Goal: Transaction & Acquisition: Obtain resource

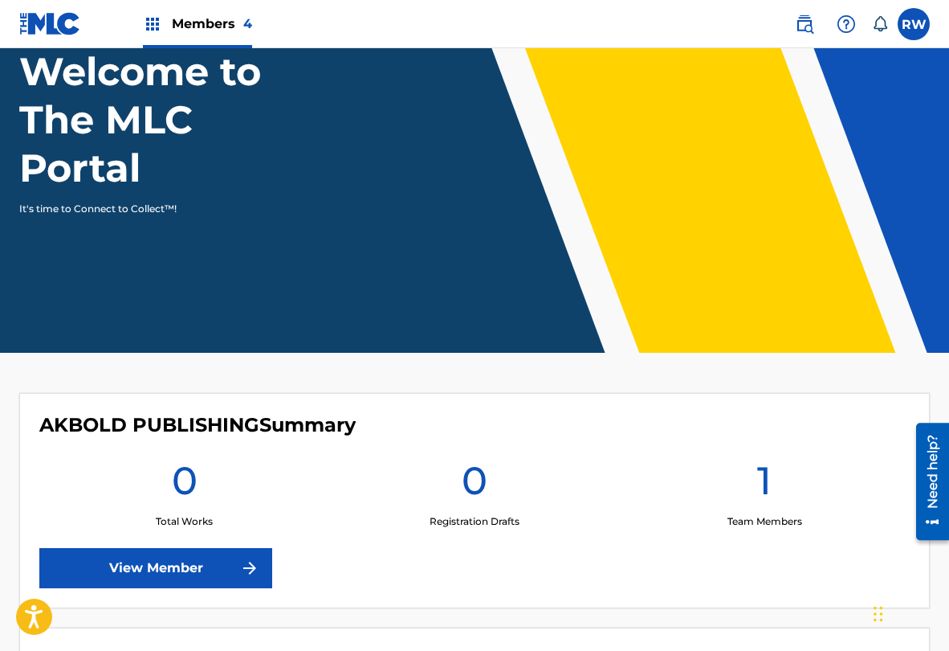
scroll to position [135, 0]
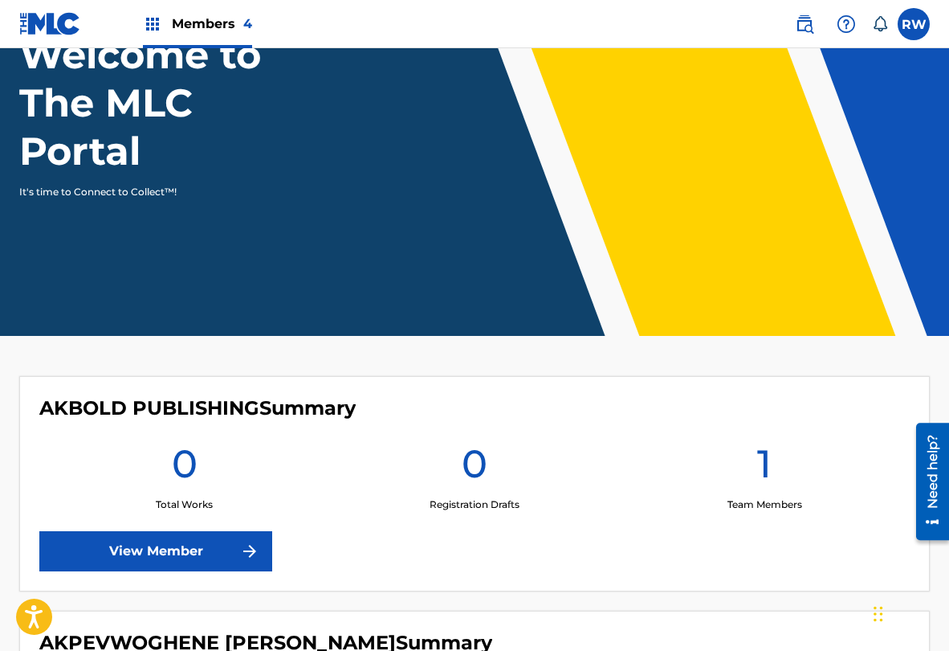
click at [177, 22] on span "Members 4" at bounding box center [212, 23] width 80 height 18
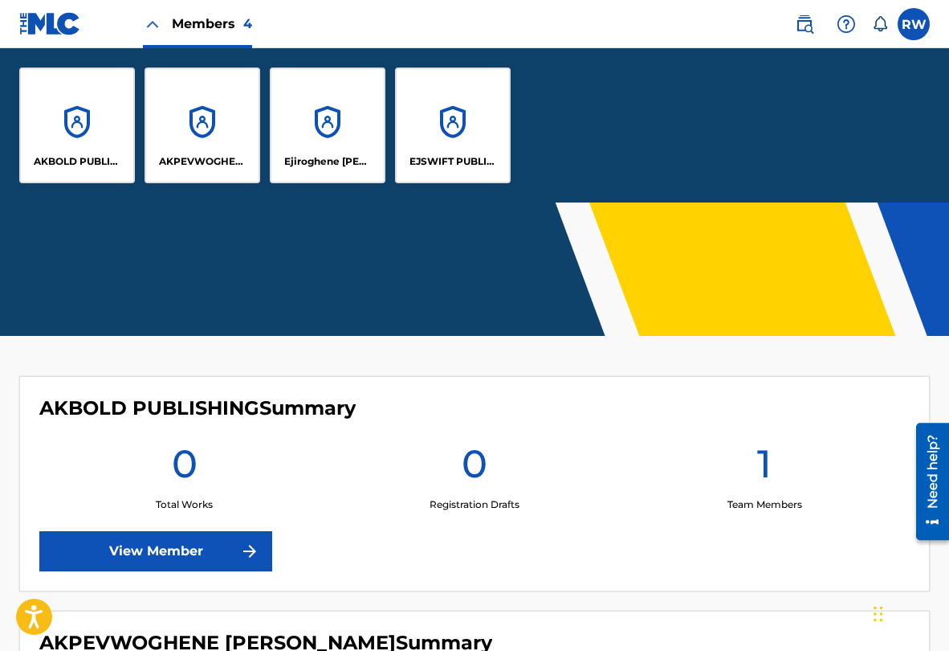
click at [67, 161] on p "AKBOLD PUBLISHING" at bounding box center [78, 161] width 88 height 14
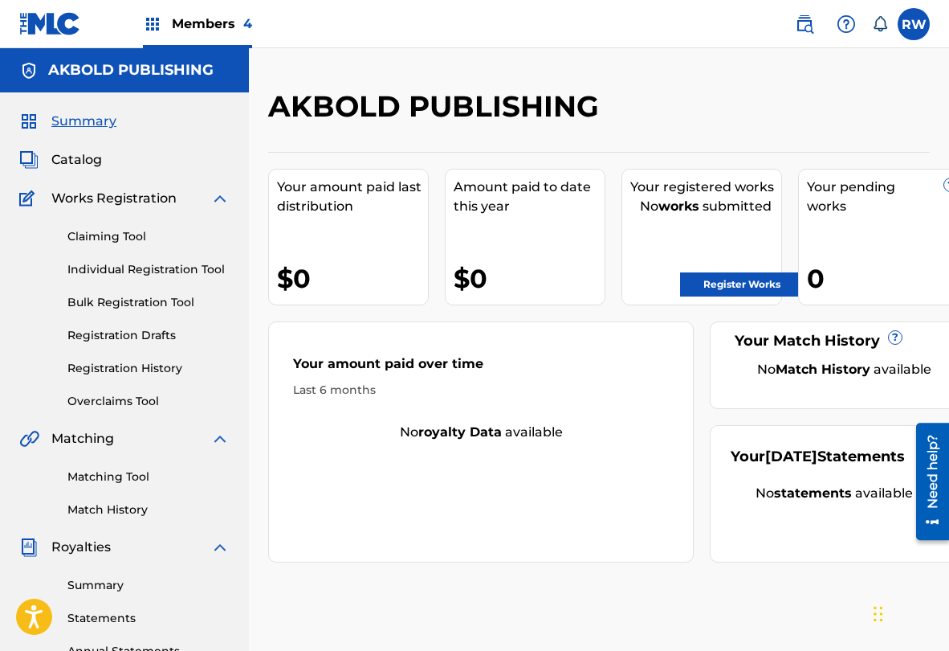
click at [192, 18] on span "Members 4" at bounding box center [212, 23] width 80 height 18
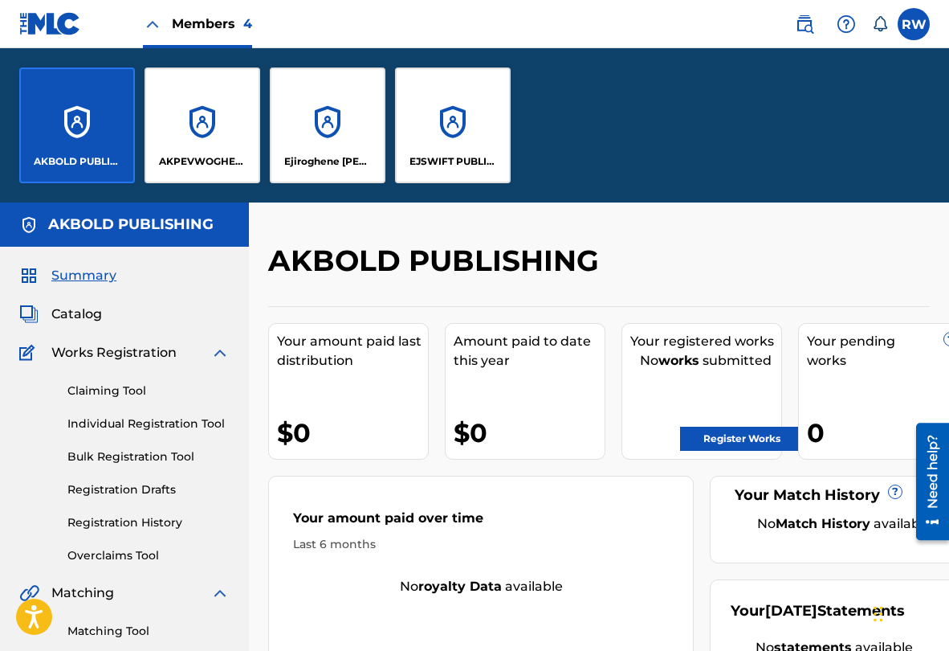
click at [187, 163] on p "AKPEVWOGHENE [PERSON_NAME]" at bounding box center [203, 161] width 88 height 14
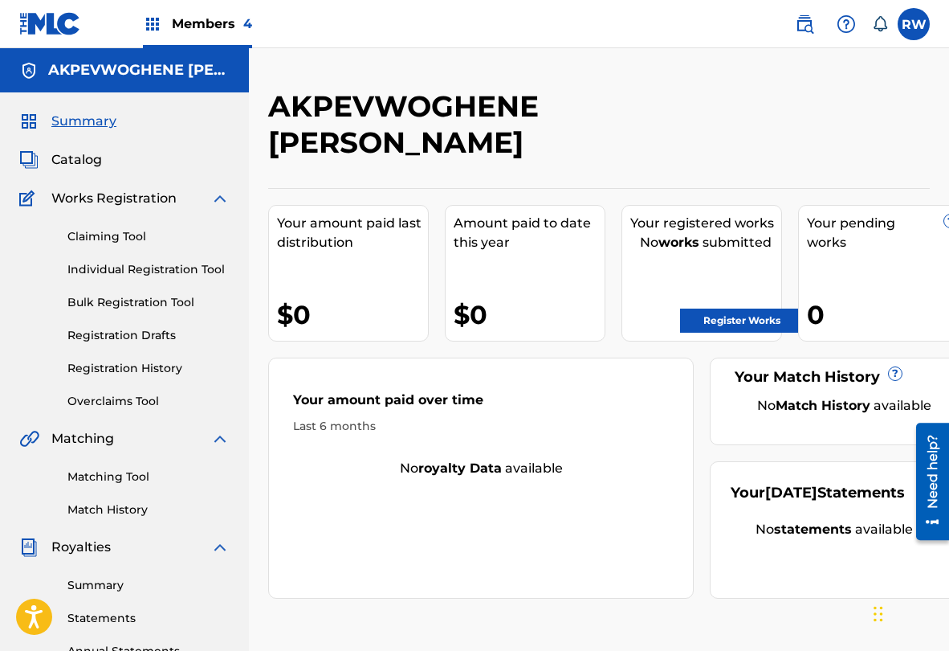
click at [186, 34] on div "Members 4" at bounding box center [197, 23] width 109 height 47
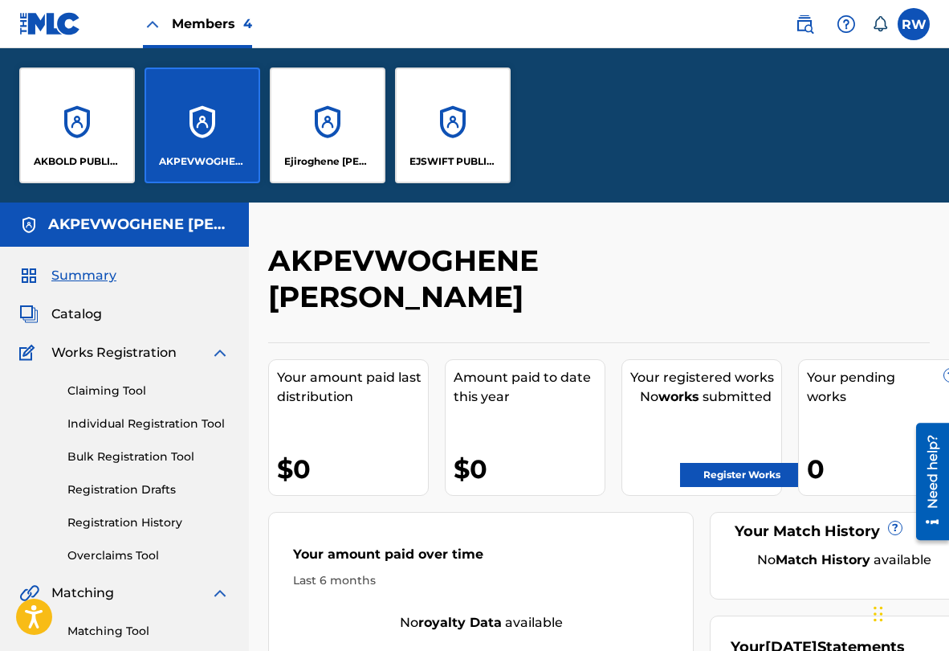
click at [95, 134] on div "AKBOLD PUBLISHING" at bounding box center [77, 125] width 116 height 116
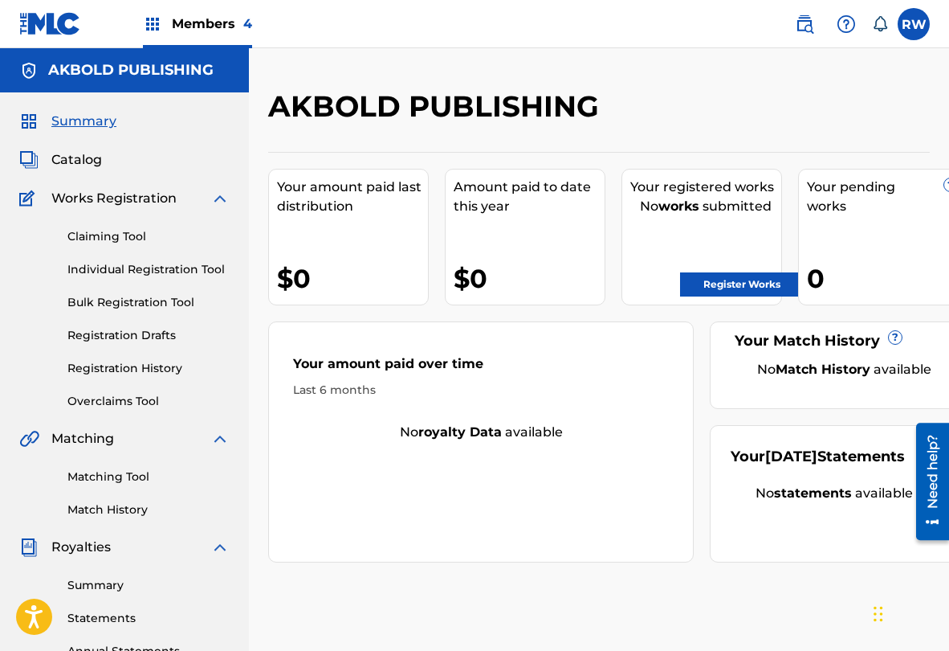
click at [115, 243] on link "Claiming Tool" at bounding box center [148, 236] width 162 height 17
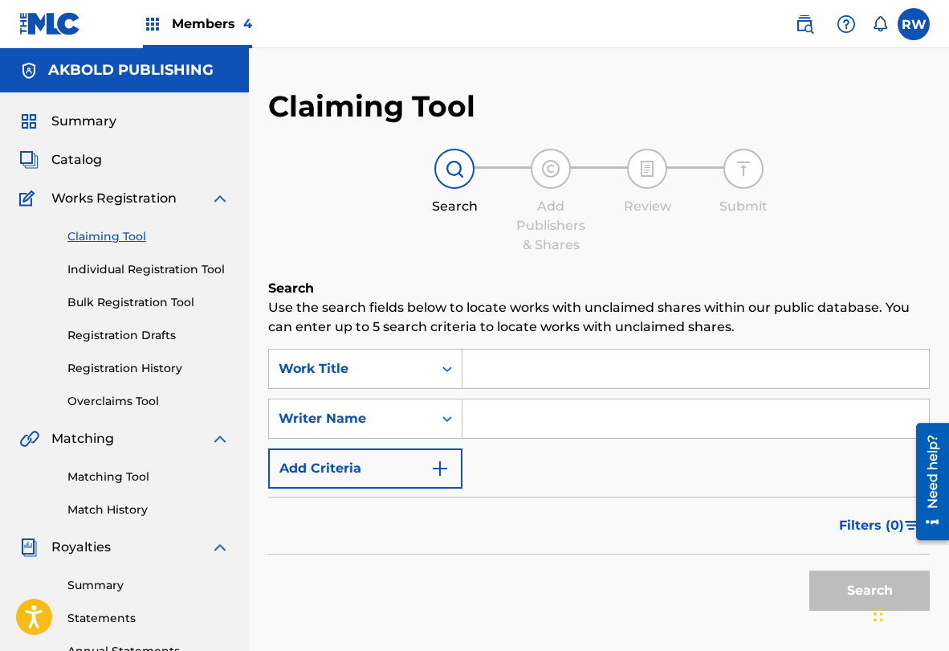
click at [496, 380] on input "Search Form" at bounding box center [696, 368] width 467 height 39
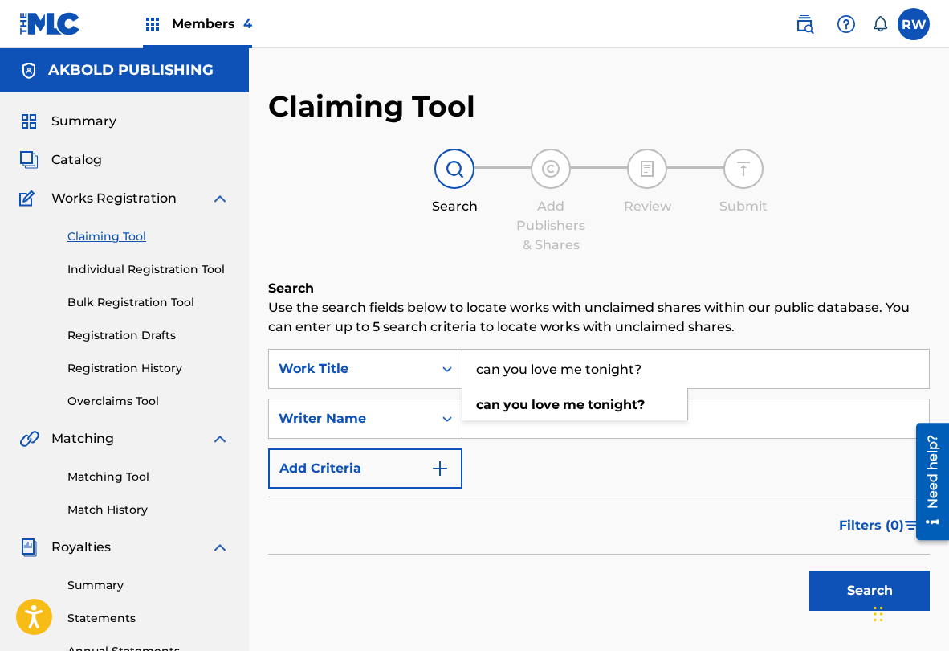
type input "can you love me tonight?"
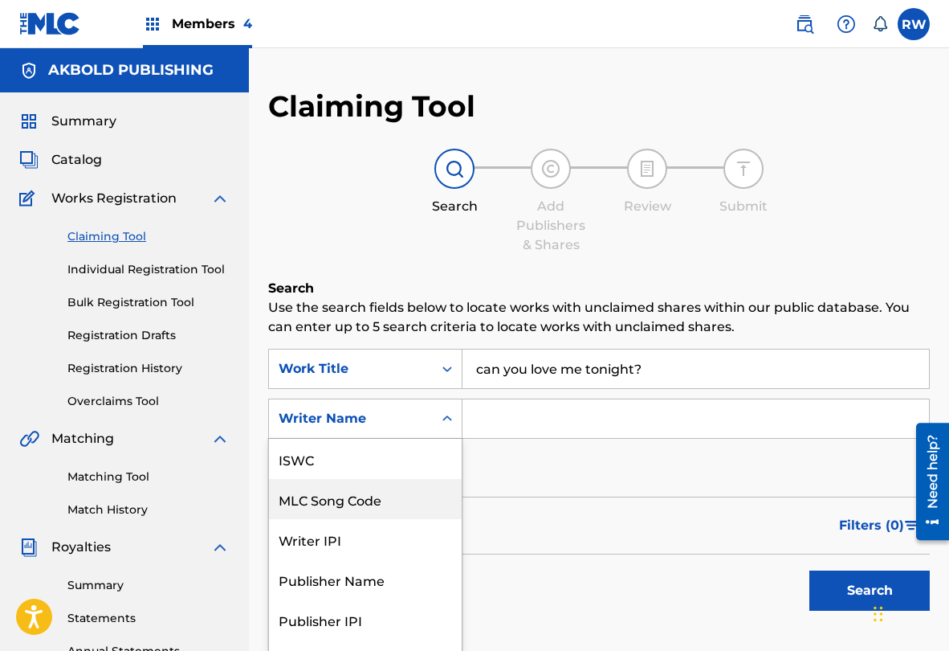
scroll to position [27, 0]
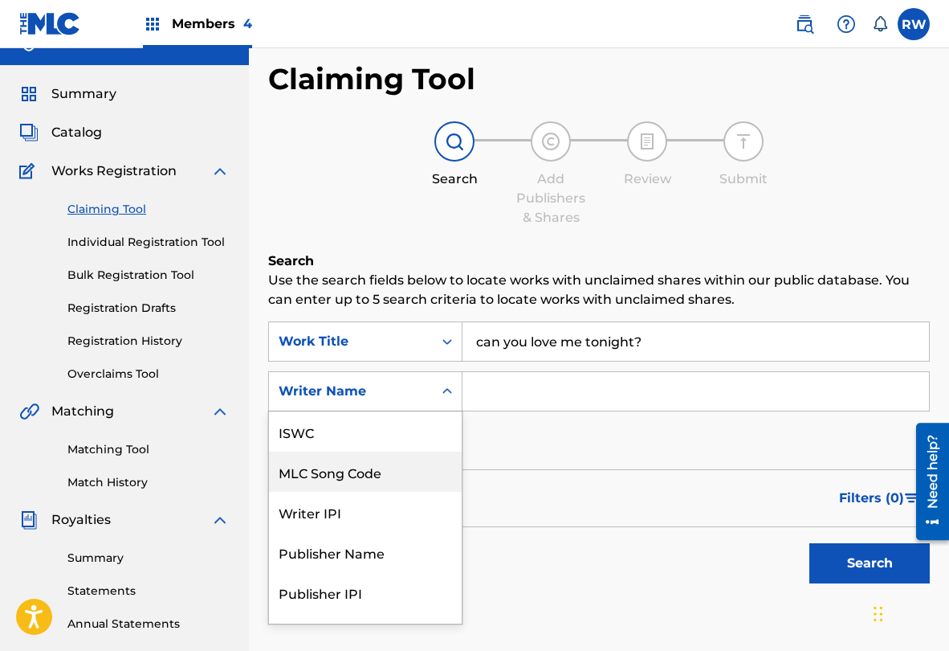
click at [427, 411] on div "MLC Song Code, 2 of 7. 7 results available. Use Up and Down to choose options, …" at bounding box center [365, 391] width 194 height 40
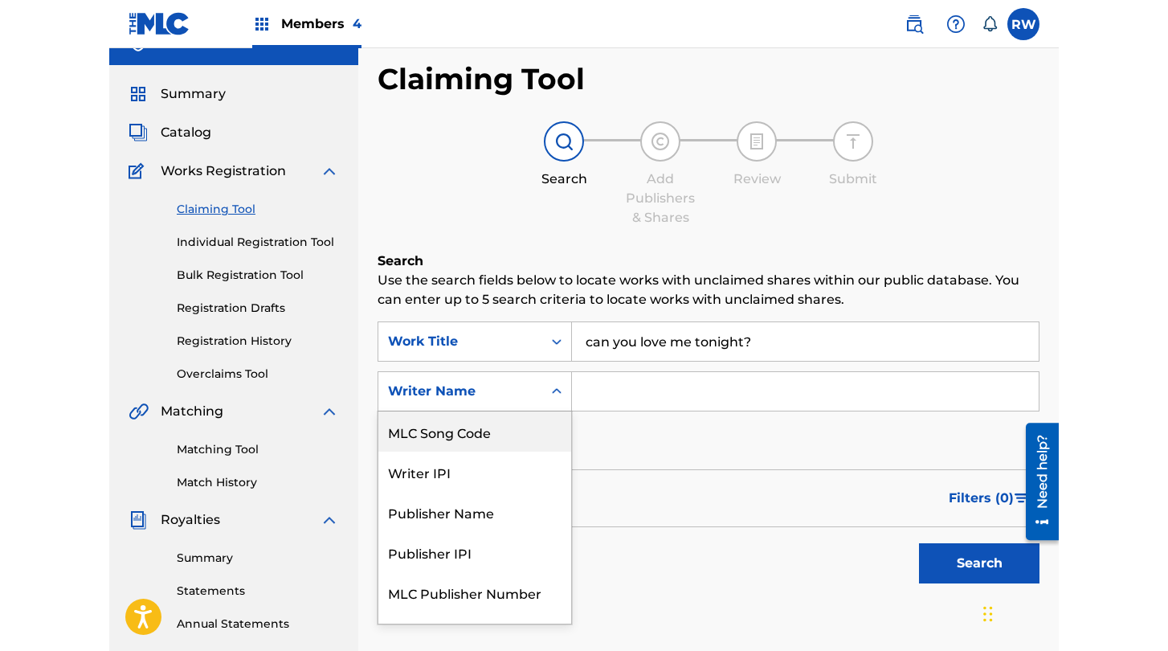
scroll to position [30, 0]
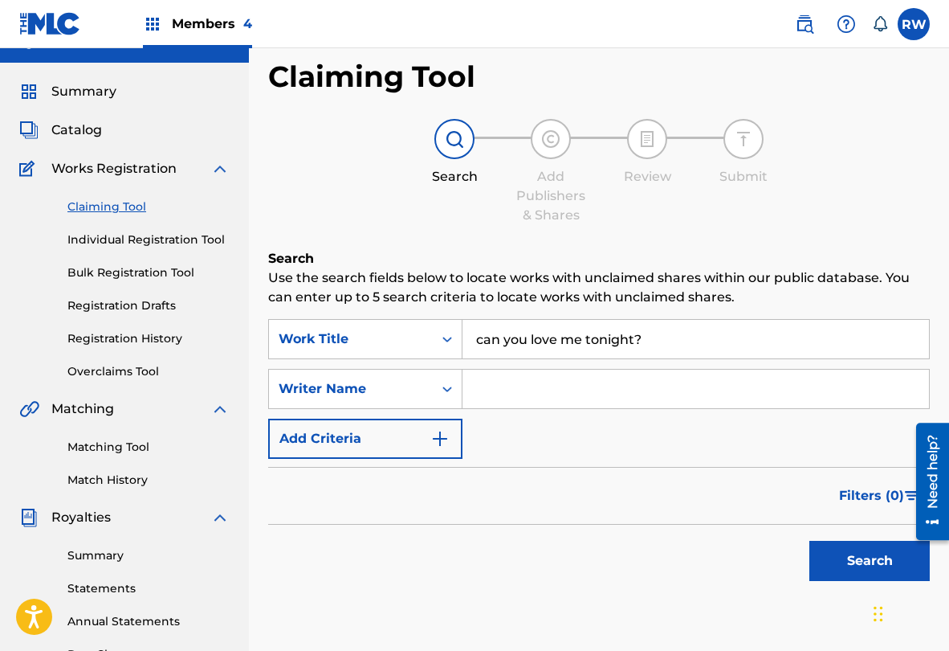
click at [566, 382] on input "Search Form" at bounding box center [696, 388] width 467 height 39
type input "akpevwoghene [PERSON_NAME]"
click at [864, 563] on button "Search" at bounding box center [870, 561] width 120 height 40
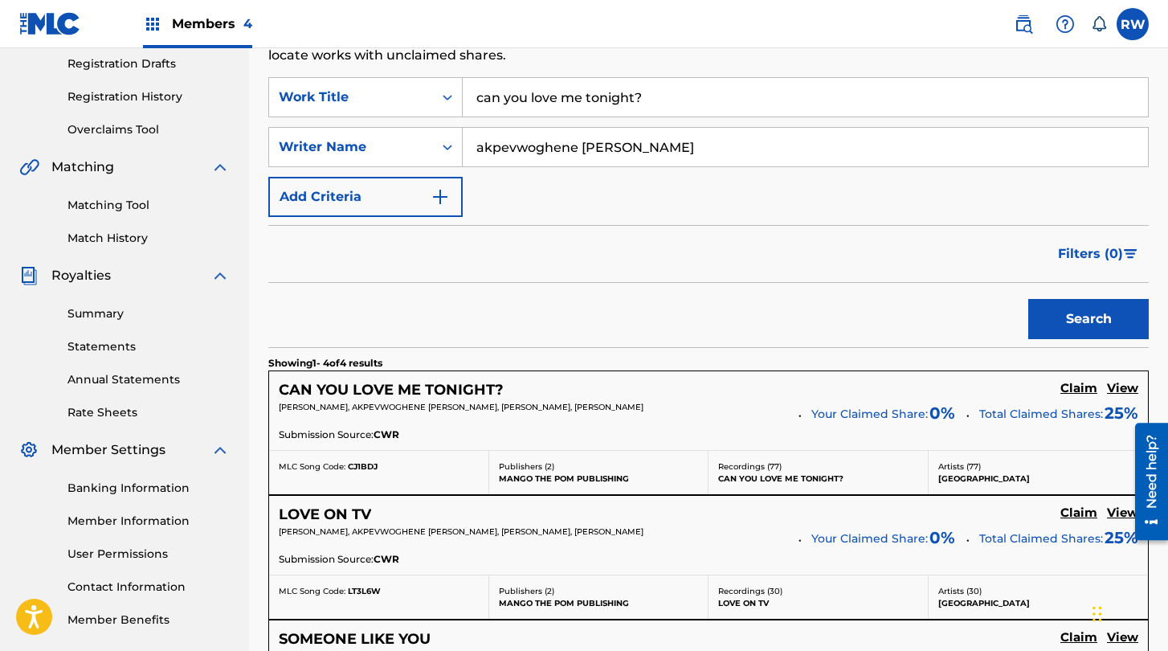
scroll to position [291, 0]
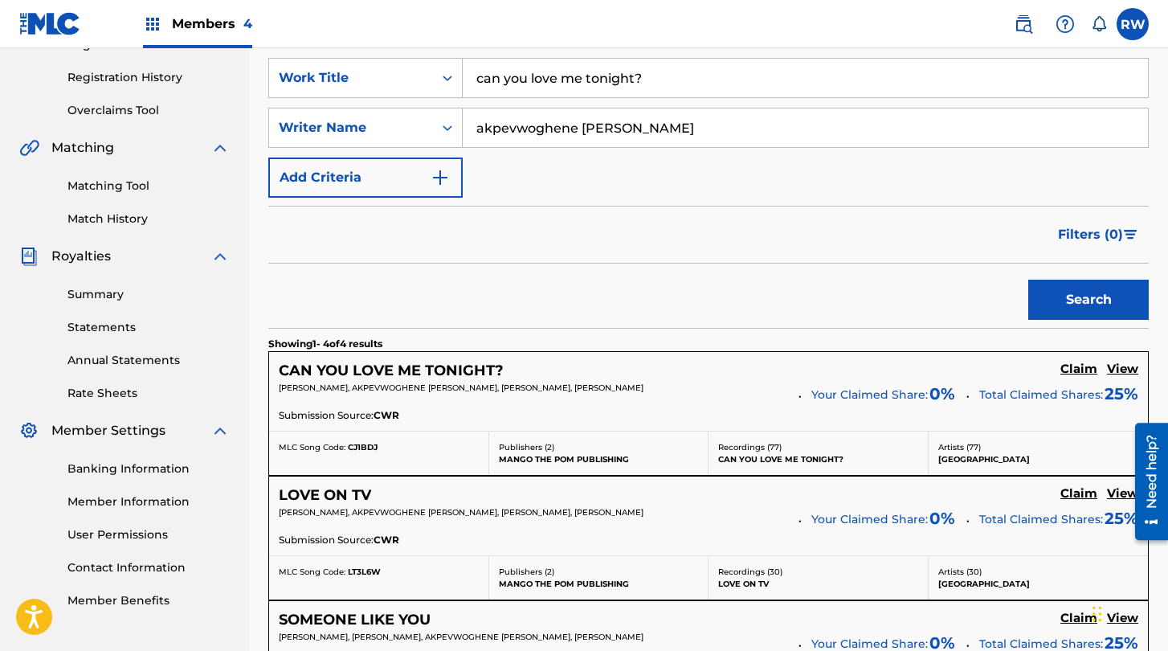
click at [797, 378] on div "CAN YOU LOVE ME TONIGHT? Claim View" at bounding box center [708, 370] width 859 height 18
click at [949, 373] on h5 "Claim" at bounding box center [1078, 368] width 37 height 15
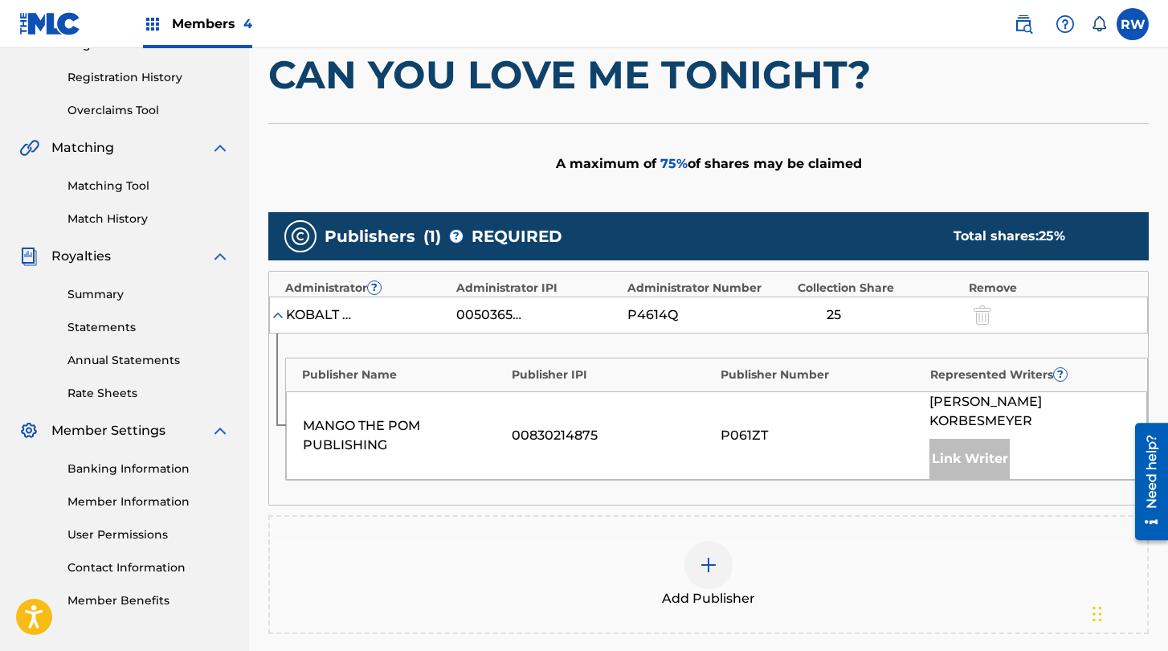
scroll to position [326, 0]
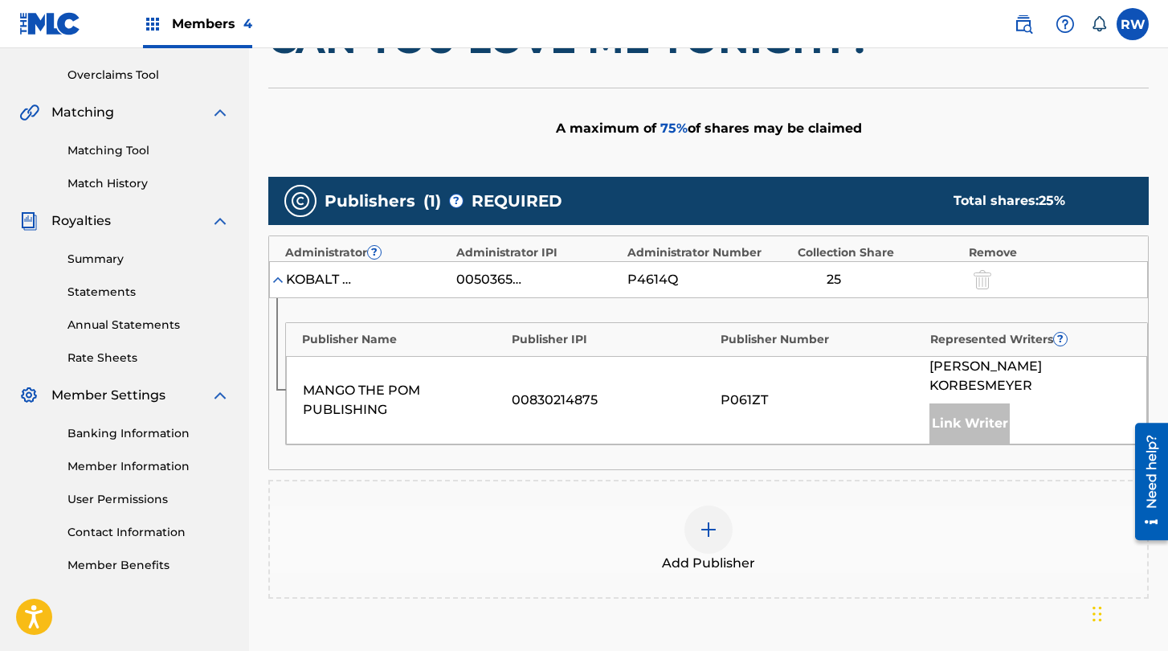
click at [705, 521] on div at bounding box center [708, 529] width 48 height 48
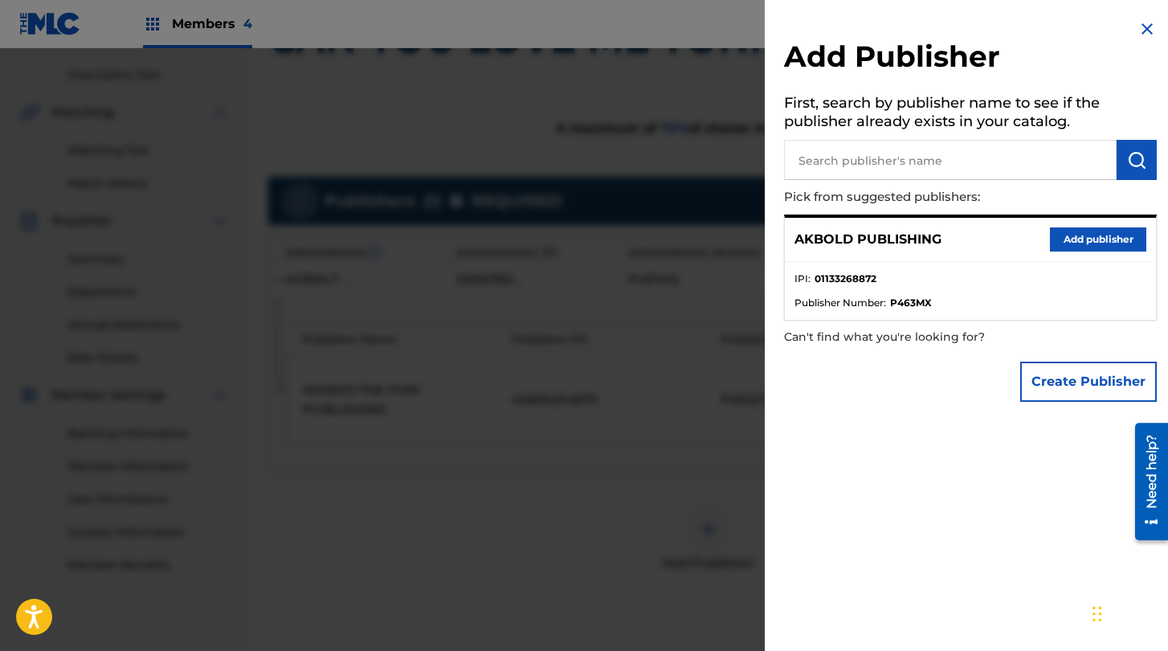
click at [949, 243] on button "Add publisher" at bounding box center [1098, 239] width 96 height 24
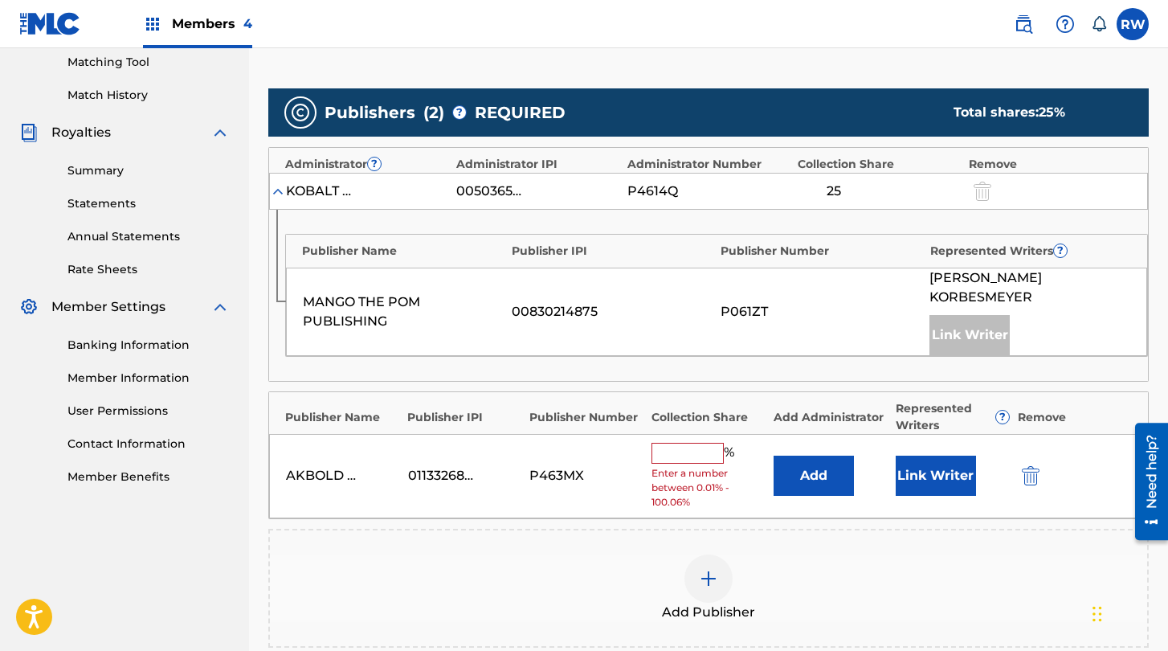
scroll to position [421, 0]
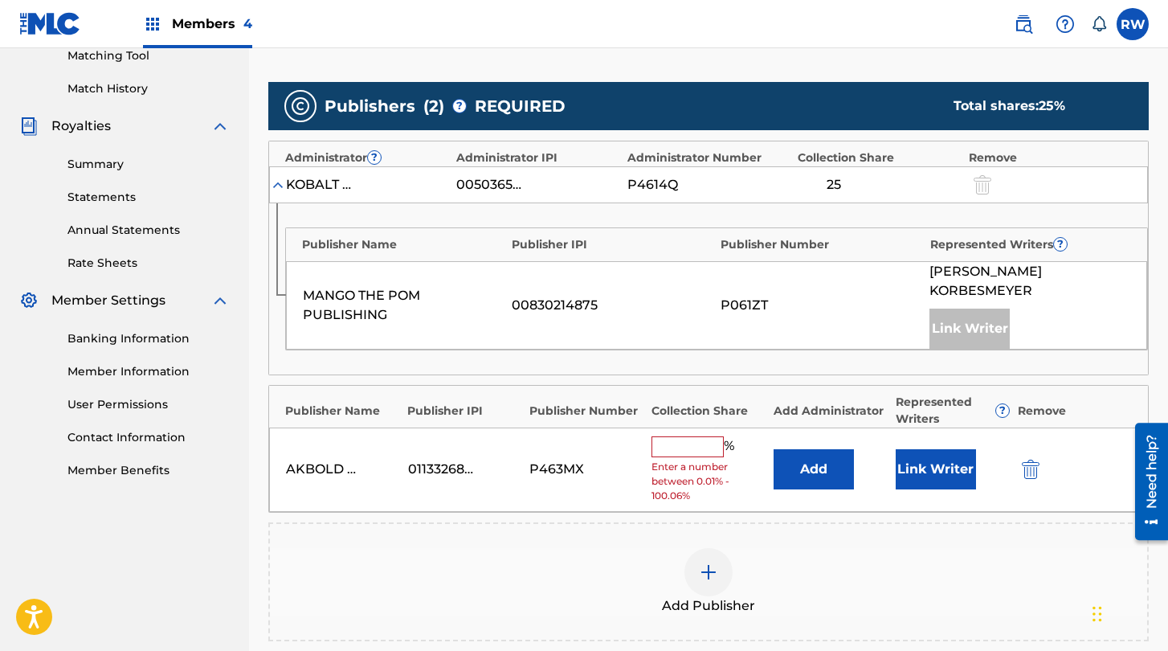
click at [692, 436] on input "text" at bounding box center [687, 446] width 72 height 21
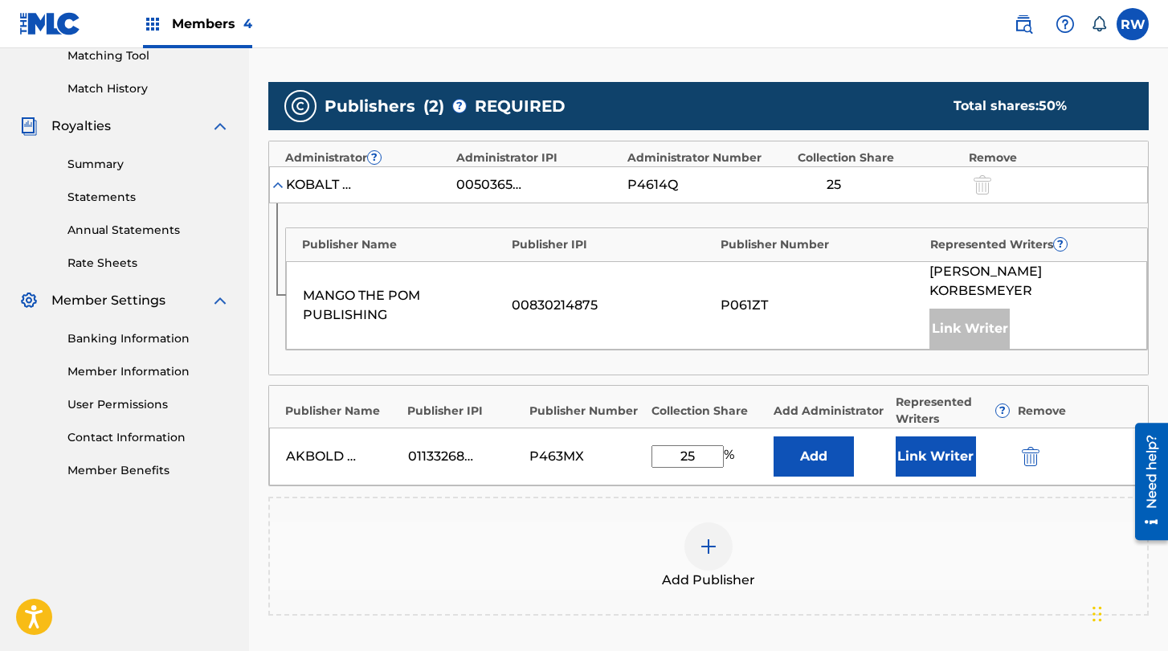
type input "25"
click at [842, 450] on button "Add" at bounding box center [813, 456] width 80 height 40
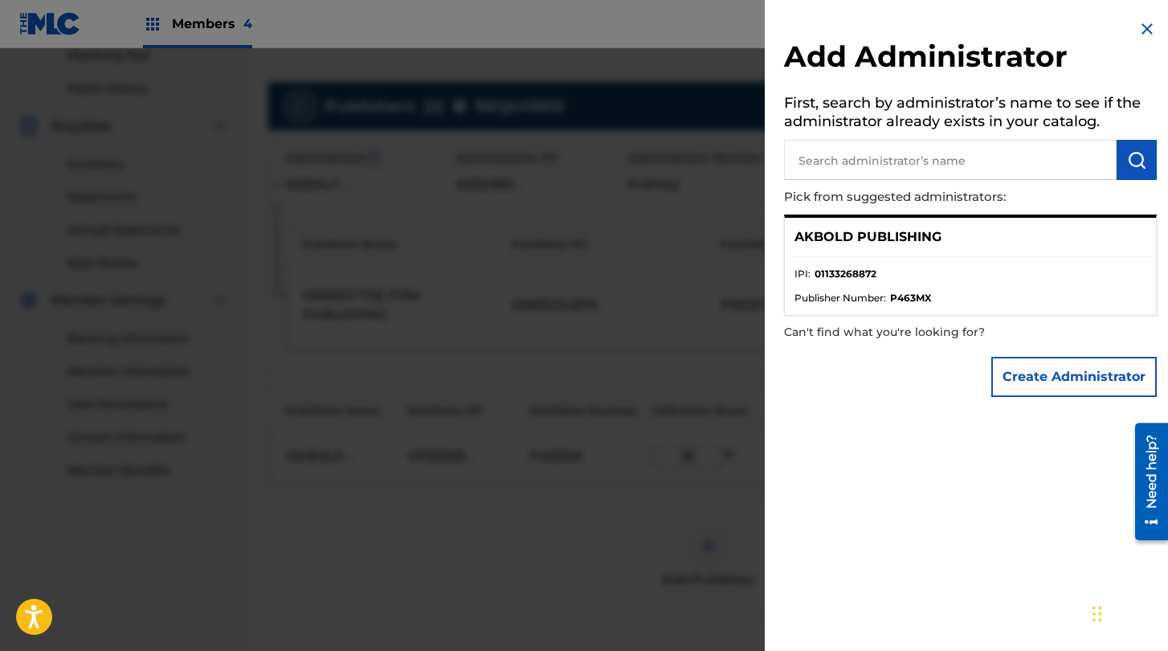
click at [949, 36] on img at bounding box center [1146, 28] width 19 height 19
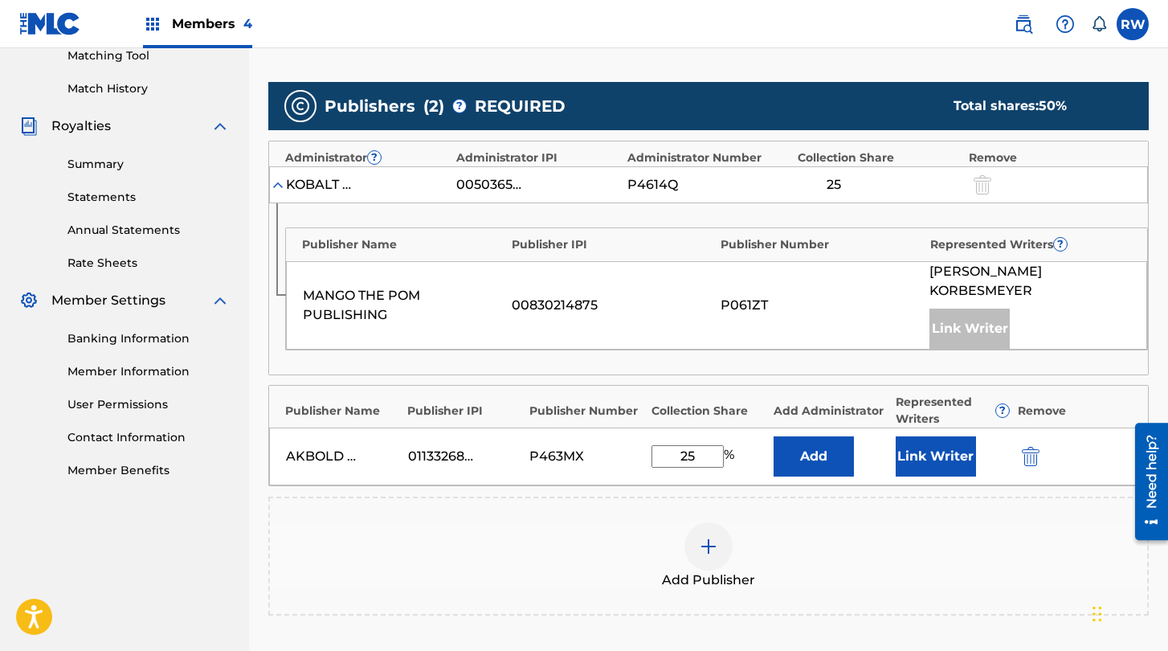
click at [936, 451] on button "Link Writer" at bounding box center [936, 456] width 80 height 40
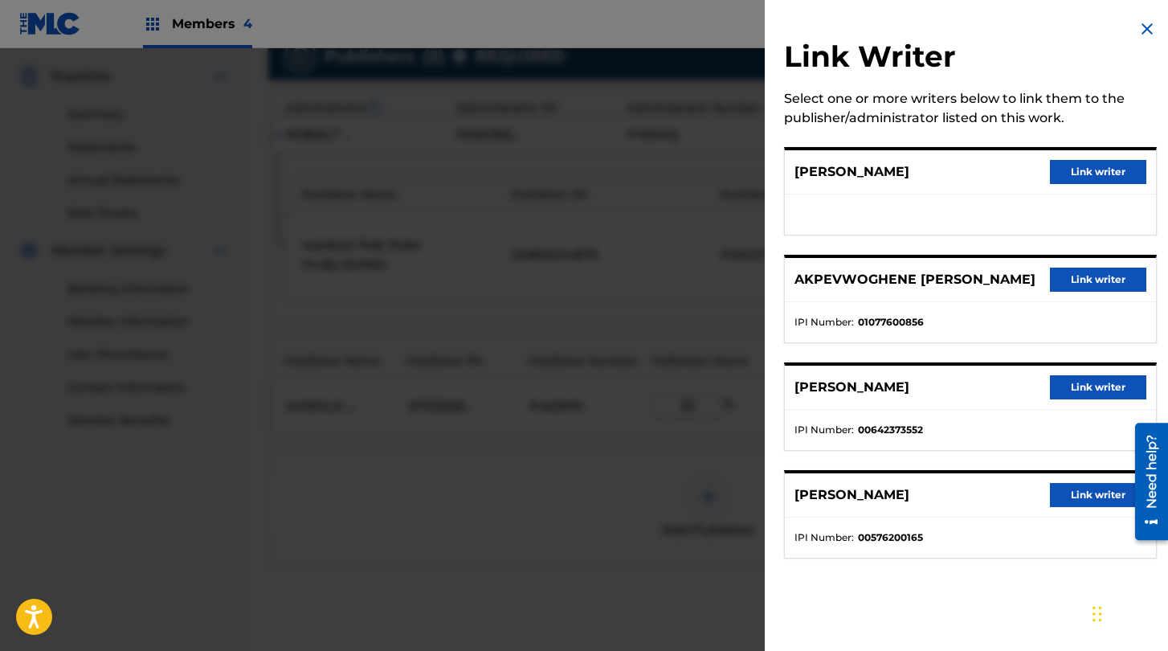
scroll to position [470, 0]
click at [949, 287] on button "Link writer" at bounding box center [1098, 279] width 96 height 24
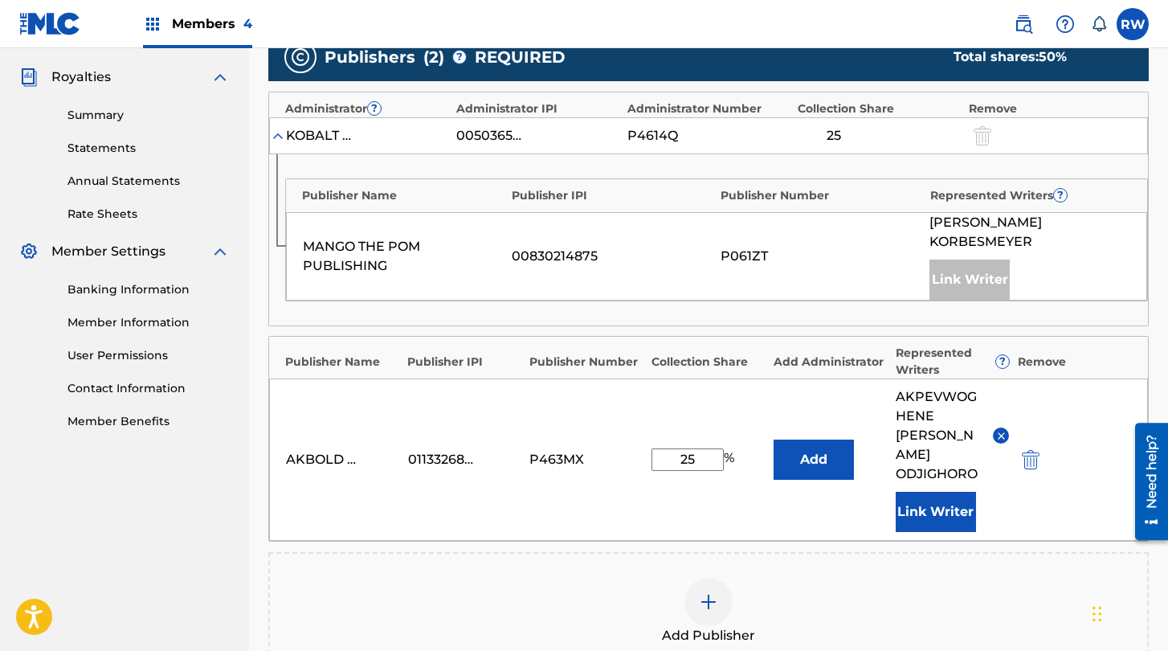
click at [696, 578] on div at bounding box center [708, 602] width 48 height 48
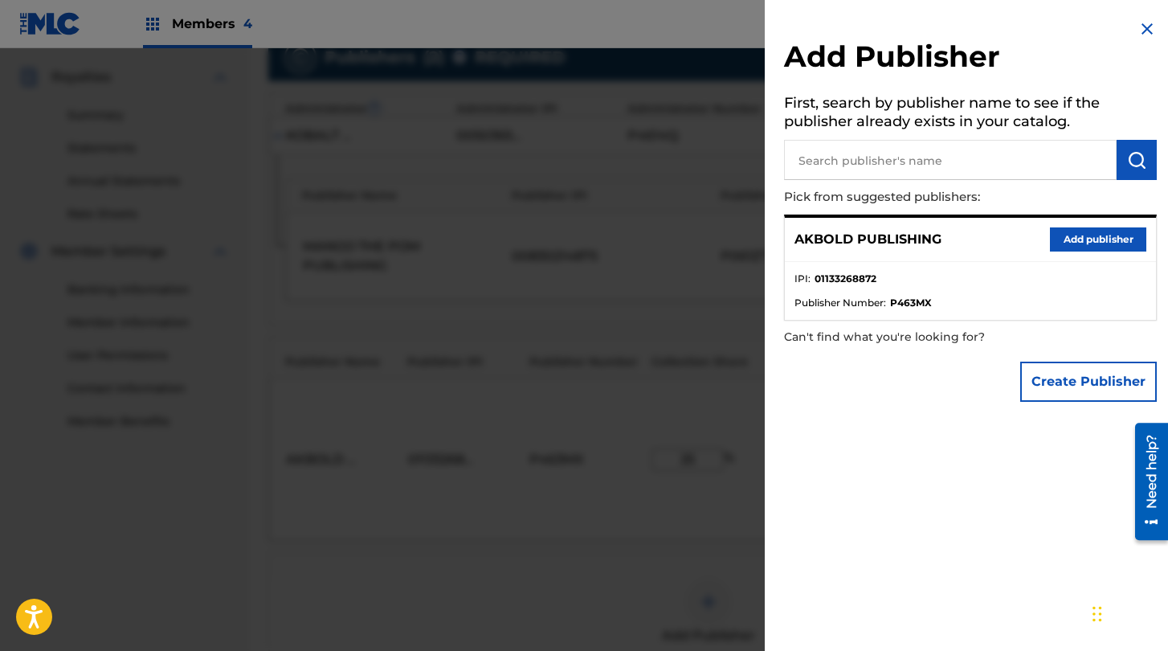
click at [565, 437] on div at bounding box center [584, 373] width 1168 height 651
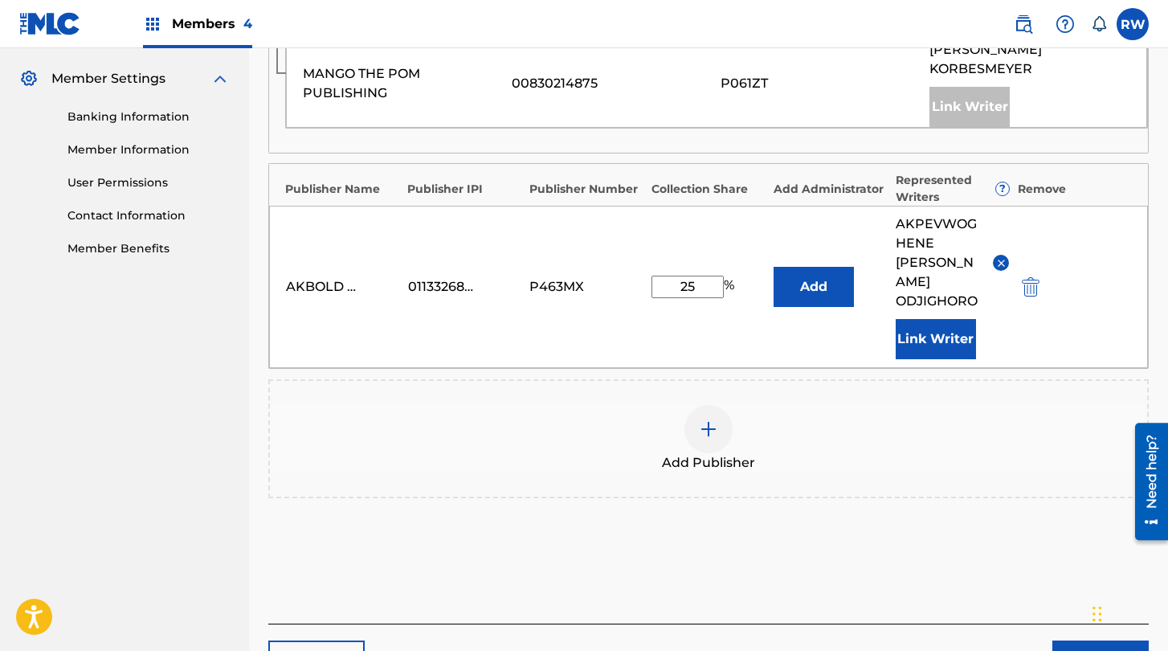
scroll to position [710, 0]
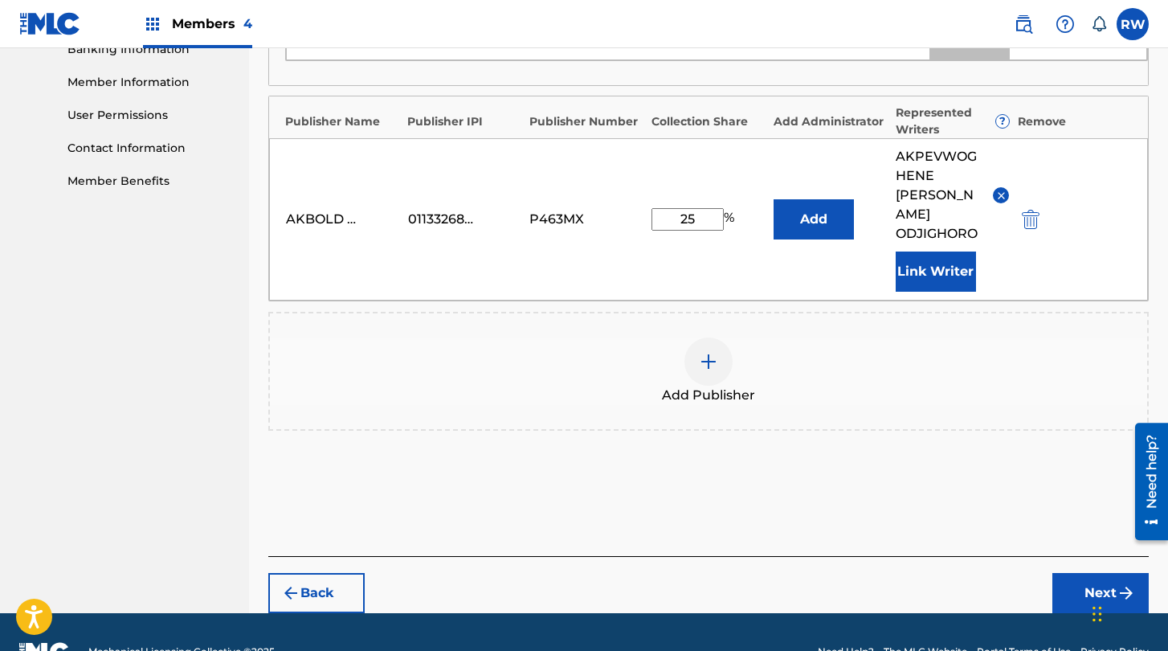
click at [949, 573] on button "Next" at bounding box center [1100, 593] width 96 height 40
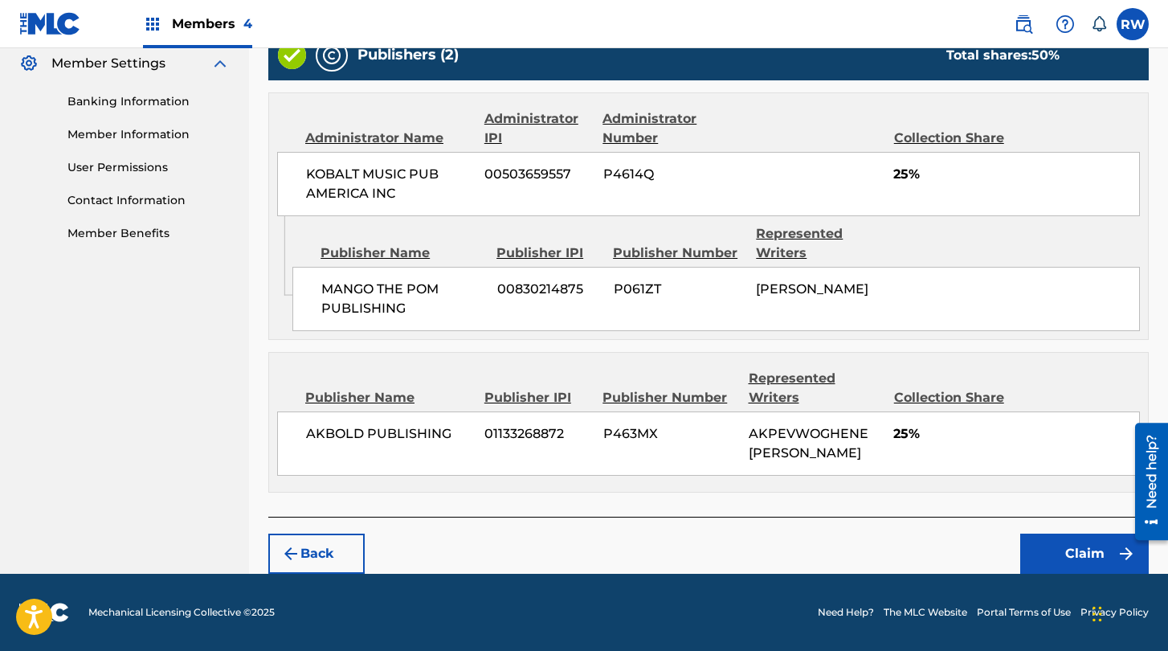
scroll to position [693, 0]
click at [949, 553] on button "Claim" at bounding box center [1084, 553] width 129 height 40
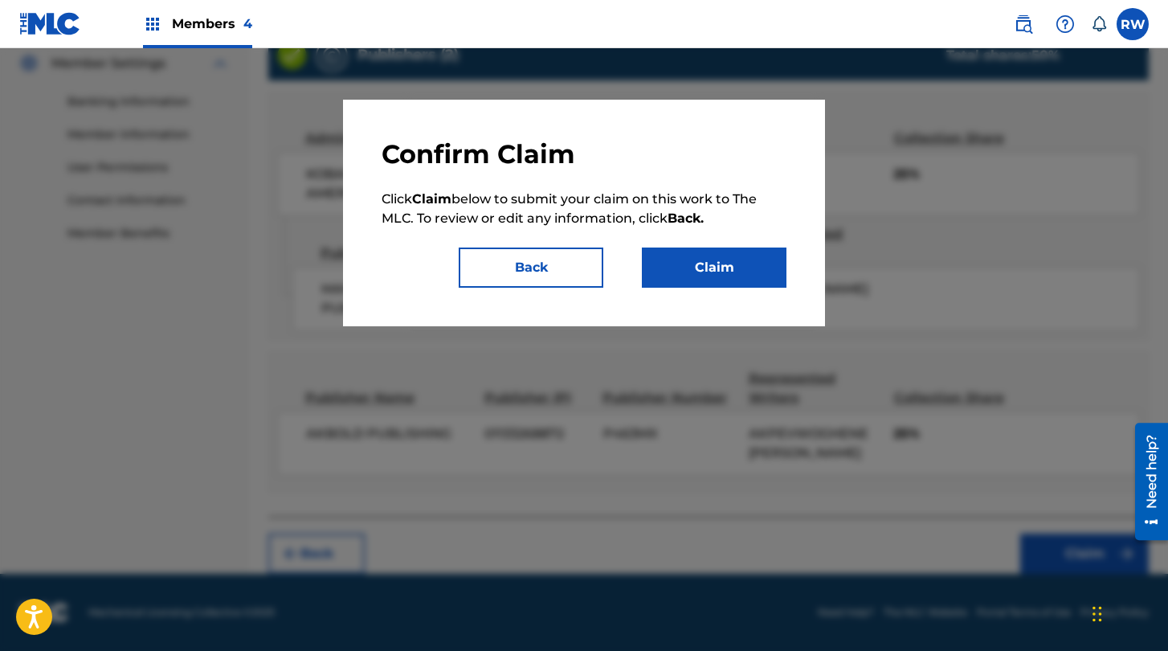
click at [695, 259] on button "Claim" at bounding box center [714, 267] width 145 height 40
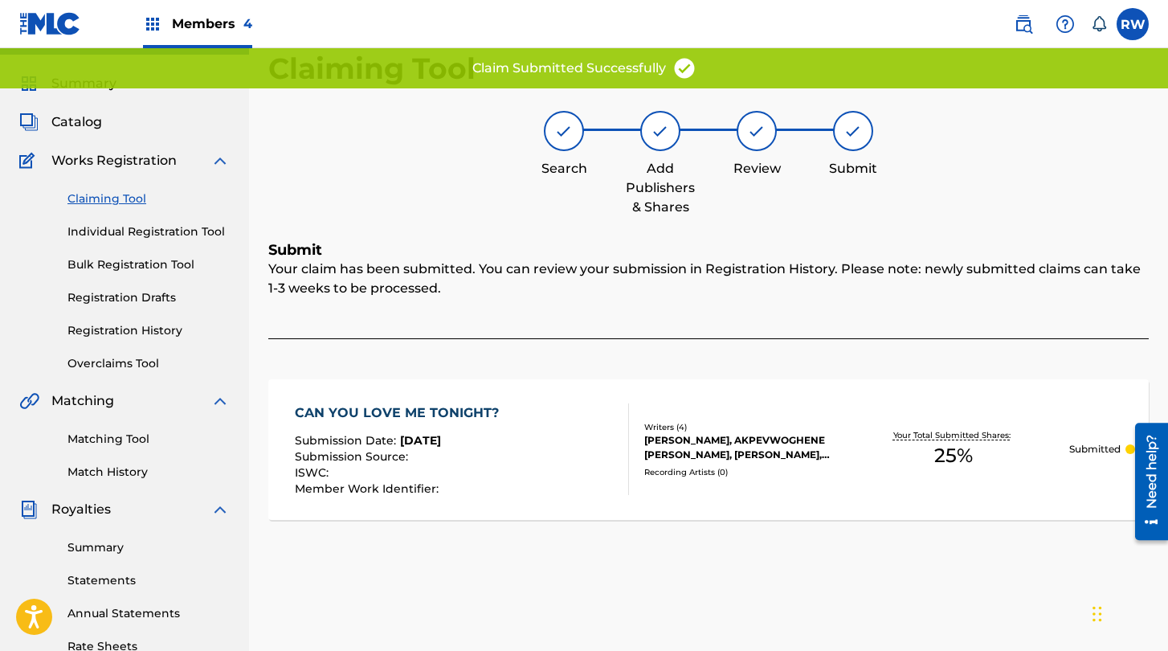
scroll to position [35, 0]
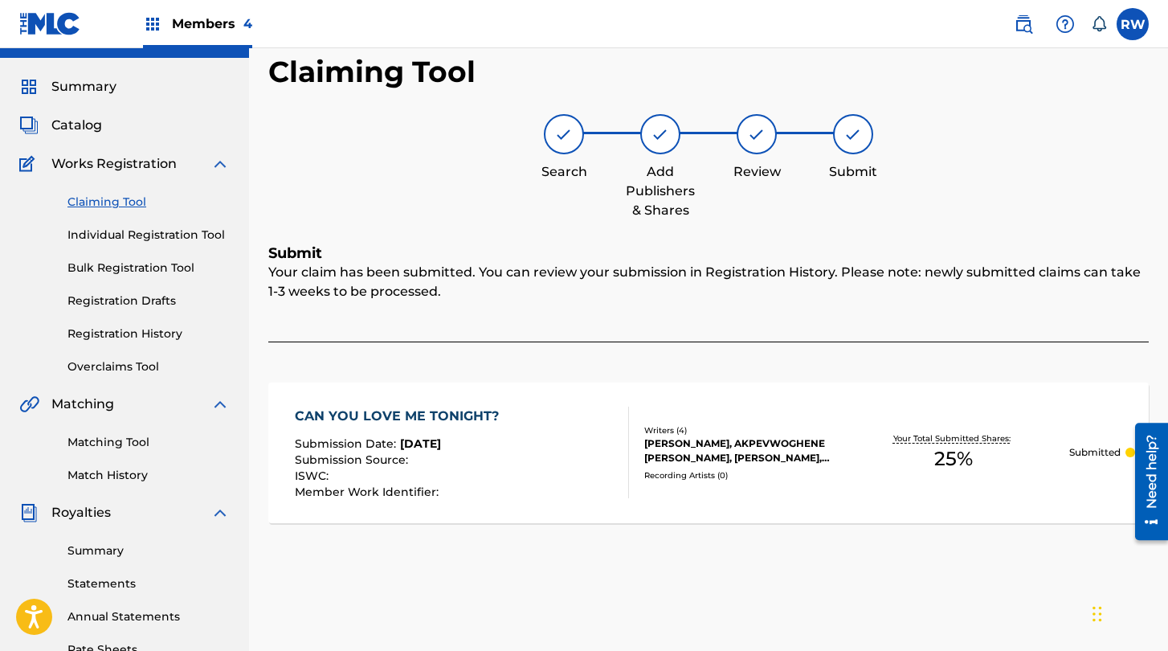
click at [141, 272] on link "Bulk Registration Tool" at bounding box center [148, 267] width 162 height 17
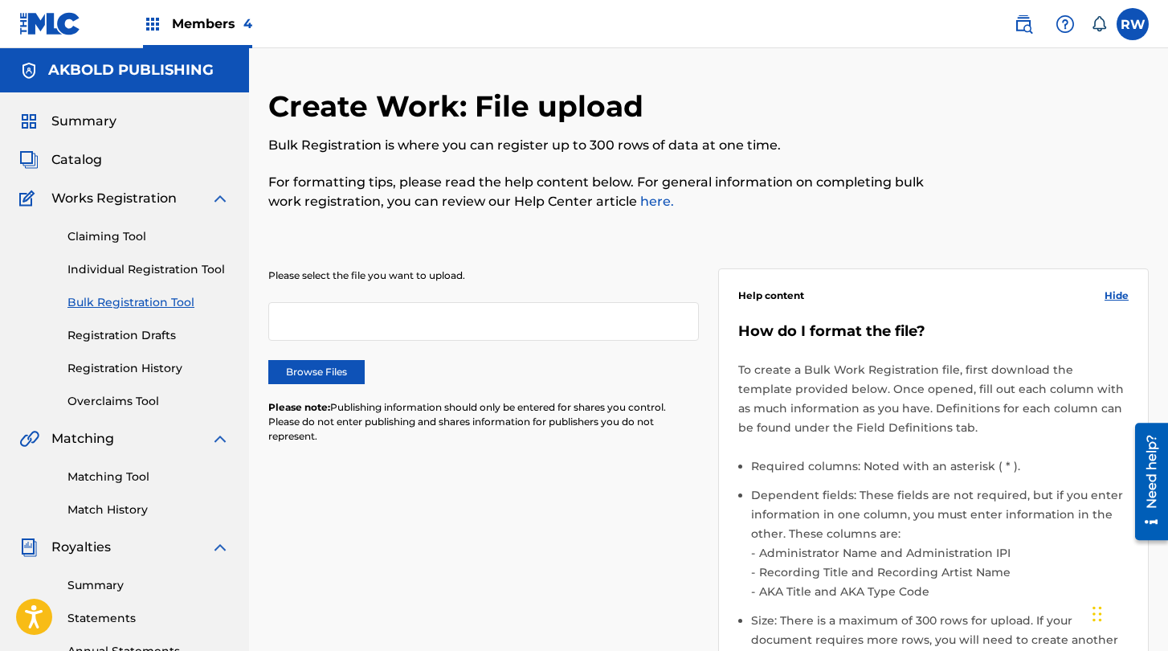
click at [111, 243] on link "Claiming Tool" at bounding box center [148, 236] width 162 height 17
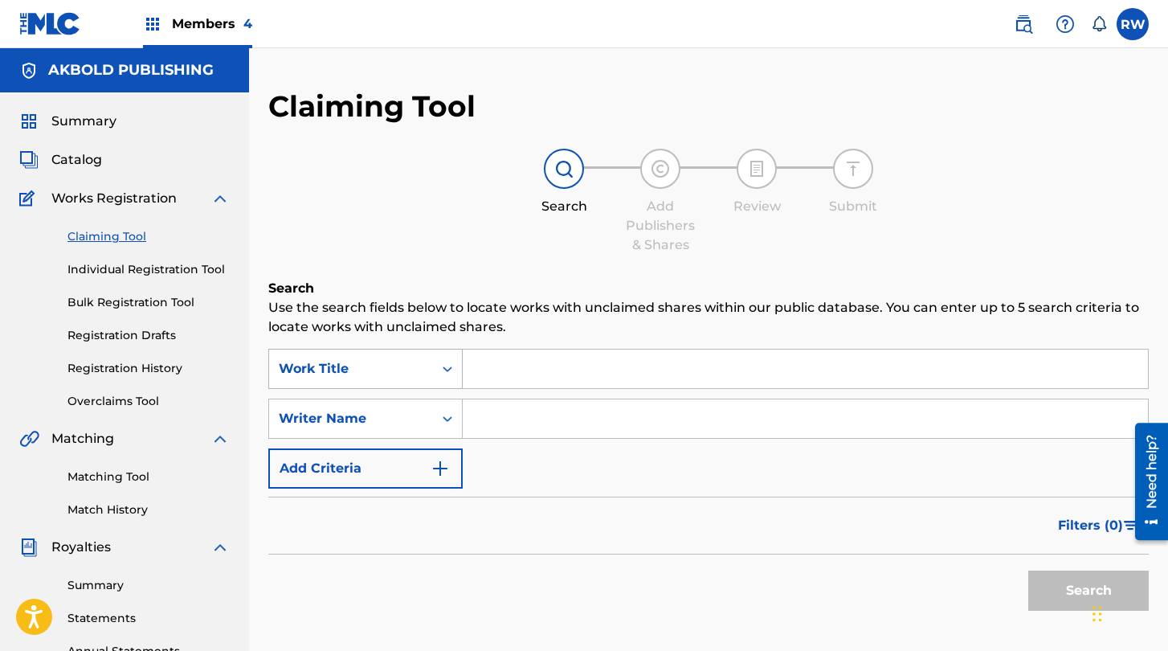
click at [417, 382] on div "Work Title" at bounding box center [351, 368] width 164 height 31
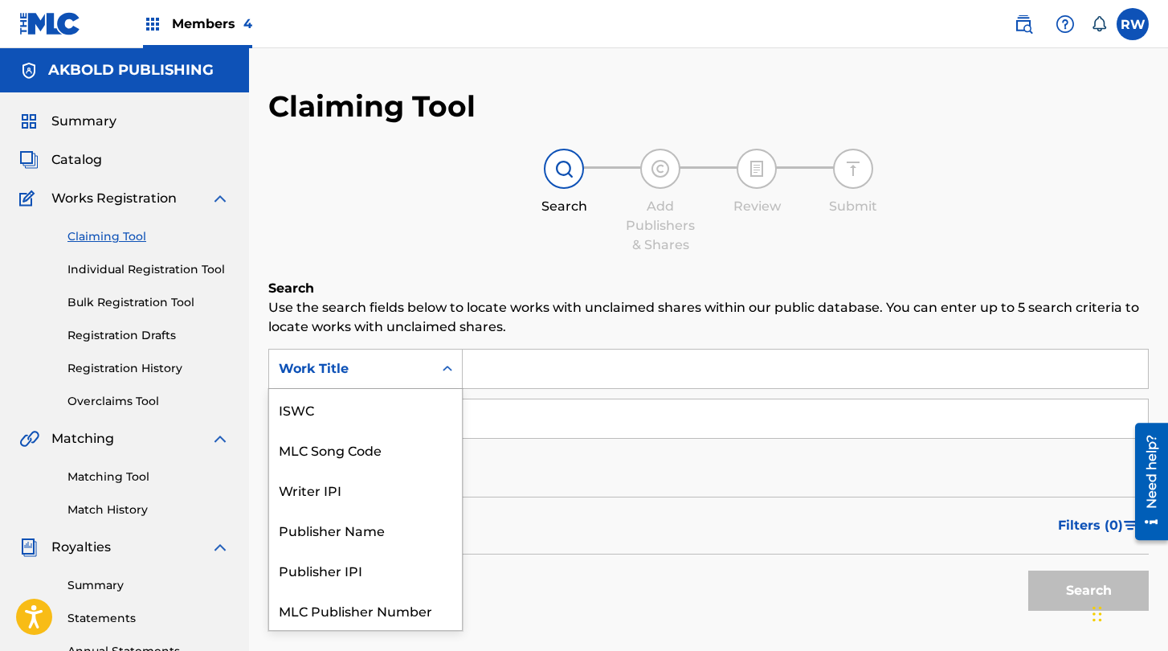
scroll to position [40, 0]
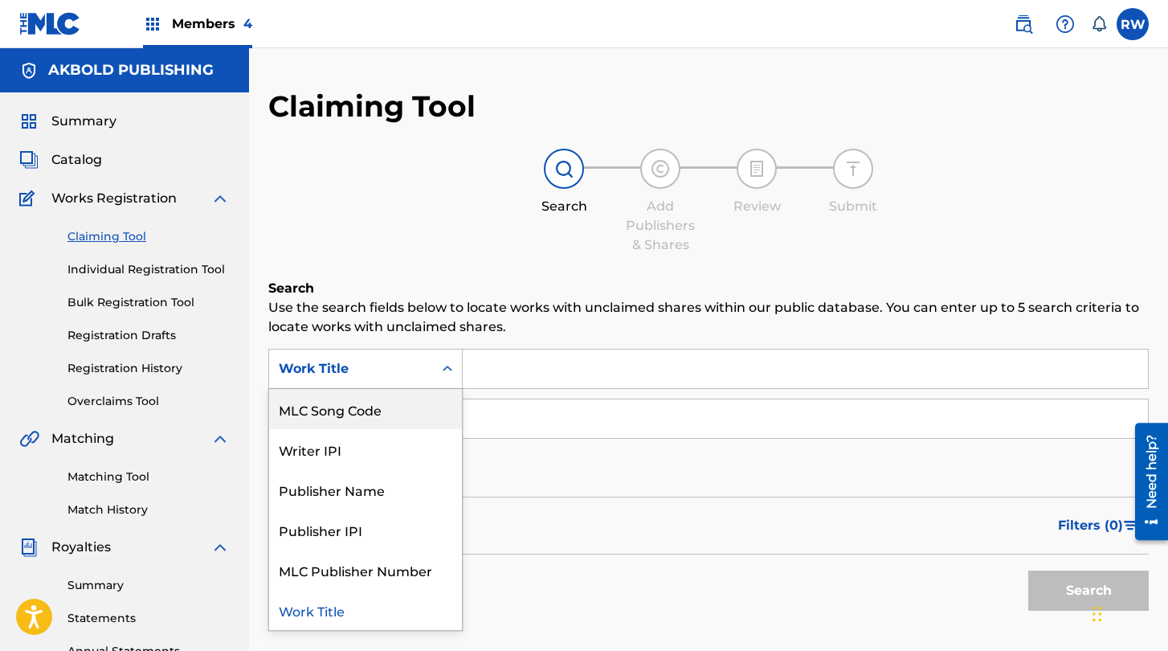
click at [590, 370] on input "Search Form" at bounding box center [805, 368] width 685 height 39
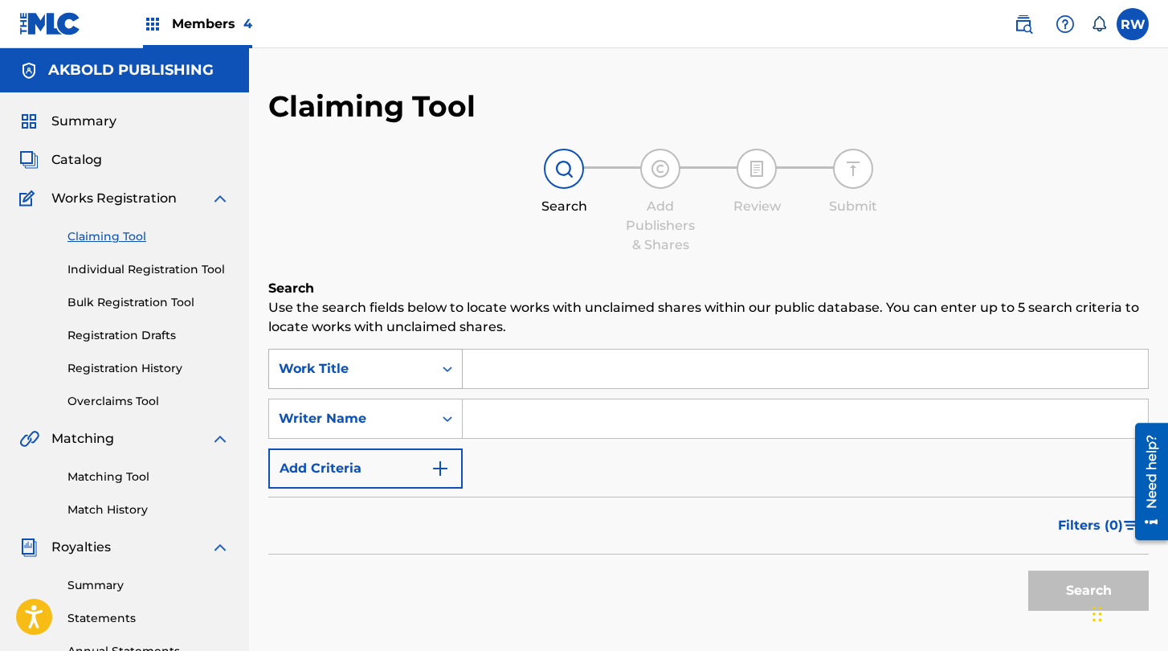
click at [359, 351] on div "Work Title" at bounding box center [365, 369] width 194 height 40
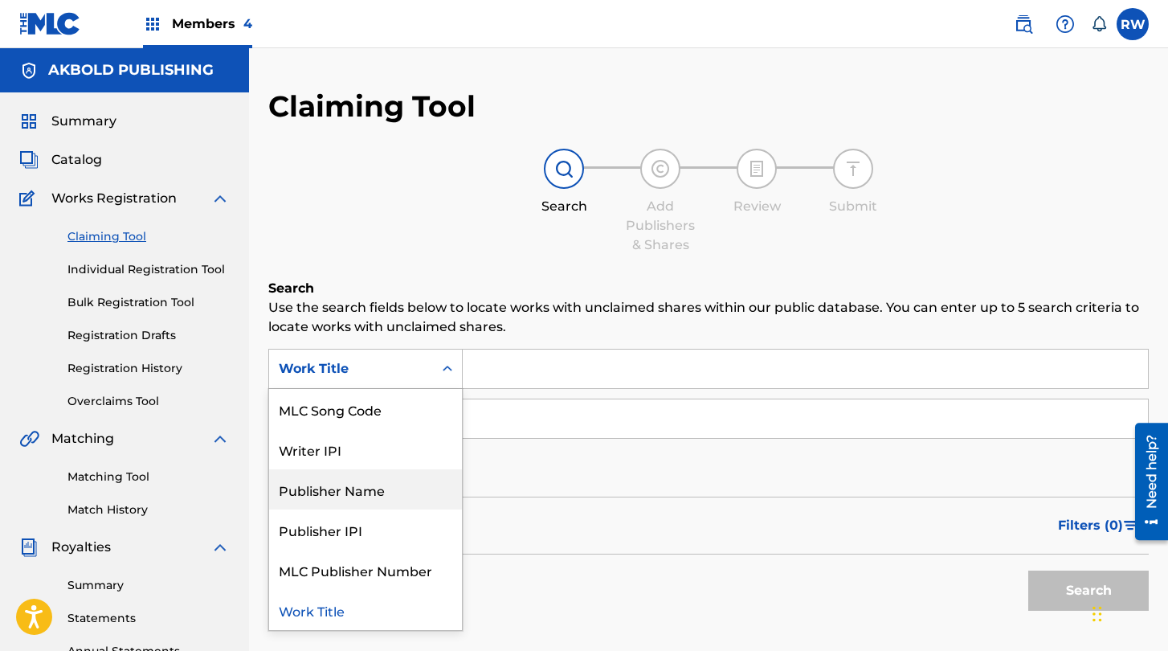
click at [369, 484] on div "Publisher Name" at bounding box center [365, 489] width 193 height 40
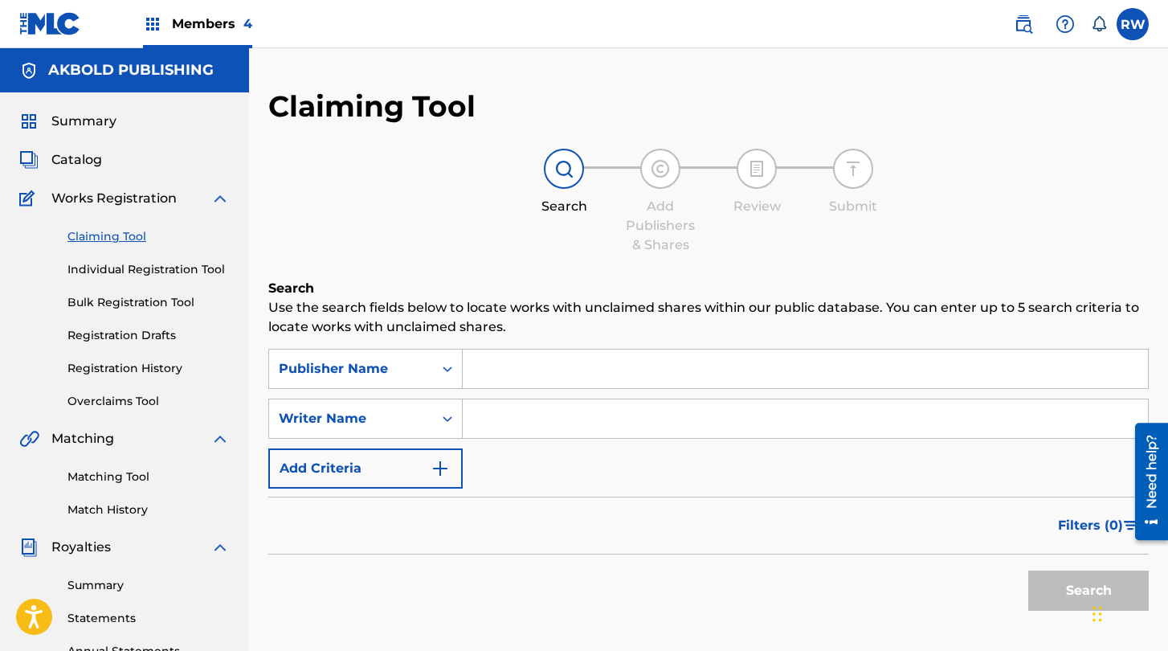
click at [525, 373] on input "Search Form" at bounding box center [805, 368] width 685 height 39
type input "akbold publishing"
click at [949, 570] on button "Search" at bounding box center [1088, 590] width 120 height 40
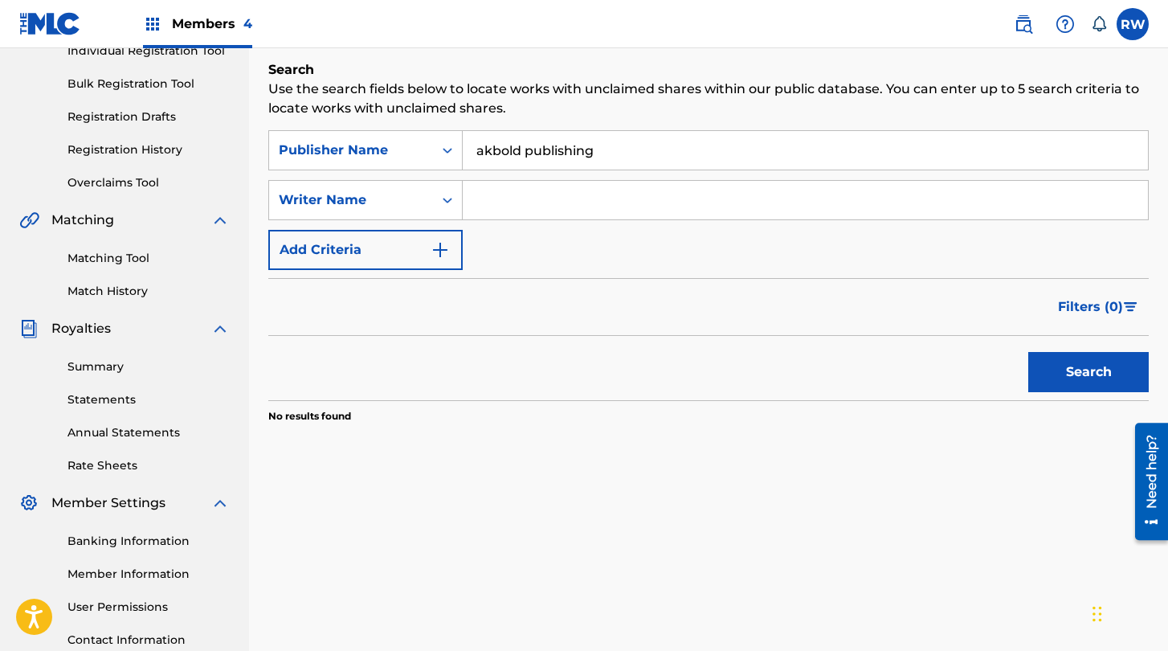
scroll to position [182, 0]
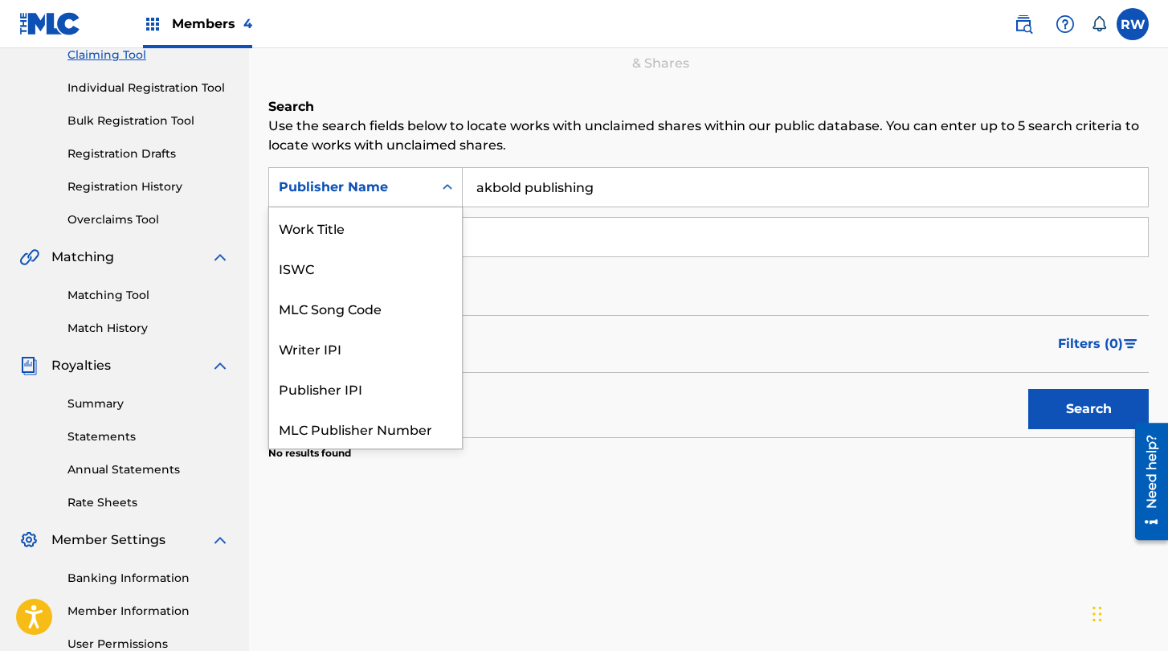
click at [368, 182] on div "Publisher Name" at bounding box center [351, 187] width 145 height 19
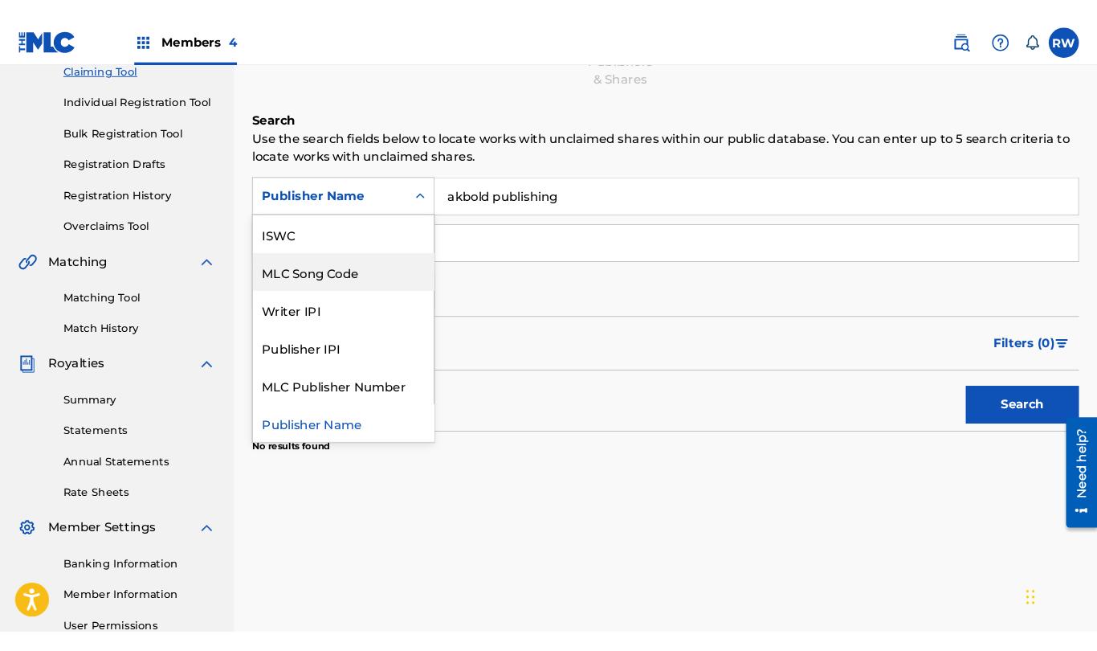
scroll to position [0, 0]
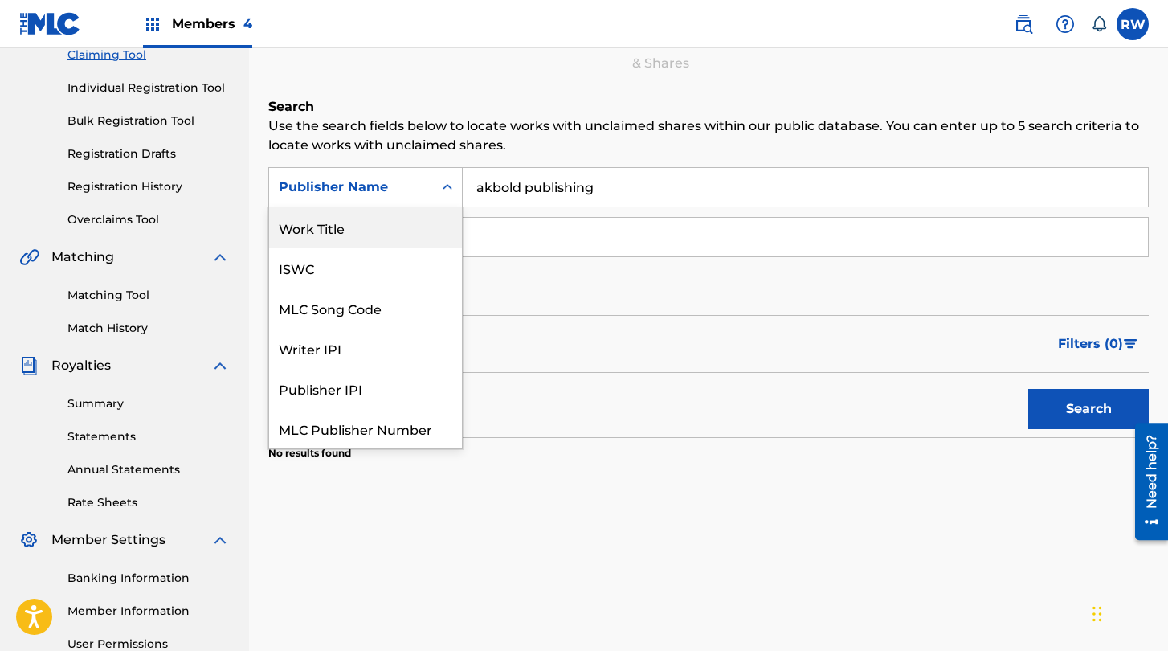
click at [380, 232] on div "Work Title" at bounding box center [365, 227] width 193 height 40
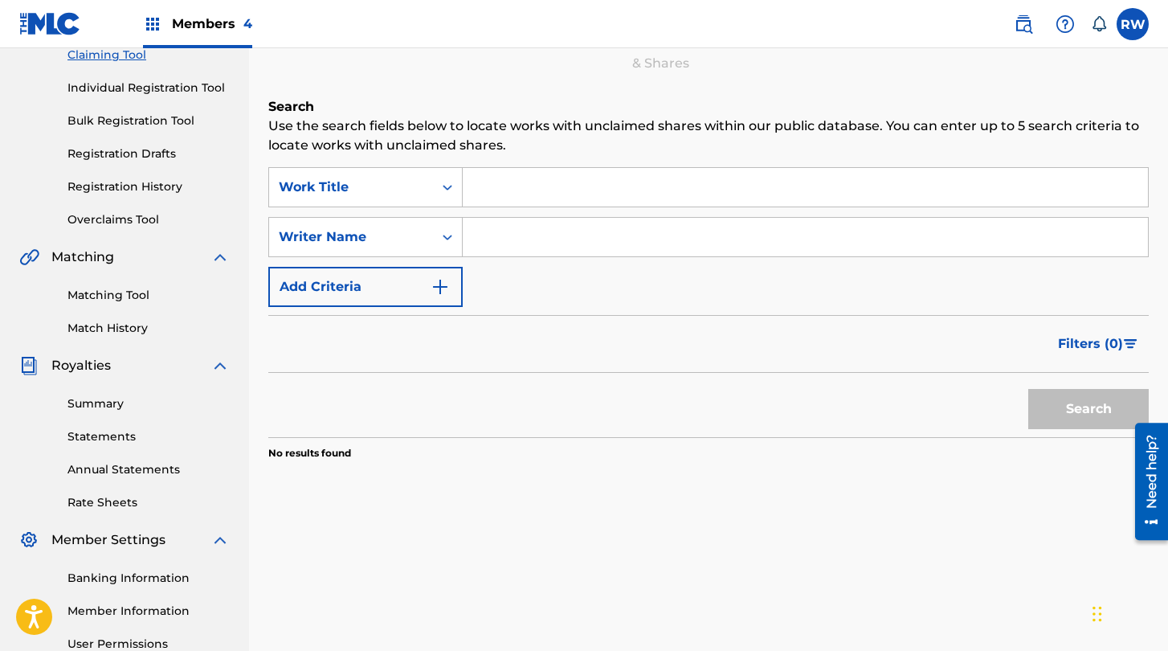
click at [539, 199] on input "Search Form" at bounding box center [805, 187] width 685 height 39
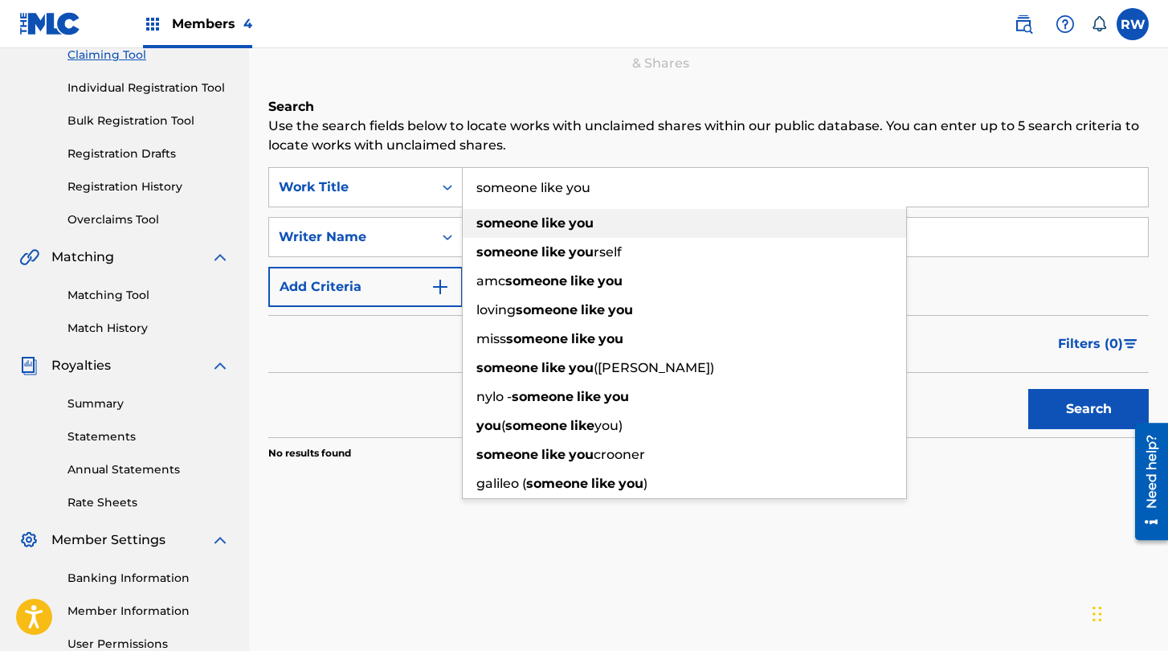
type input "someone like you"
click at [506, 224] on strong "someone" at bounding box center [507, 222] width 62 height 15
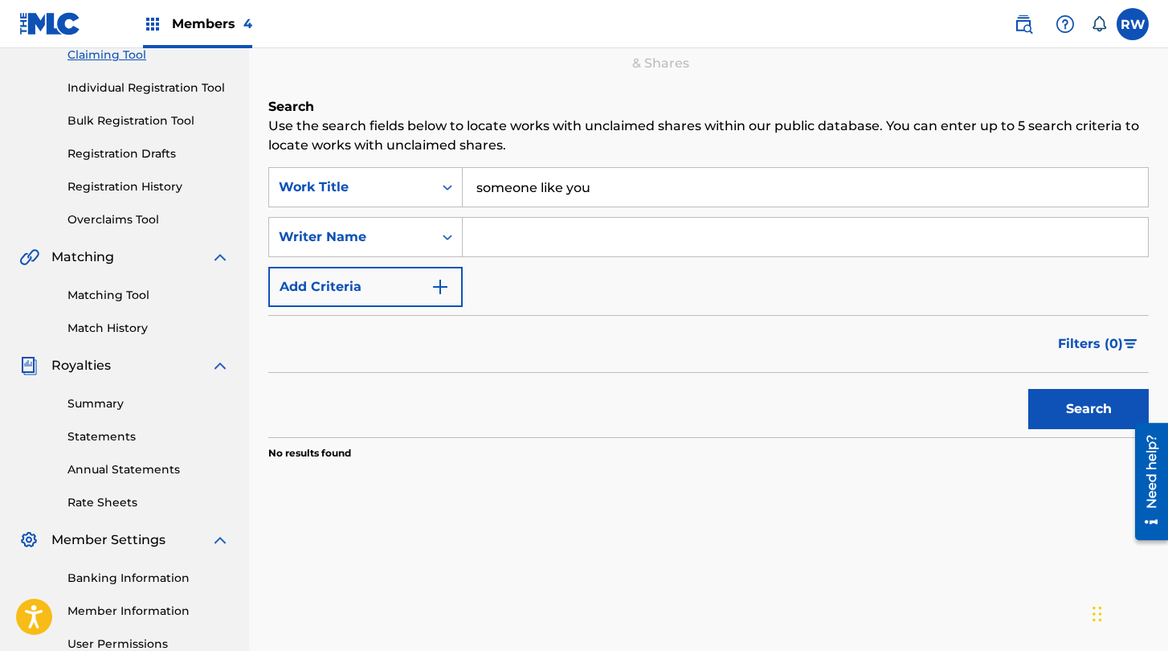
click at [523, 237] on input "Search Form" at bounding box center [805, 237] width 685 height 39
type input "akpevwoghene [PERSON_NAME]"
click at [949, 418] on button "Search" at bounding box center [1088, 409] width 120 height 40
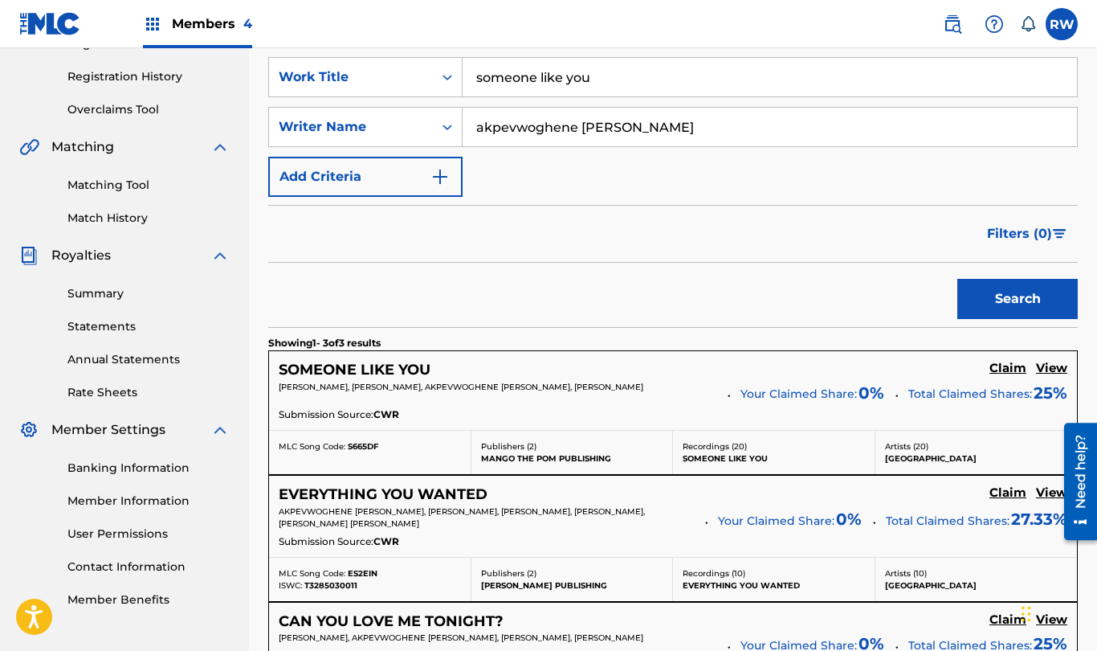
scroll to position [322, 0]
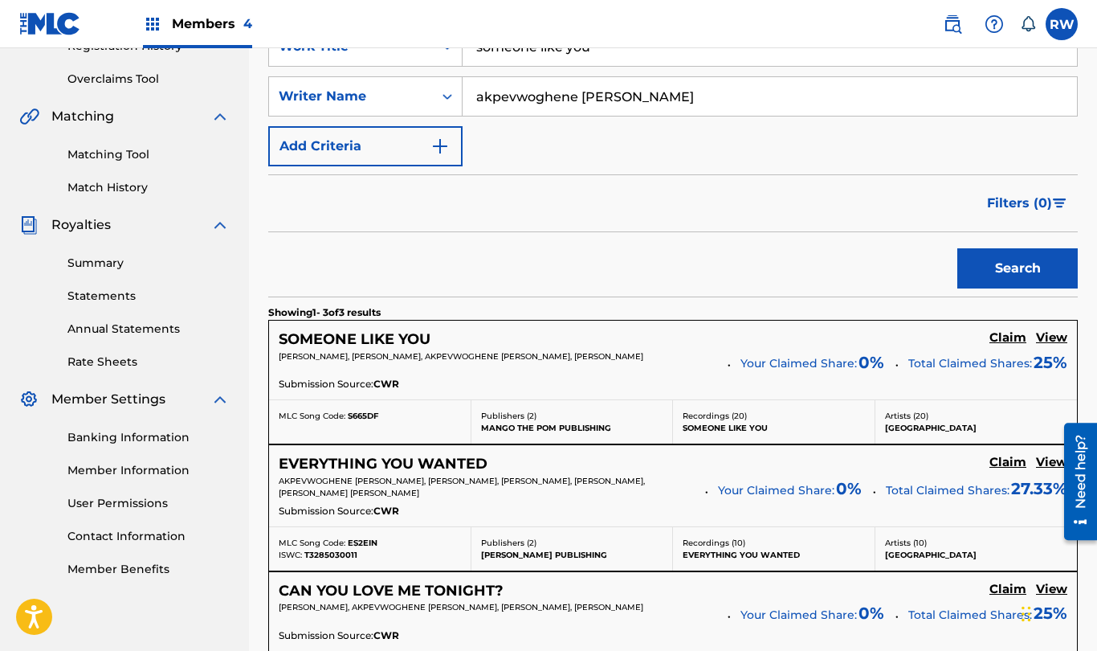
click at [949, 337] on h5 "Claim" at bounding box center [1008, 337] width 37 height 15
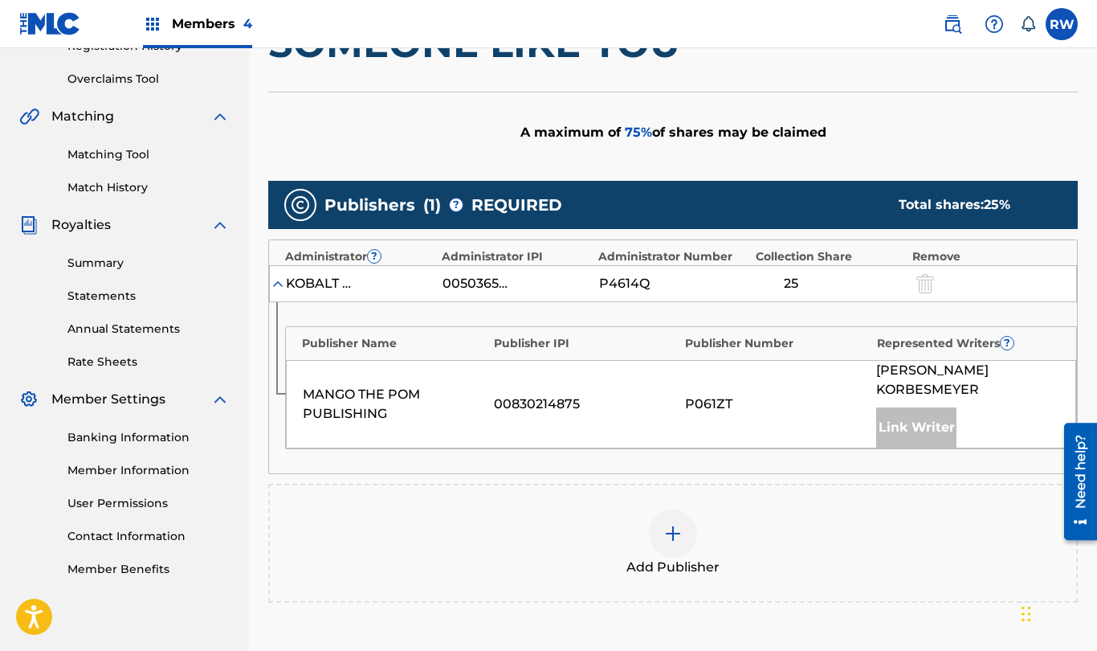
click at [673, 535] on div at bounding box center [673, 533] width 48 height 48
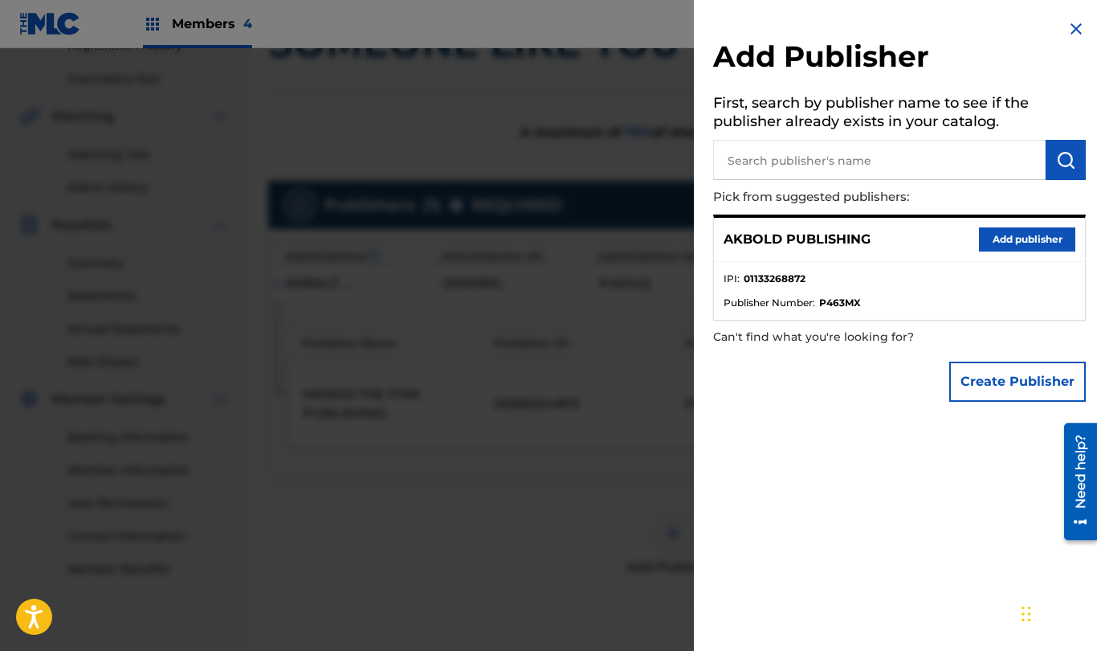
click at [949, 251] on div "AKBOLD PUBLISHING Add publisher" at bounding box center [899, 240] width 371 height 44
click at [949, 241] on button "Add publisher" at bounding box center [1027, 239] width 96 height 24
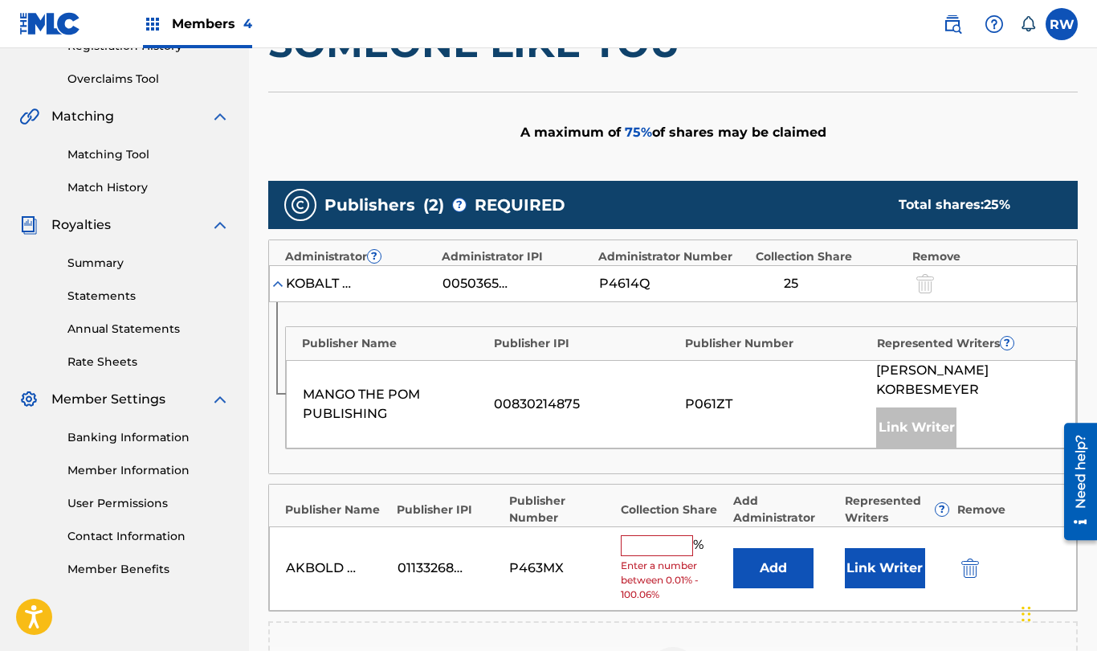
click at [651, 535] on input "text" at bounding box center [657, 545] width 72 height 21
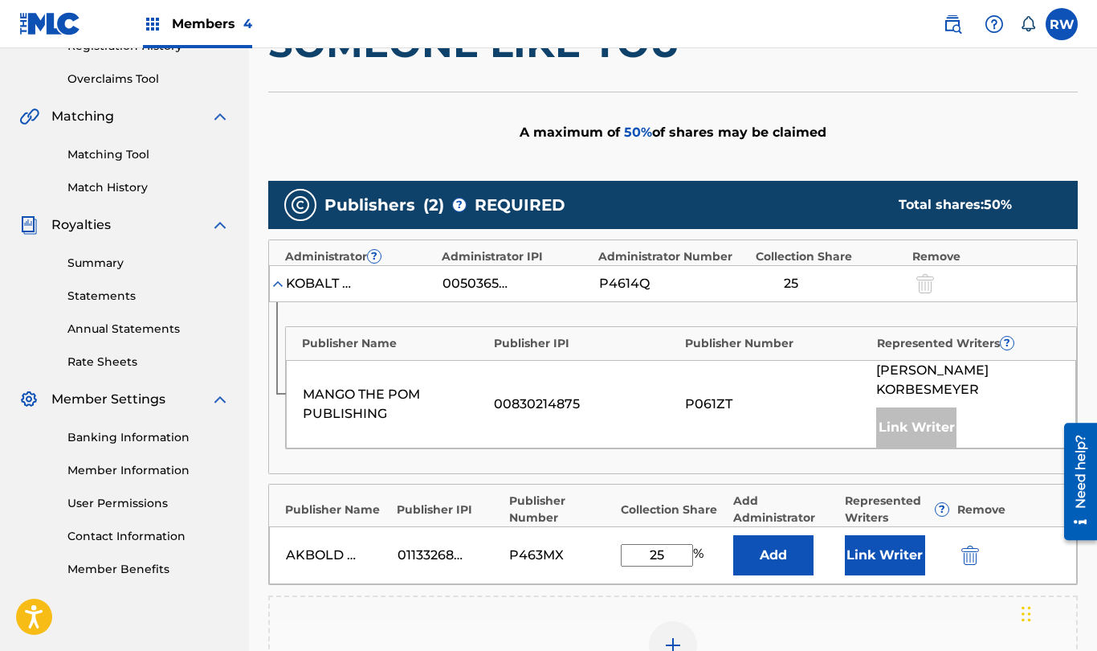
type input "25"
click at [867, 538] on button "Link Writer" at bounding box center [885, 555] width 80 height 40
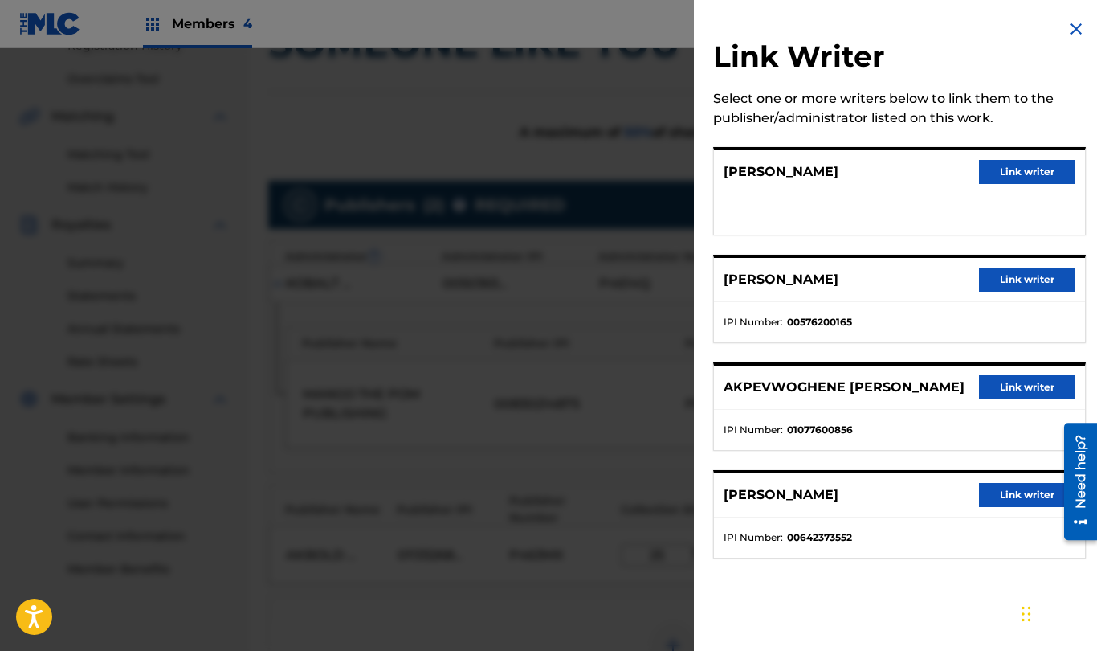
click at [949, 397] on button "Link writer" at bounding box center [1027, 387] width 96 height 24
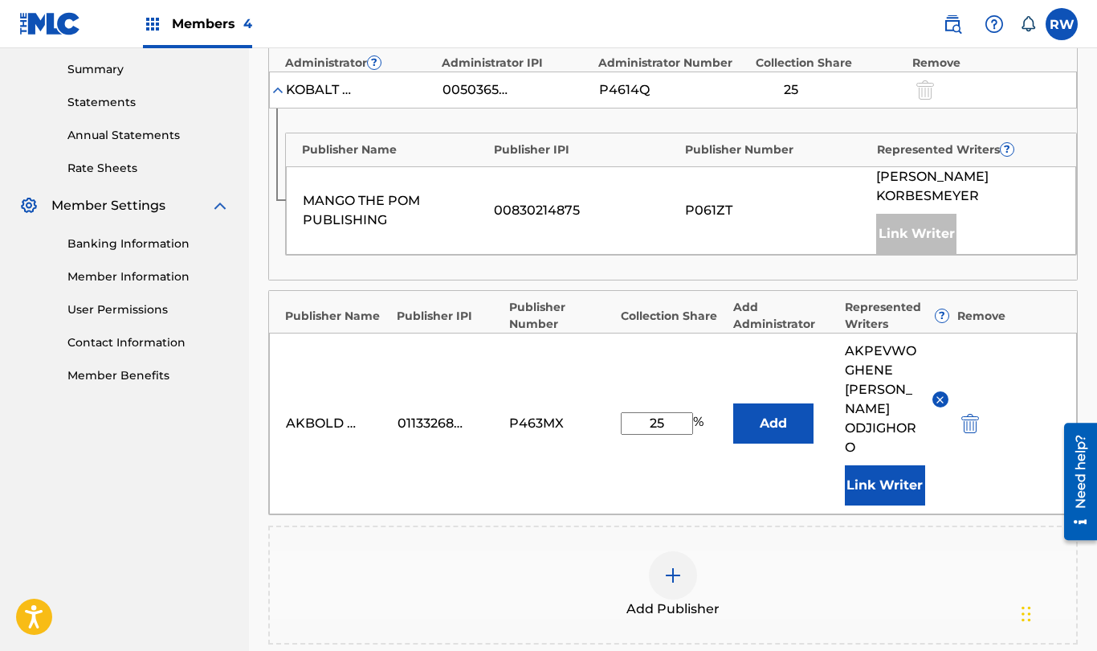
scroll to position [519, 0]
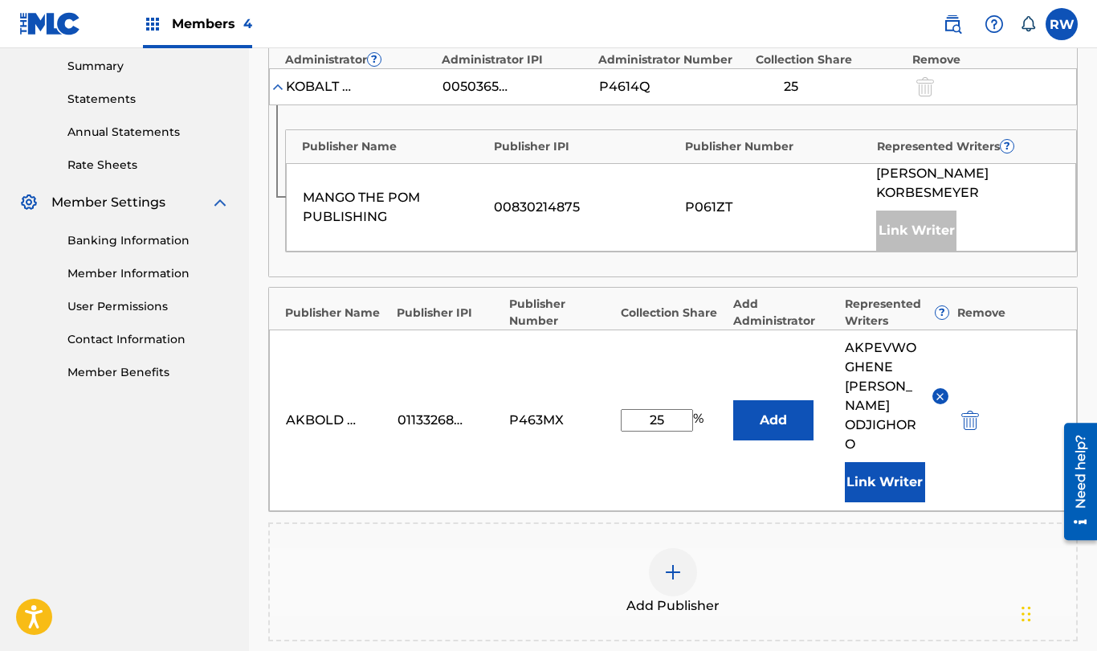
click at [678, 562] on img at bounding box center [672, 571] width 19 height 19
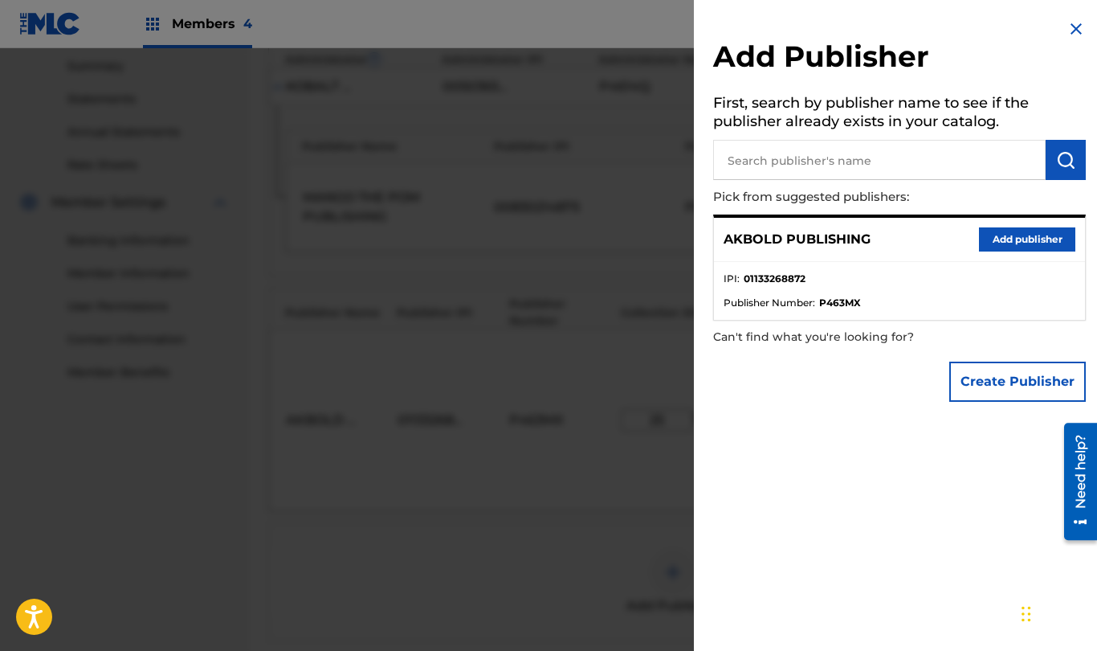
click at [880, 163] on input "text" at bounding box center [879, 160] width 333 height 40
type input "EJSWIFT PUBLISHING"
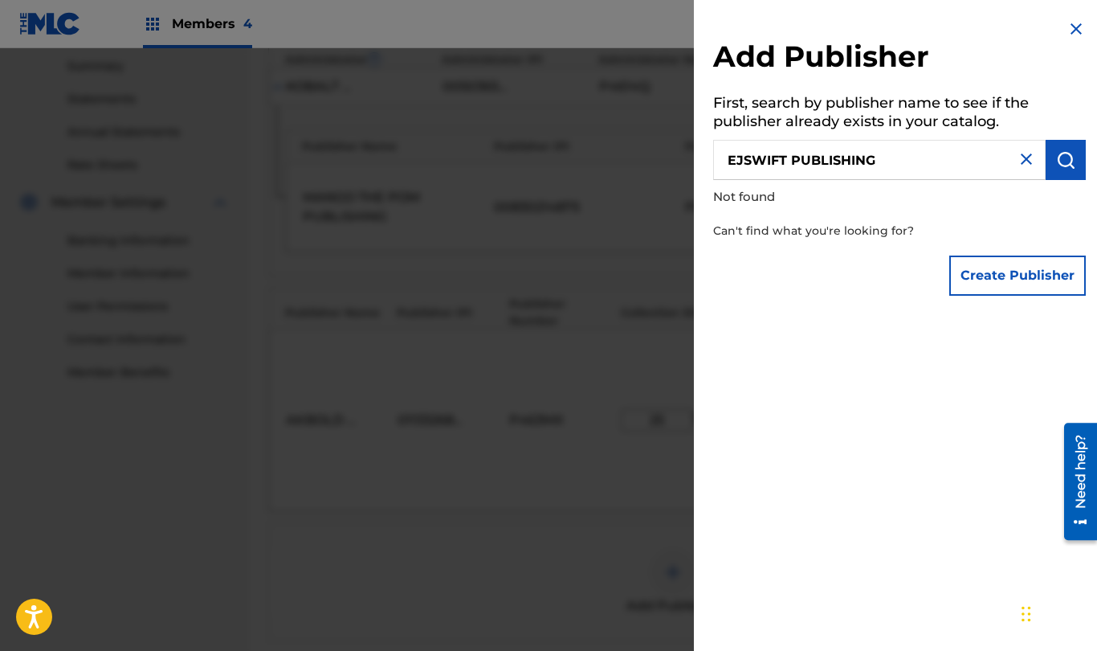
click at [525, 569] on div at bounding box center [548, 373] width 1097 height 651
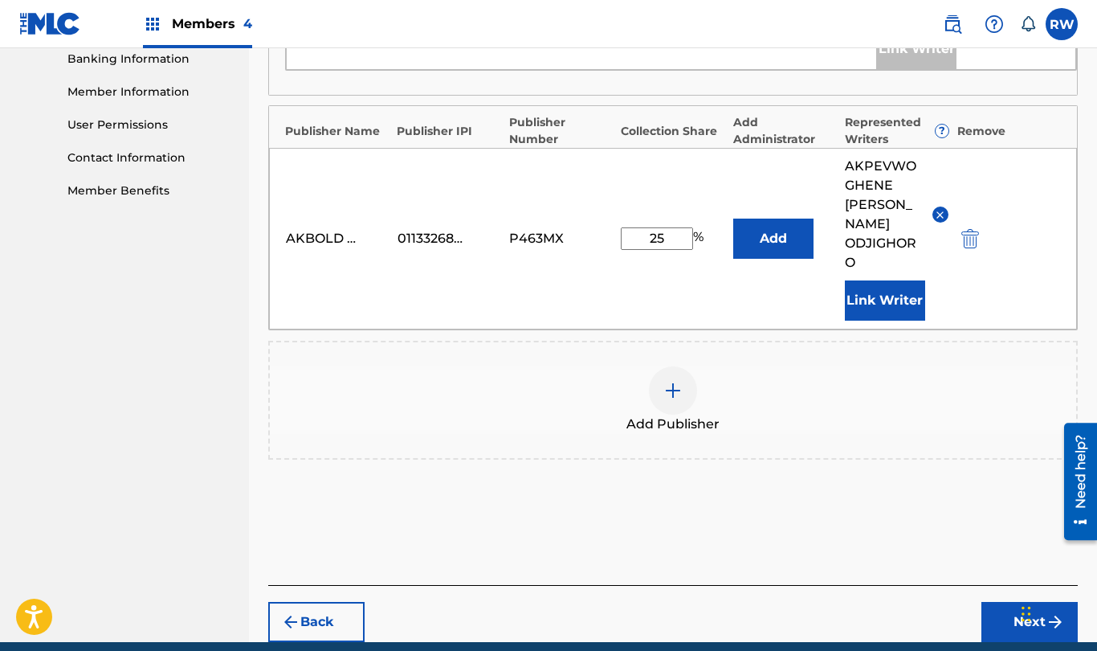
scroll to position [706, 0]
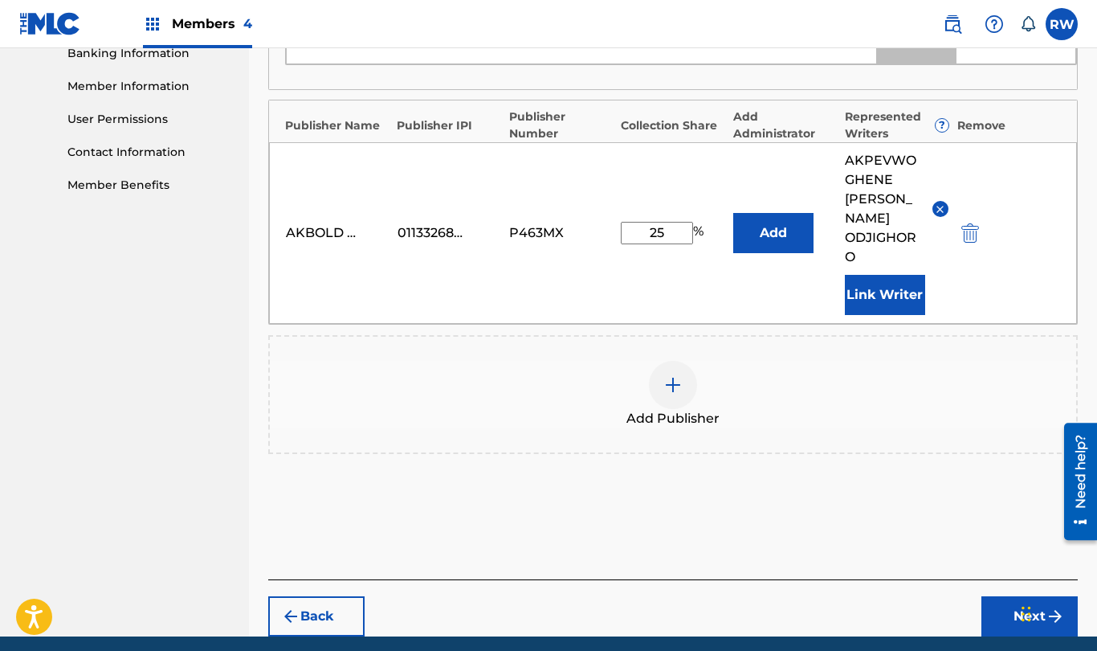
click at [949, 596] on button "Next" at bounding box center [1030, 616] width 96 height 40
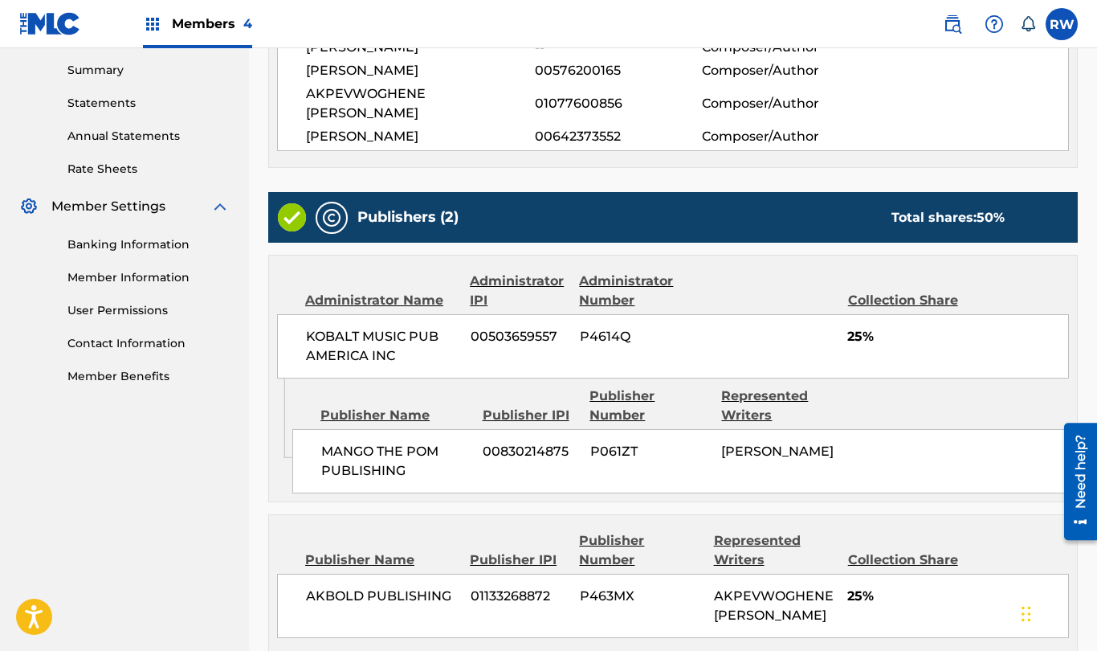
scroll to position [693, 0]
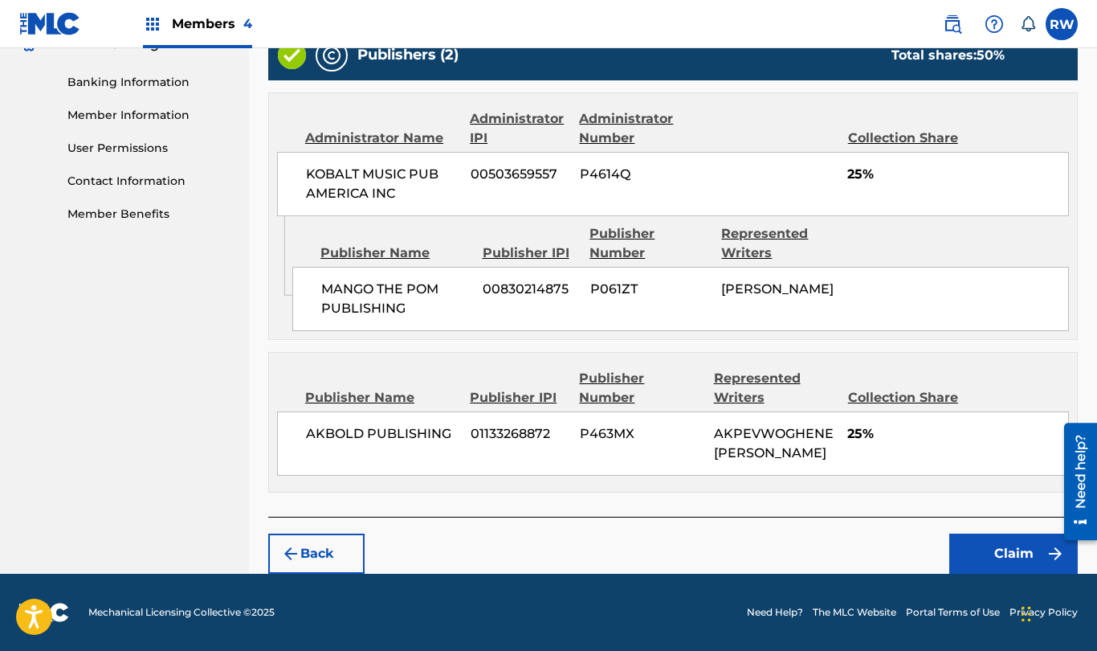
click at [949, 555] on button "Claim" at bounding box center [1013, 553] width 129 height 40
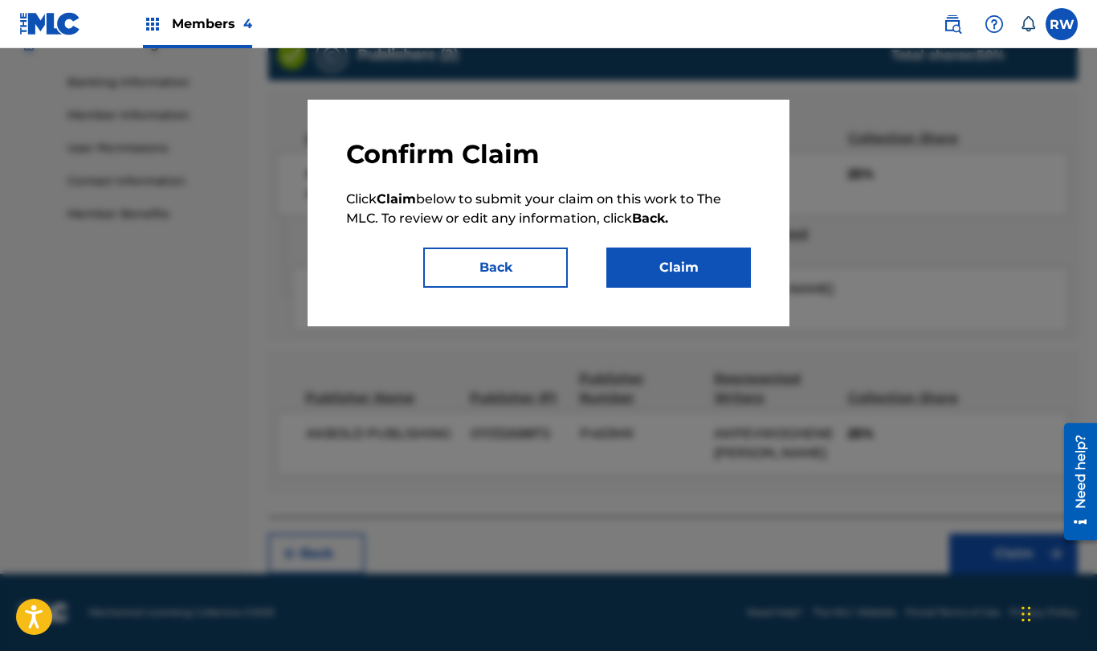
click at [678, 271] on button "Claim" at bounding box center [678, 267] width 145 height 40
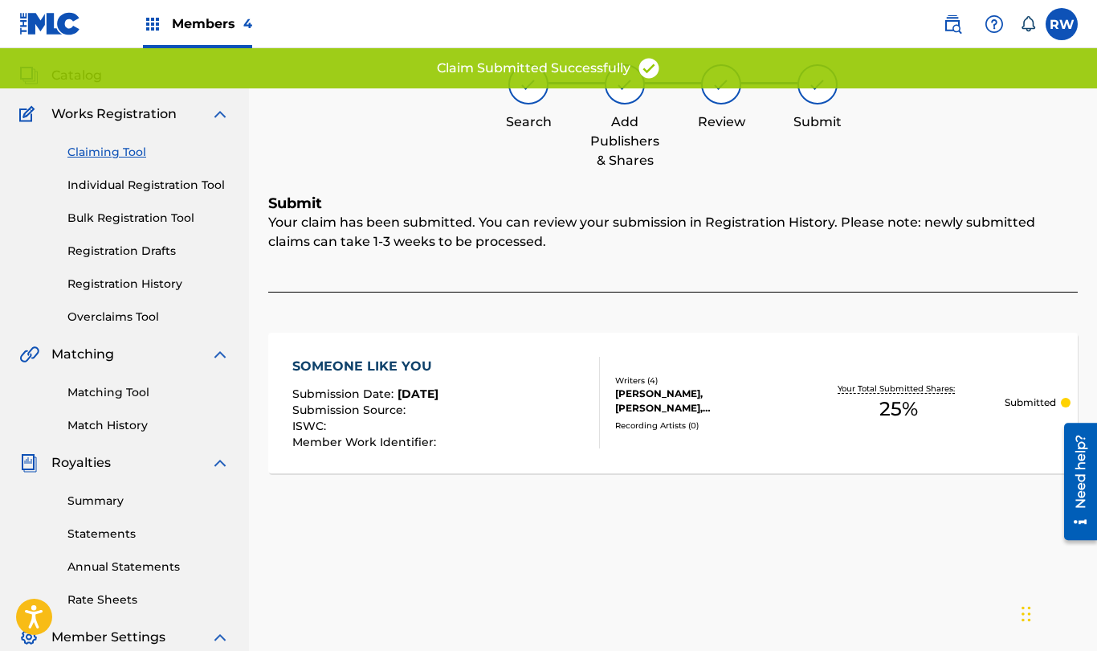
scroll to position [0, 0]
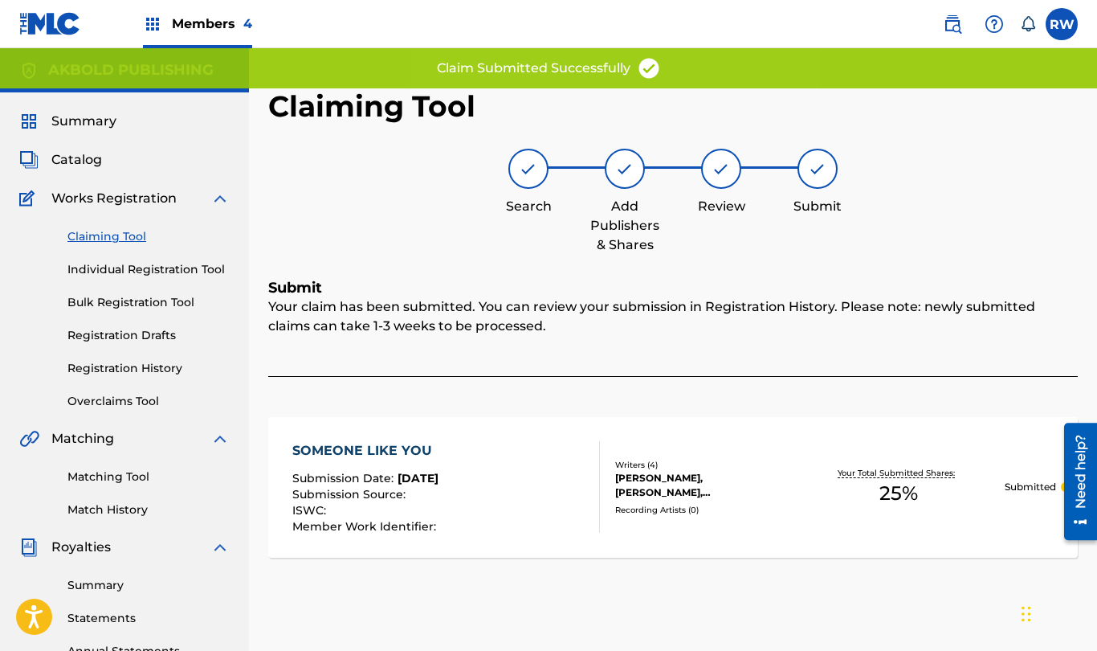
click at [103, 477] on link "Matching Tool" at bounding box center [148, 476] width 162 height 17
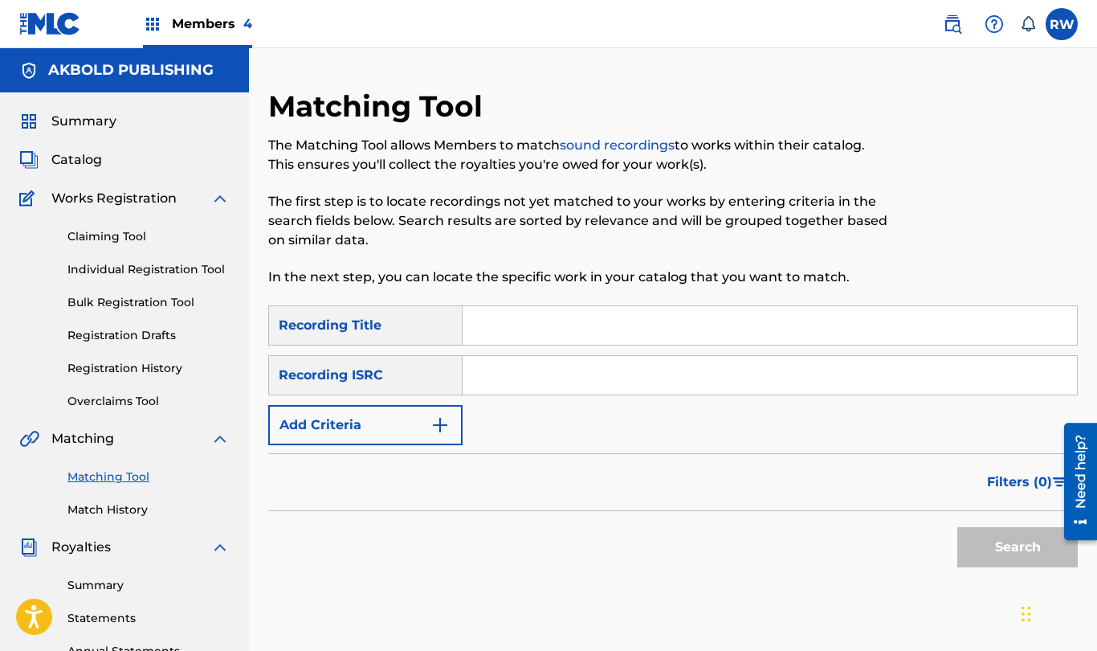
click at [105, 239] on link "Claiming Tool" at bounding box center [148, 236] width 162 height 17
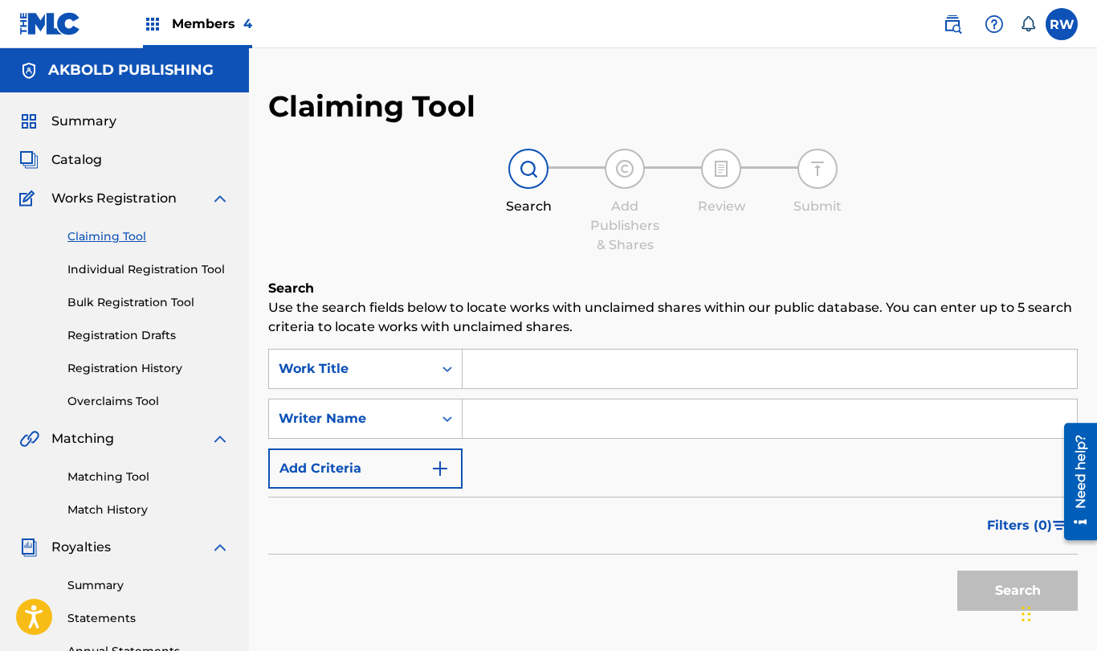
click at [532, 369] on input "Search Form" at bounding box center [770, 368] width 614 height 39
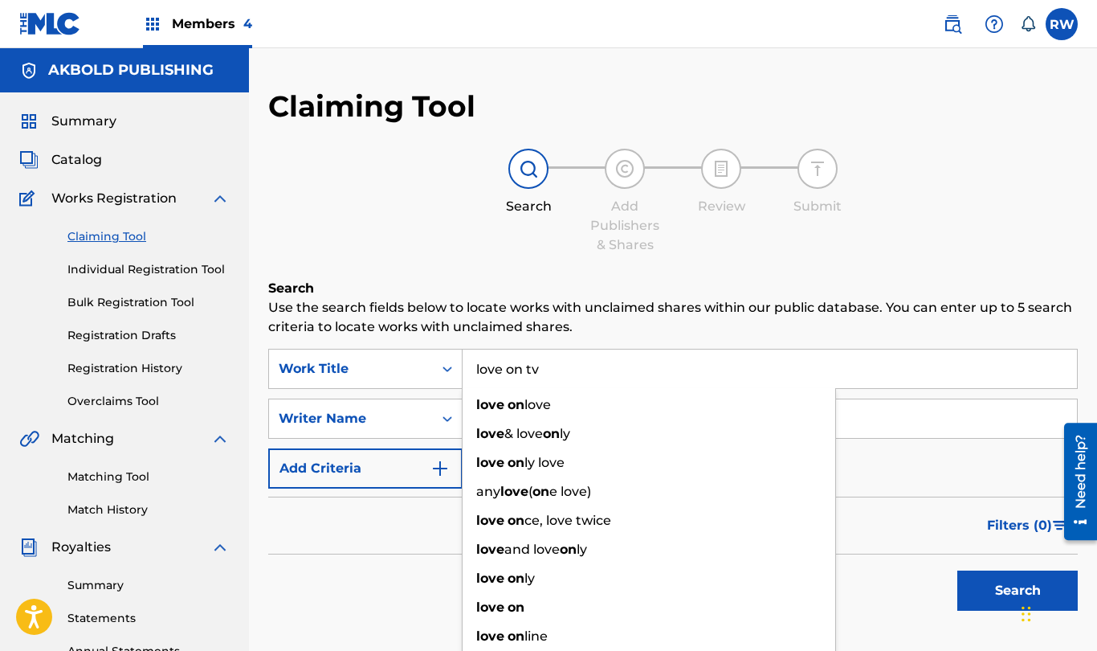
type input "love on tv"
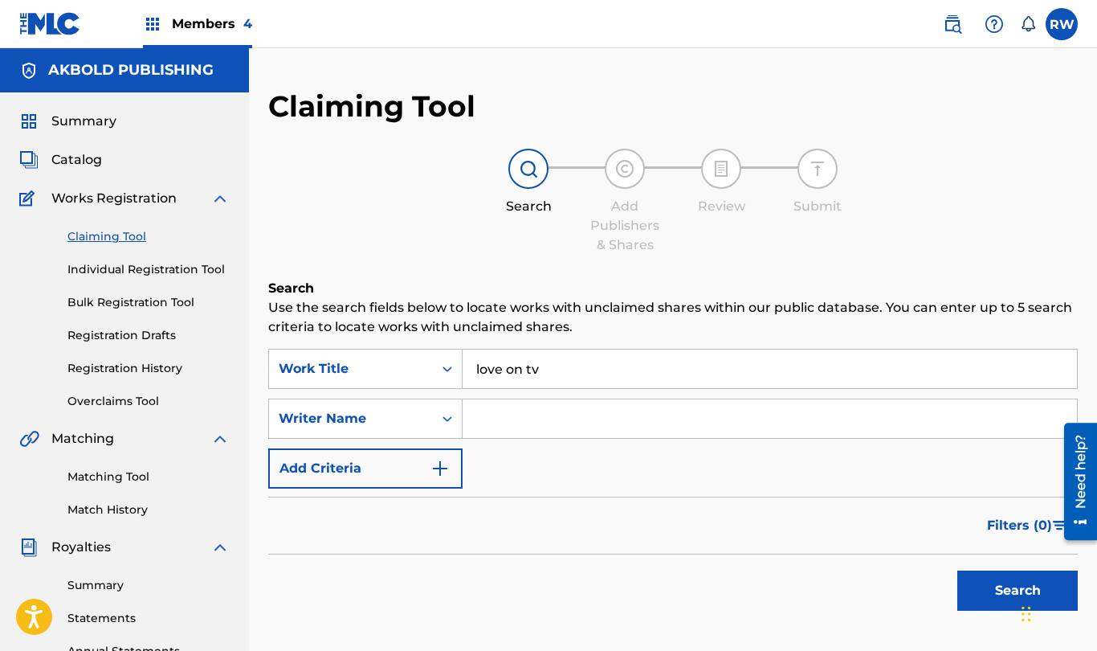
click at [529, 404] on input "Search Form" at bounding box center [770, 418] width 614 height 39
paste input "@itswestcoastlos"
type input "@itswestcoastlos"
click at [516, 418] on input "Search Form" at bounding box center [770, 418] width 614 height 39
type input "akpevwoghene [PERSON_NAME]"
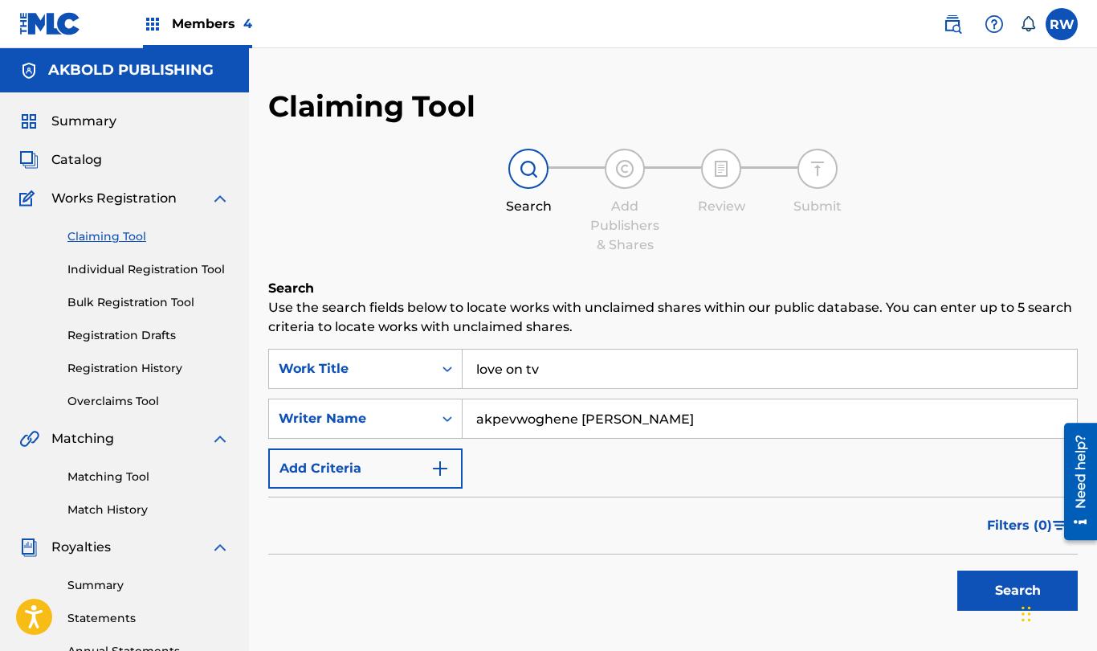
click at [949, 594] on button "Search" at bounding box center [1017, 590] width 120 height 40
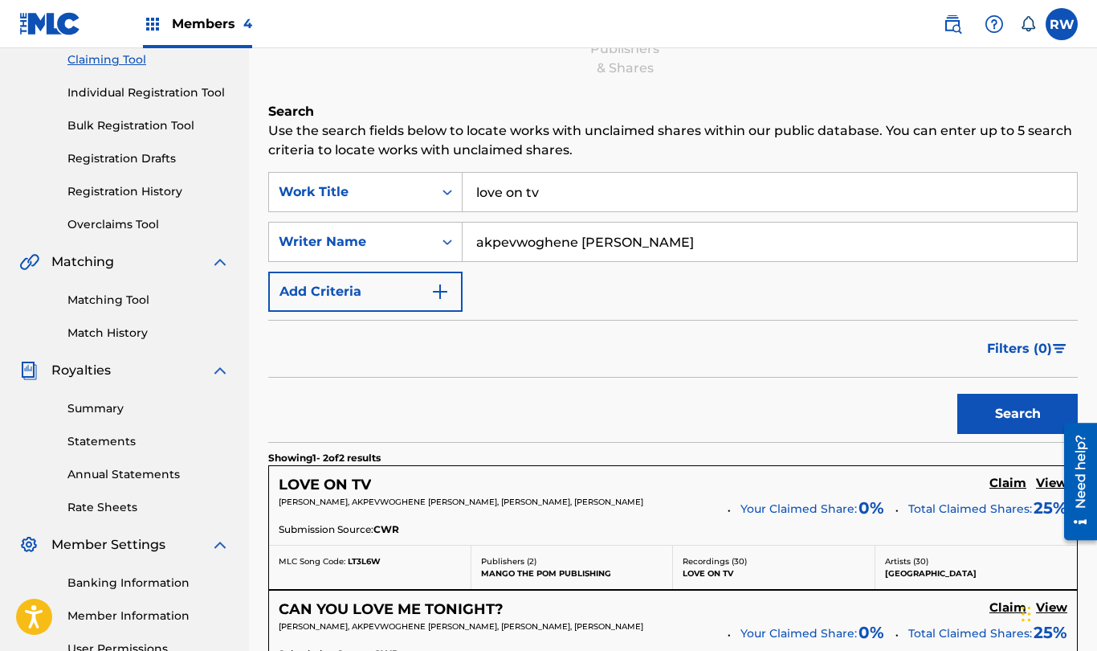
scroll to position [178, 0]
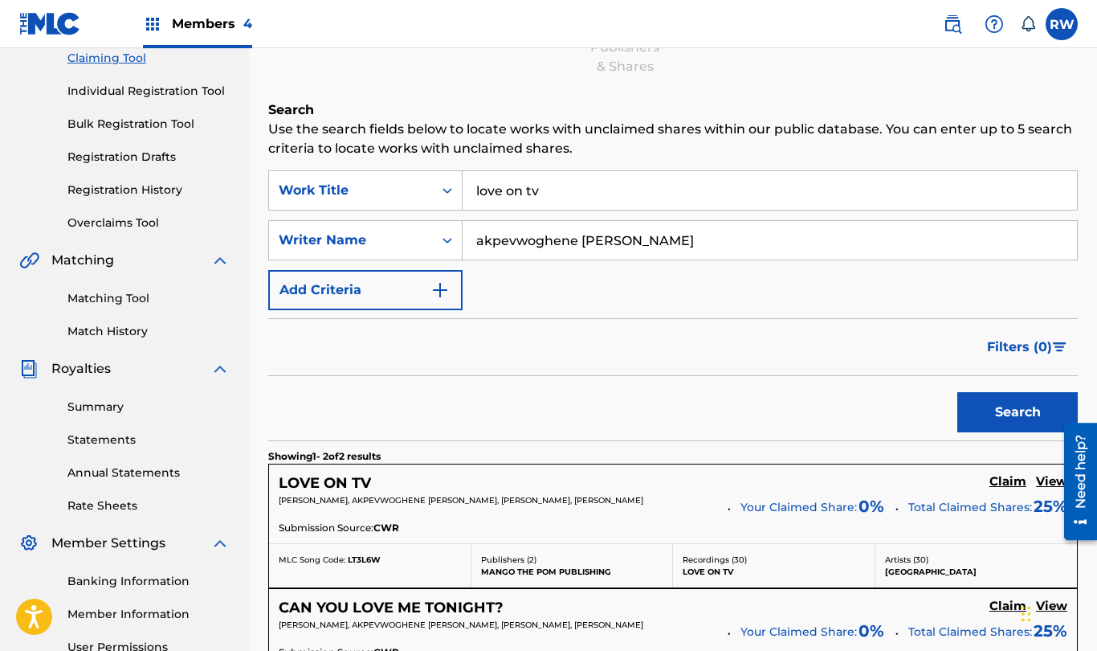
click at [949, 482] on h5 "Claim" at bounding box center [1008, 481] width 37 height 15
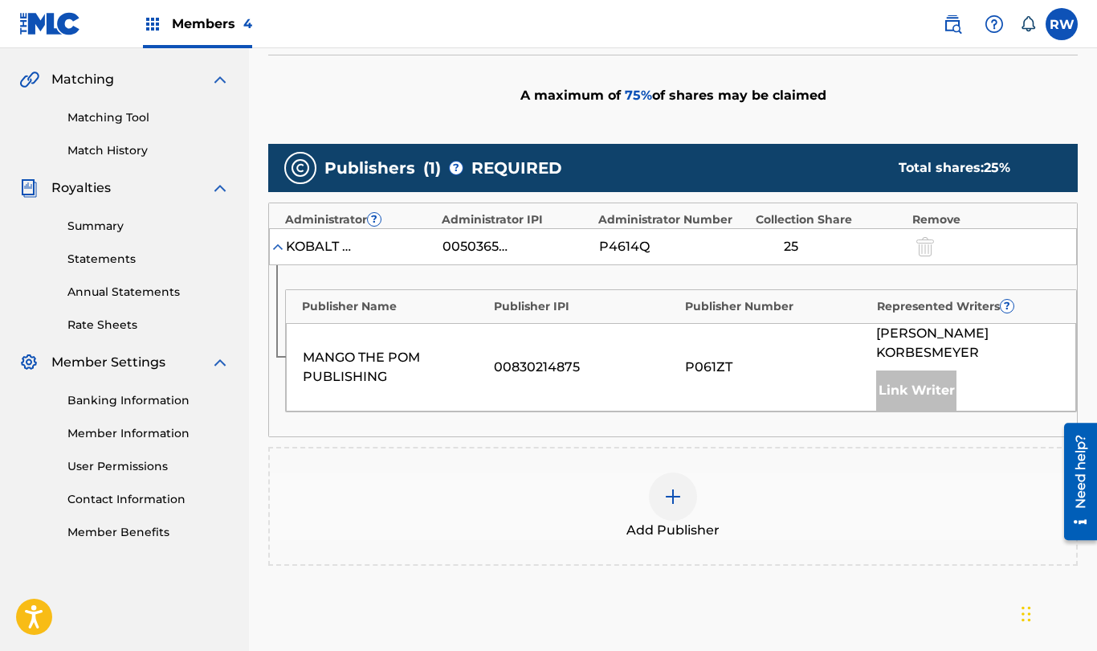
scroll to position [371, 0]
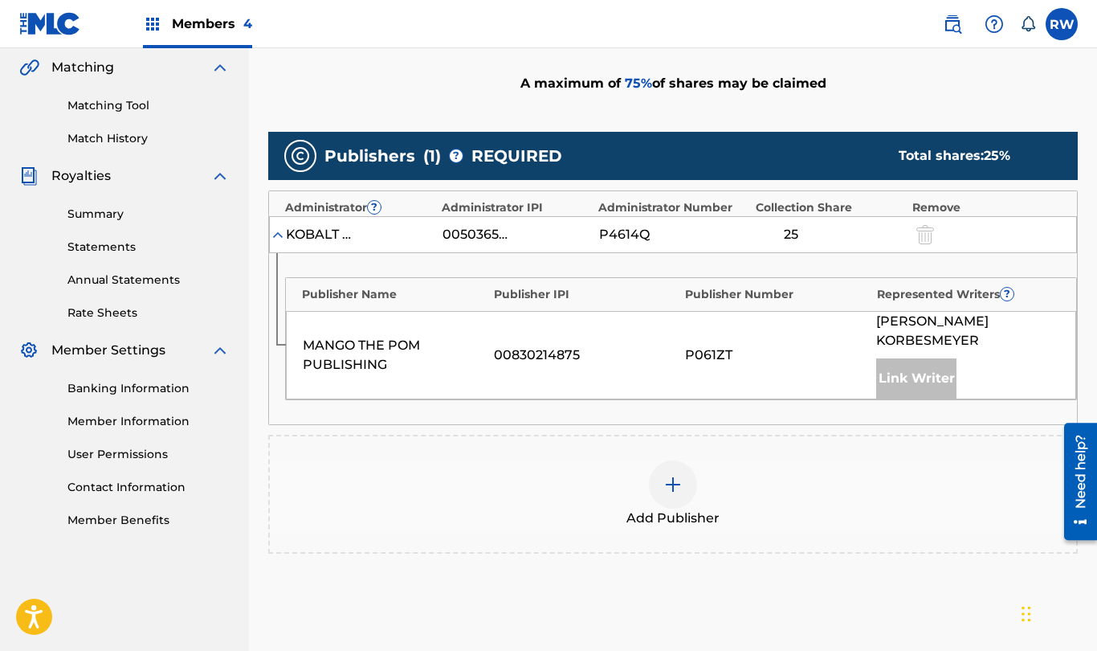
click at [662, 462] on div at bounding box center [673, 484] width 48 height 48
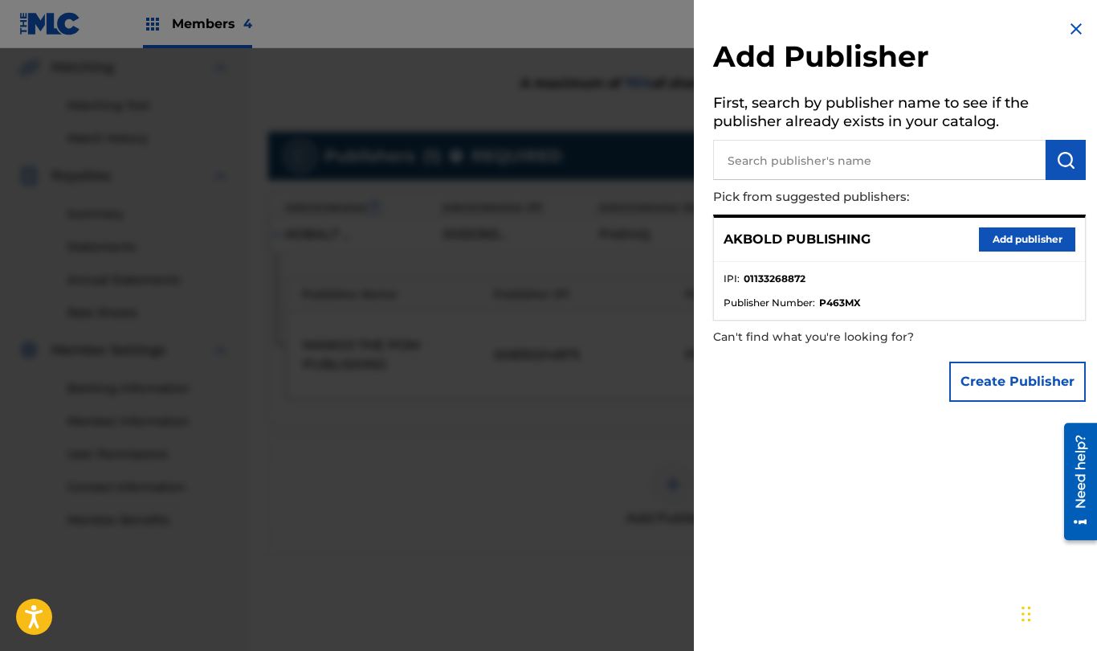
click at [949, 245] on button "Add publisher" at bounding box center [1027, 239] width 96 height 24
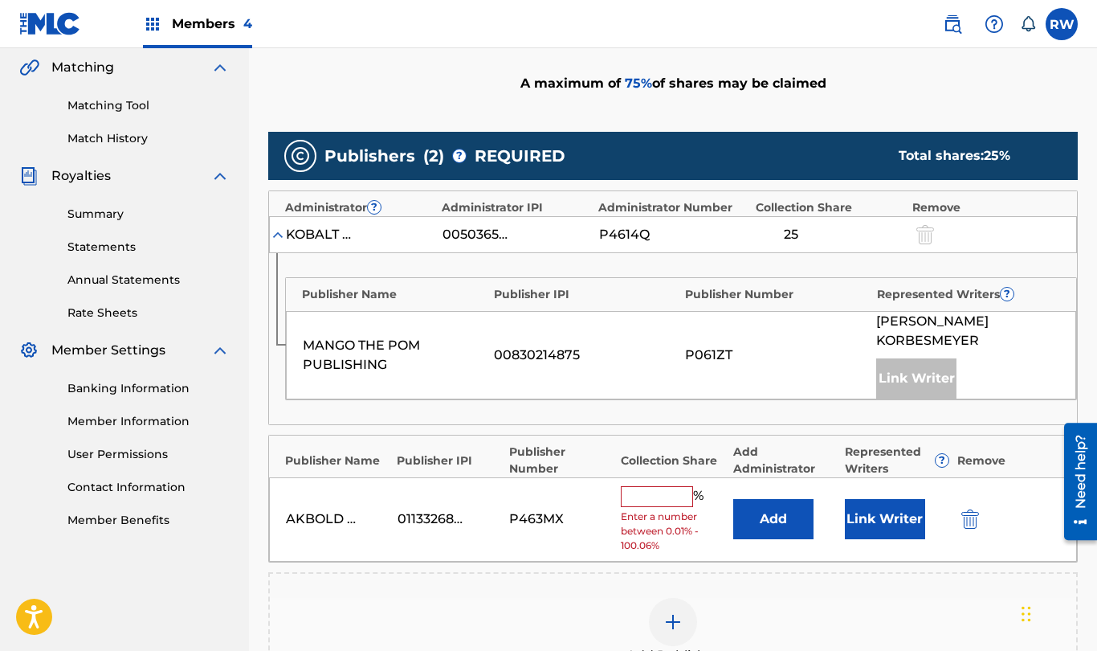
click at [667, 486] on input "text" at bounding box center [657, 496] width 72 height 21
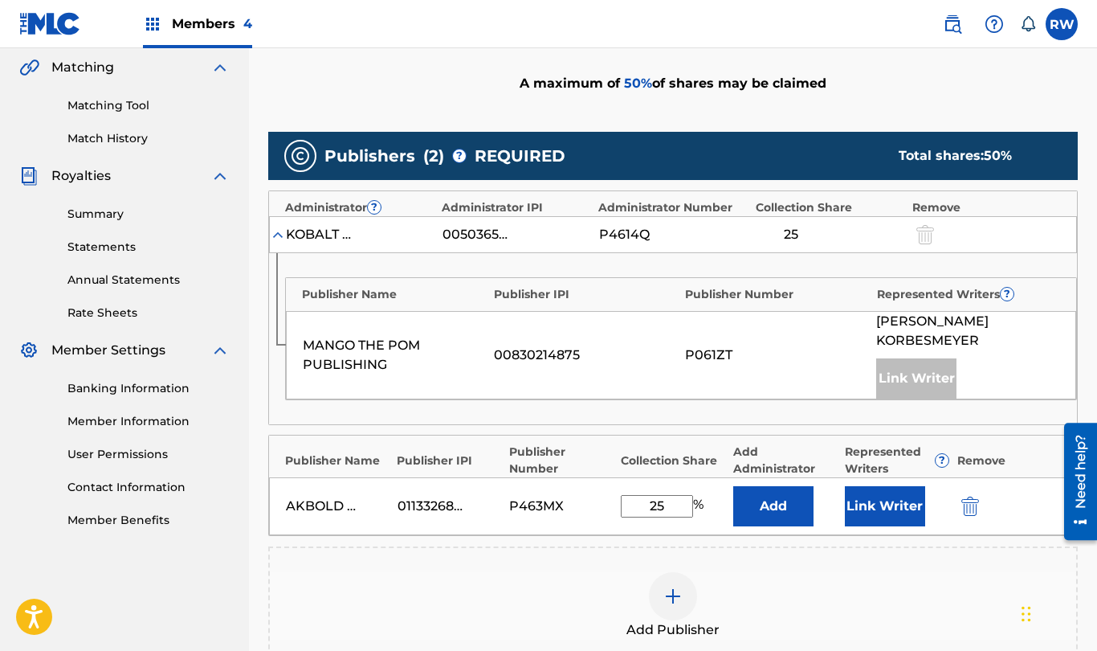
type input "25"
click at [877, 486] on button "Link Writer" at bounding box center [885, 506] width 80 height 40
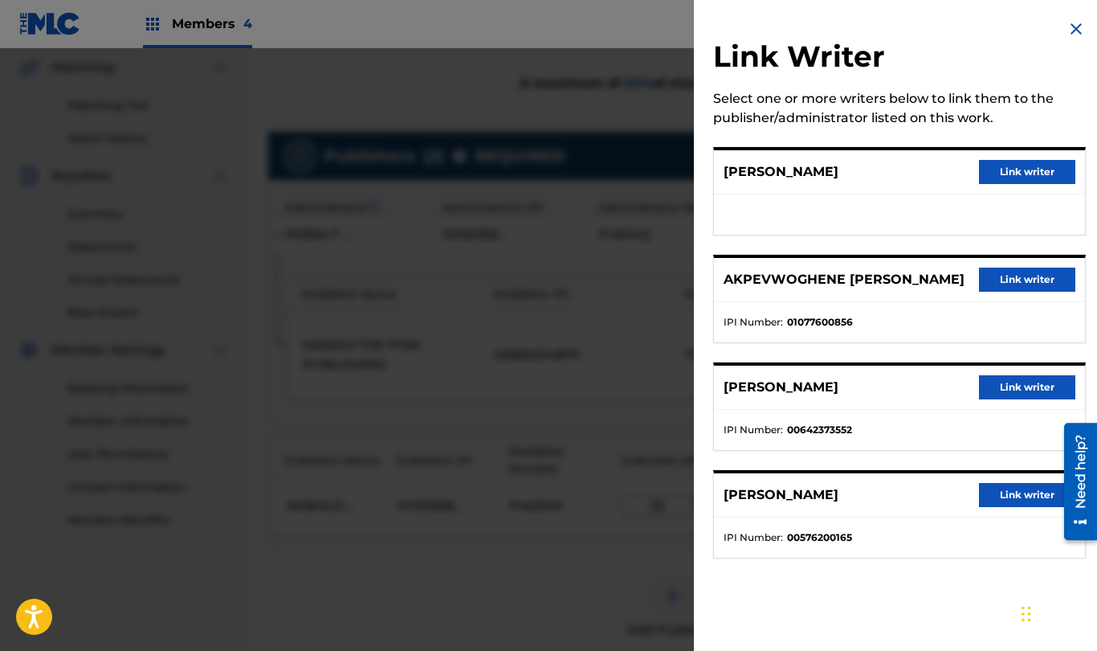
click at [949, 290] on button "Link writer" at bounding box center [1027, 279] width 96 height 24
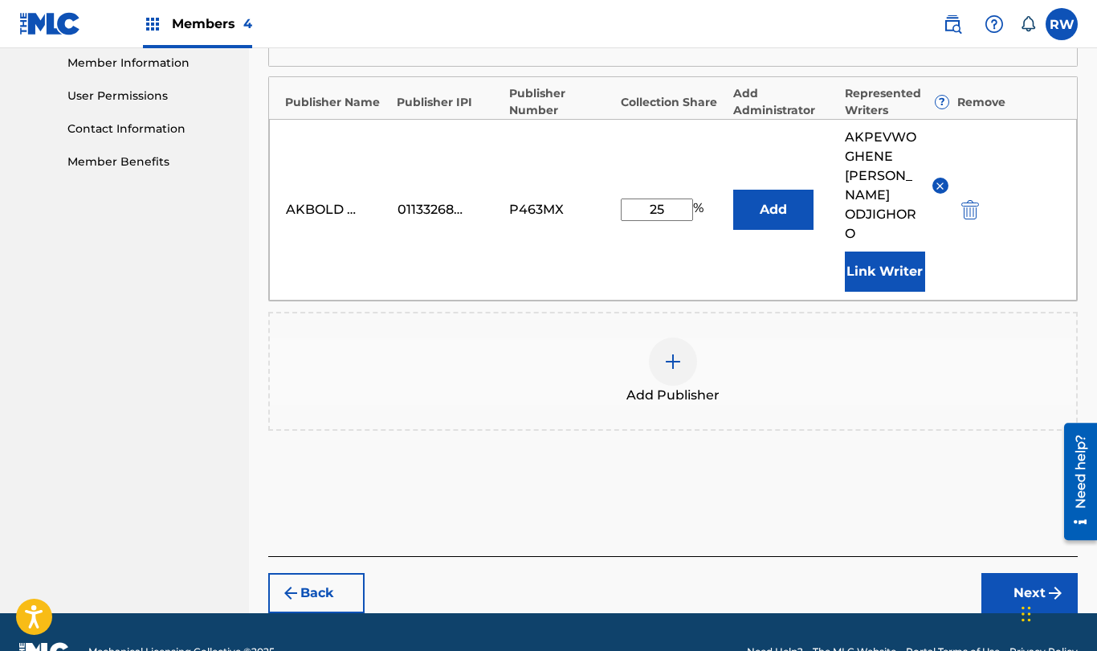
click at [949, 573] on button "Next" at bounding box center [1030, 593] width 96 height 40
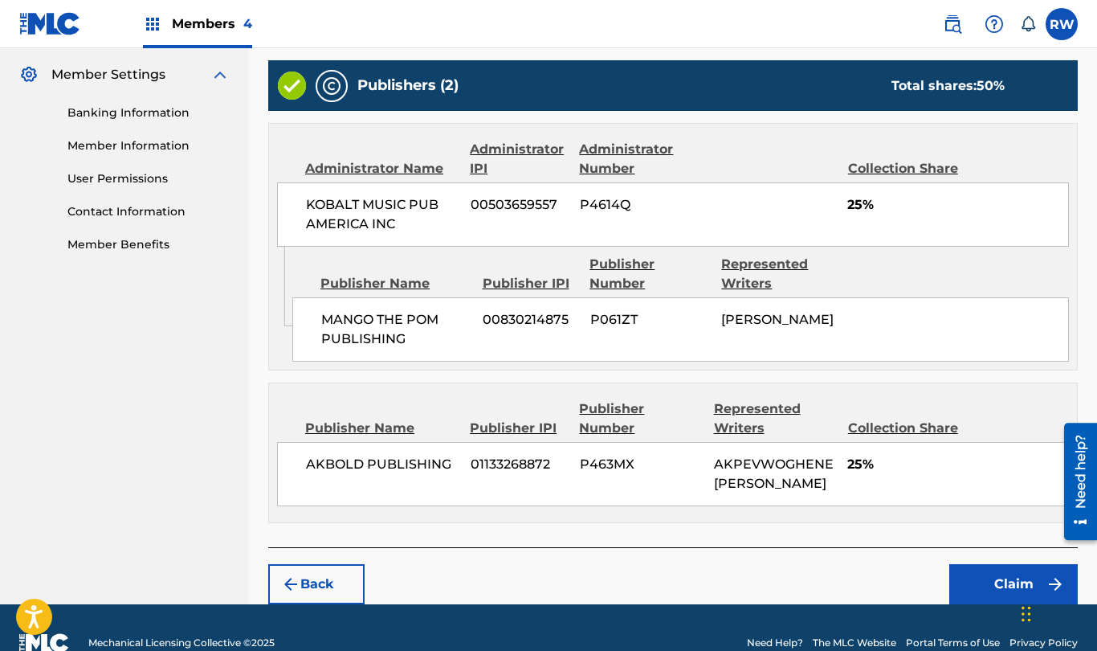
scroll to position [693, 0]
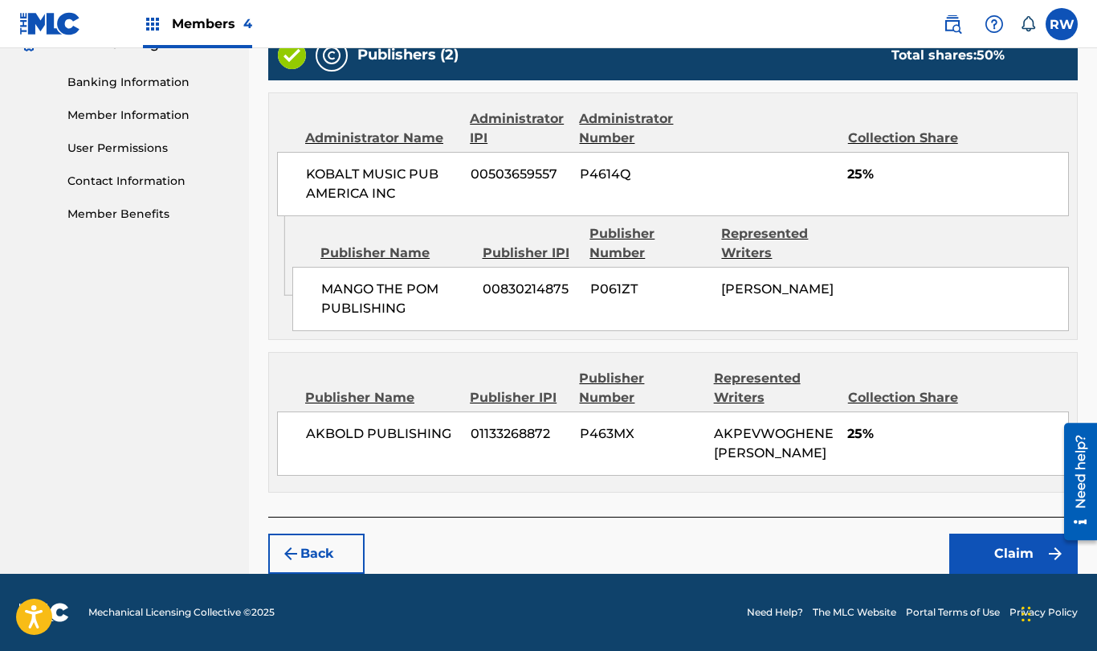
click at [949, 553] on button "Claim" at bounding box center [1013, 553] width 129 height 40
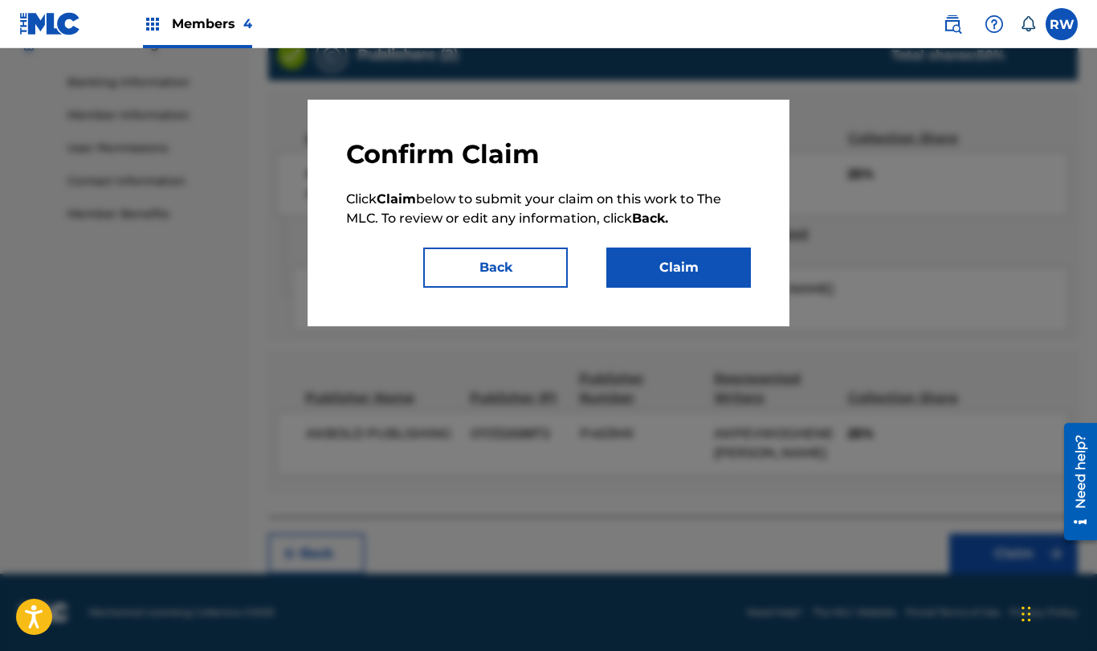
click at [681, 263] on button "Claim" at bounding box center [678, 267] width 145 height 40
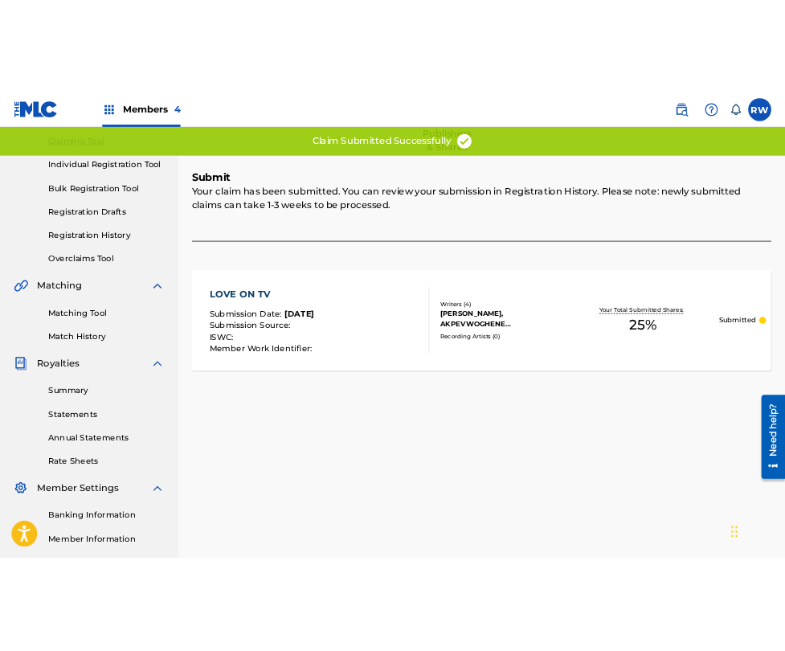
scroll to position [0, 0]
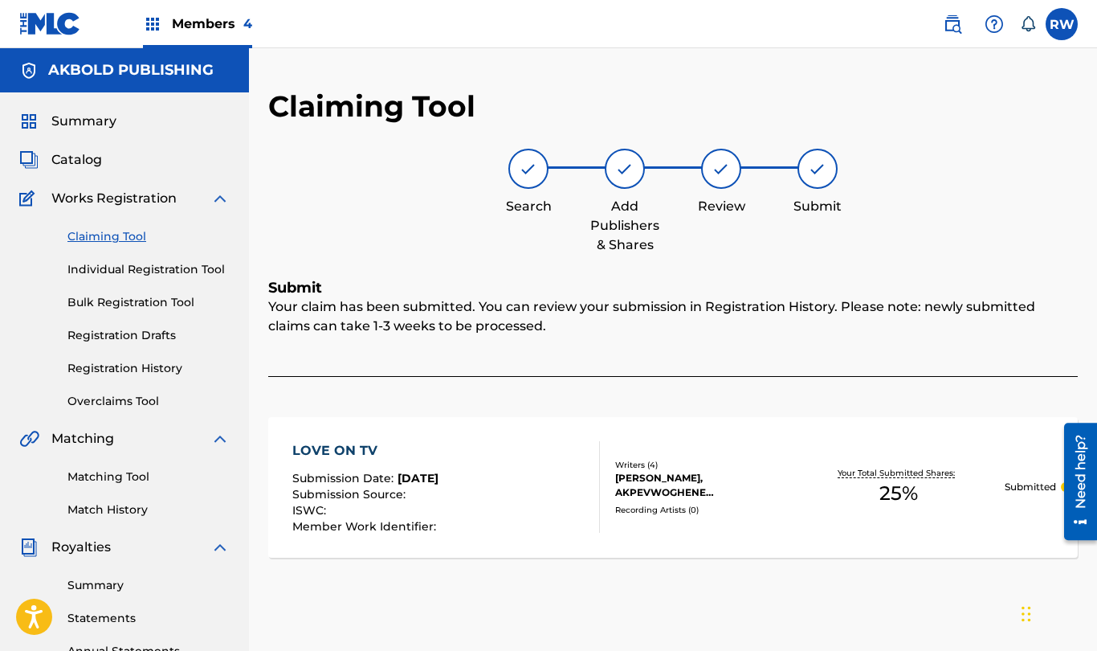
click at [124, 236] on link "Claiming Tool" at bounding box center [148, 236] width 162 height 17
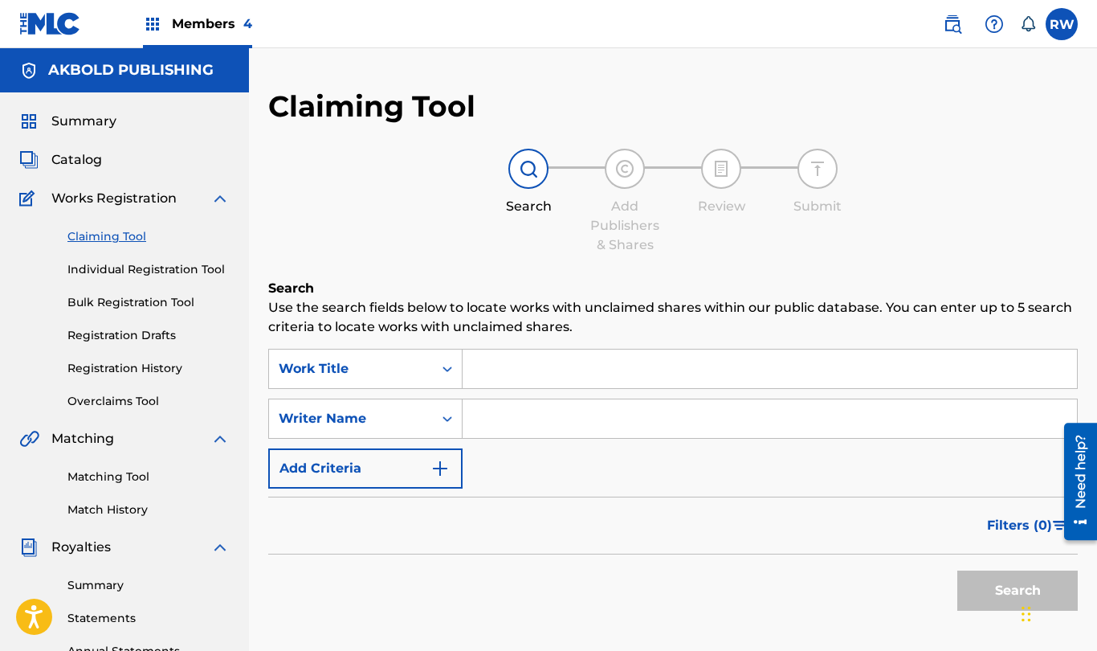
click at [495, 376] on input "Search Form" at bounding box center [770, 368] width 614 height 39
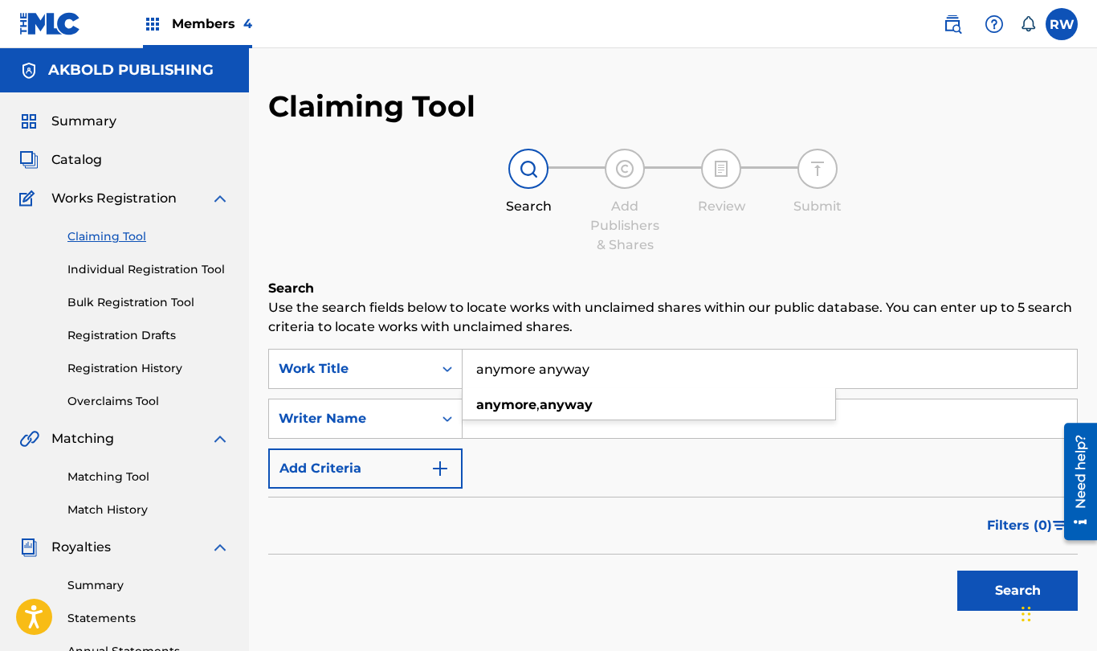
type input "anymore anyway"
click at [630, 554] on div "Search" at bounding box center [673, 586] width 810 height 64
click at [564, 414] on input "Search Form" at bounding box center [770, 418] width 614 height 39
type input "akpevwoghene [PERSON_NAME]"
click at [949, 590] on button "Search" at bounding box center [1017, 590] width 120 height 40
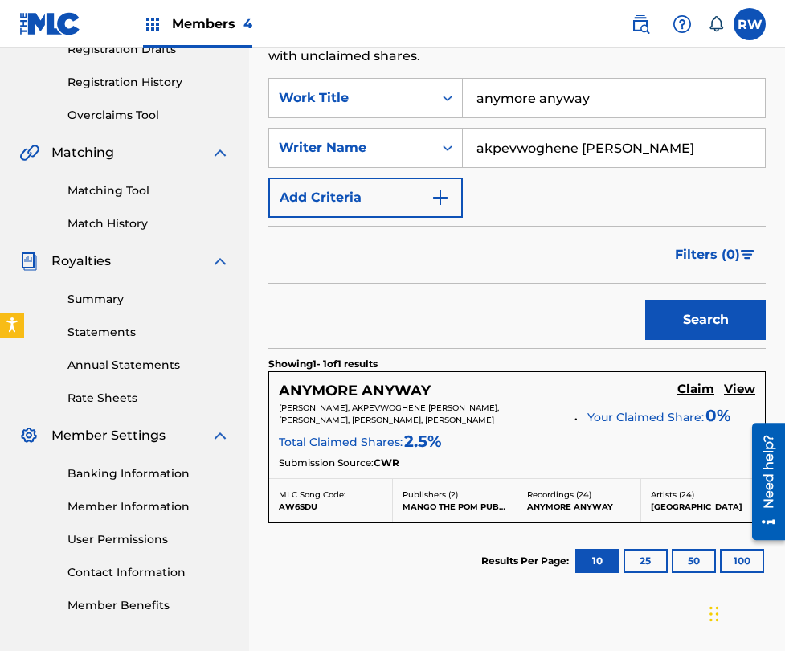
scroll to position [291, 0]
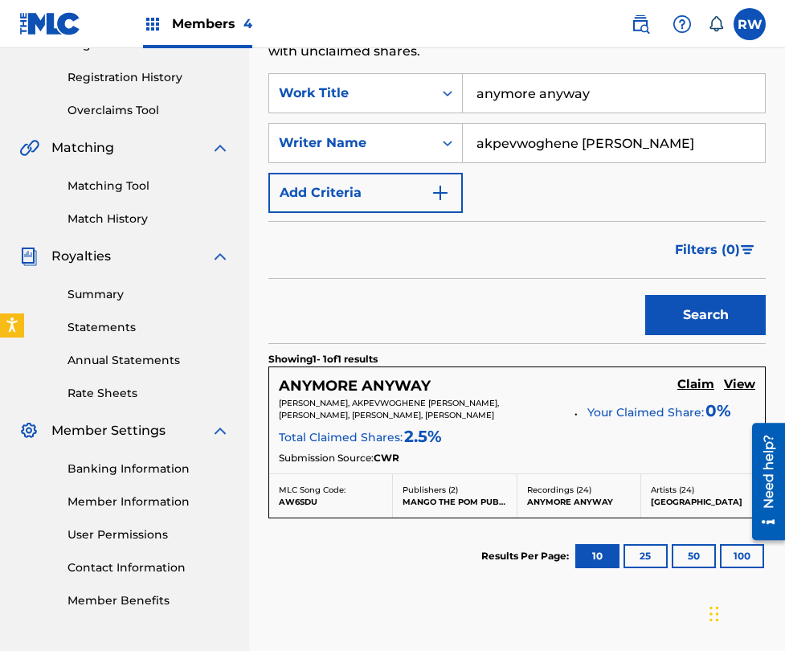
click at [689, 386] on h5 "Claim" at bounding box center [695, 384] width 37 height 15
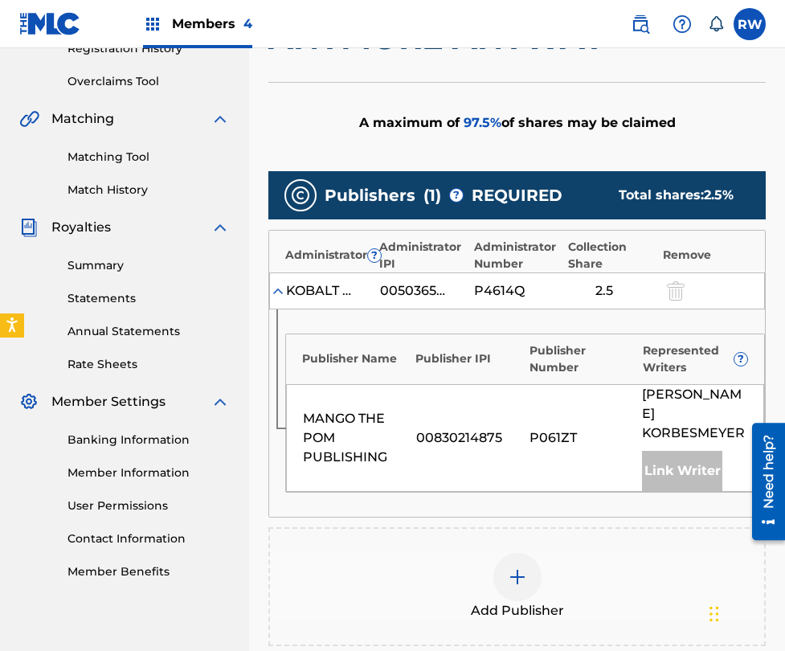
scroll to position [328, 0]
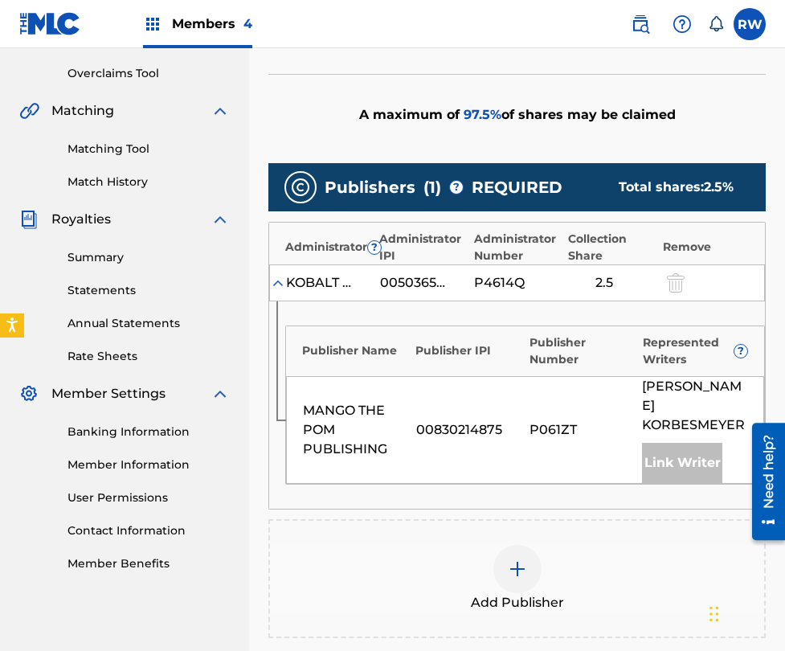
click at [520, 559] on img at bounding box center [517, 568] width 19 height 19
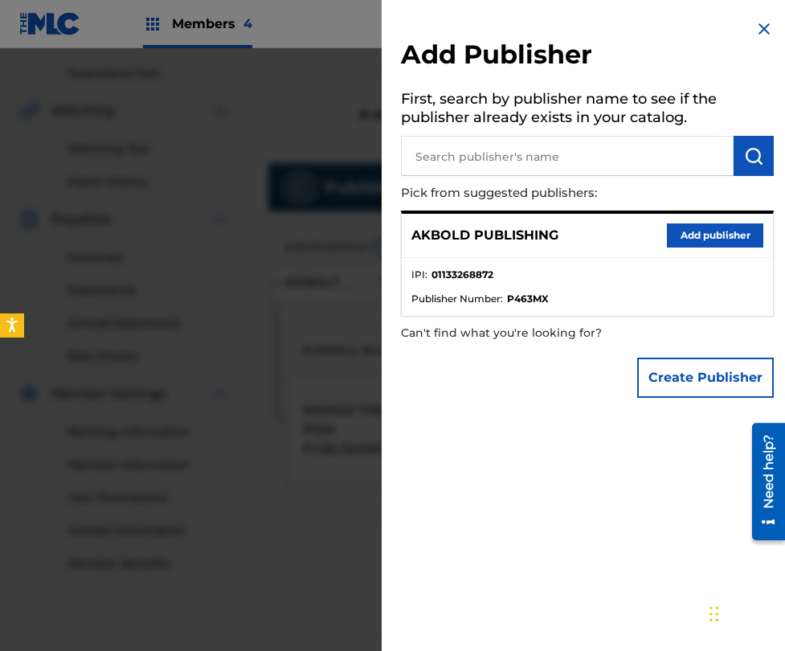
click at [715, 243] on button "Add publisher" at bounding box center [715, 235] width 96 height 24
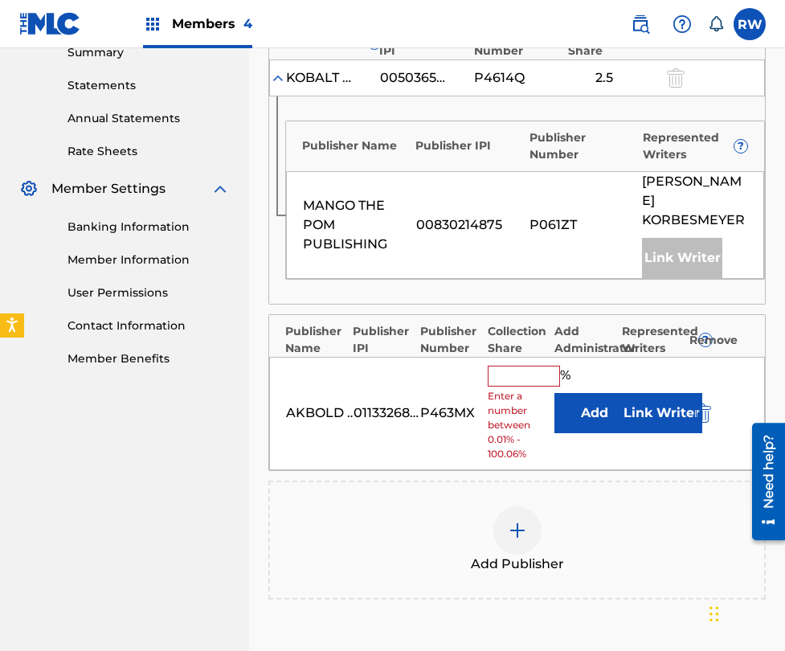
scroll to position [533, 0]
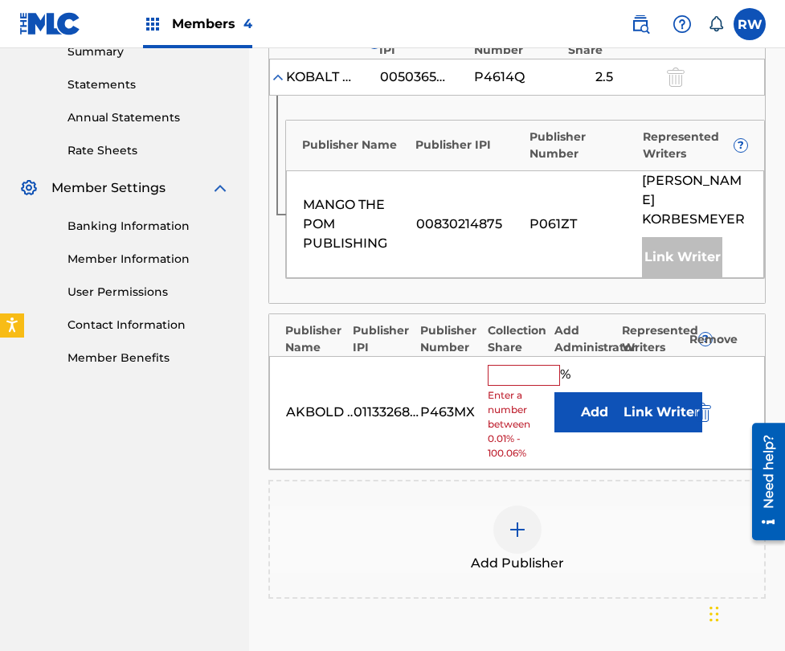
click at [532, 365] on input "text" at bounding box center [524, 375] width 72 height 21
click at [525, 365] on input "text" at bounding box center [524, 375] width 72 height 21
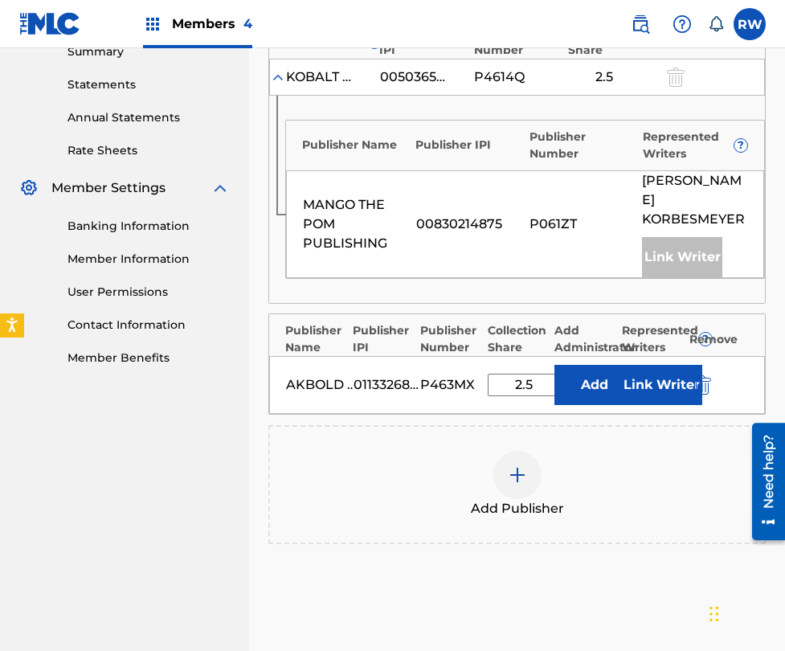
type input "2.5"
click at [684, 367] on button "Link Writer" at bounding box center [662, 385] width 80 height 40
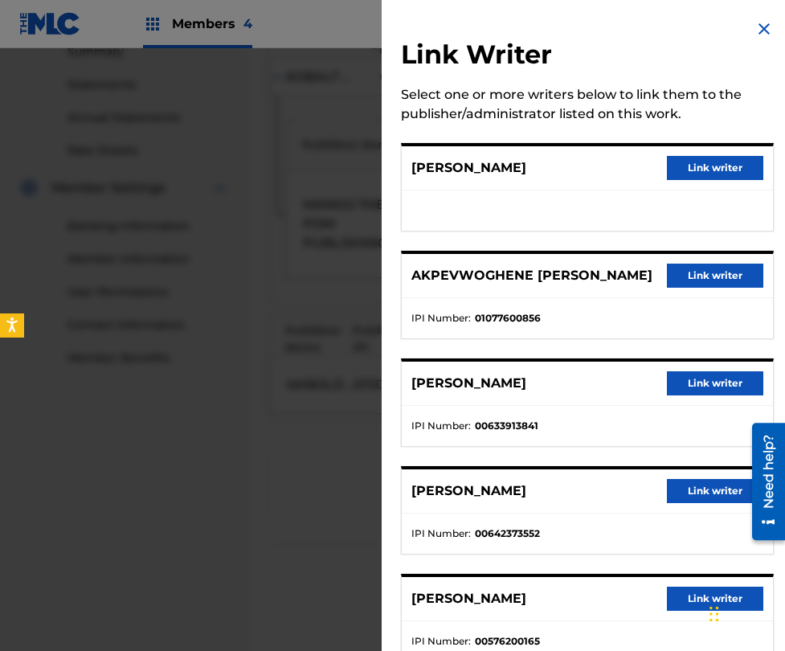
click at [722, 283] on button "Link writer" at bounding box center [715, 275] width 96 height 24
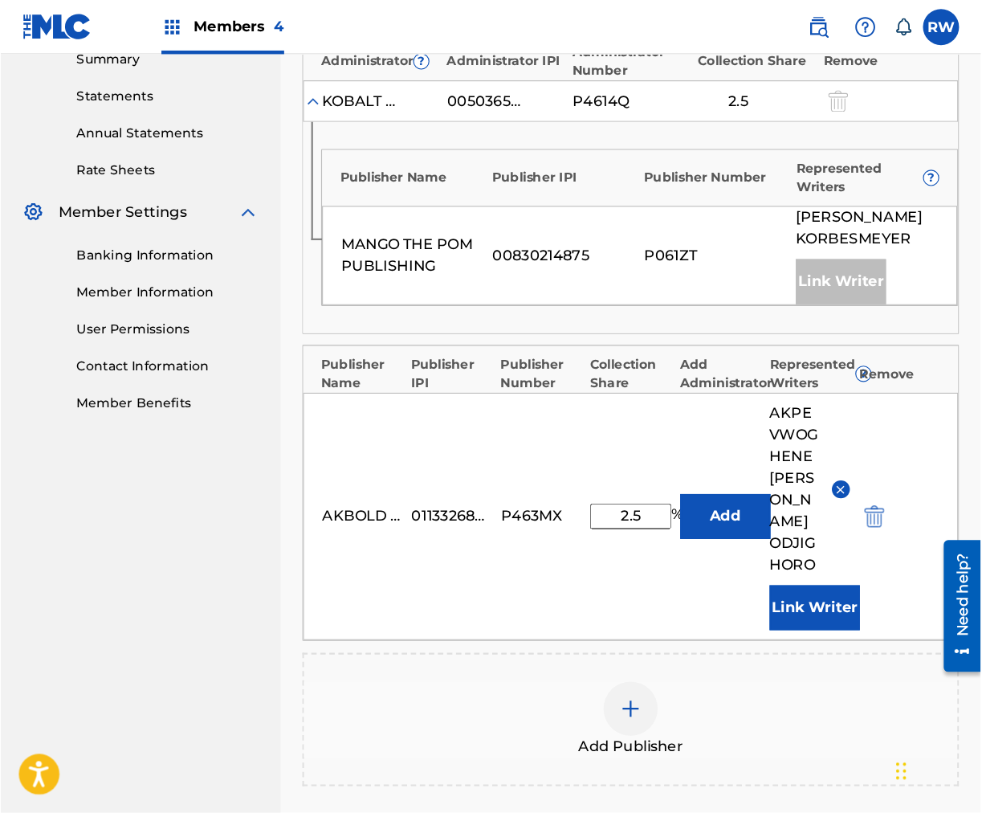
scroll to position [533, 0]
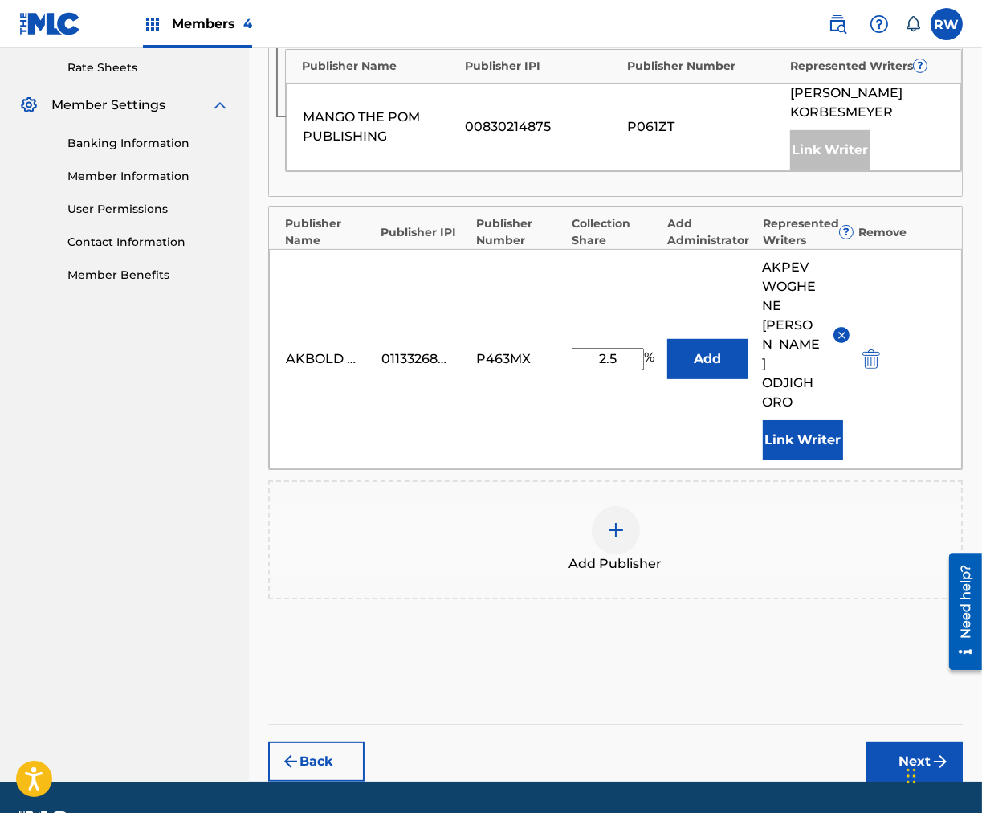
click at [905, 650] on button "Next" at bounding box center [915, 761] width 96 height 40
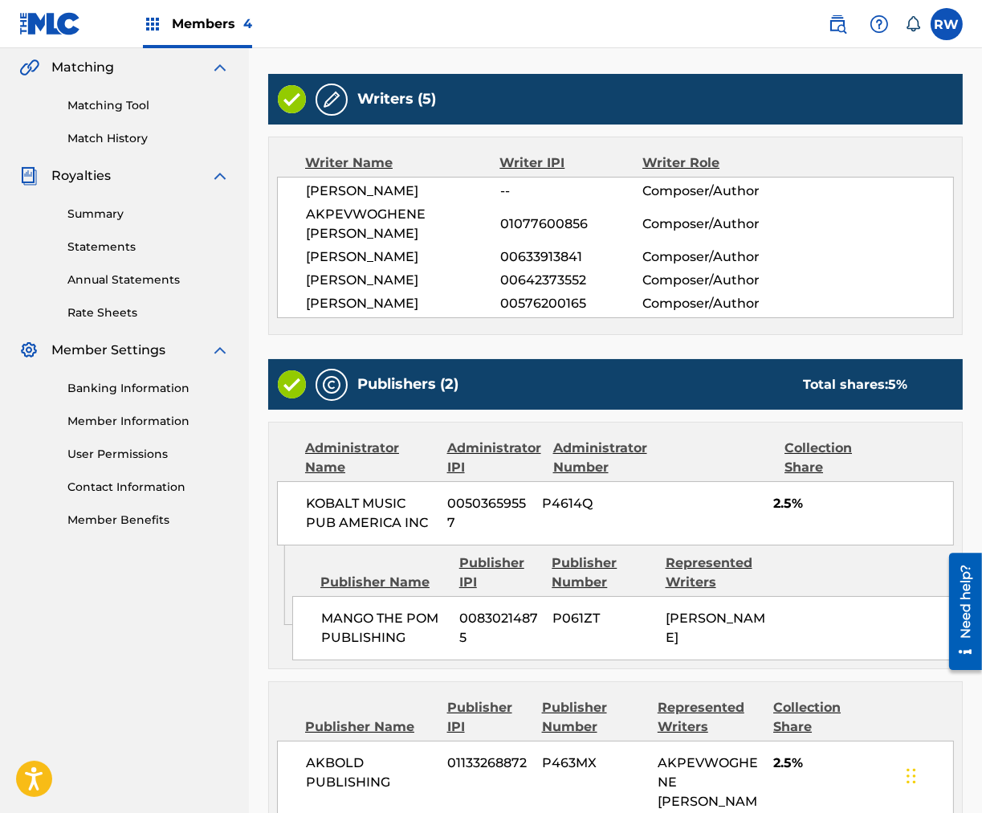
scroll to position [571, 0]
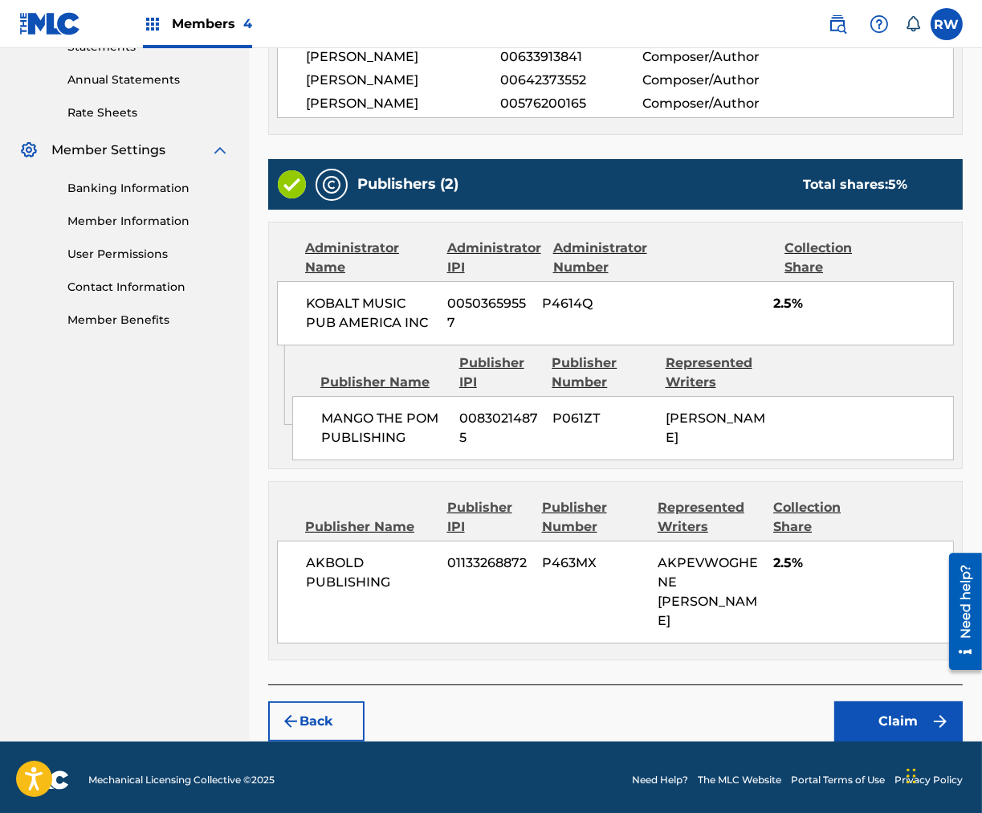
click at [893, 650] on button "Claim" at bounding box center [899, 721] width 129 height 40
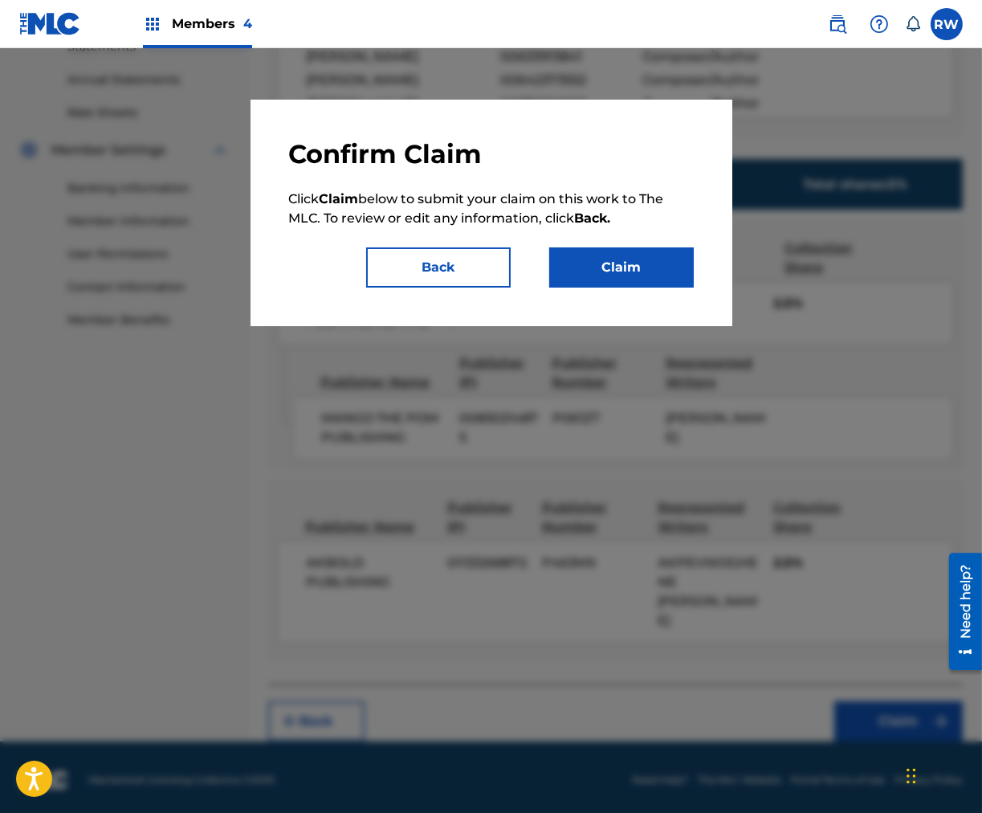
click at [635, 264] on button "Claim" at bounding box center [621, 267] width 145 height 40
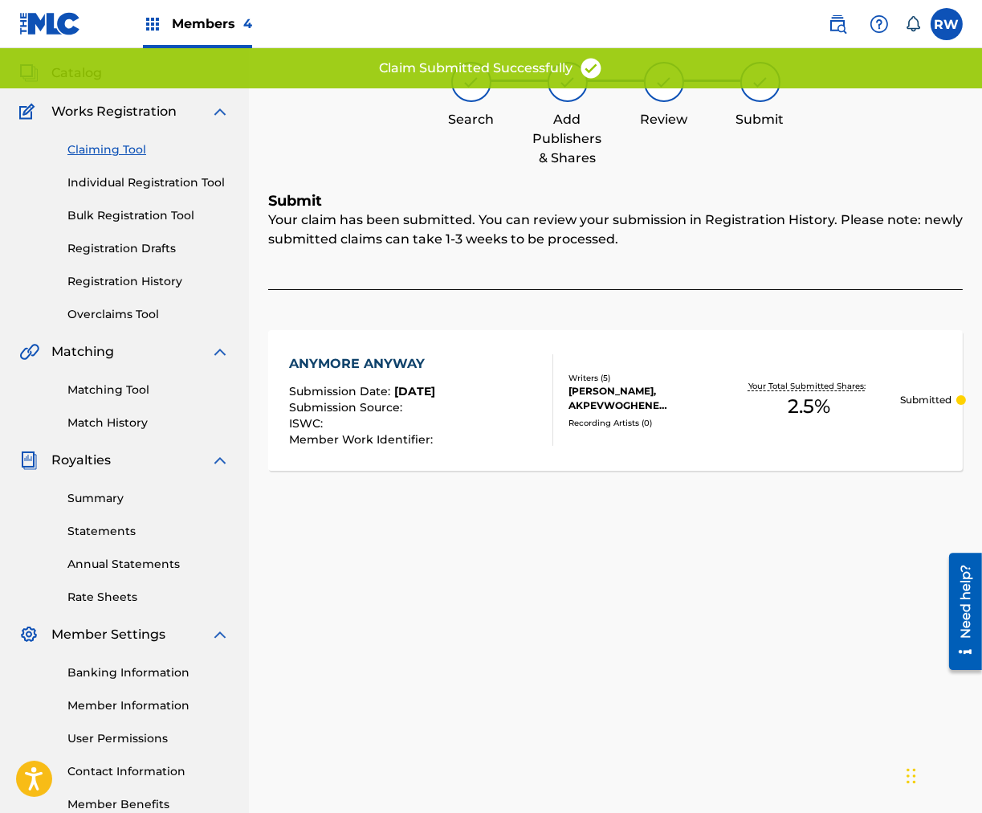
scroll to position [79, 0]
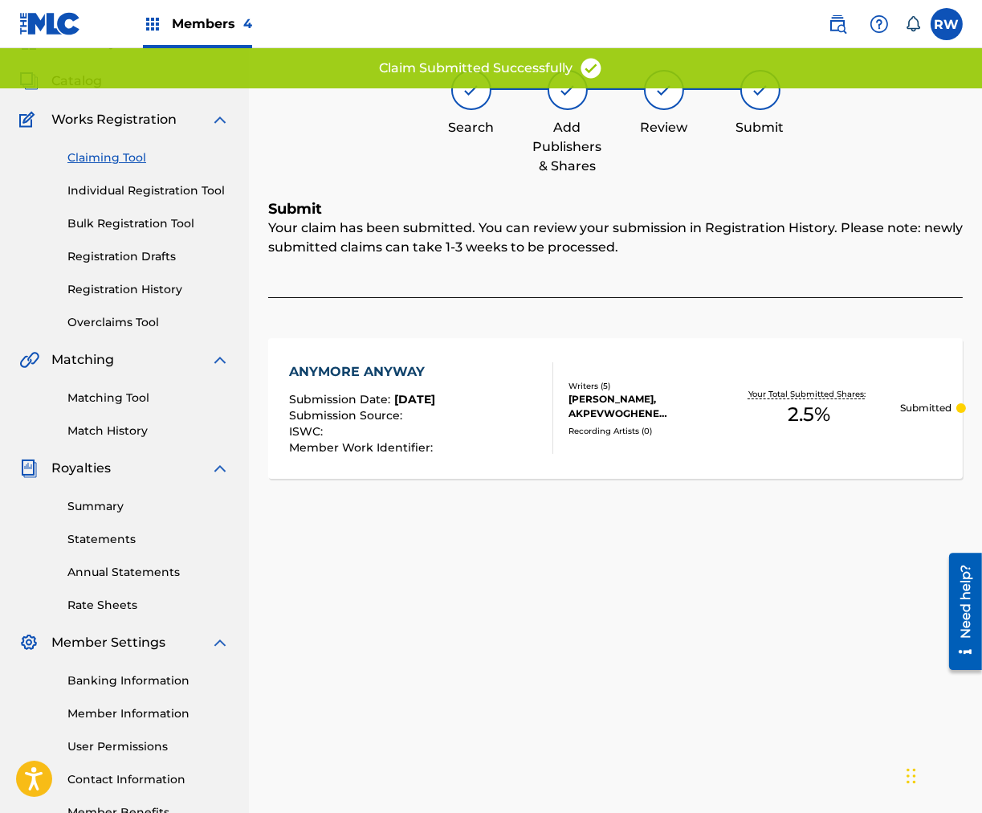
click at [105, 153] on link "Claiming Tool" at bounding box center [148, 157] width 162 height 17
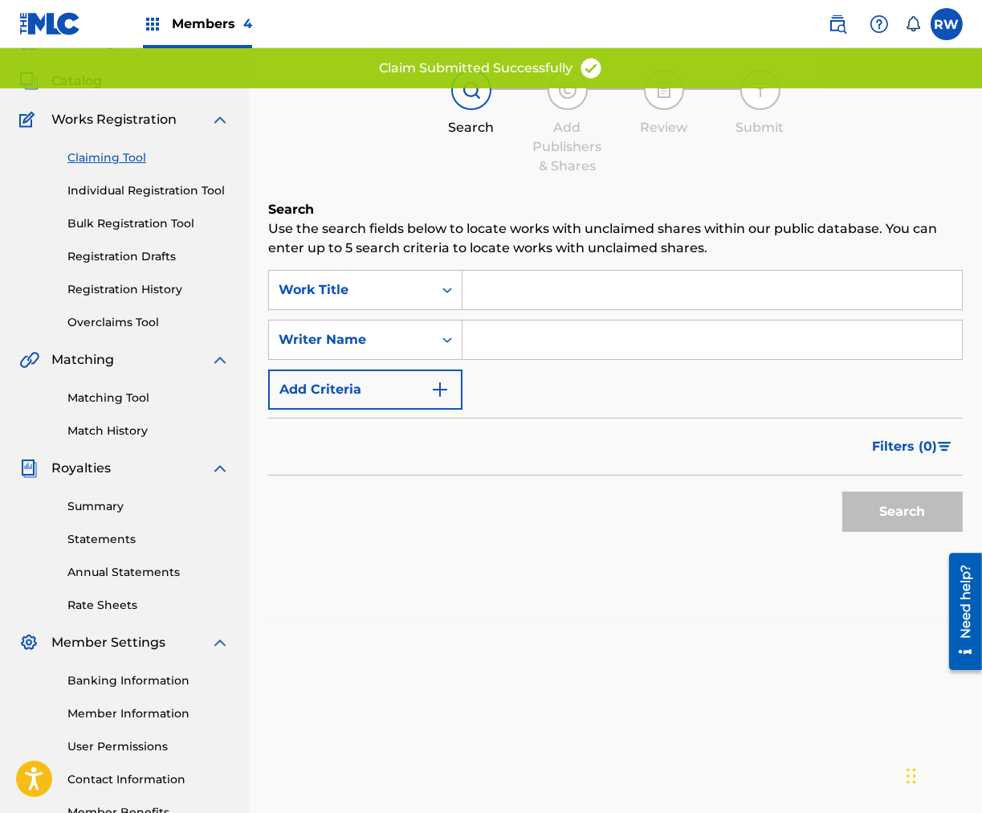
scroll to position [0, 0]
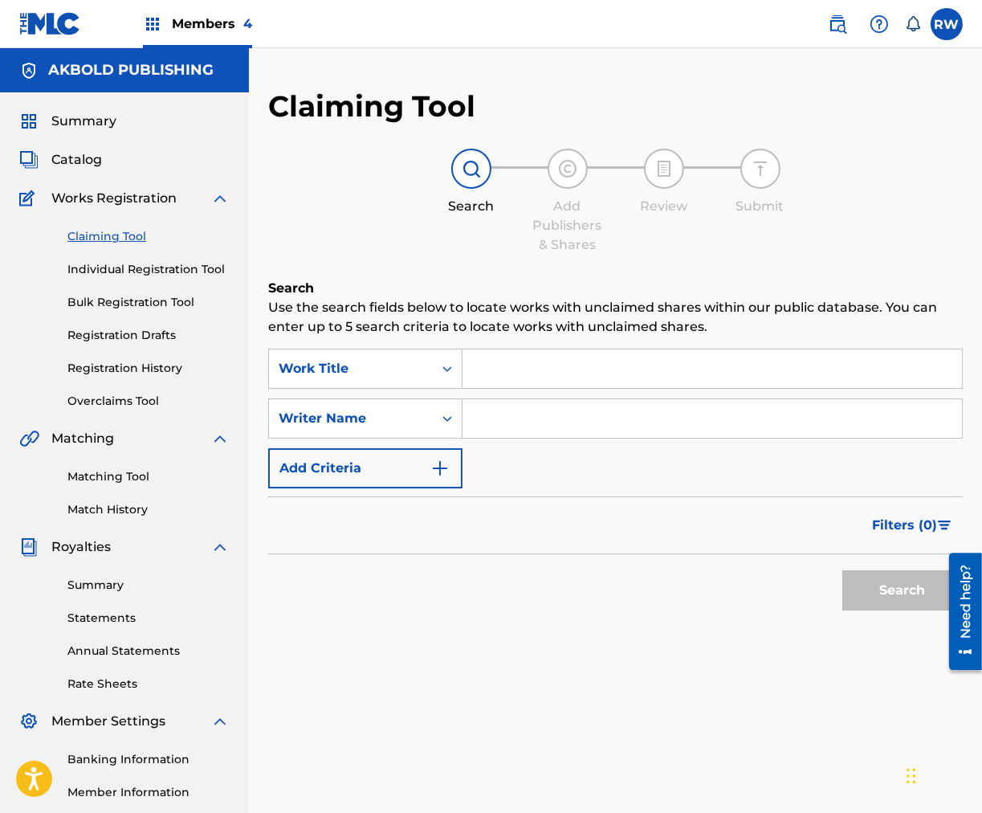
click at [557, 373] on input "Search Form" at bounding box center [713, 368] width 500 height 39
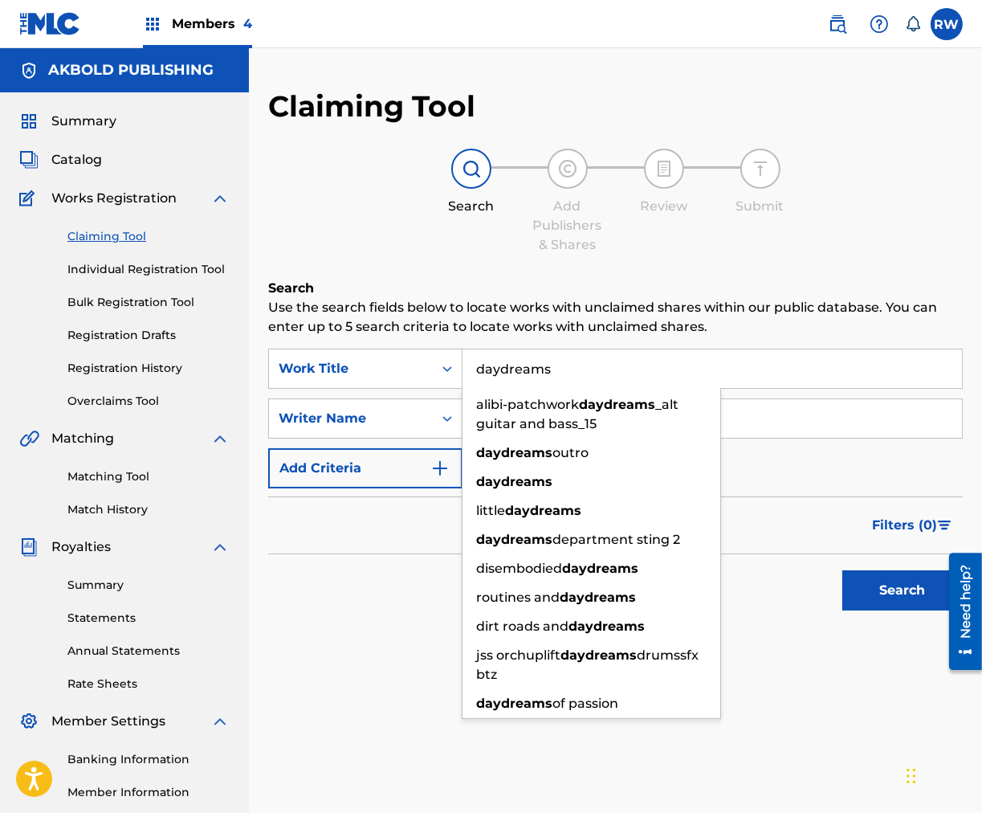
type input "daydreams"
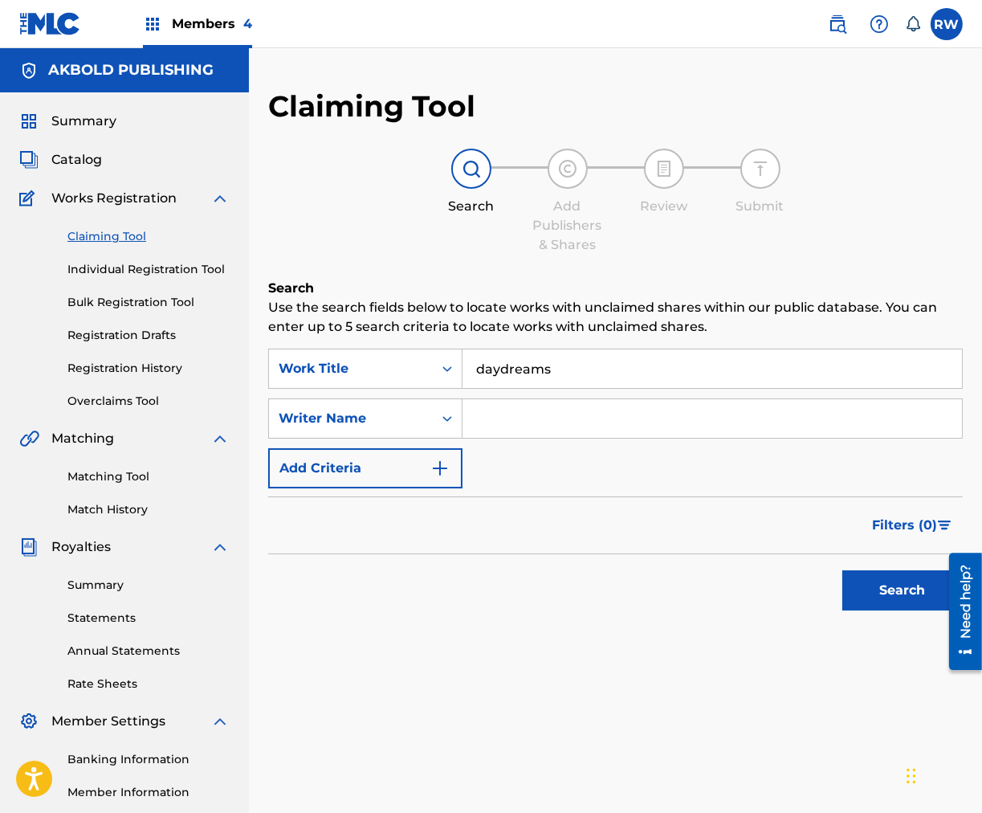
click at [404, 578] on div "Search" at bounding box center [615, 586] width 695 height 64
click at [540, 416] on input "Search Form" at bounding box center [713, 418] width 500 height 39
type input "akpevwoghene [PERSON_NAME]"
click at [893, 589] on button "Search" at bounding box center [903, 590] width 120 height 40
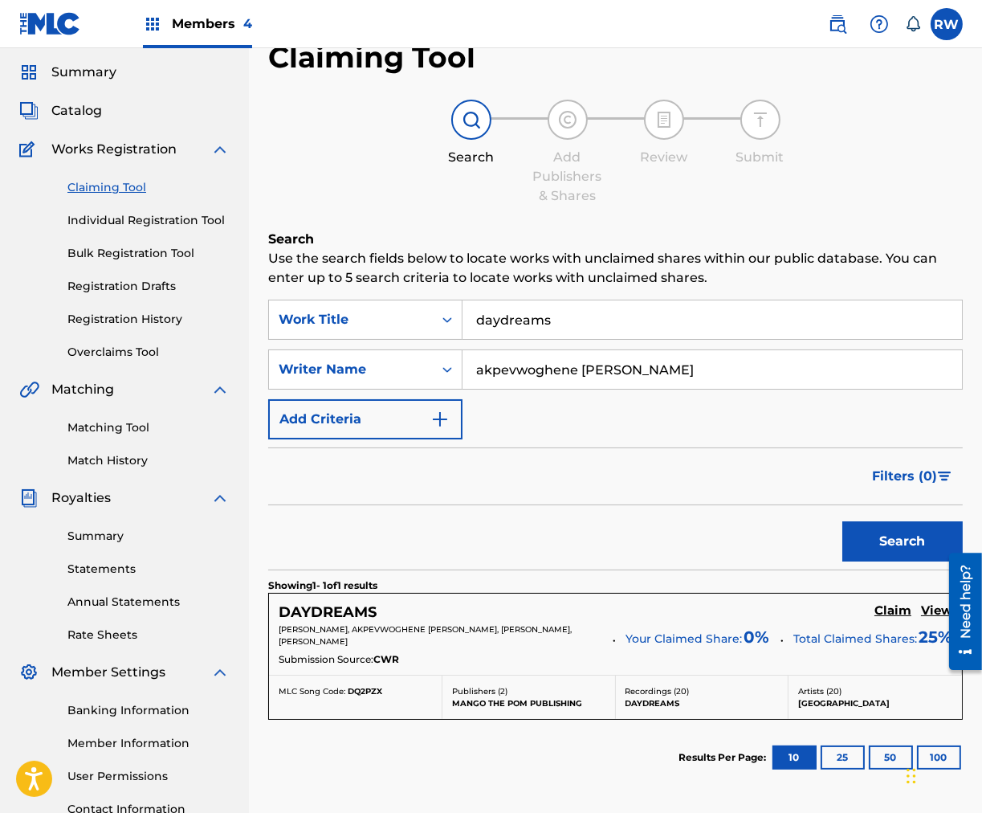
scroll to position [71, 0]
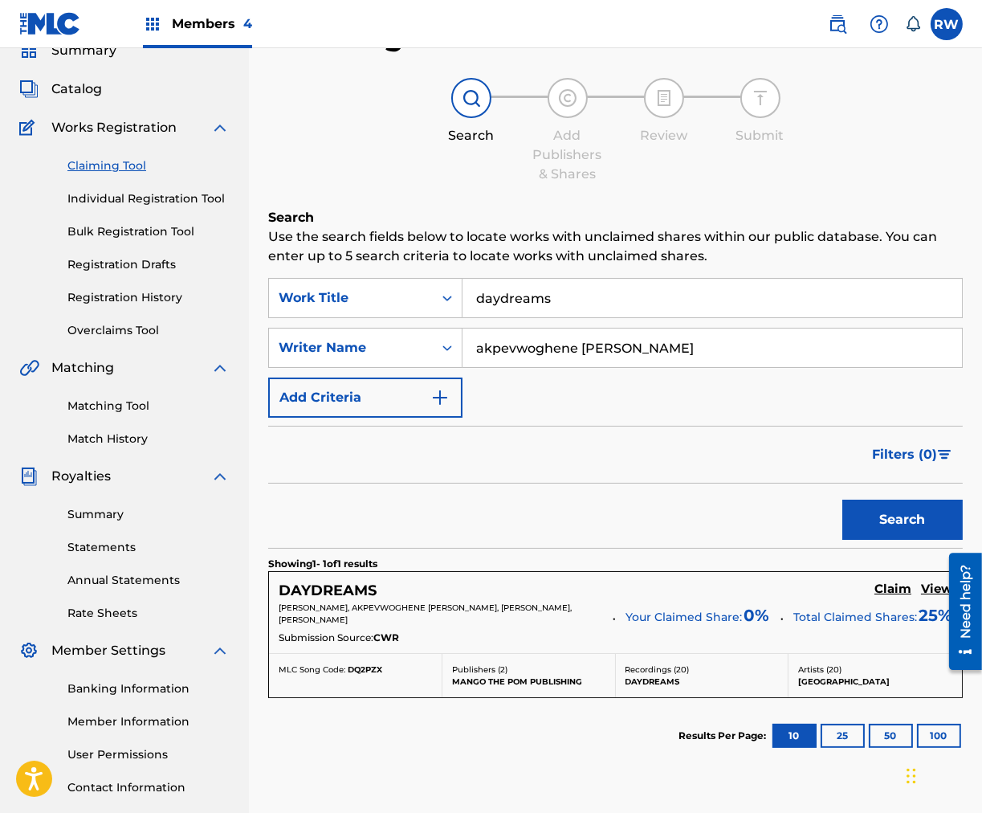
click at [902, 586] on h5 "Claim" at bounding box center [893, 589] width 37 height 15
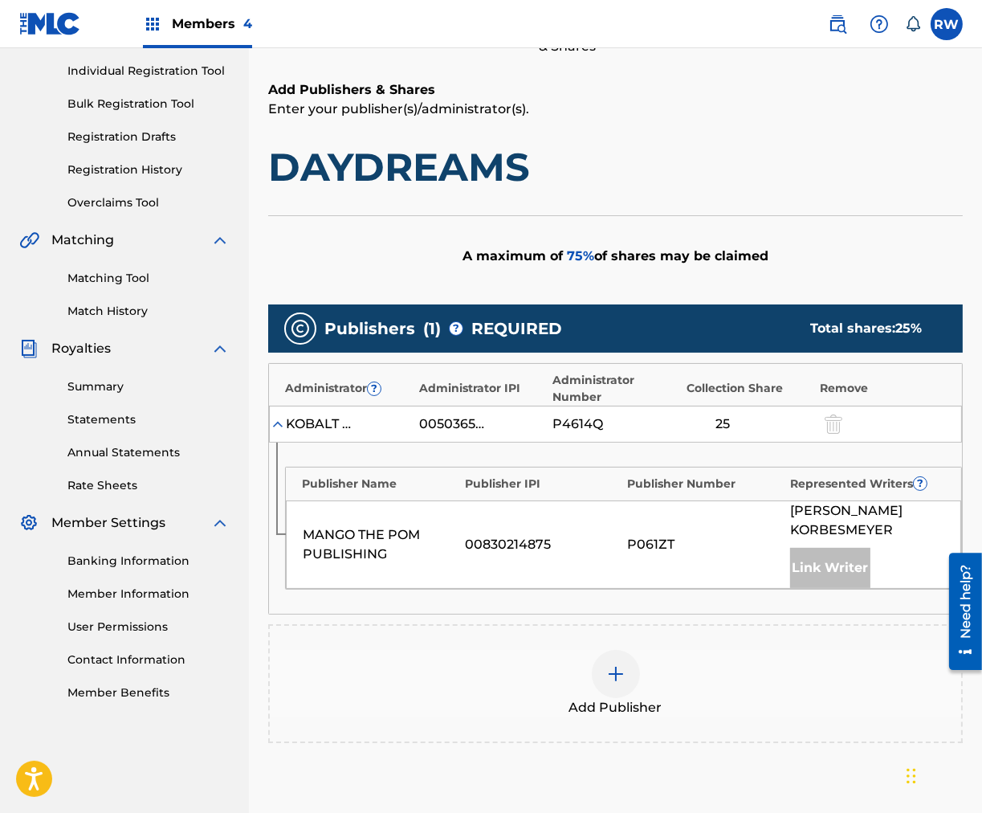
scroll to position [213, 0]
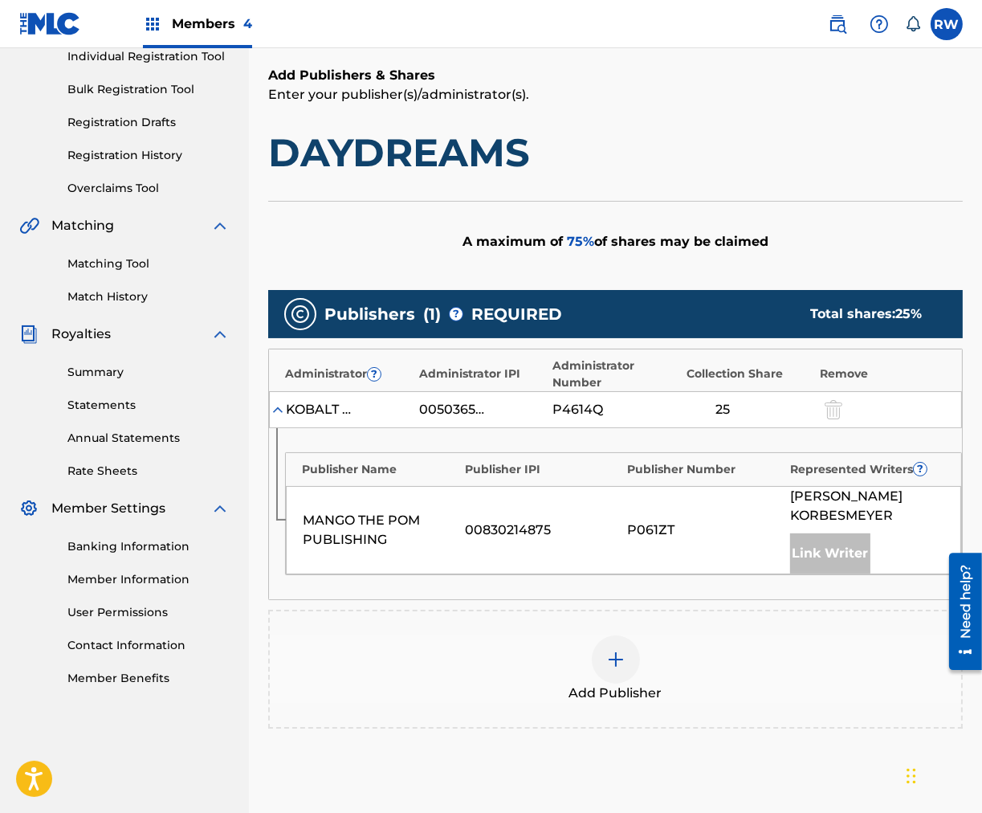
click at [616, 650] on img at bounding box center [615, 659] width 19 height 19
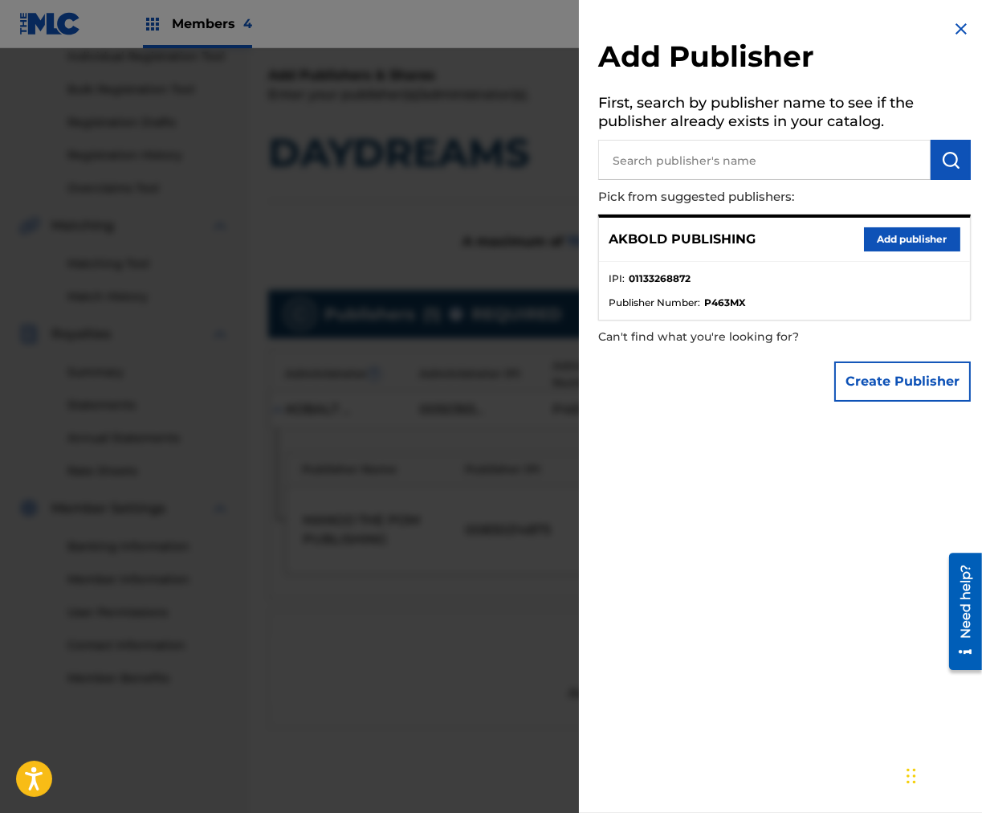
click at [925, 245] on button "Add publisher" at bounding box center [912, 239] width 96 height 24
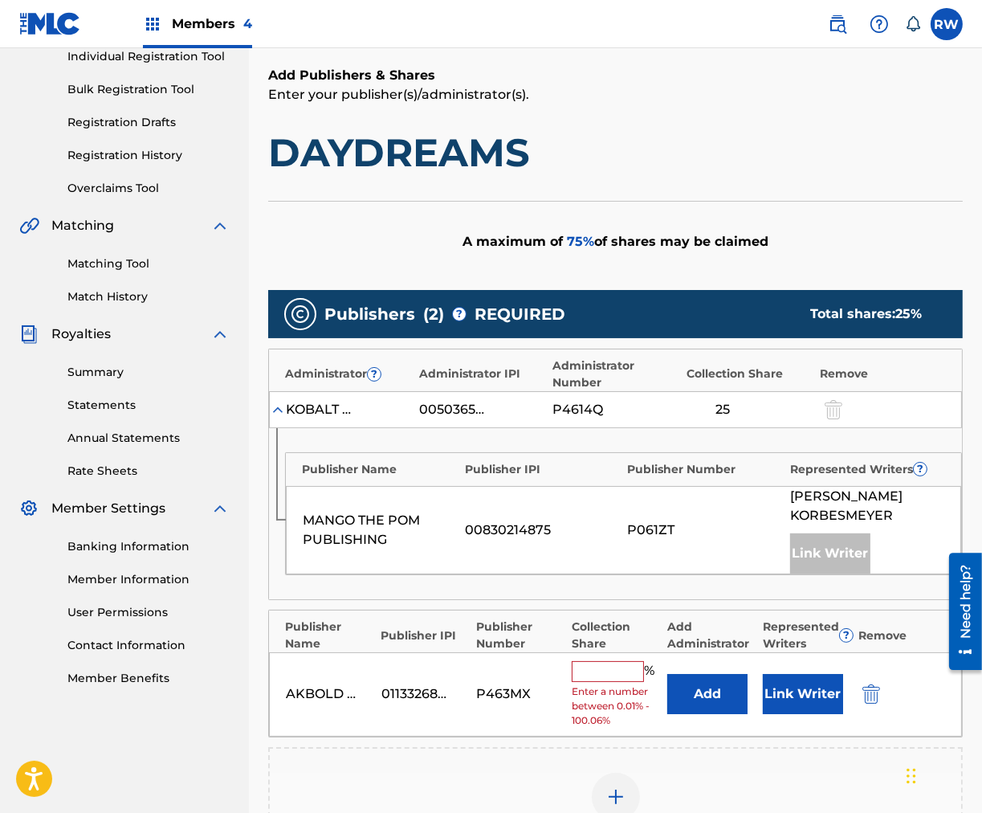
click at [603, 650] on input "text" at bounding box center [608, 671] width 72 height 21
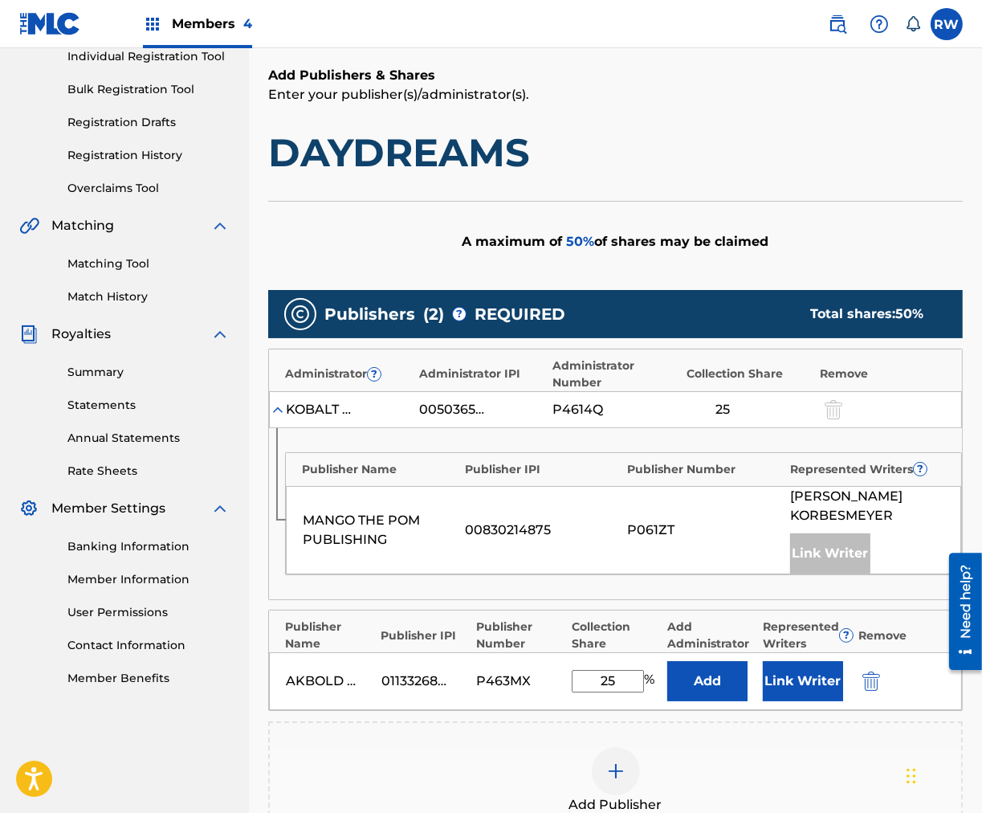
type input "25"
click at [813, 650] on button "Link Writer" at bounding box center [803, 681] width 80 height 40
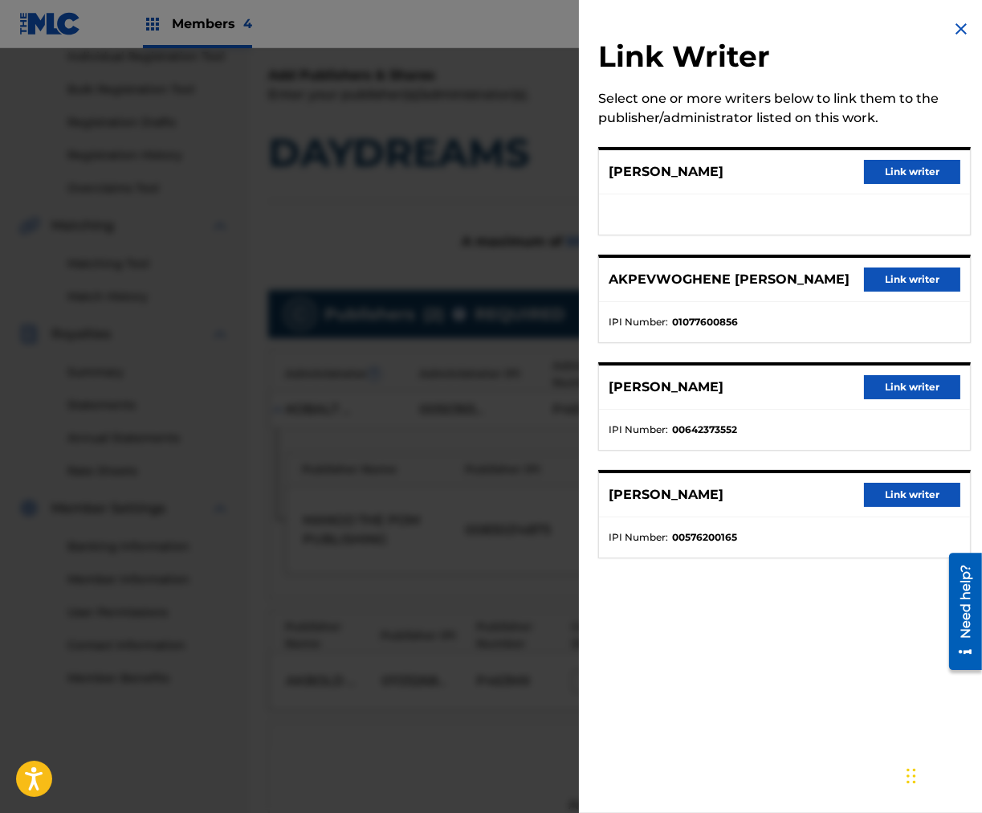
click at [908, 285] on button "Link writer" at bounding box center [912, 279] width 96 height 24
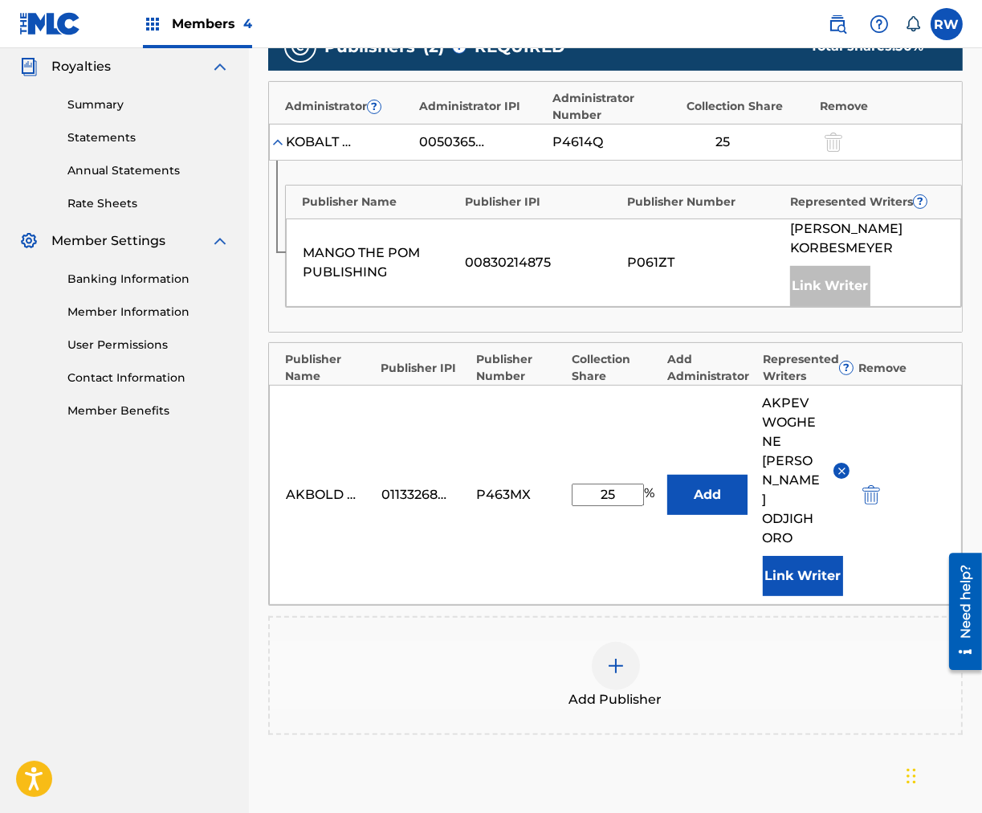
scroll to position [545, 0]
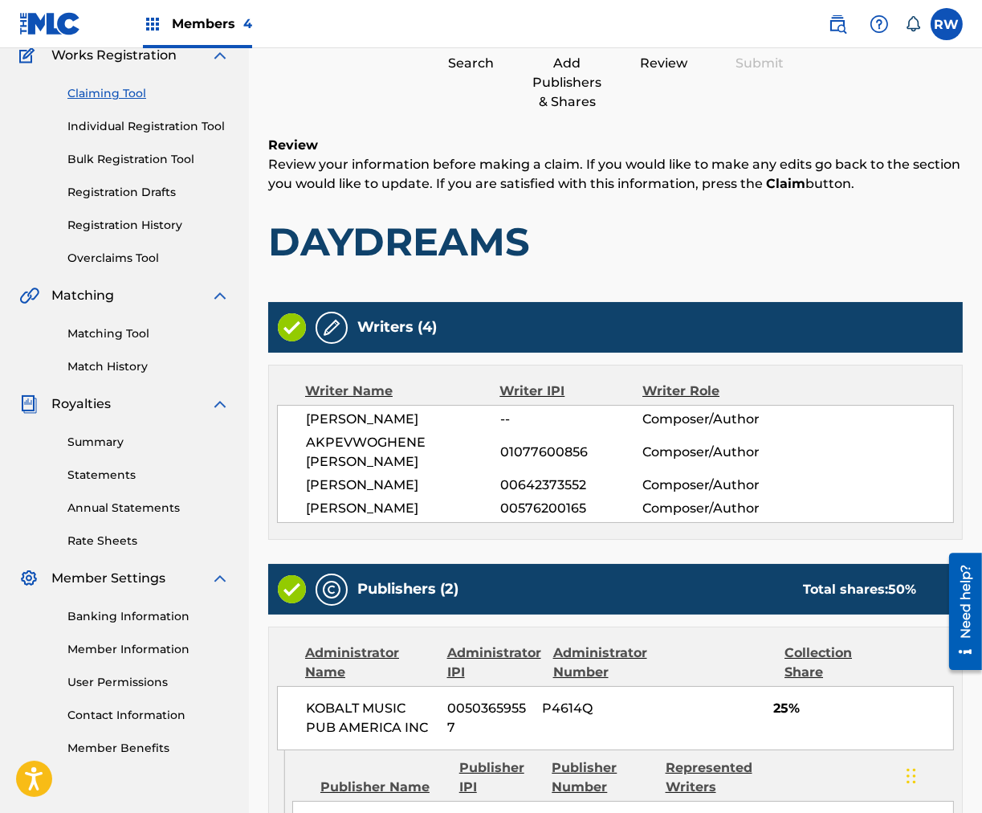
scroll to position [548, 0]
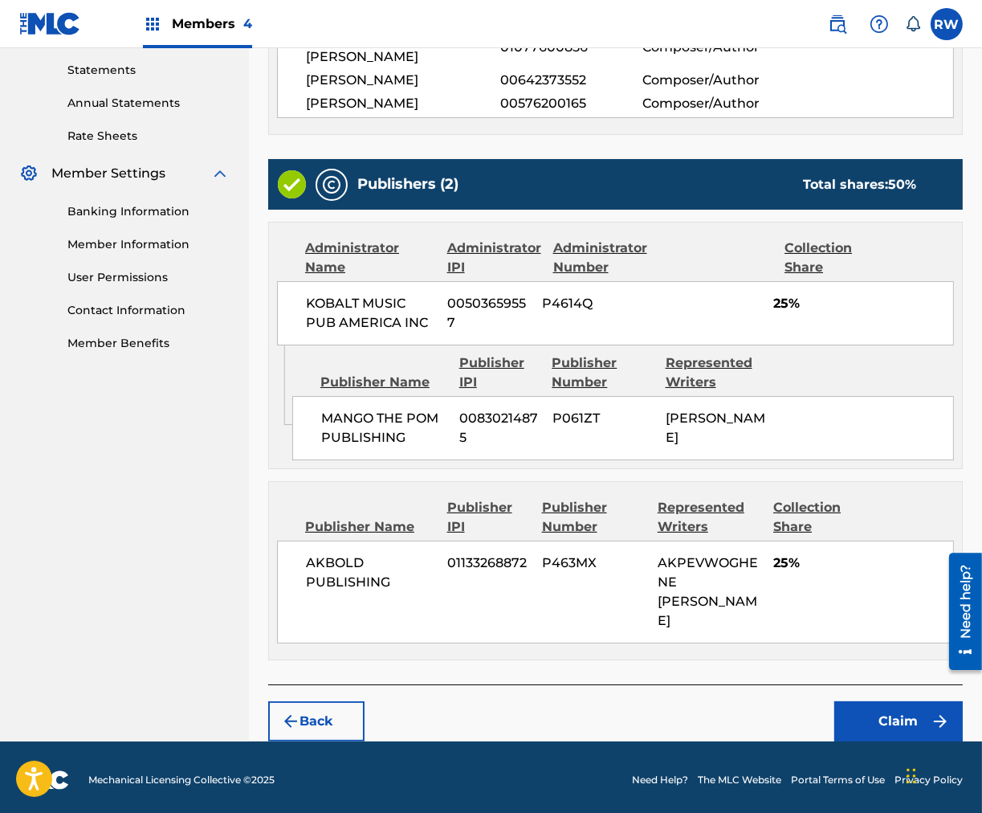
click at [882, 650] on button "Claim" at bounding box center [899, 721] width 129 height 40
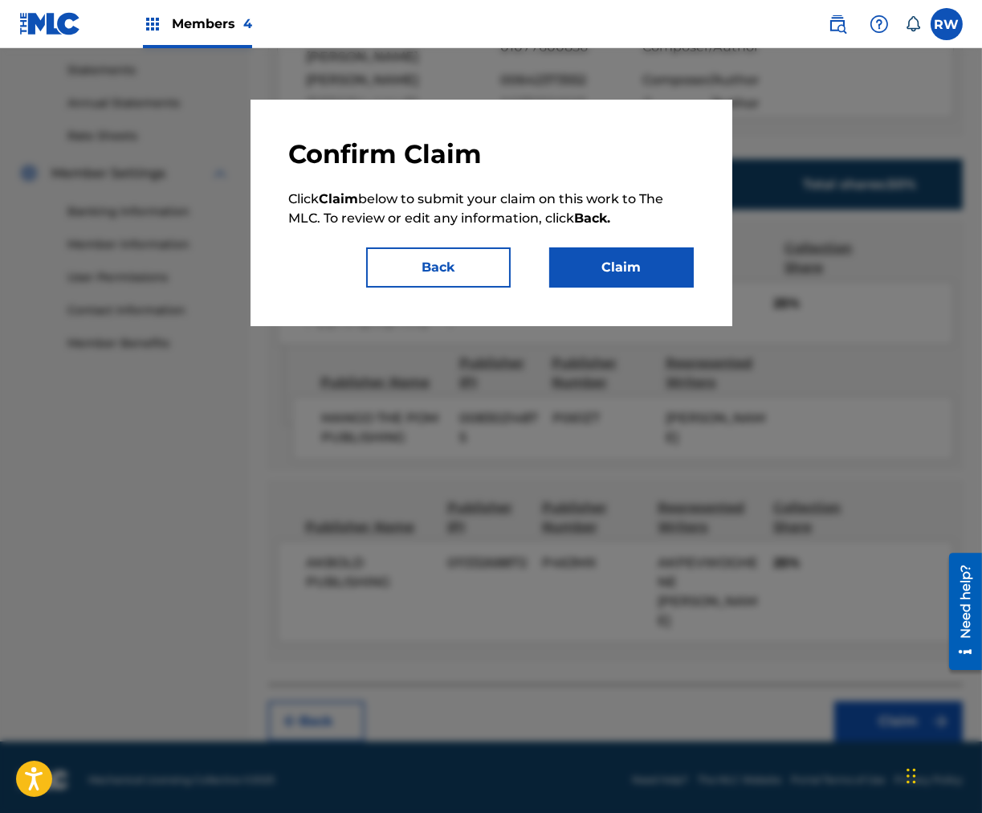
click at [626, 269] on button "Claim" at bounding box center [621, 267] width 145 height 40
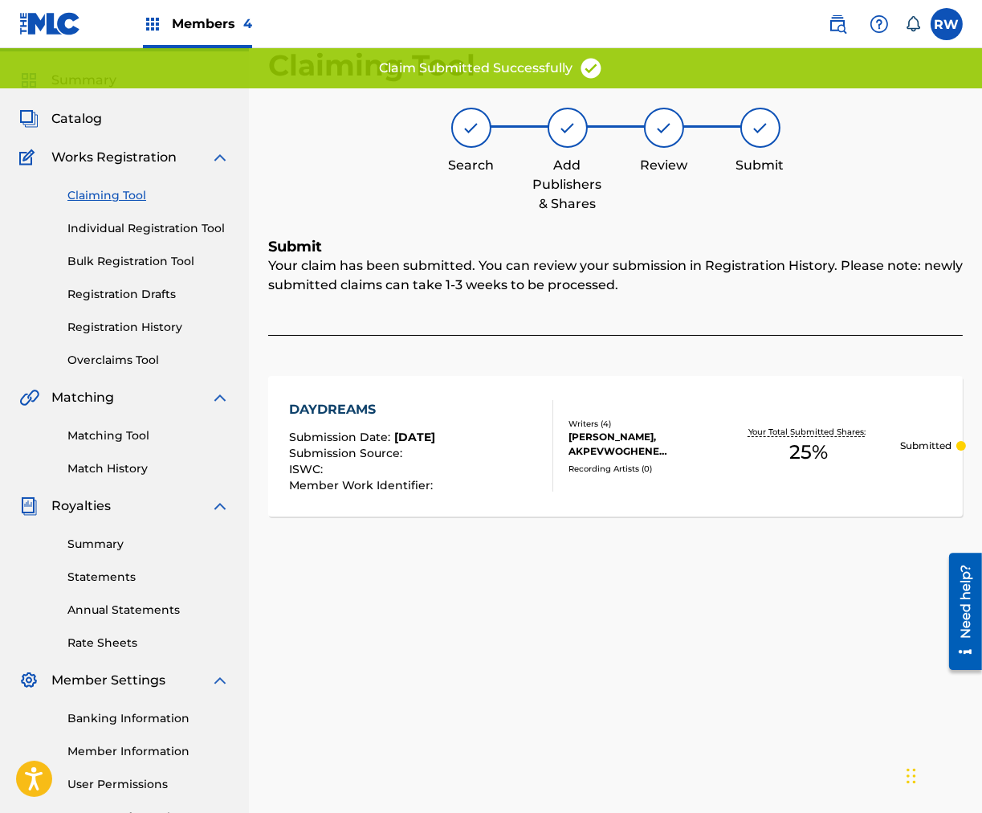
scroll to position [0, 0]
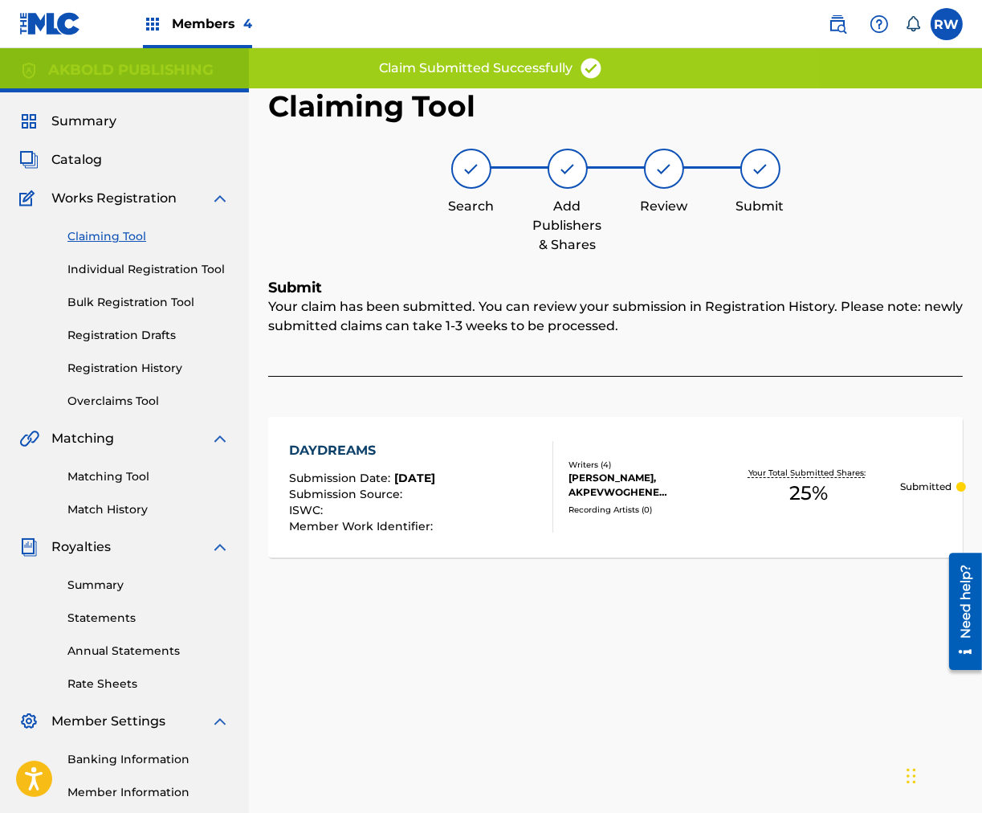
click at [113, 235] on link "Claiming Tool" at bounding box center [148, 236] width 162 height 17
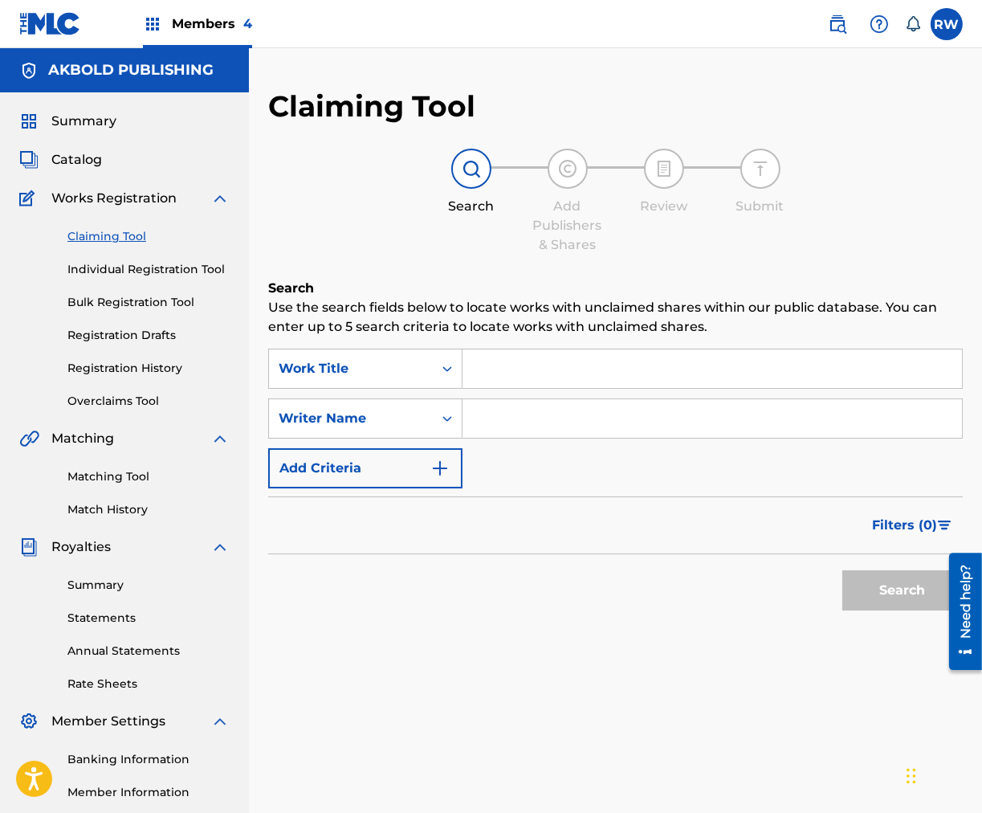
click at [531, 380] on input "Search Form" at bounding box center [713, 368] width 500 height 39
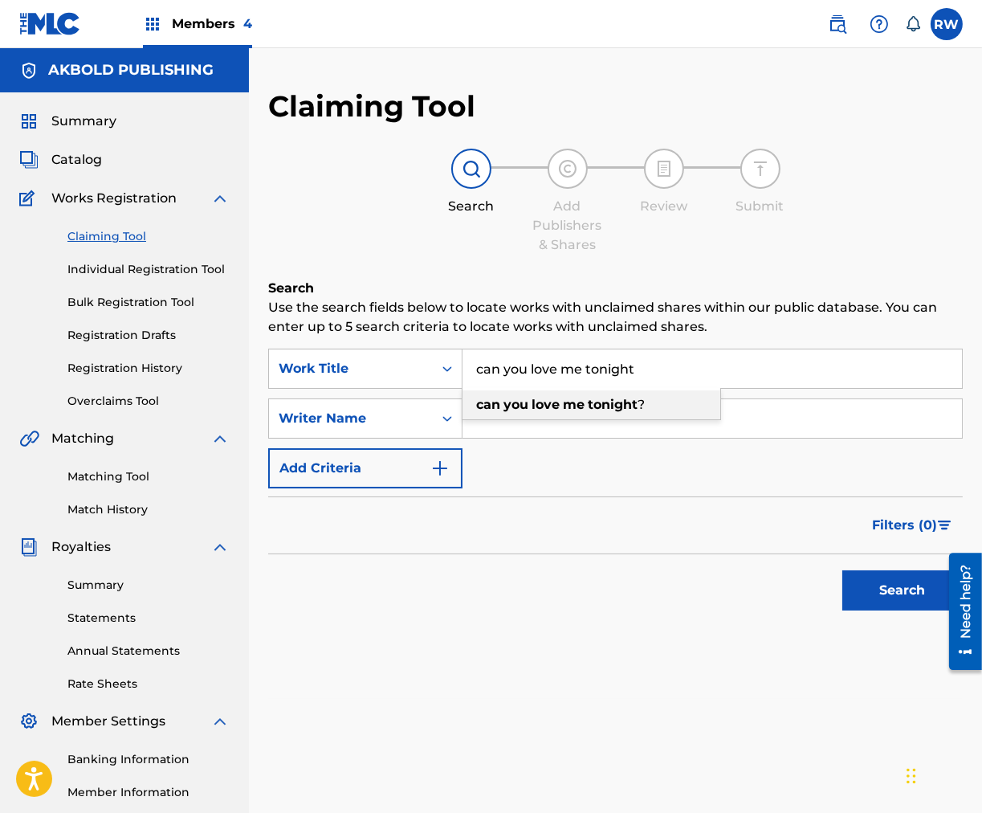
click at [578, 402] on strong "me" at bounding box center [574, 404] width 22 height 15
type input "can you love me tonight?"
click at [559, 415] on input "Search Form" at bounding box center [713, 418] width 500 height 39
type input "akpevwoghene [PERSON_NAME]"
click at [892, 594] on button "Search" at bounding box center [903, 590] width 120 height 40
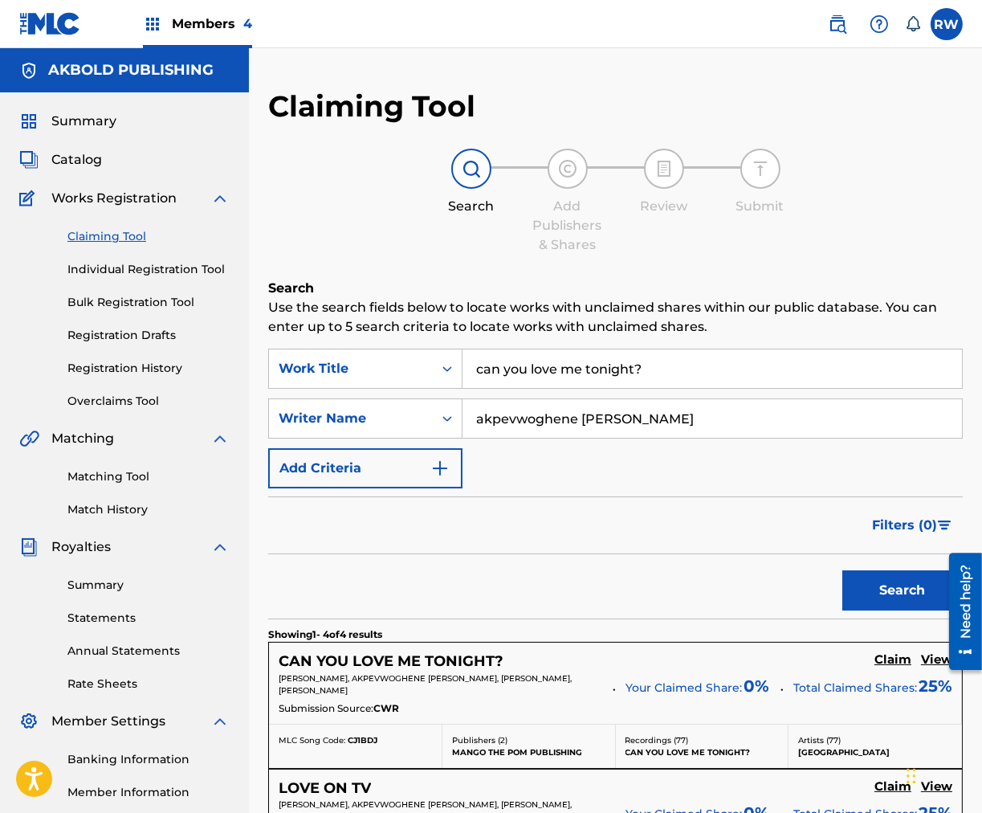
click at [664, 372] on input "can you love me tonight?" at bounding box center [713, 368] width 500 height 39
type input "can you love me tonight? summer edit"
click at [905, 581] on button "Search" at bounding box center [903, 590] width 120 height 40
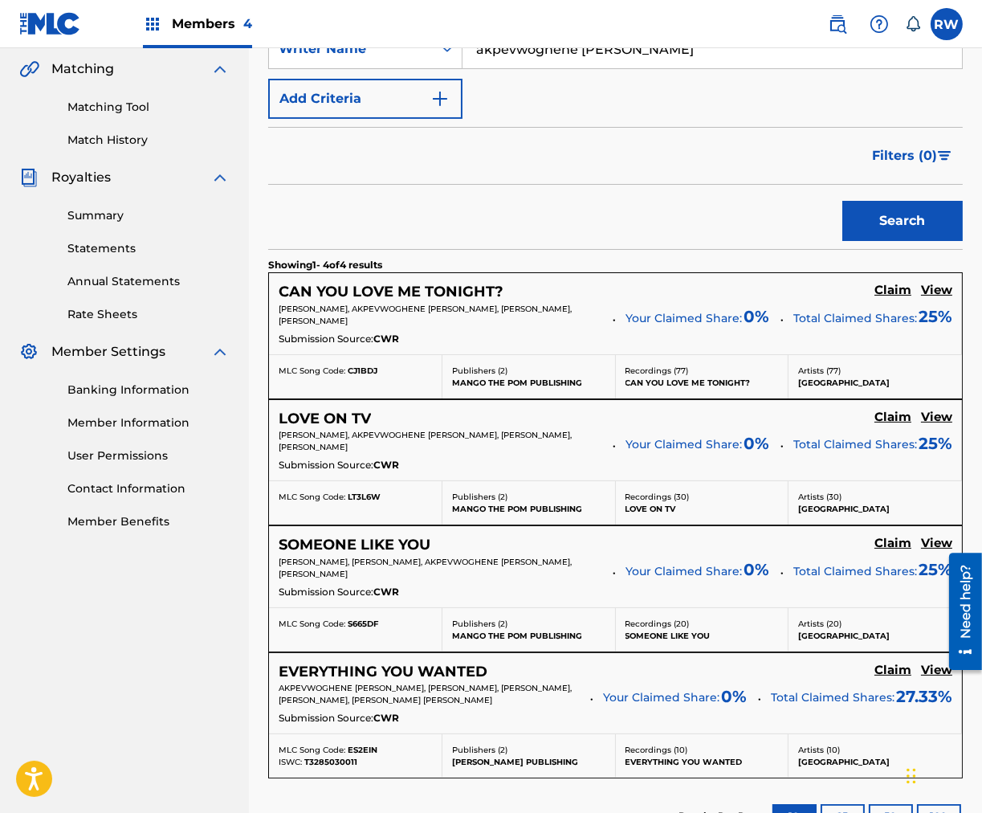
scroll to position [362, 0]
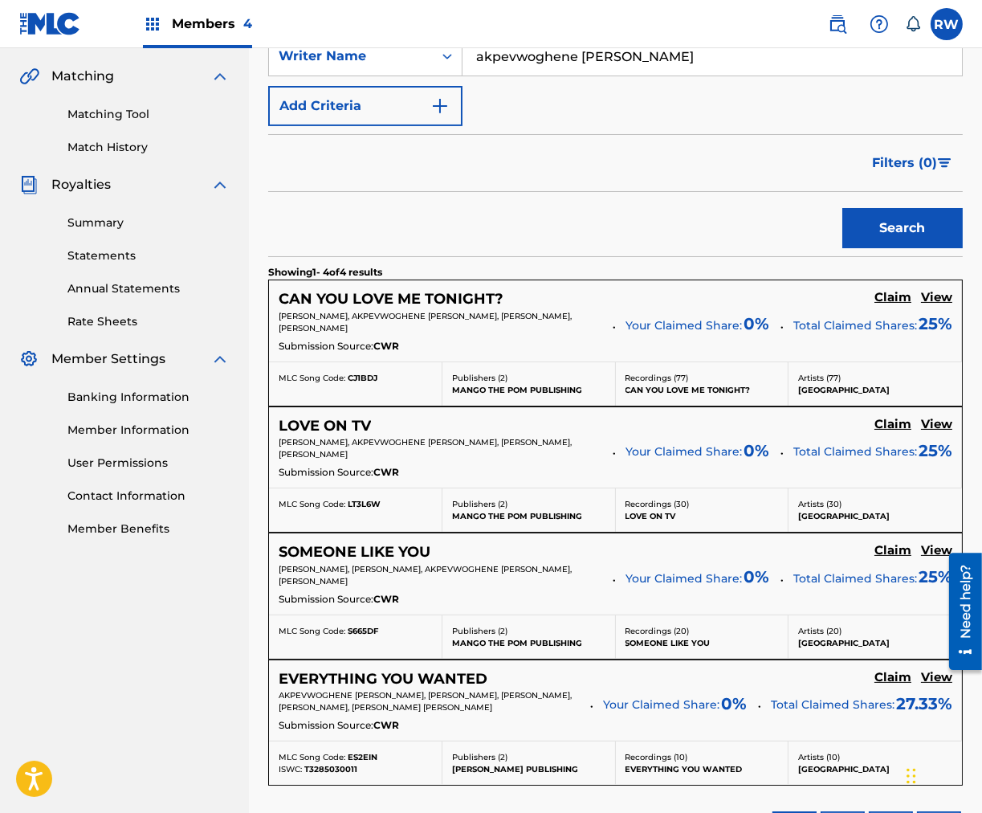
click at [935, 293] on h5 "View" at bounding box center [936, 297] width 31 height 15
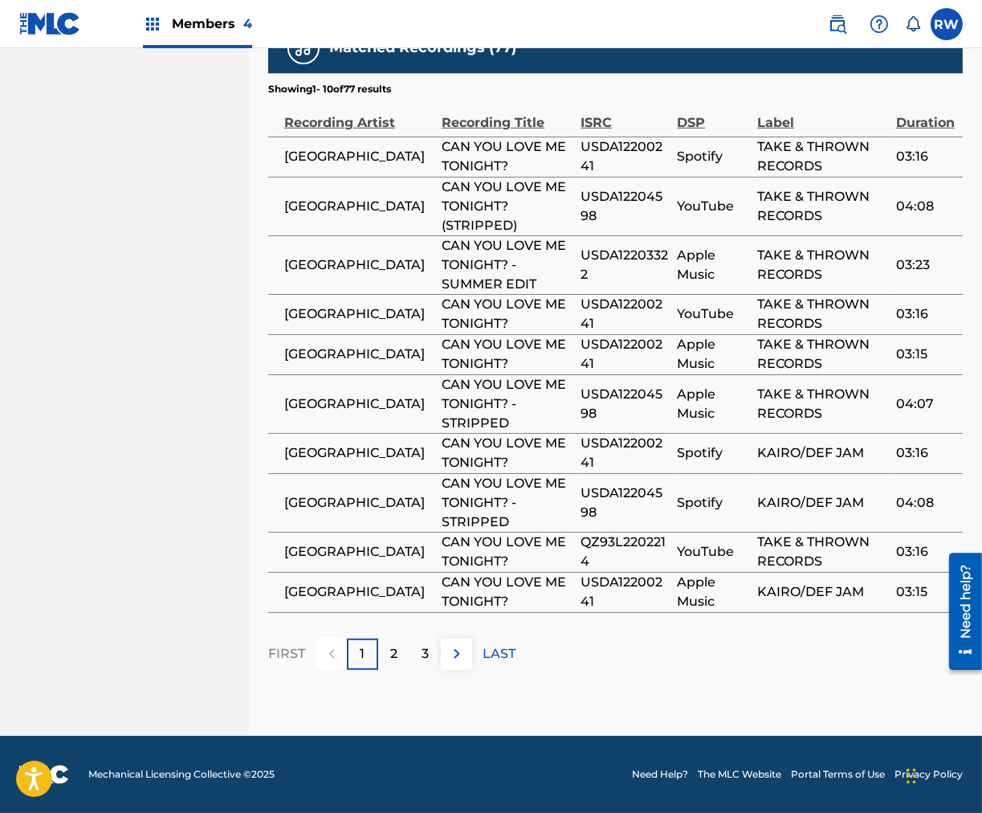
scroll to position [1234, 0]
drag, startPoint x: 3, startPoint y: 469, endPoint x: -277, endPoint y: 454, distance: 280.7
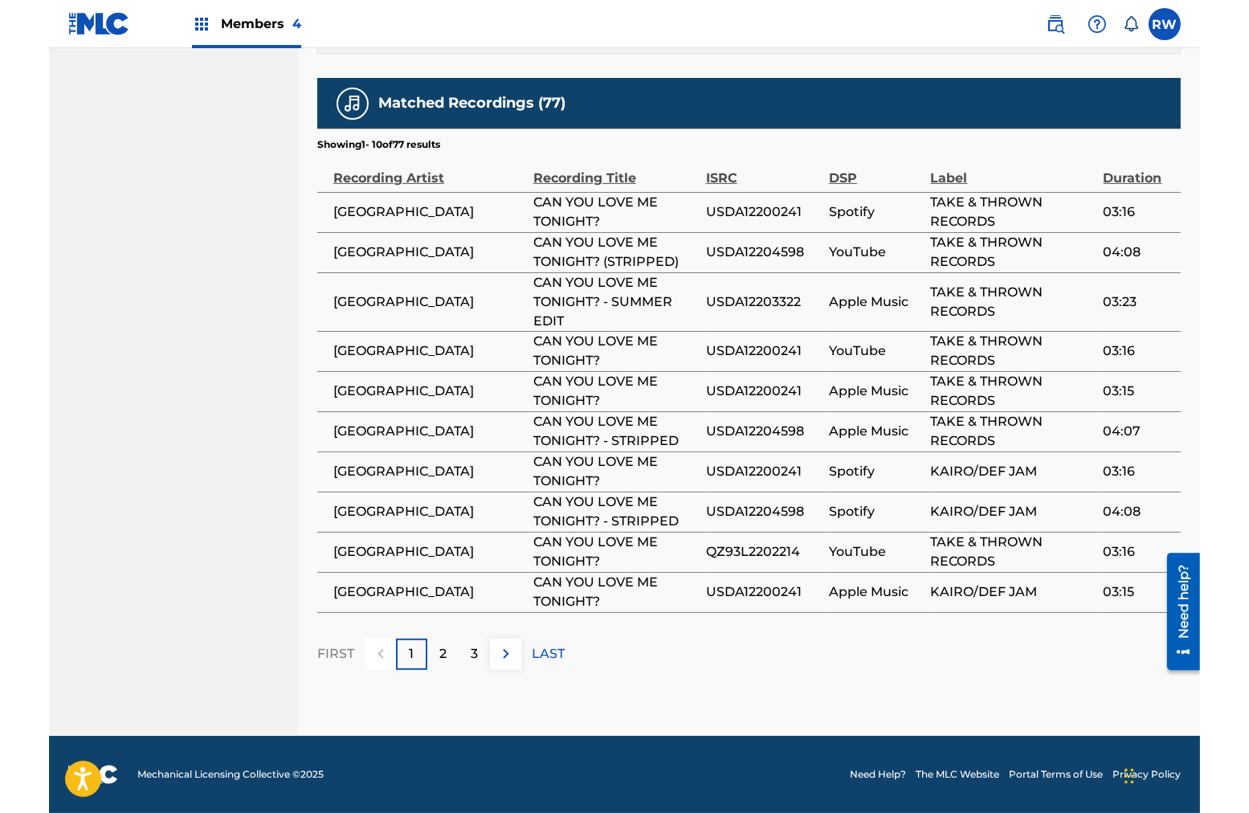
scroll to position [1033, 0]
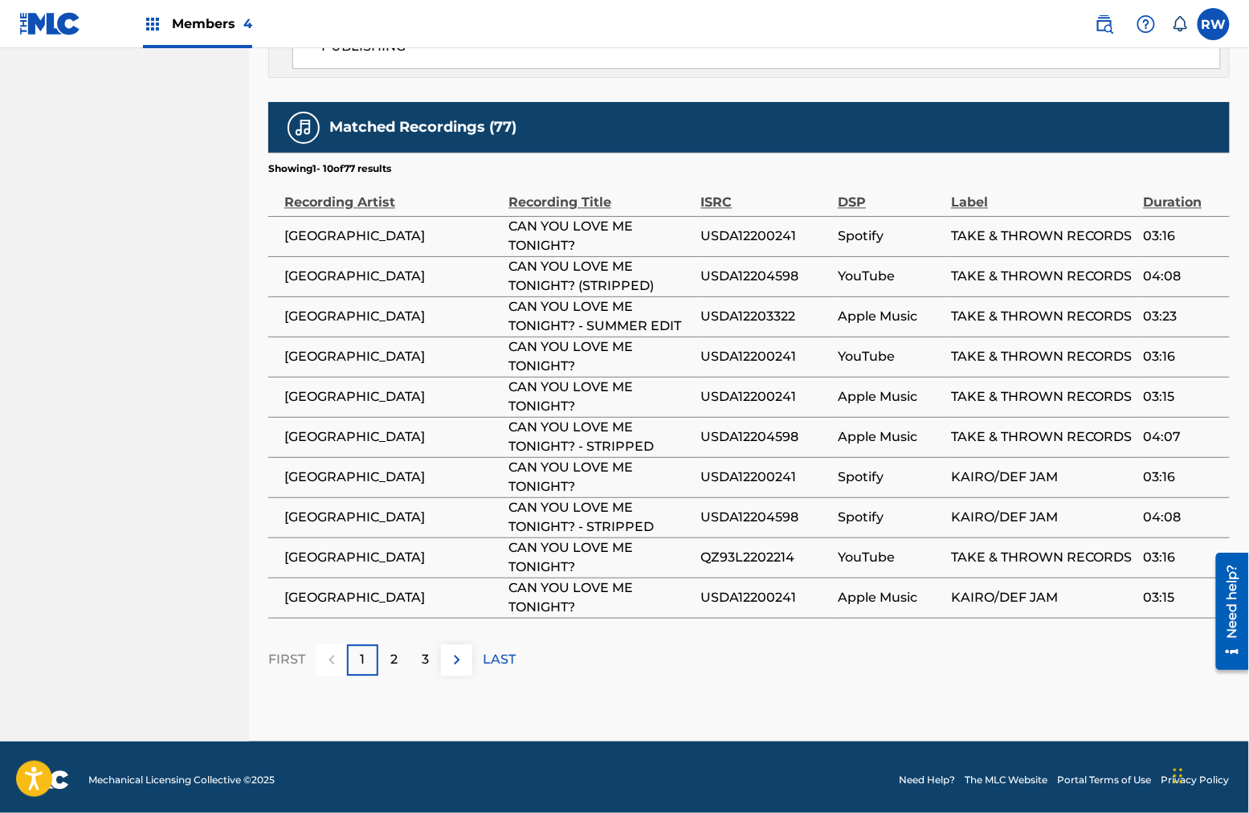
click at [400, 650] on div "2" at bounding box center [393, 659] width 31 height 31
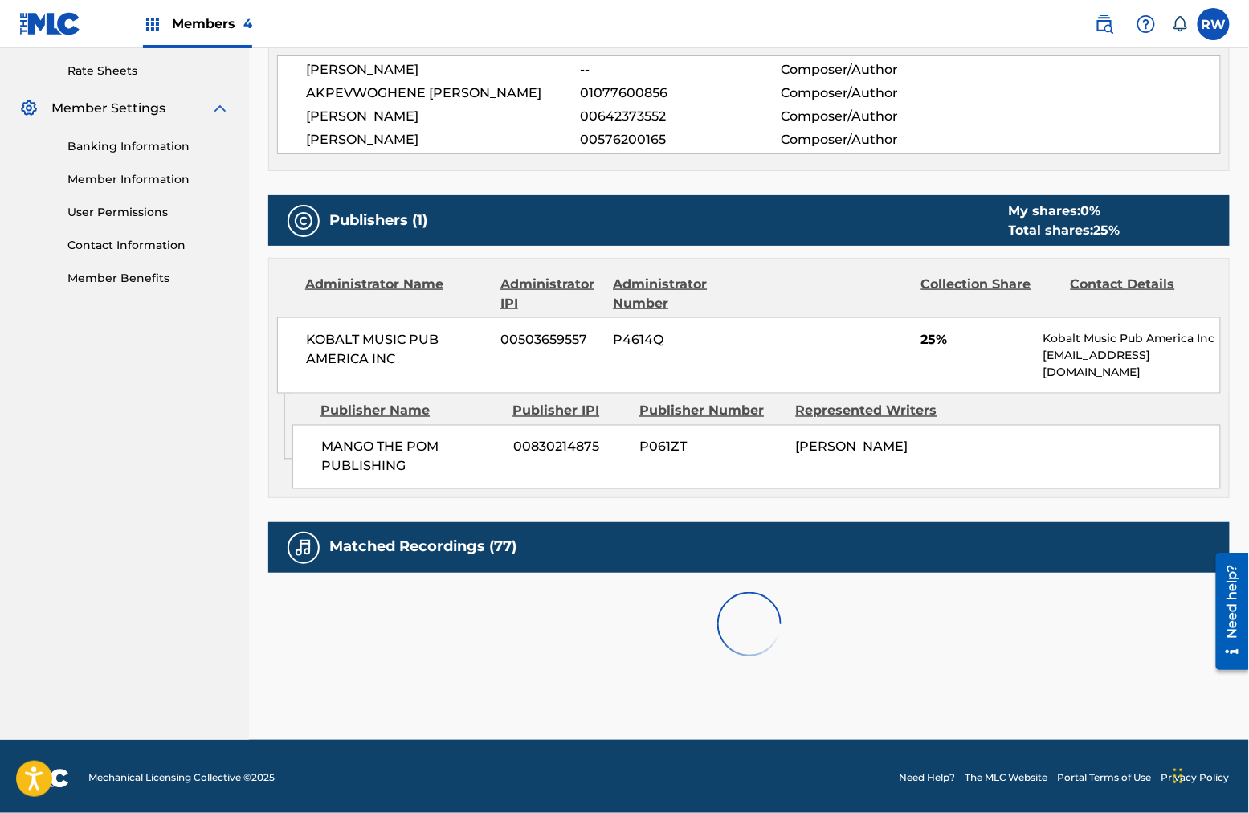
scroll to position [1051, 0]
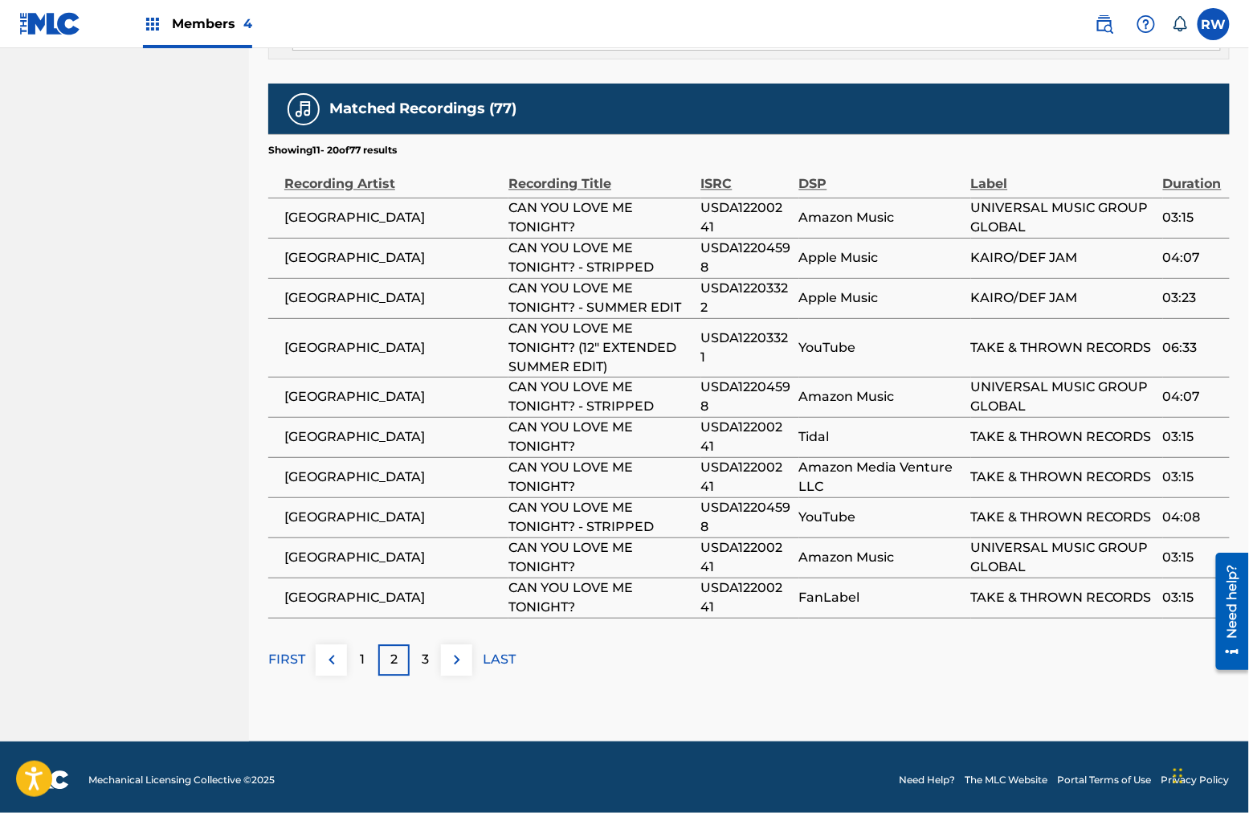
click at [431, 650] on div "3" at bounding box center [425, 659] width 31 height 31
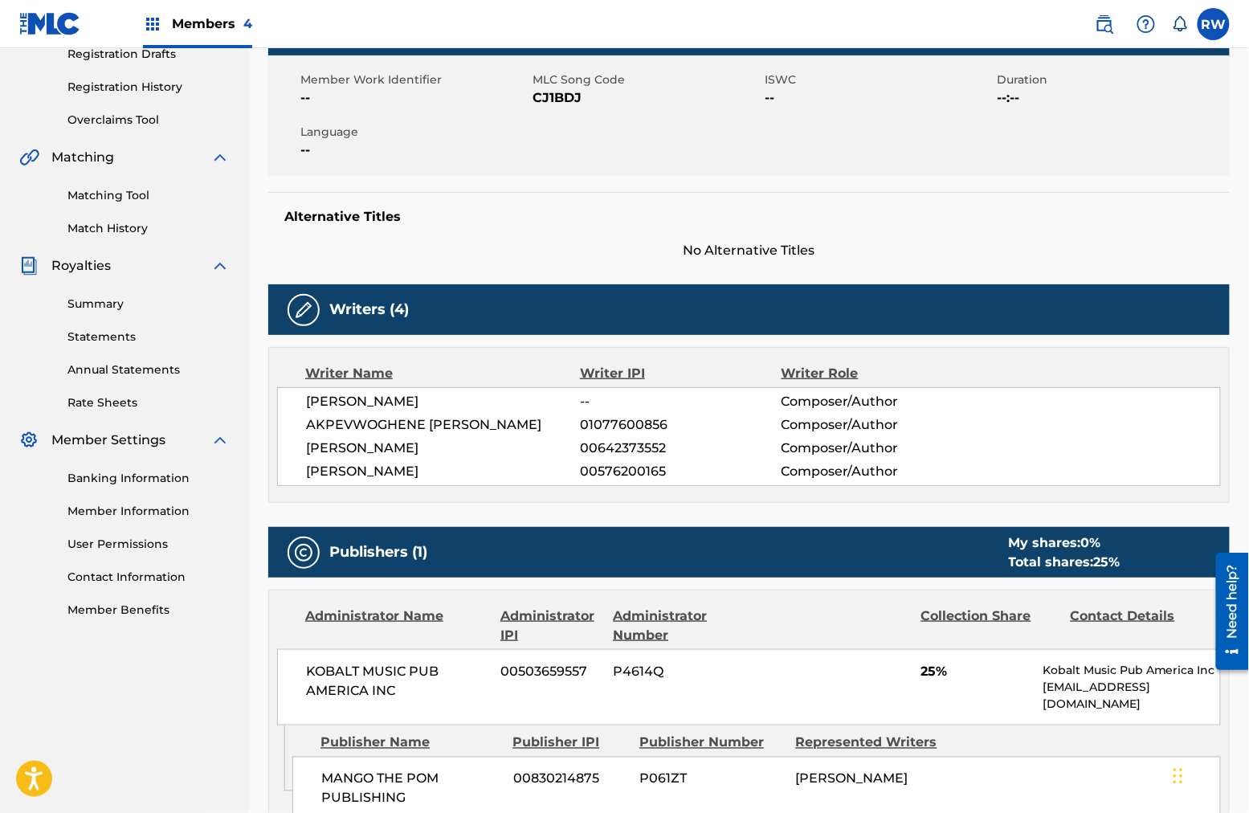
scroll to position [0, 0]
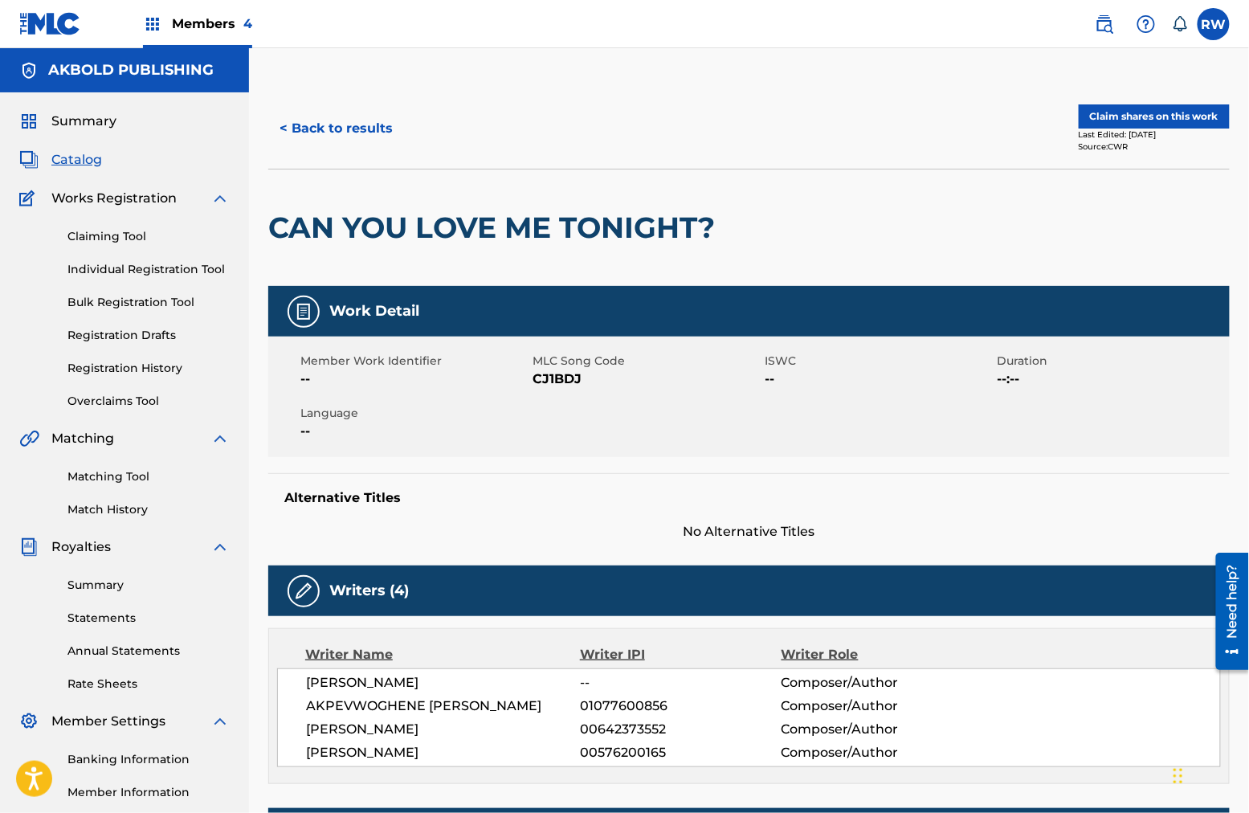
click at [93, 232] on link "Claiming Tool" at bounding box center [148, 236] width 162 height 17
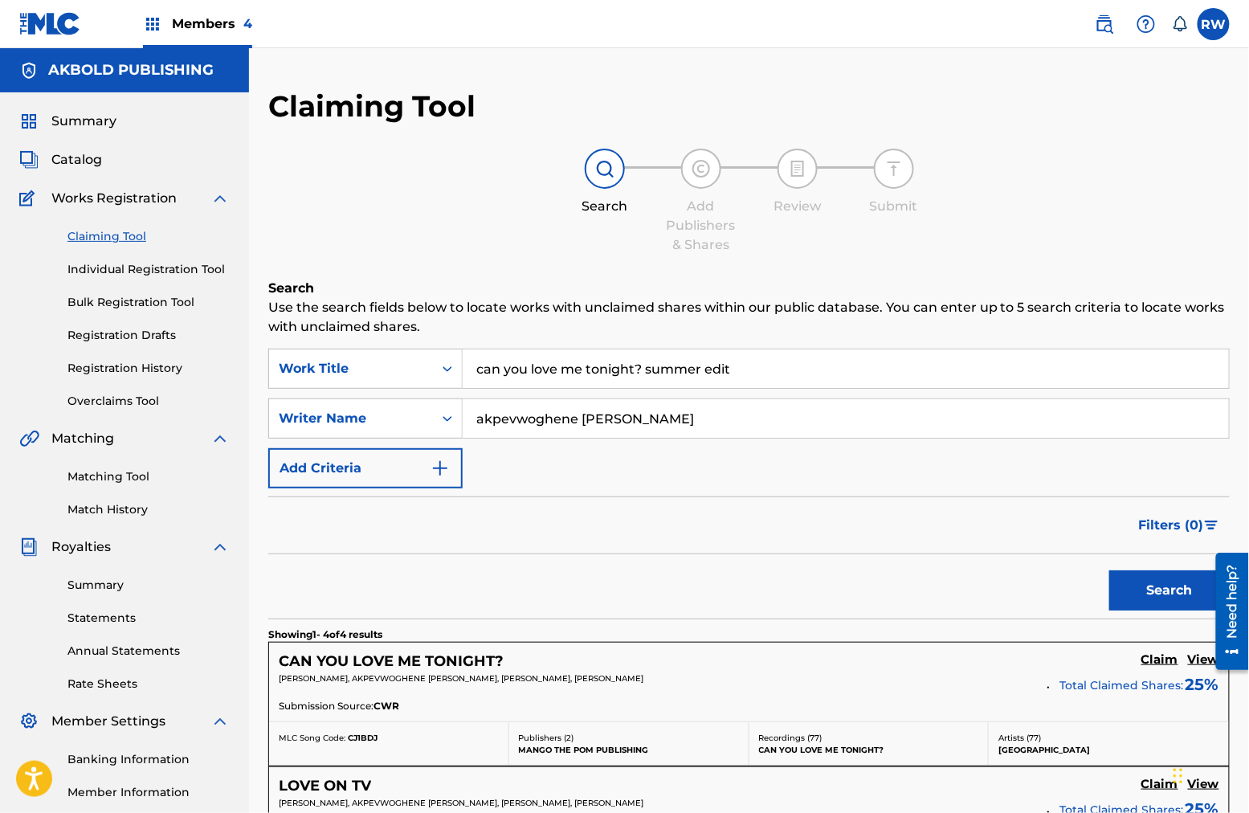
click at [650, 363] on input "can you love me tonight? summer edit" at bounding box center [846, 368] width 766 height 39
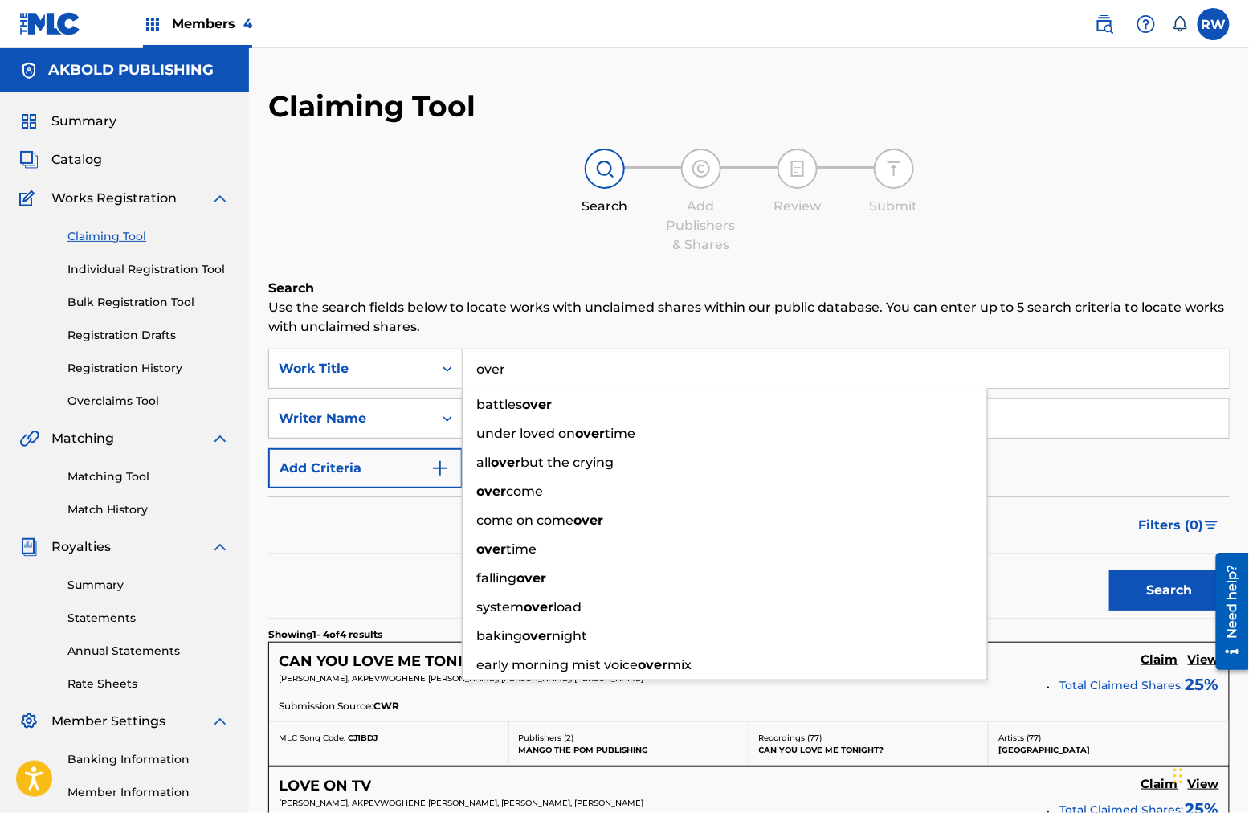
type input "over"
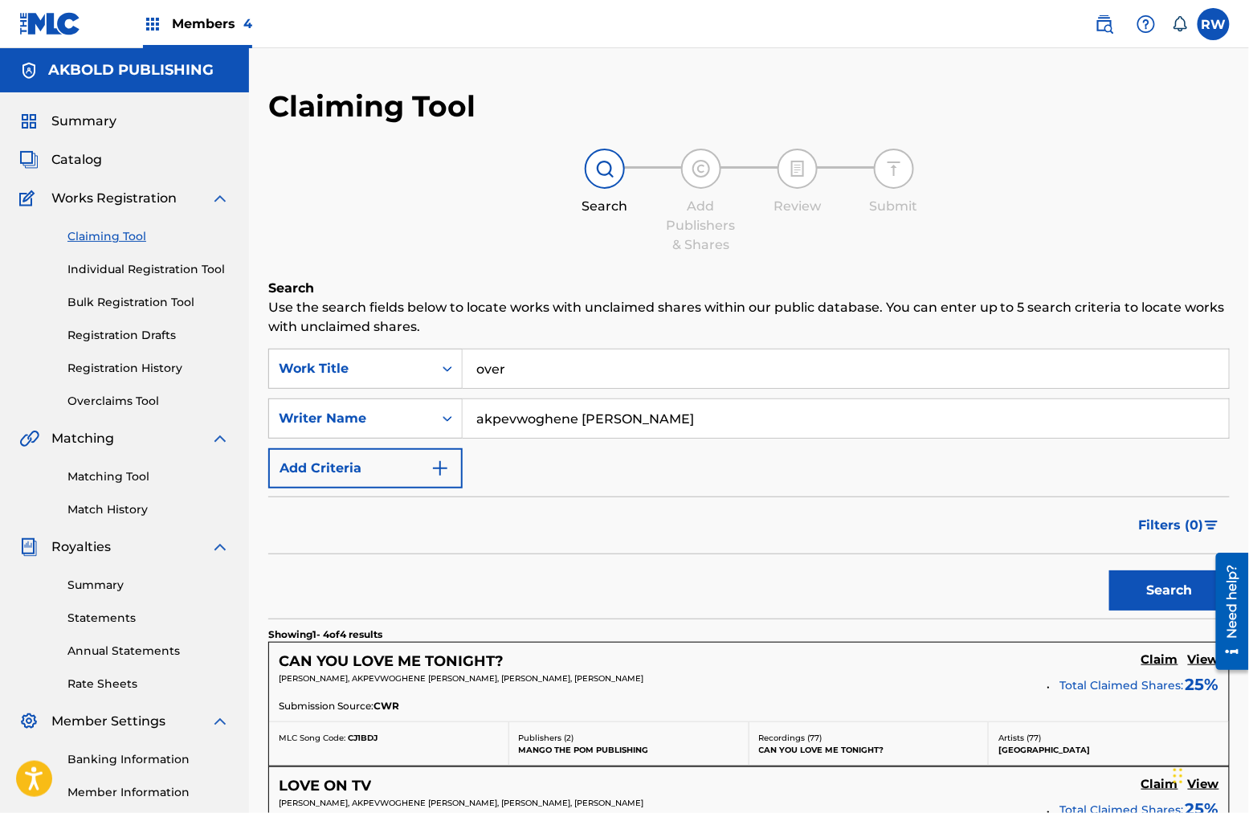
click at [949, 596] on button "Search" at bounding box center [1169, 590] width 120 height 40
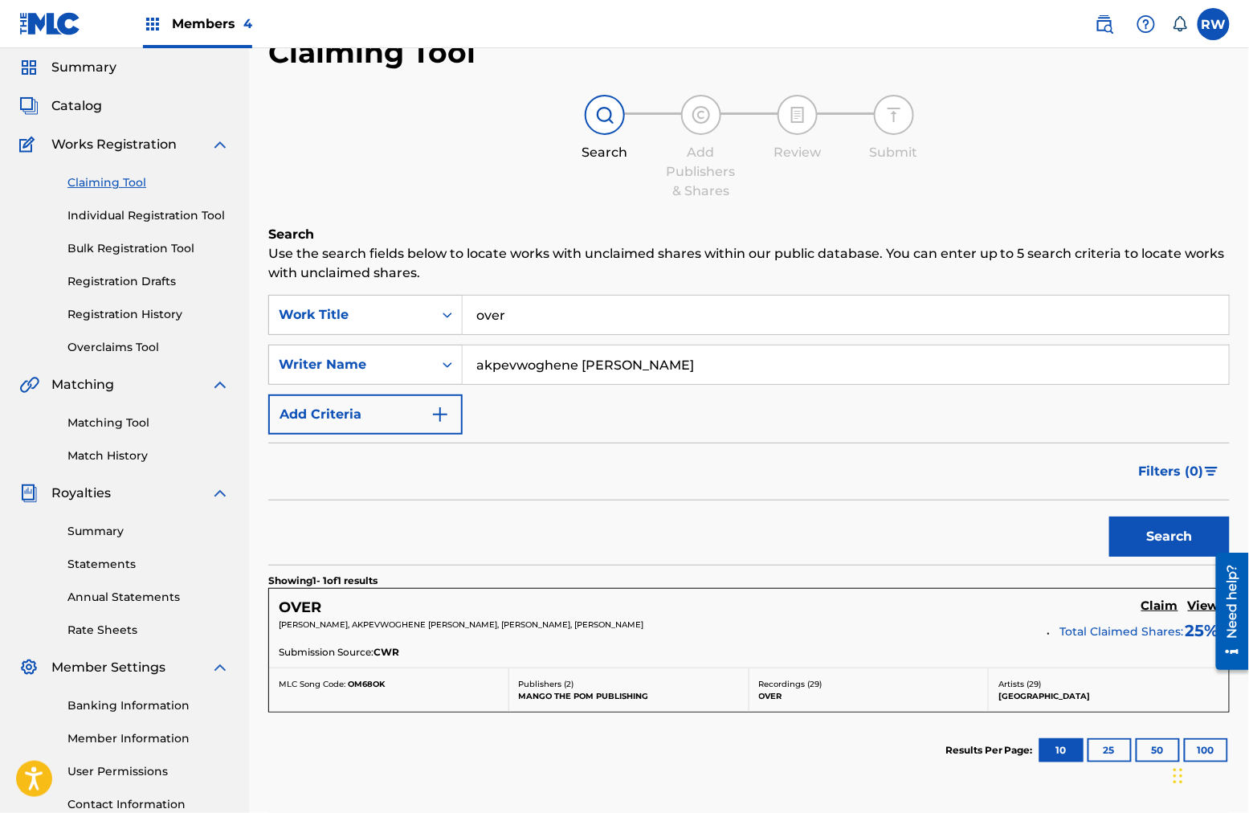
scroll to position [66, 0]
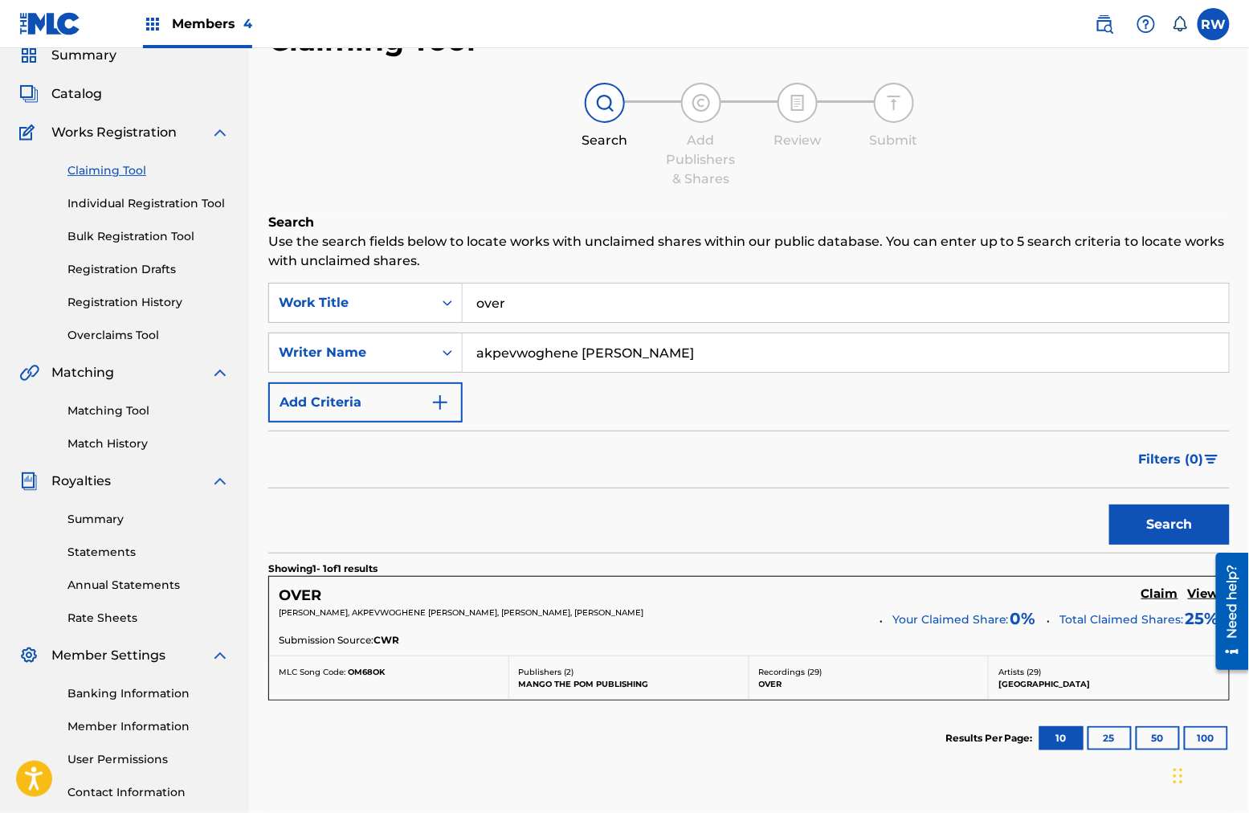
click at [949, 593] on h5 "Claim" at bounding box center [1159, 593] width 37 height 15
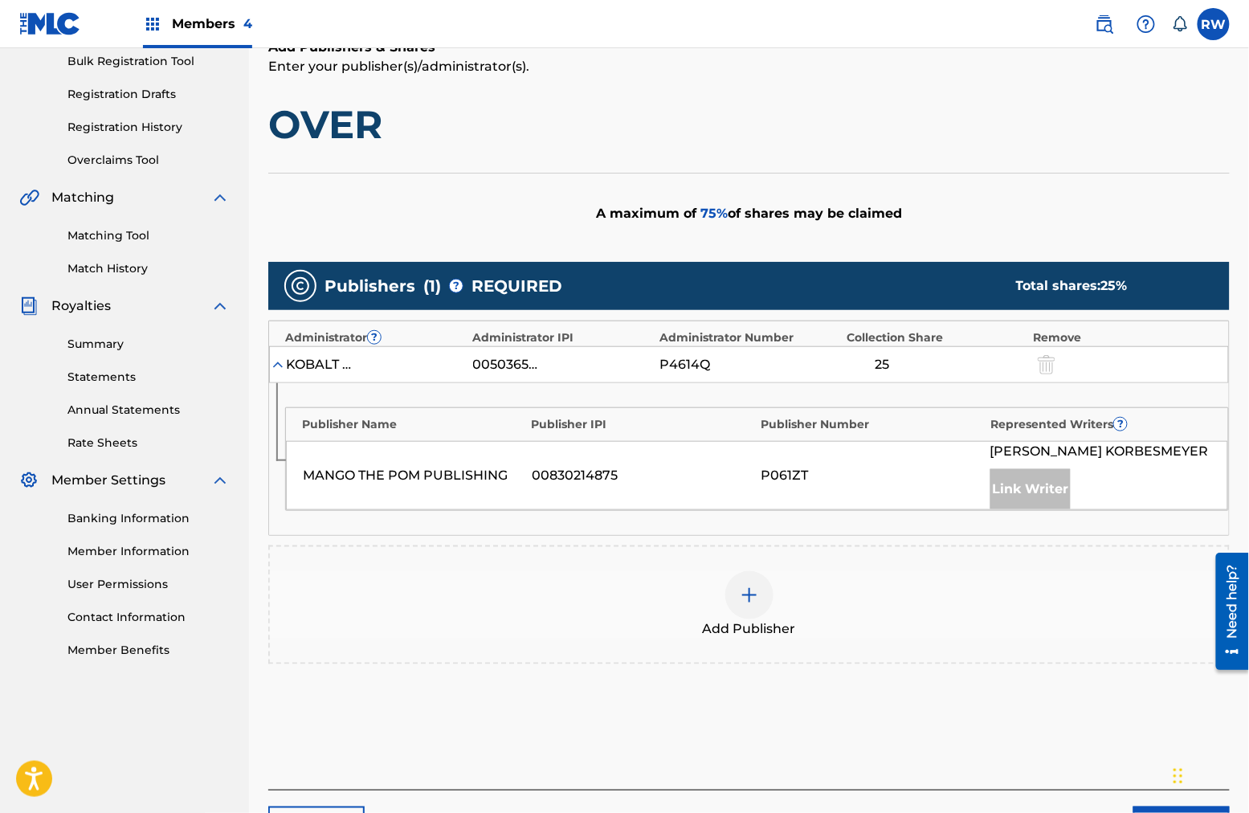
scroll to position [239, 0]
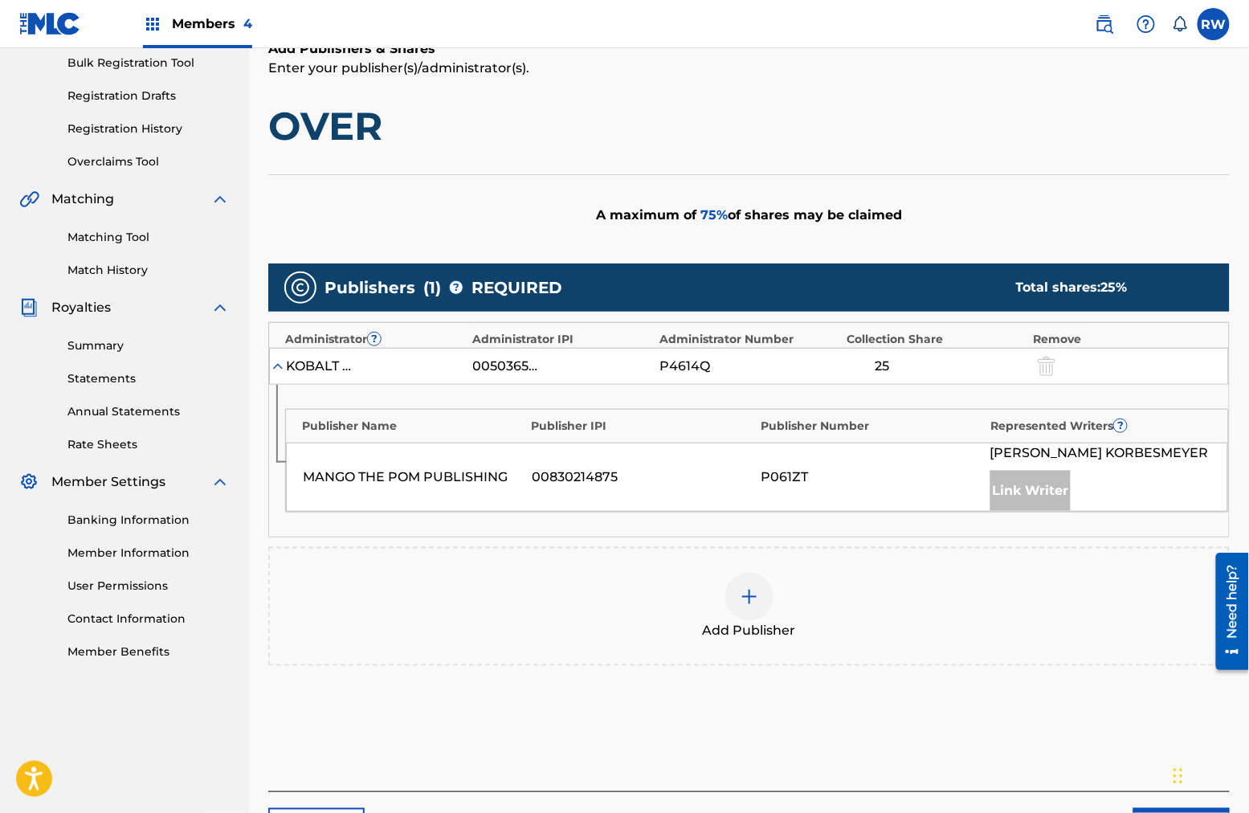
click at [758, 598] on div at bounding box center [749, 597] width 48 height 48
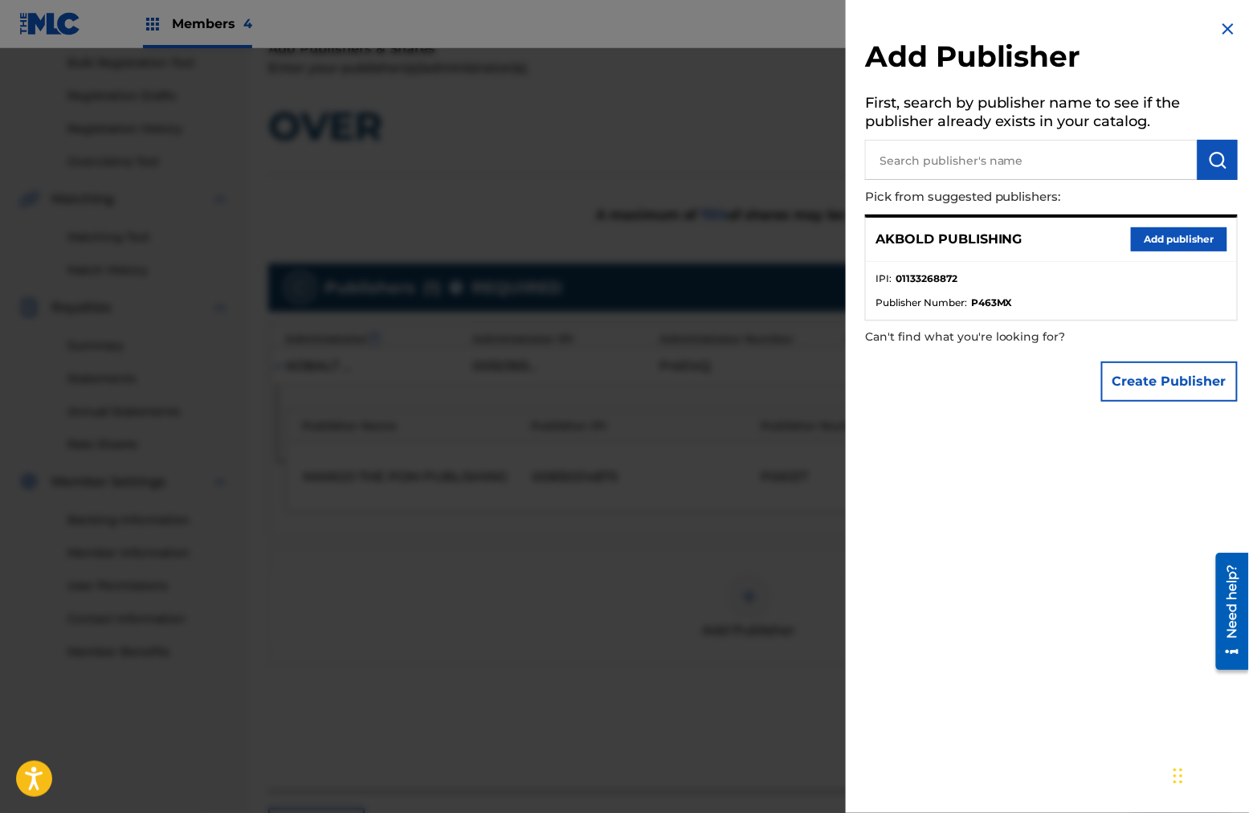
click at [949, 244] on button "Add publisher" at bounding box center [1179, 239] width 96 height 24
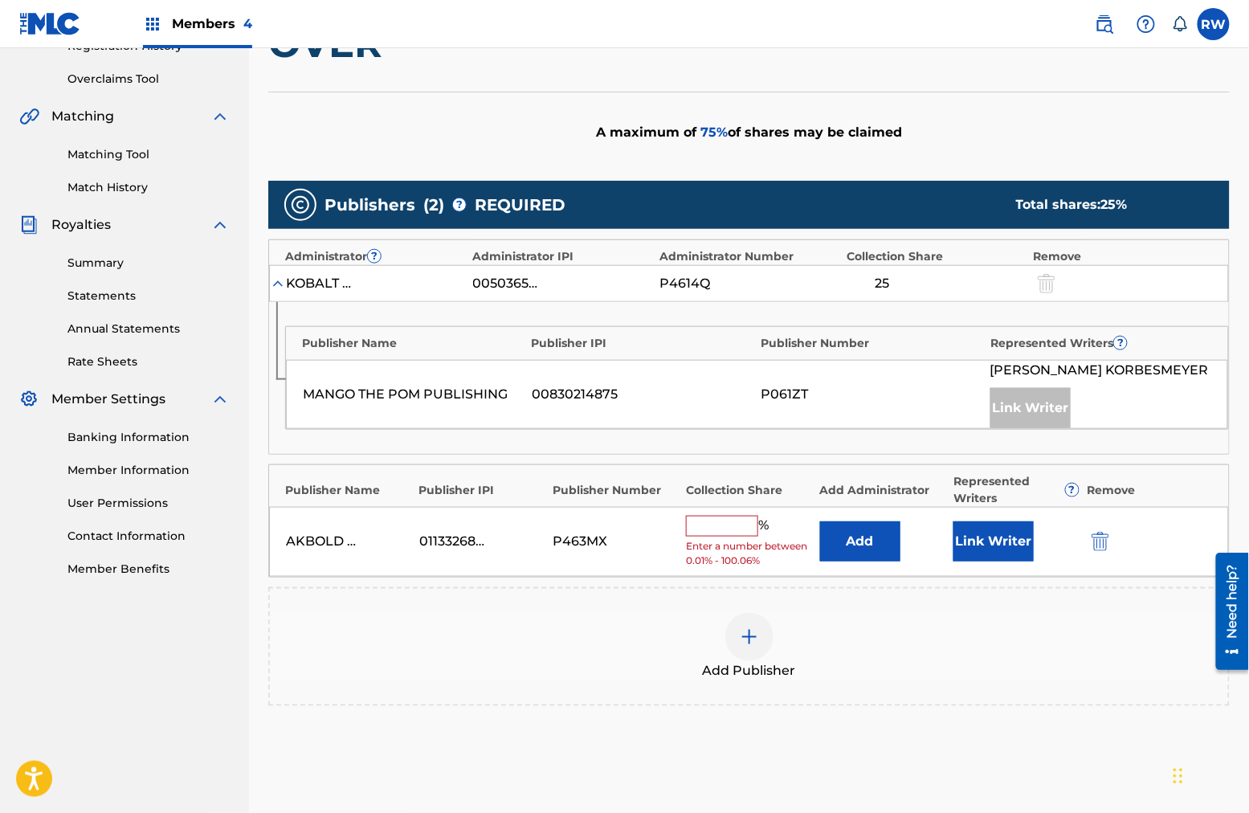
scroll to position [325, 0]
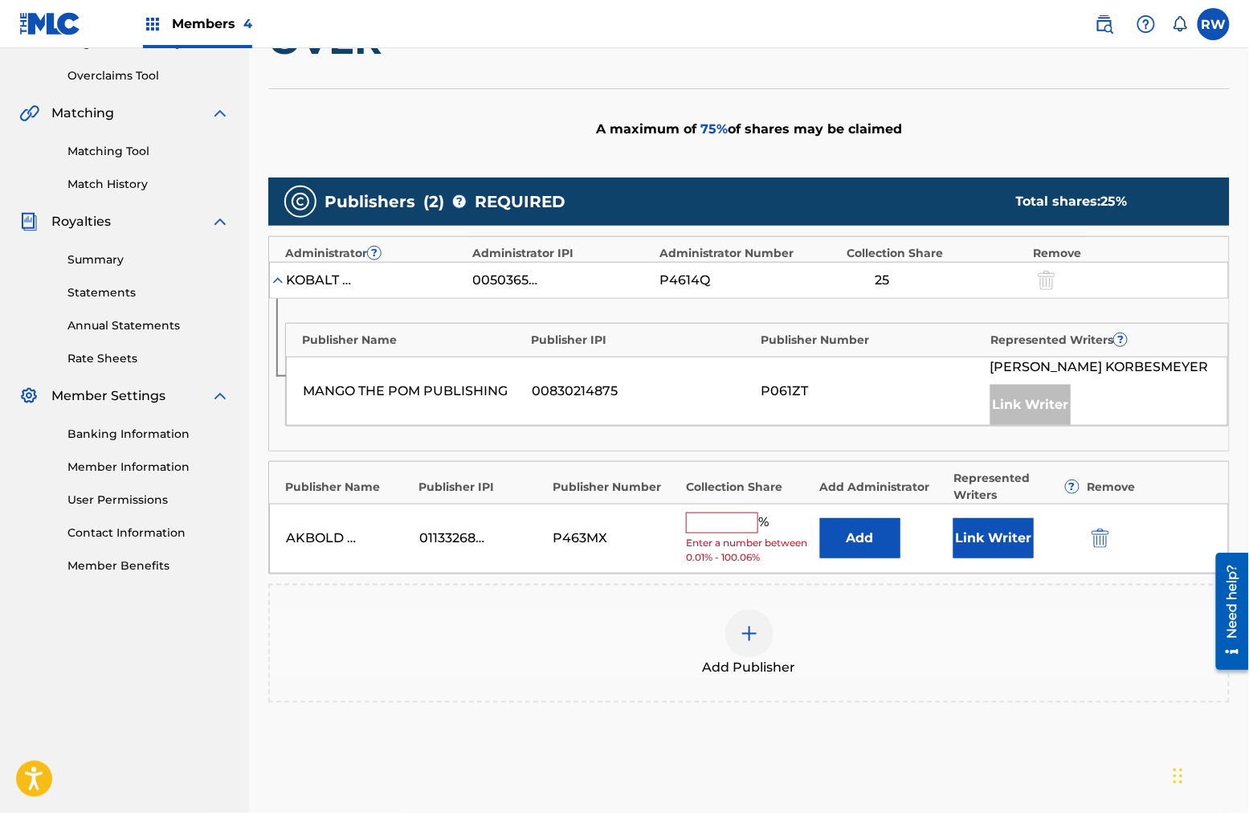
click at [718, 518] on input "text" at bounding box center [722, 522] width 72 height 21
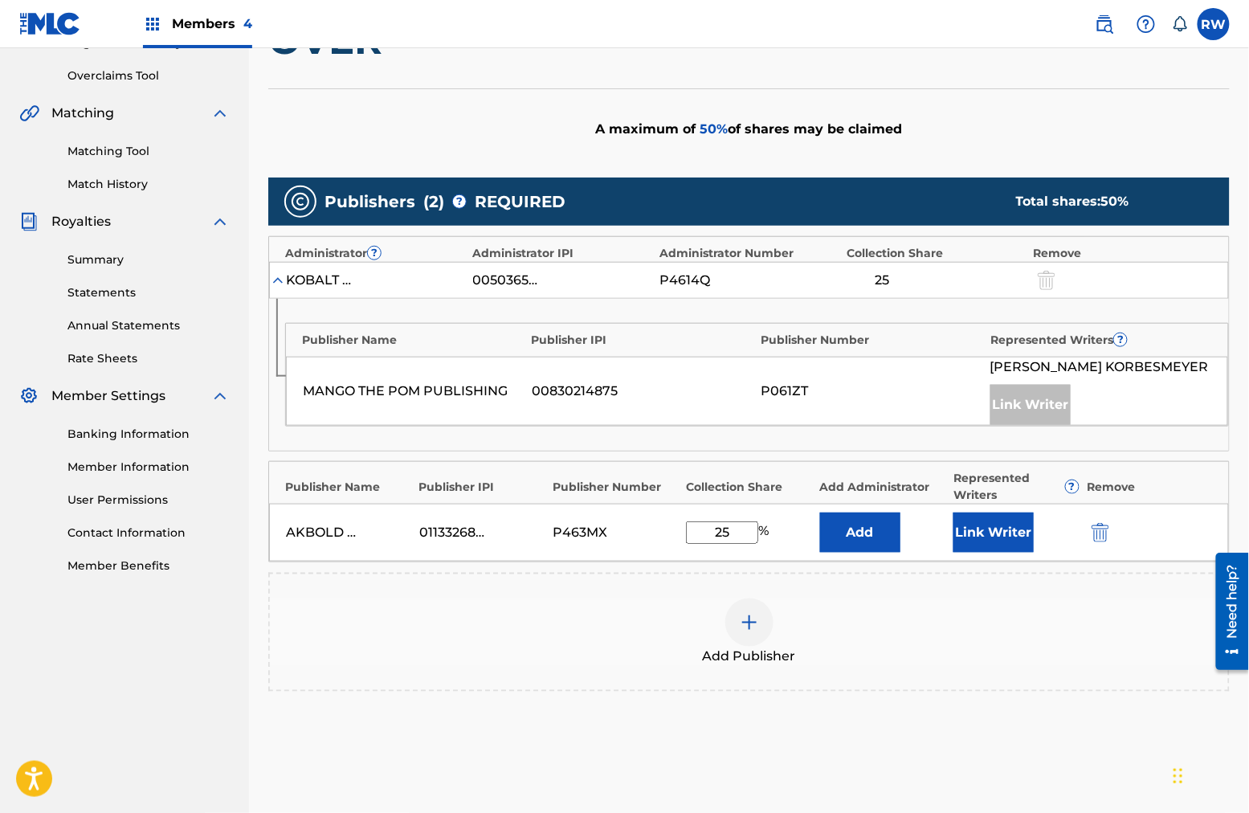
type input "25"
click at [949, 547] on button "Link Writer" at bounding box center [993, 532] width 80 height 40
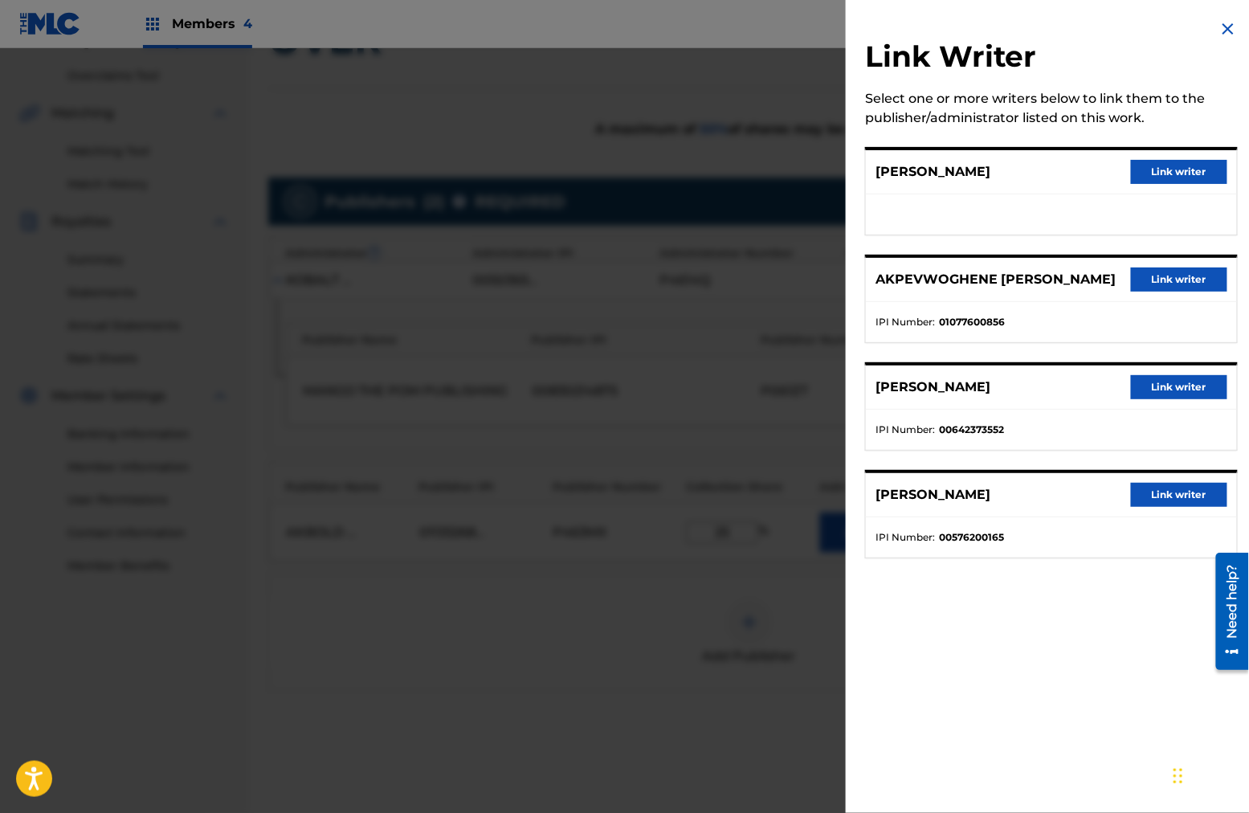
click at [949, 288] on button "Link writer" at bounding box center [1179, 279] width 96 height 24
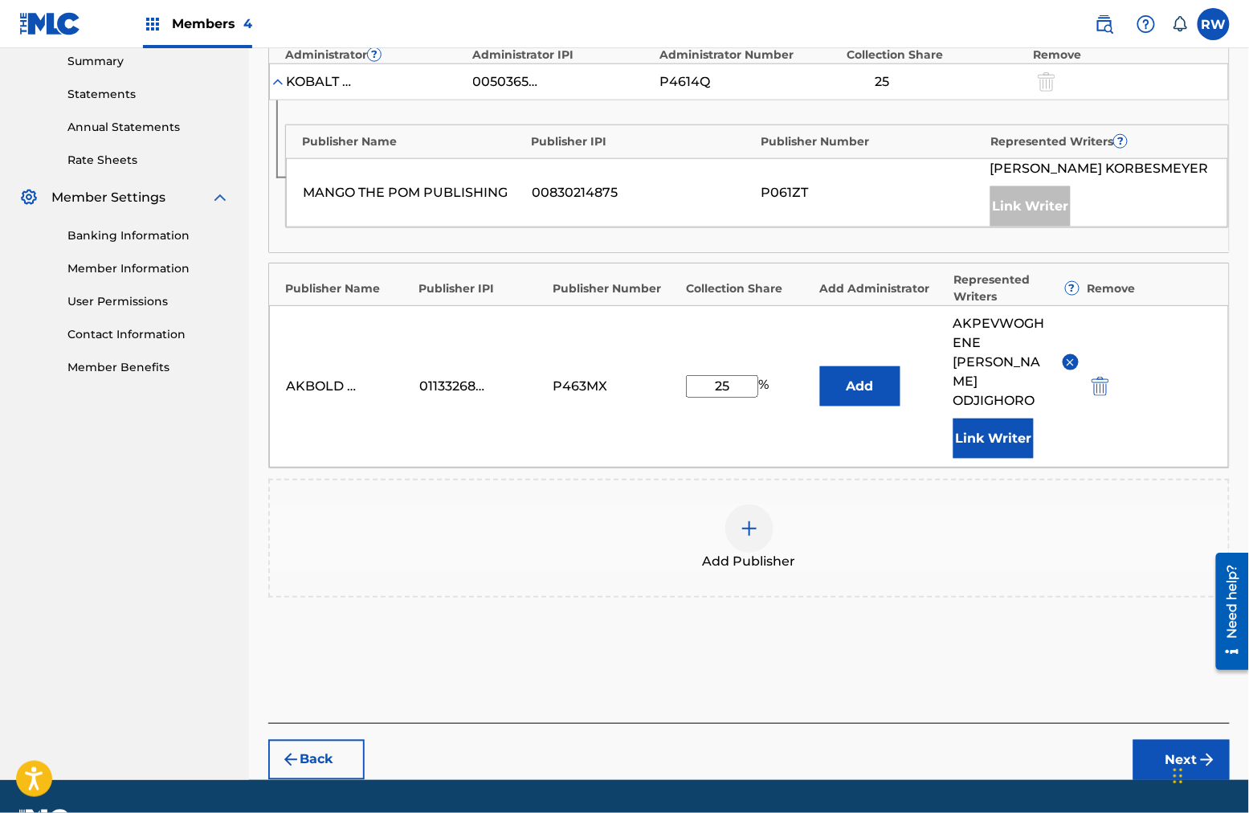
scroll to position [520, 0]
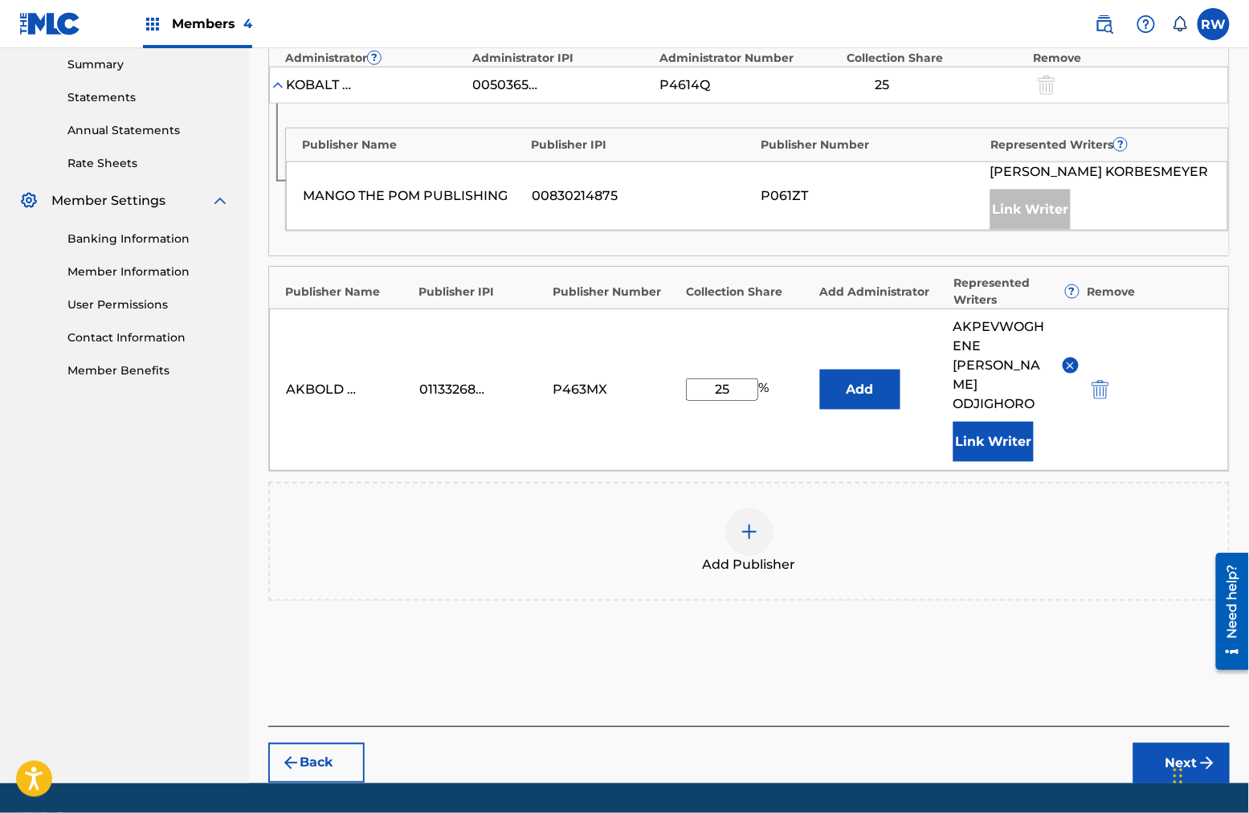
click at [949, 650] on button "Next" at bounding box center [1181, 763] width 96 height 40
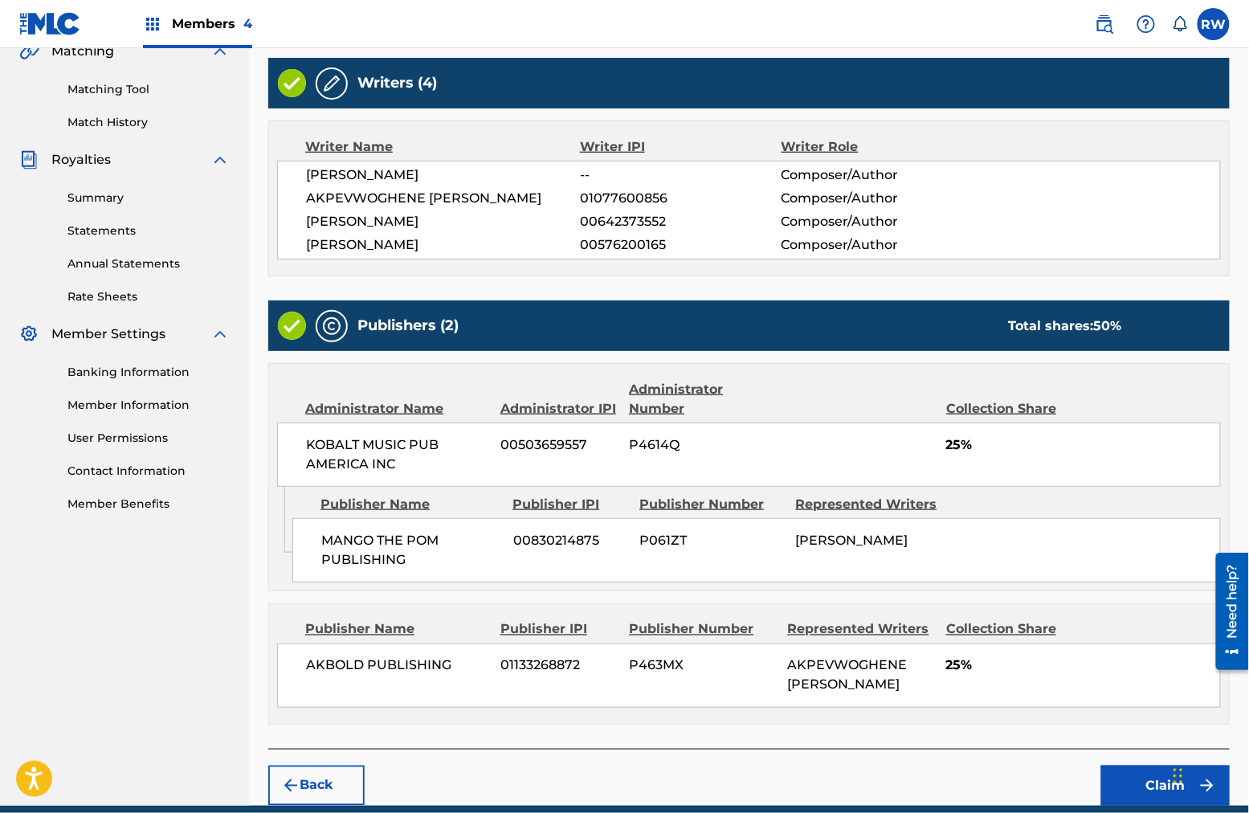
scroll to position [451, 0]
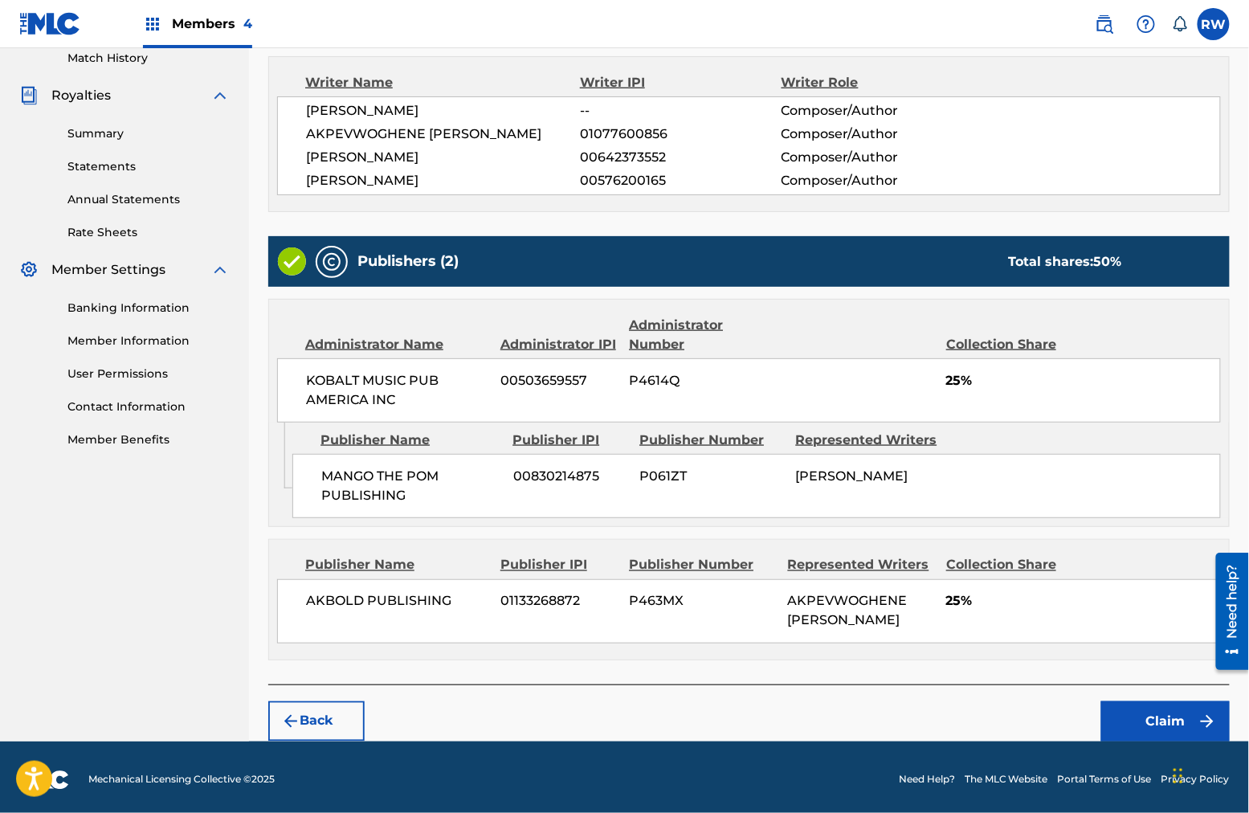
click at [949, 650] on button "Claim" at bounding box center [1165, 721] width 129 height 40
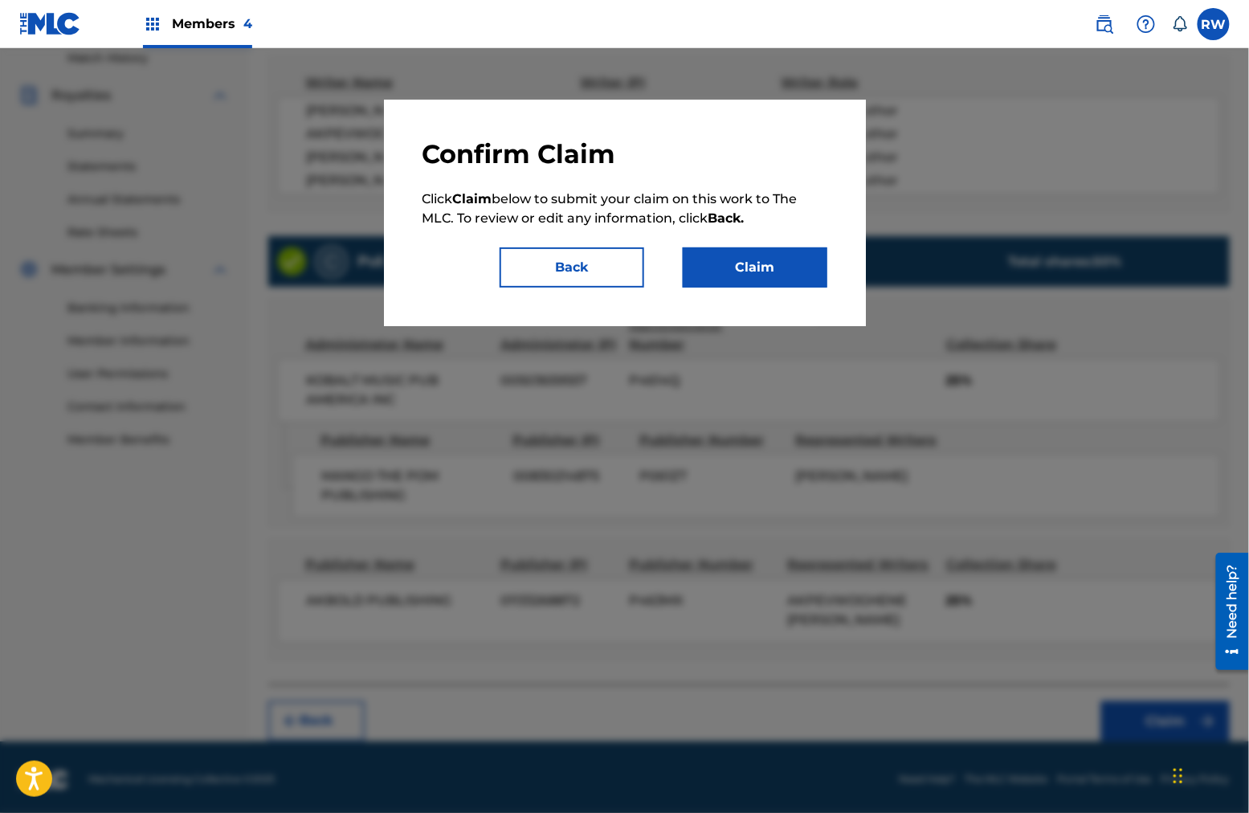
click at [753, 279] on button "Claim" at bounding box center [755, 267] width 145 height 40
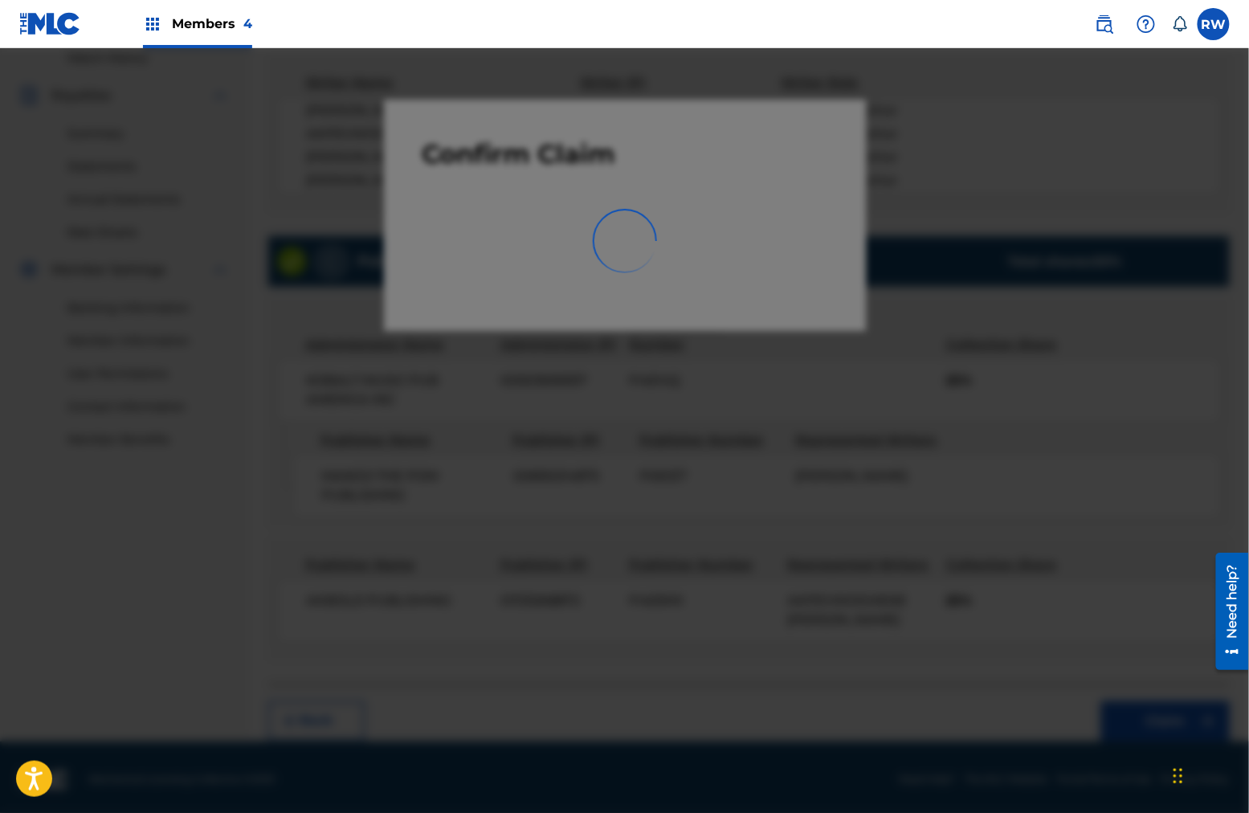
scroll to position [182, 0]
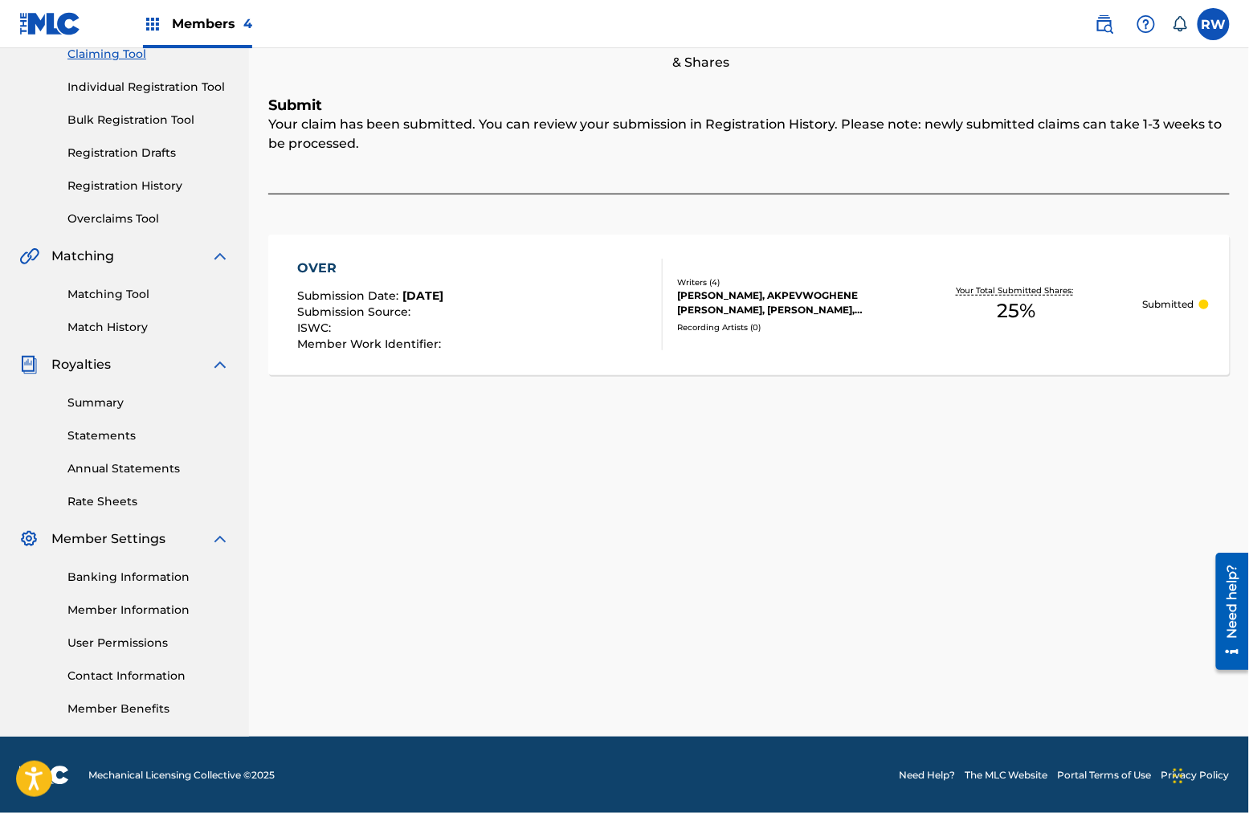
click at [109, 57] on link "Claiming Tool" at bounding box center [148, 54] width 162 height 17
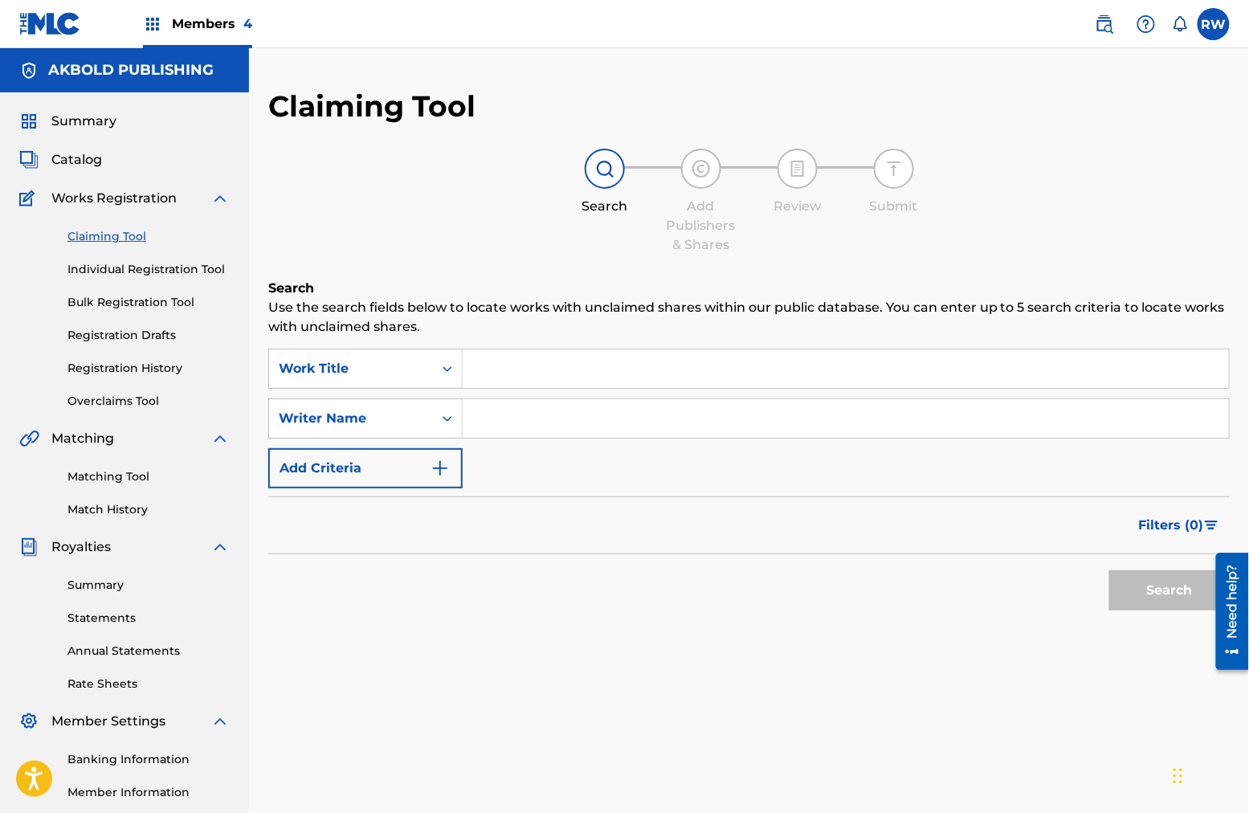
click at [545, 369] on input "Search Form" at bounding box center [846, 368] width 766 height 39
type input "ready"
click at [537, 432] on input "Search Form" at bounding box center [846, 418] width 766 height 39
type input "akpevwoghene [PERSON_NAME]"
click at [949, 596] on button "Search" at bounding box center [1169, 590] width 120 height 40
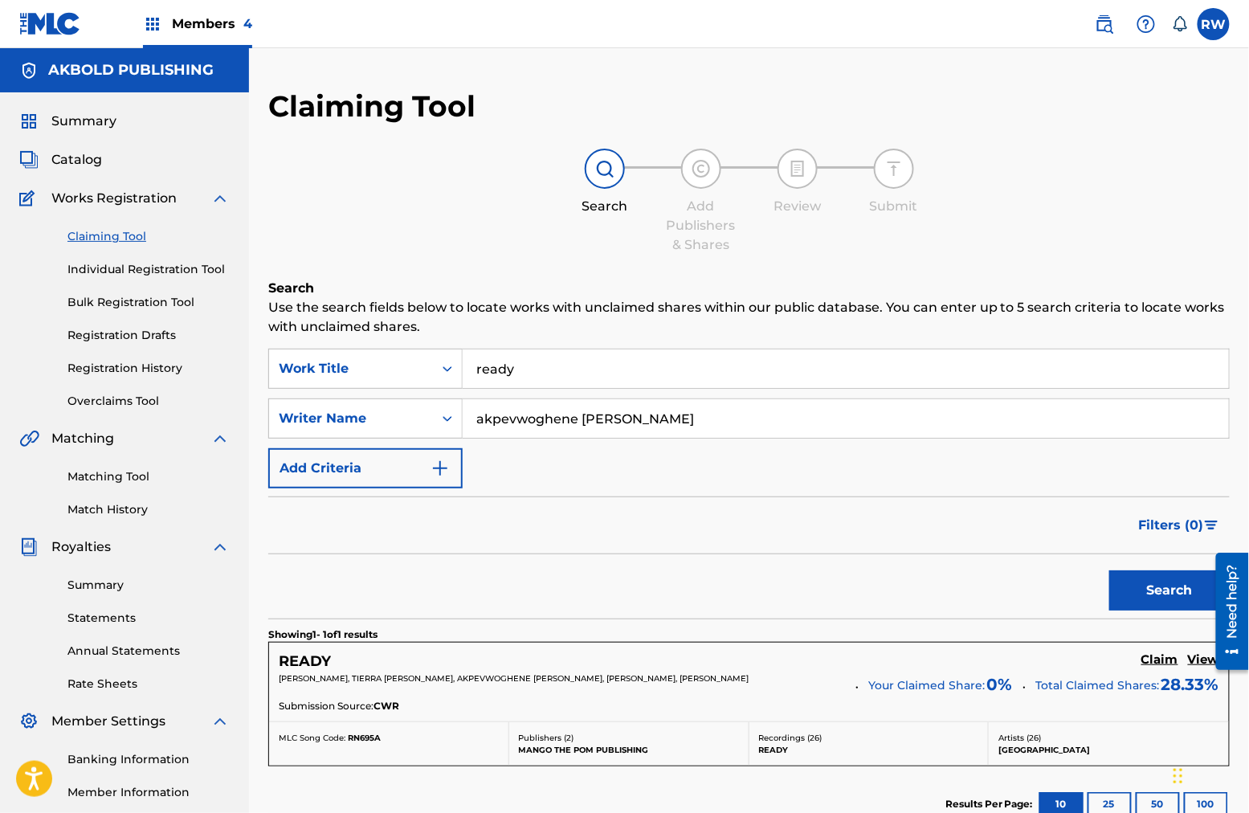
click at [949, 650] on h5 "Claim" at bounding box center [1159, 659] width 37 height 15
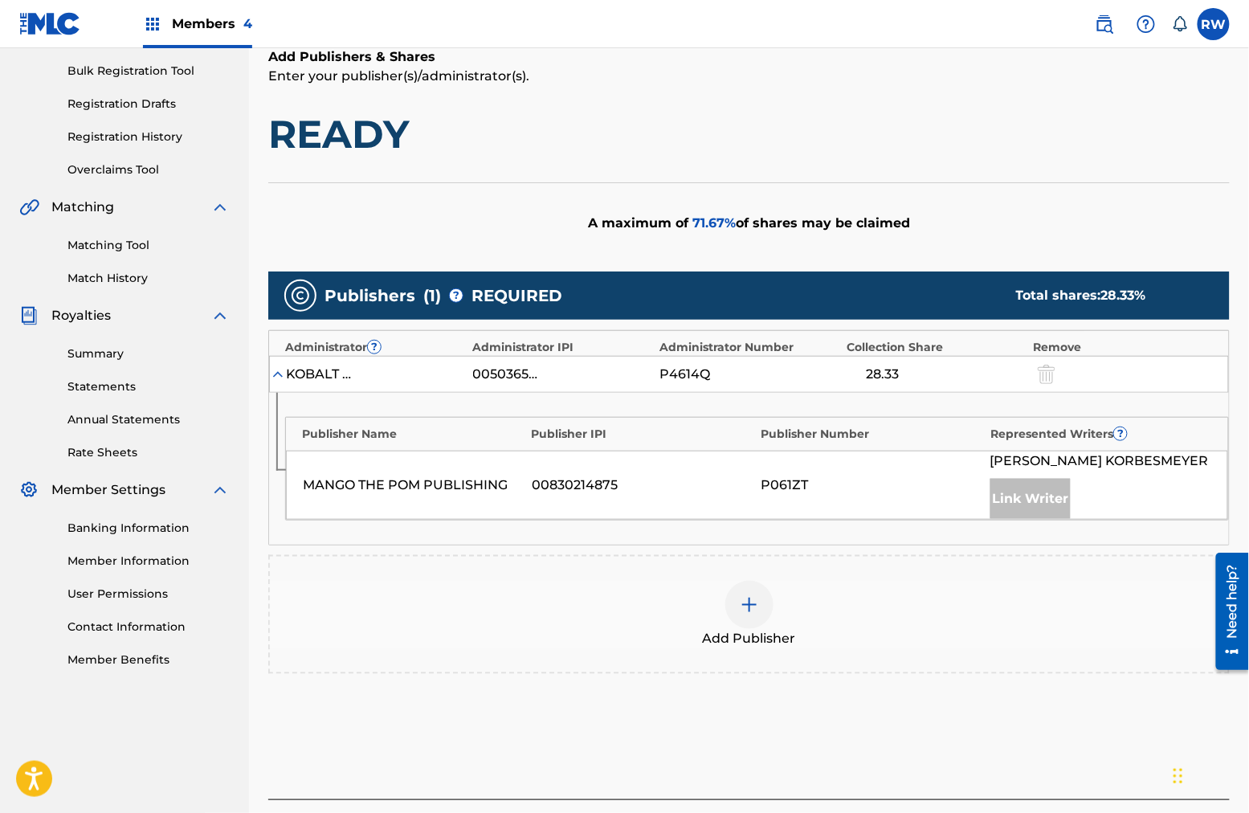
scroll to position [311, 0]
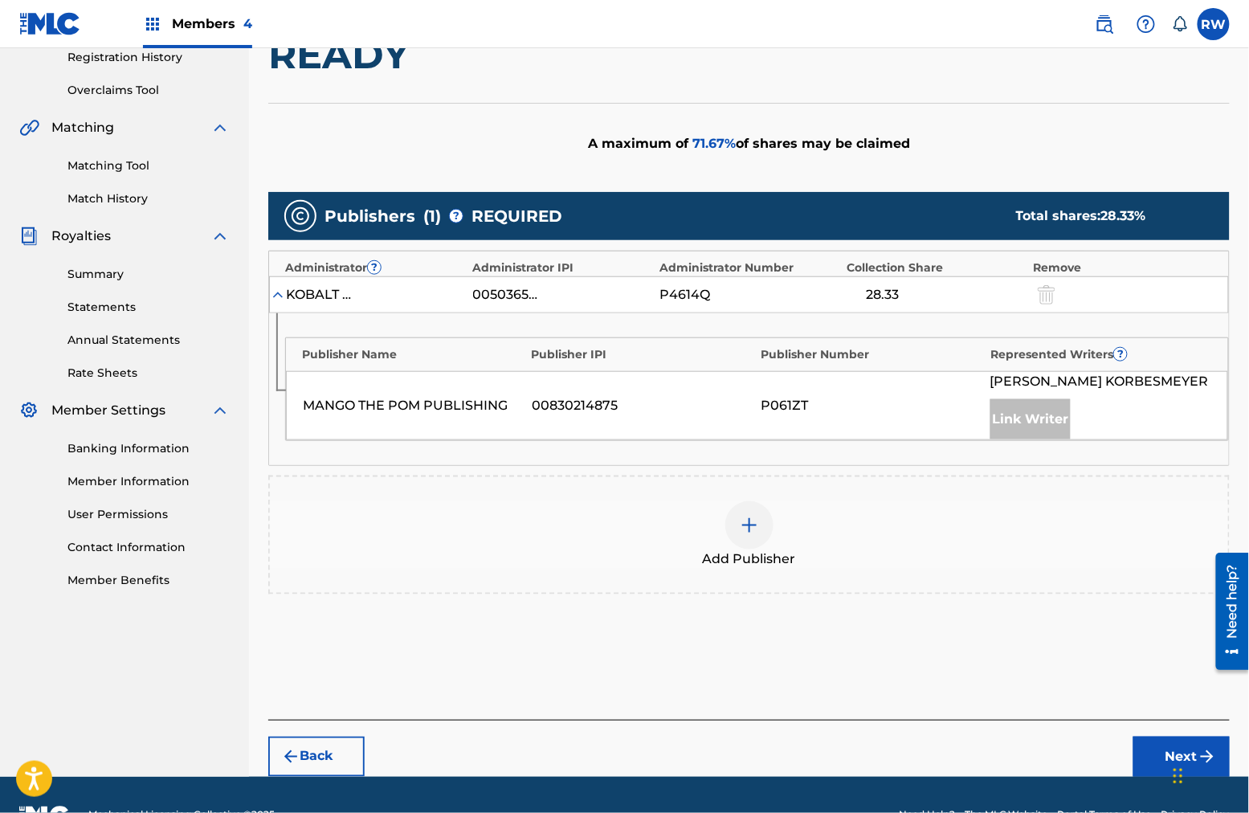
click at [772, 523] on div at bounding box center [749, 525] width 48 height 48
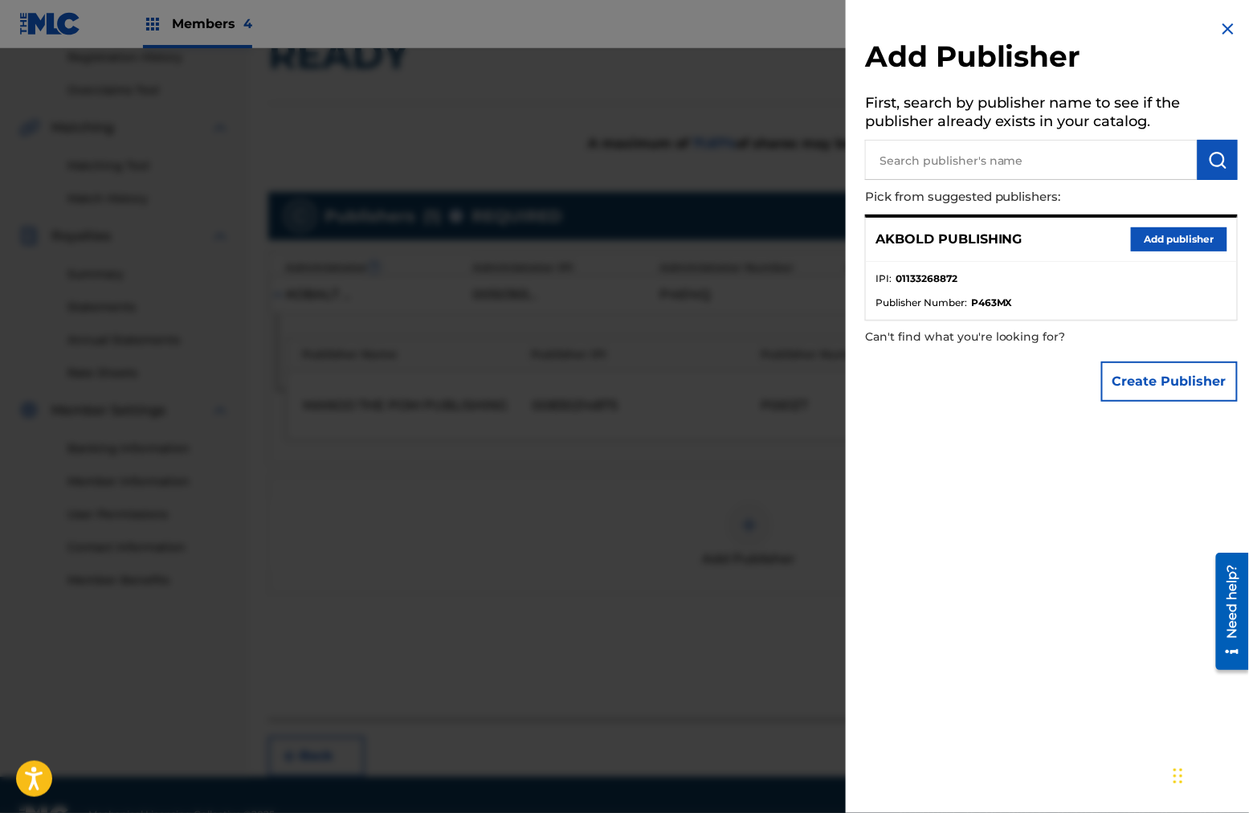
click at [949, 242] on button "Add publisher" at bounding box center [1179, 239] width 96 height 24
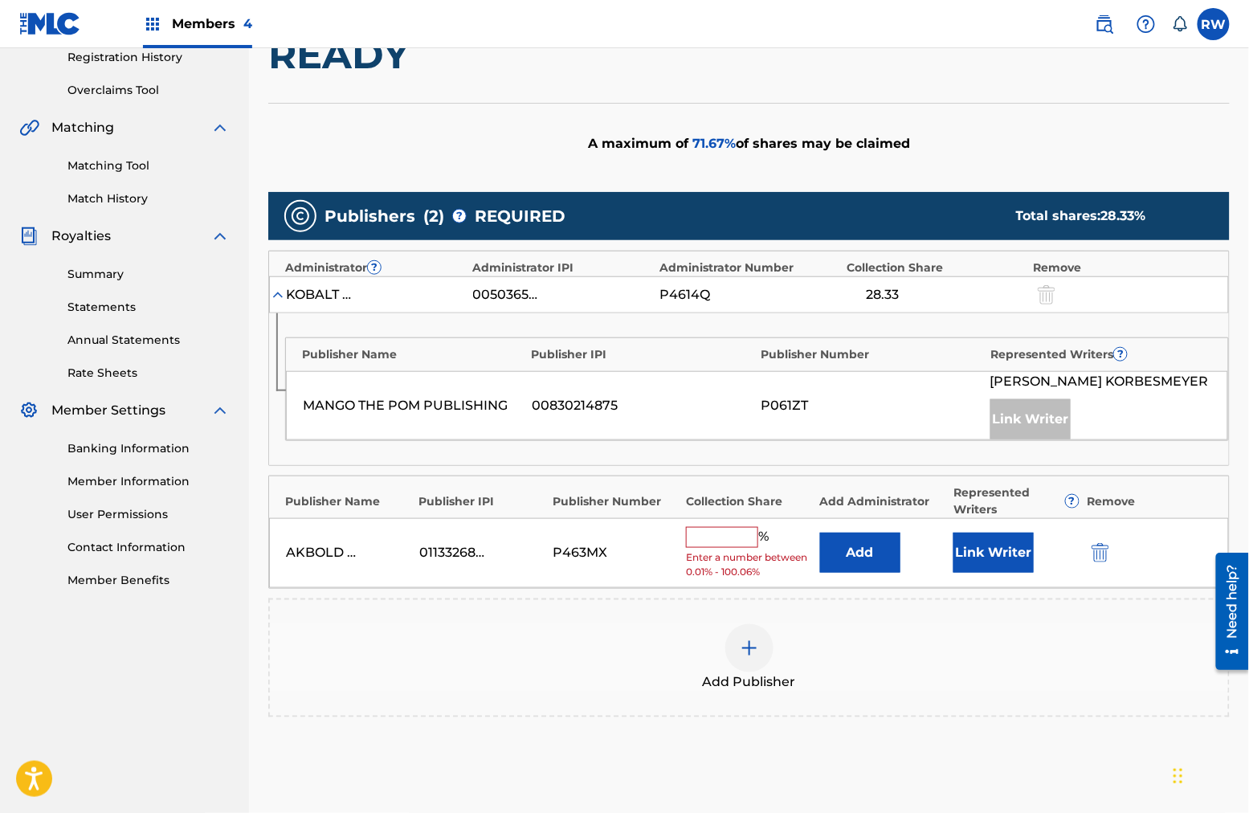
click at [716, 537] on input "text" at bounding box center [722, 537] width 72 height 21
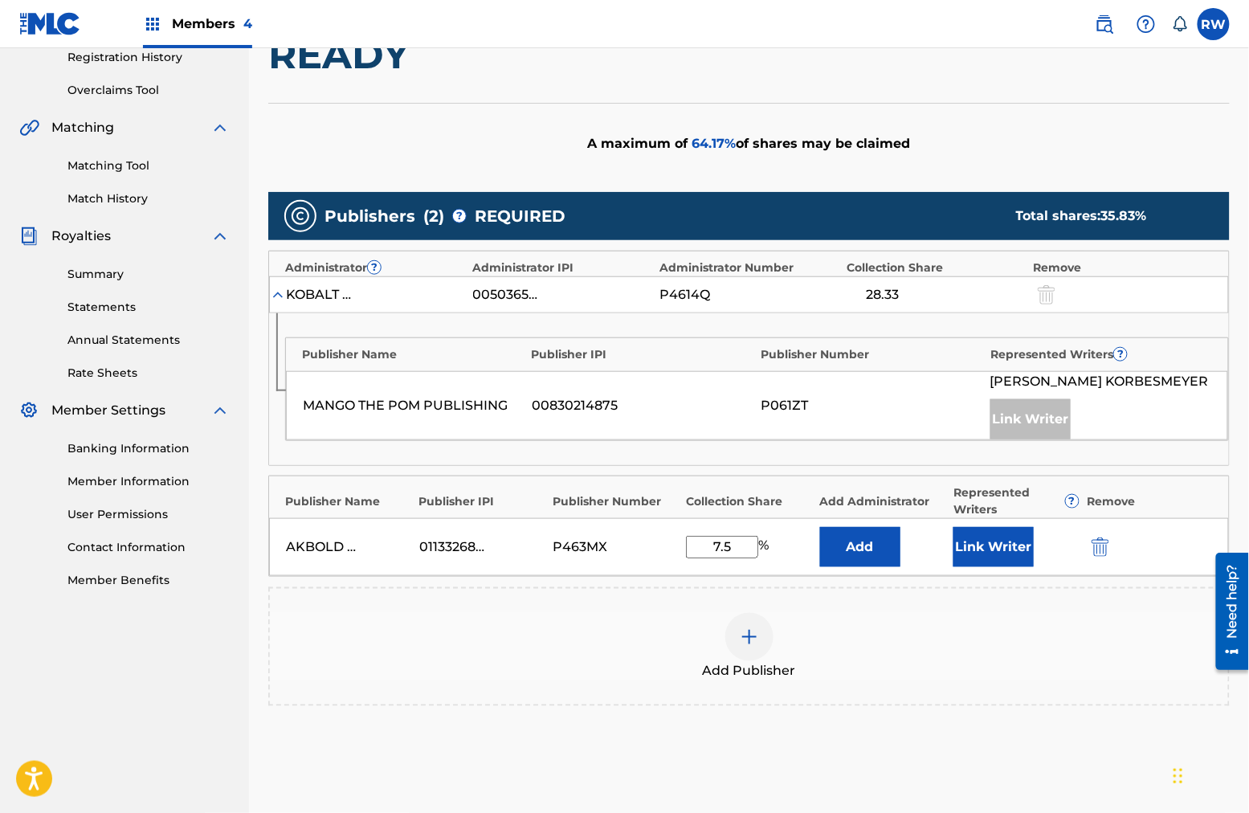
type input "7.5"
click at [949, 550] on button "Link Writer" at bounding box center [993, 547] width 80 height 40
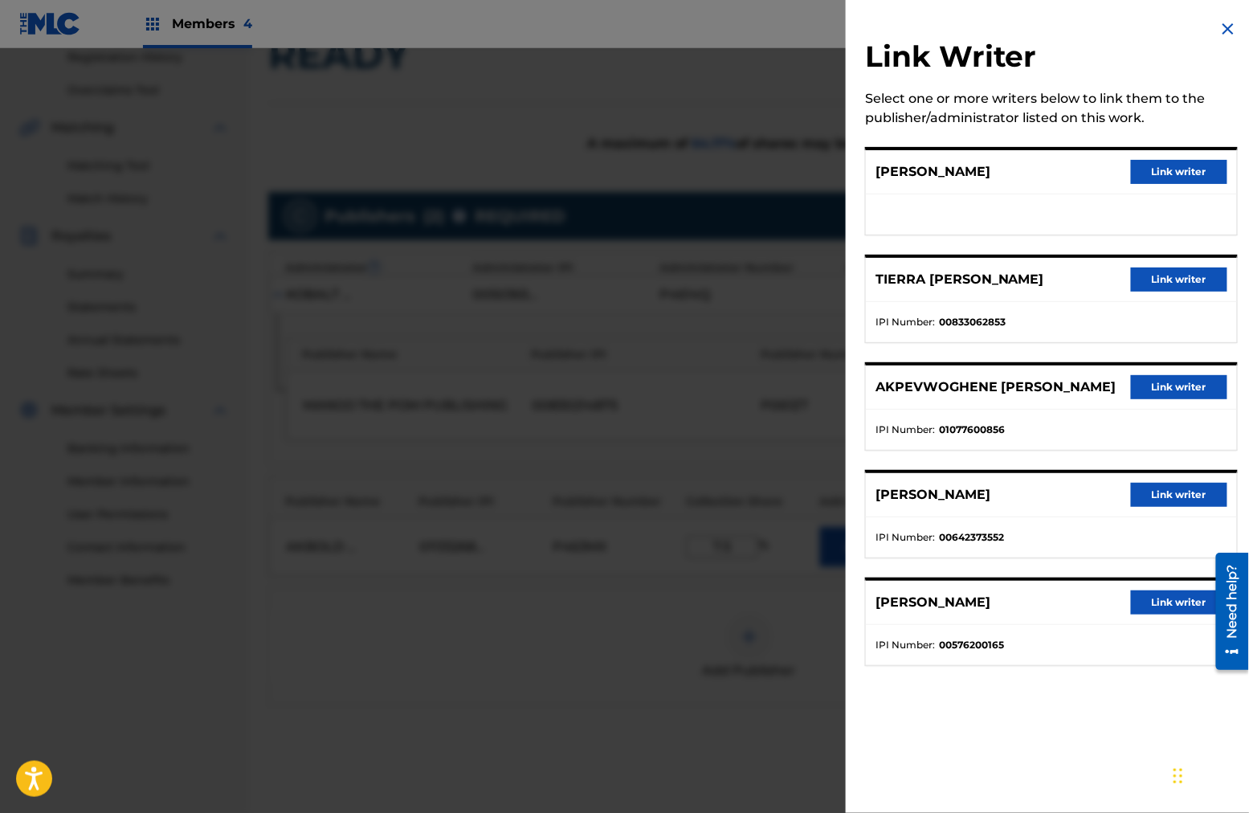
click at [949, 399] on button "Link writer" at bounding box center [1179, 387] width 96 height 24
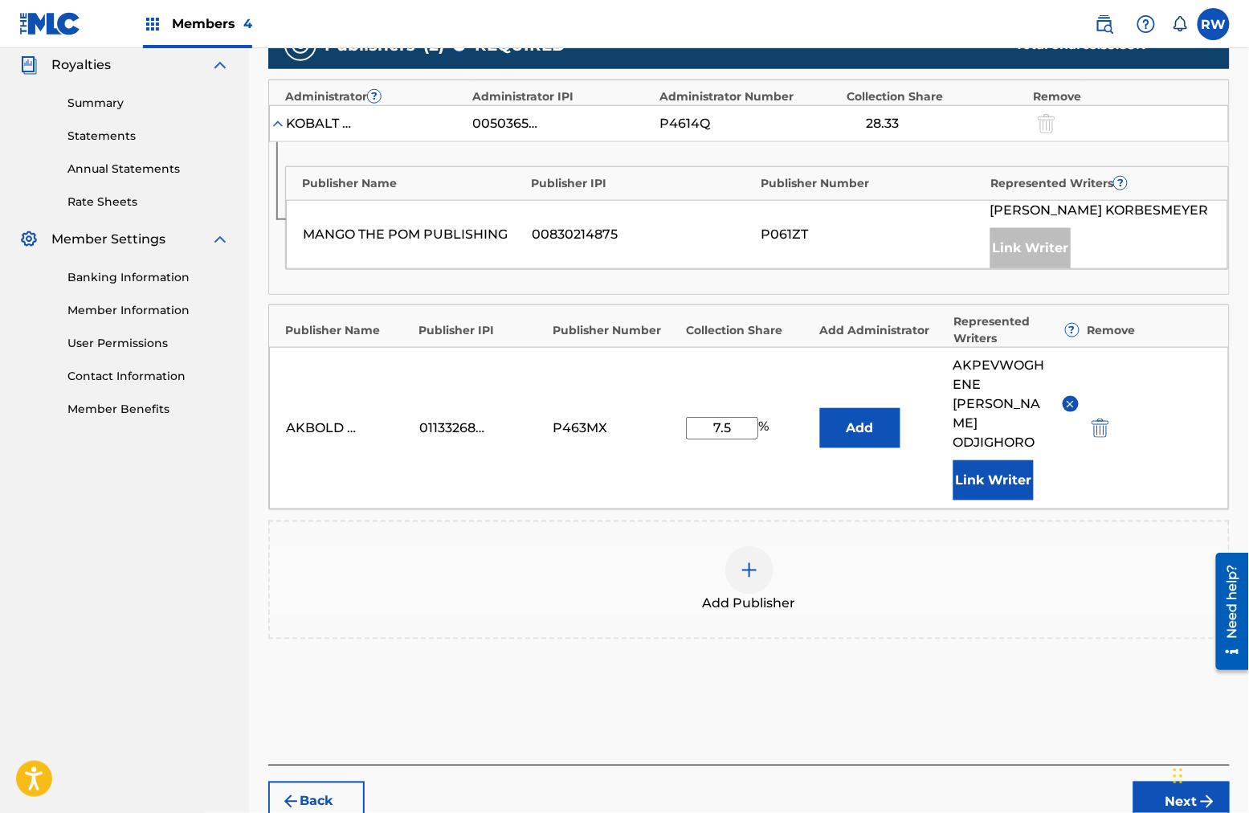
click at [949, 650] on button "Next" at bounding box center [1181, 802] width 96 height 40
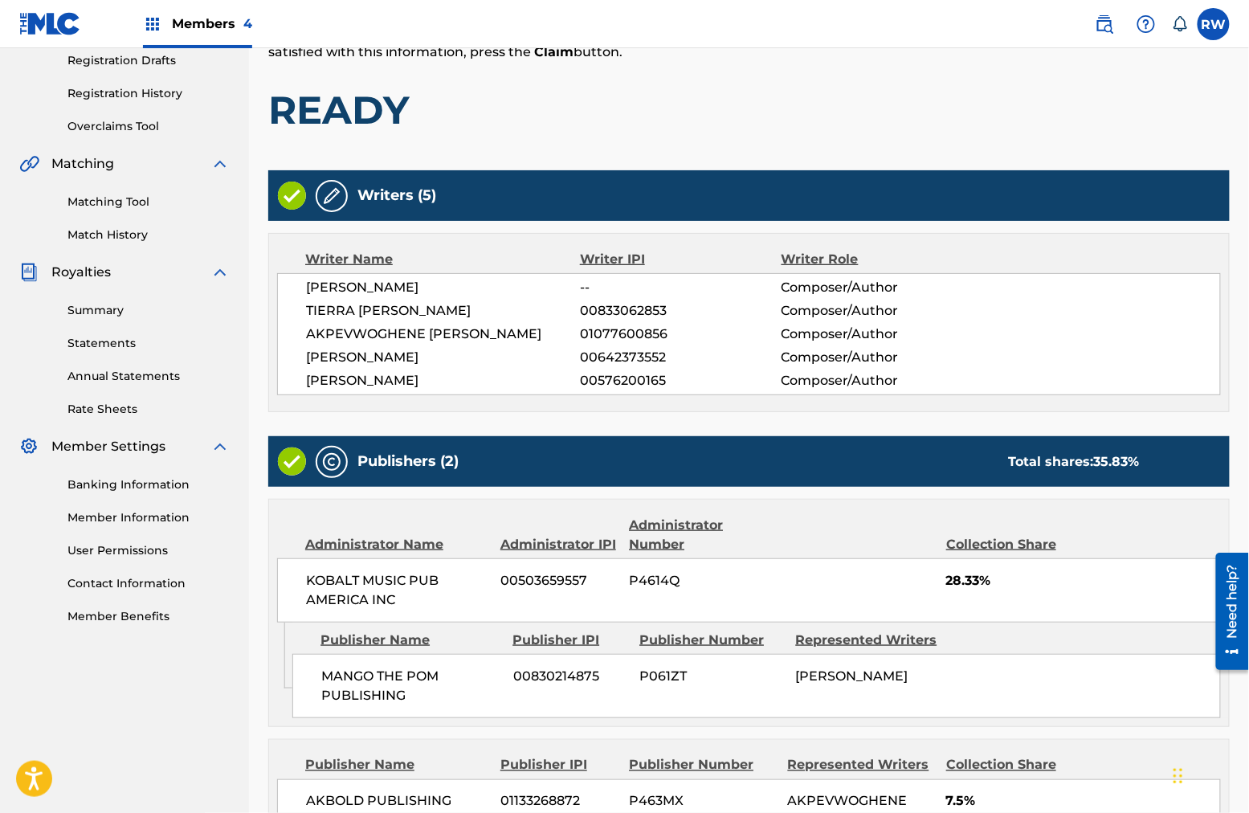
scroll to position [475, 0]
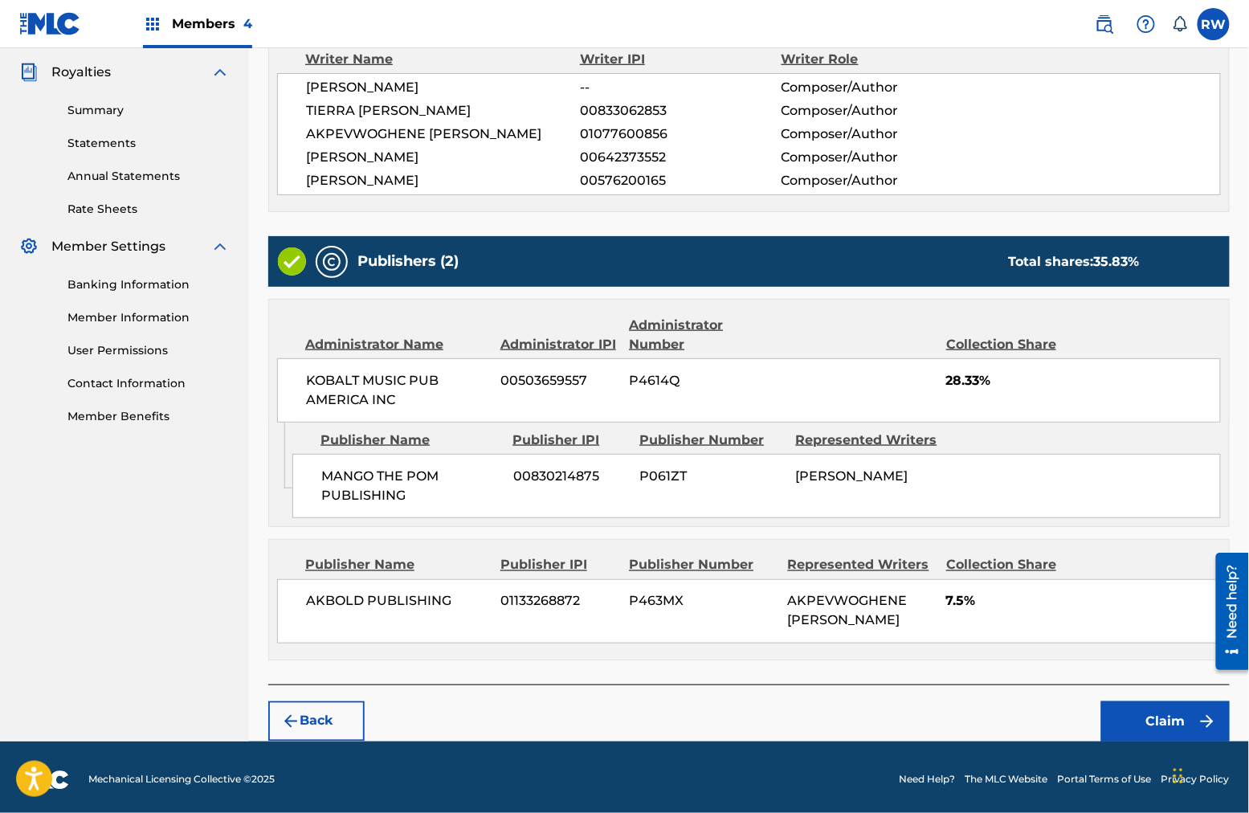
click at [949, 650] on button "Claim" at bounding box center [1165, 721] width 129 height 40
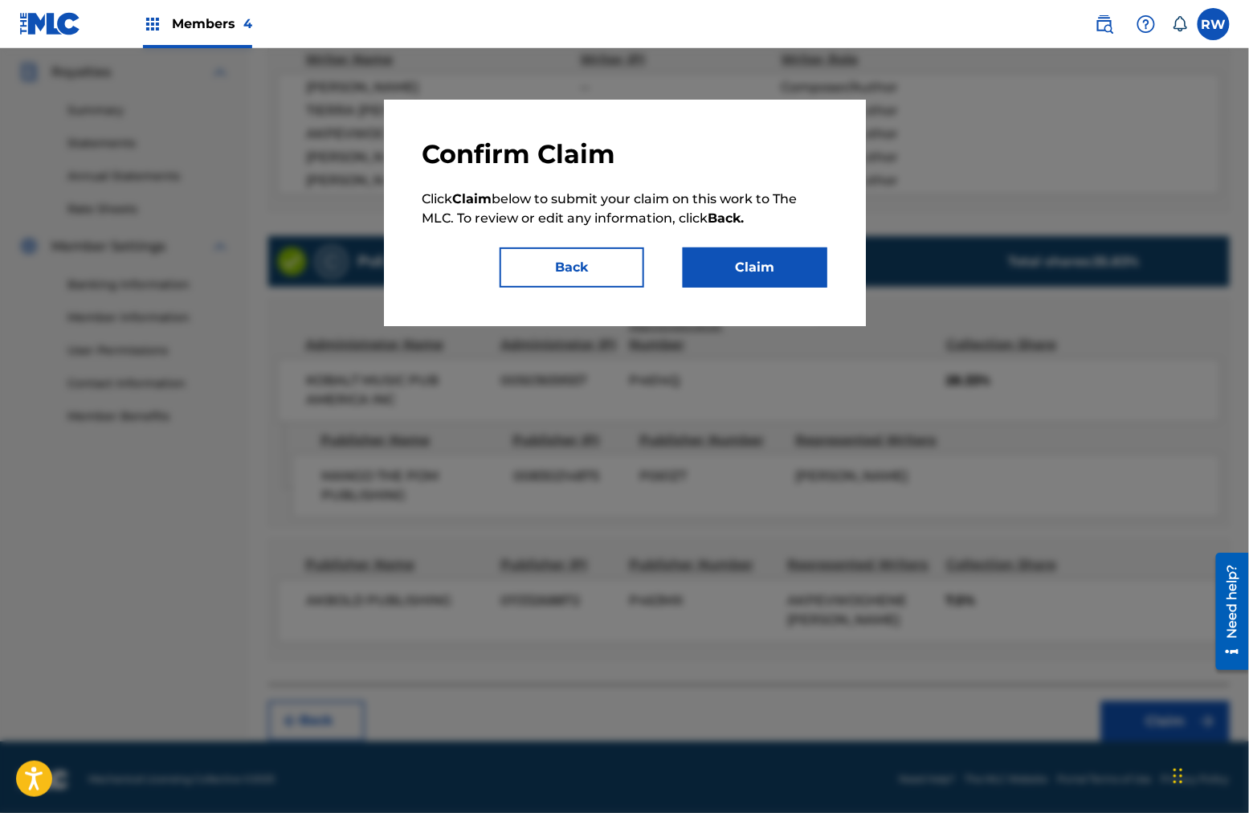
click at [735, 255] on button "Claim" at bounding box center [755, 267] width 145 height 40
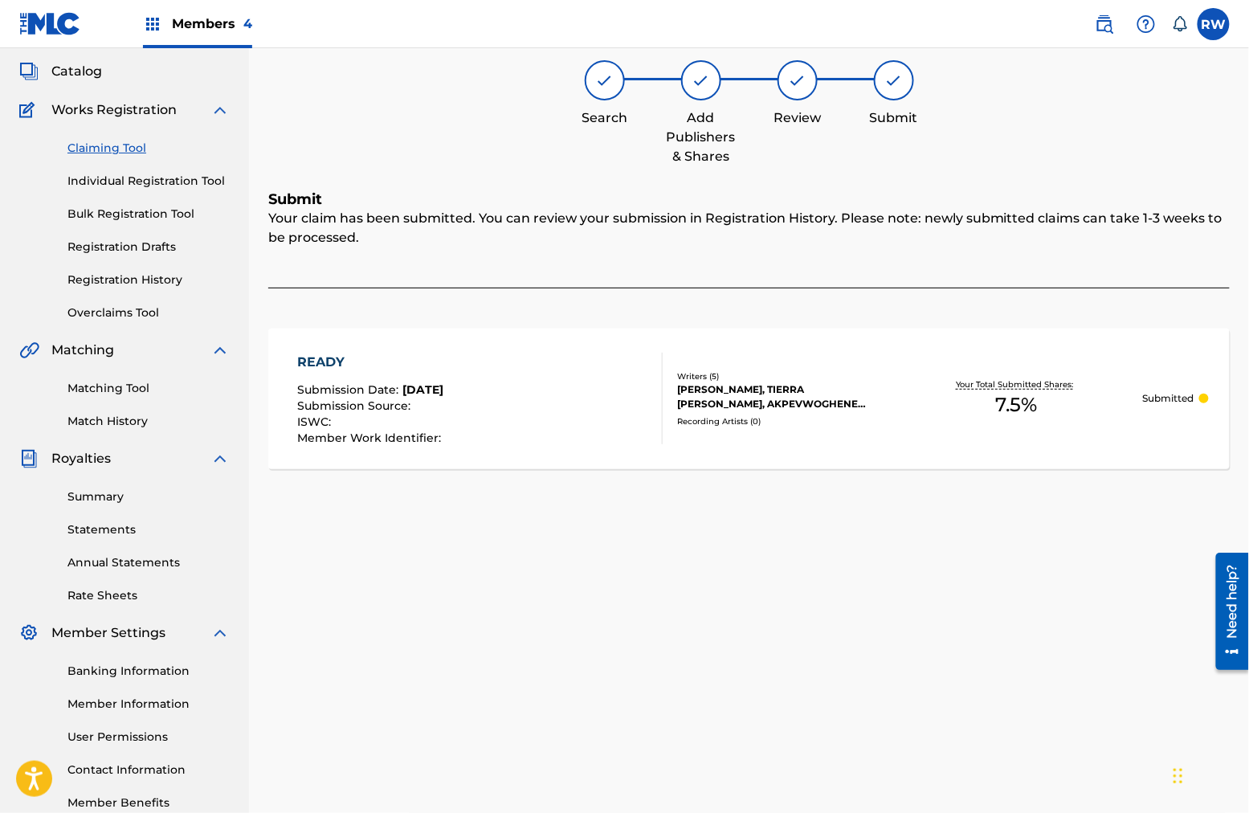
scroll to position [82, 0]
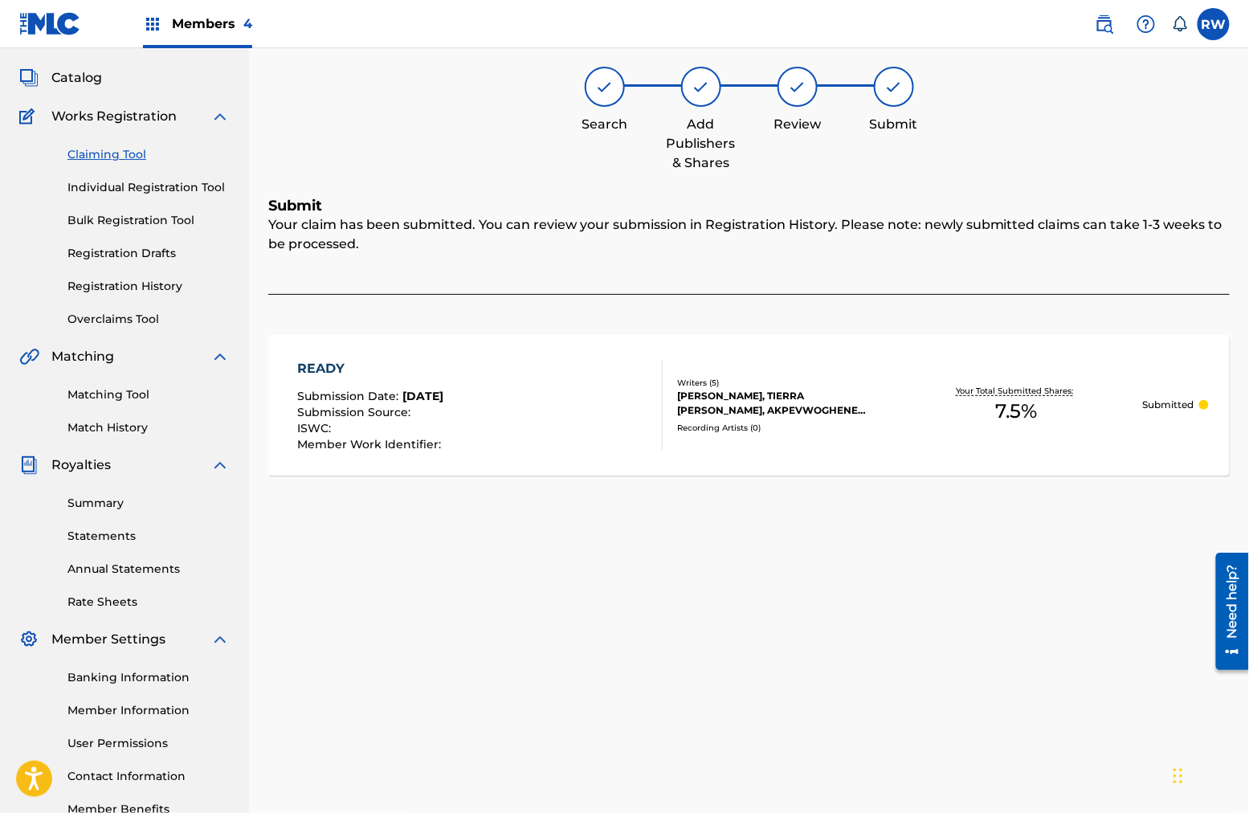
click at [116, 156] on link "Claiming Tool" at bounding box center [148, 154] width 162 height 17
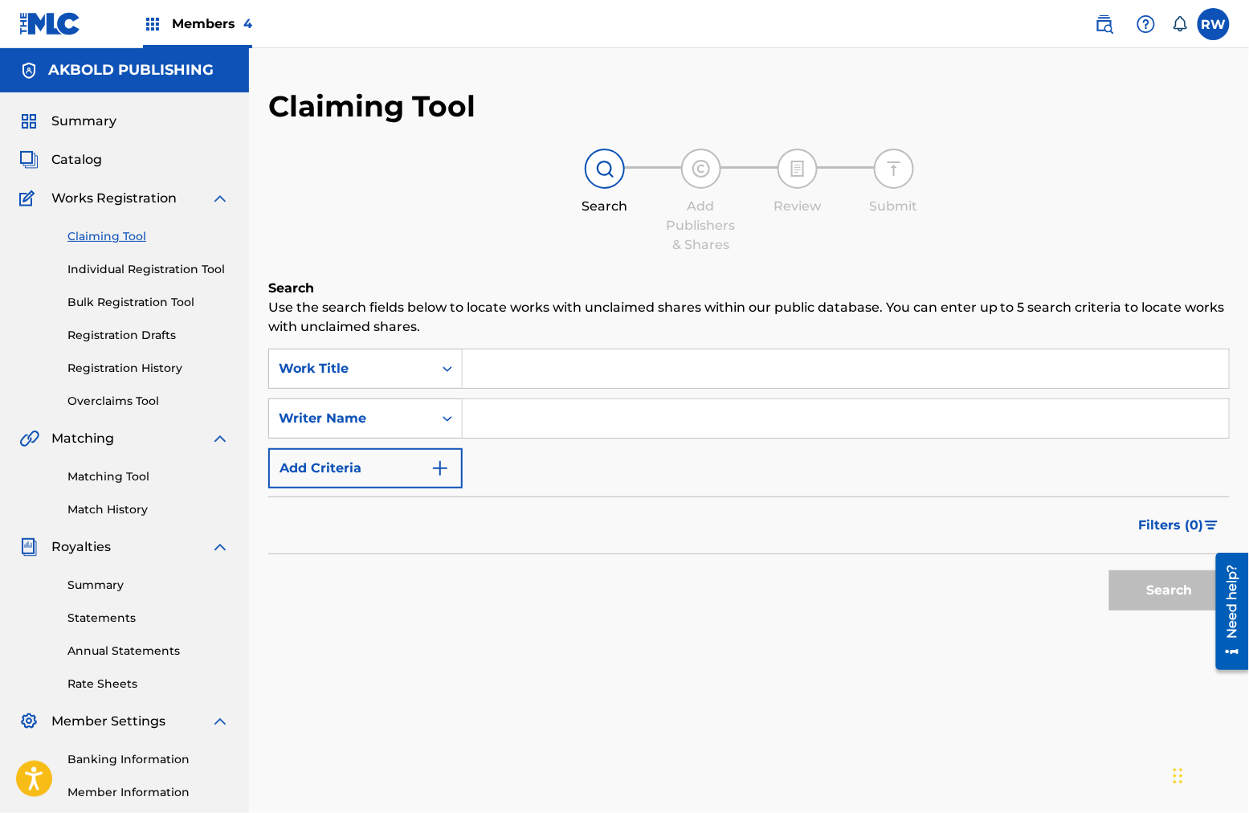
click at [591, 385] on input "Search Form" at bounding box center [846, 368] width 766 height 39
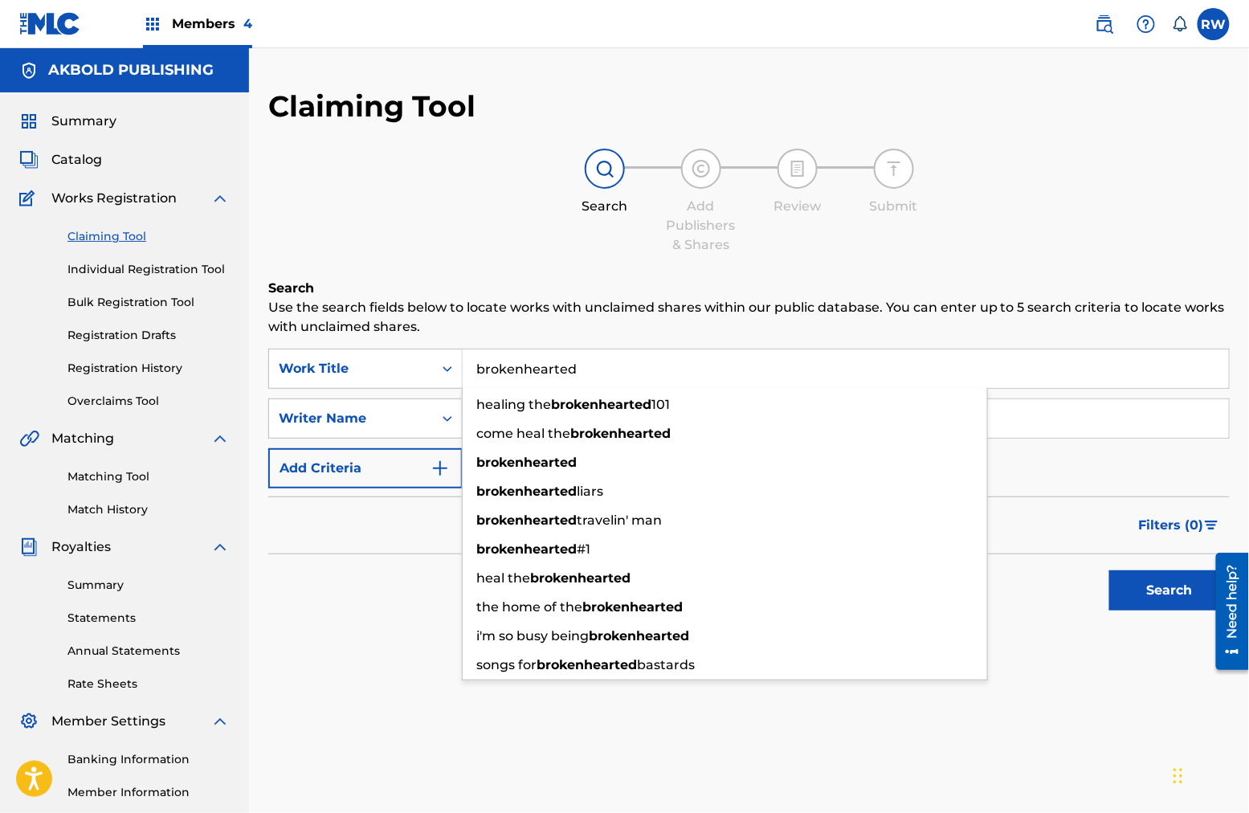
type input "brokenhearted"
click at [565, 312] on p "Use the search fields below to locate works with unclaimed shares within our pu…" at bounding box center [748, 317] width 961 height 39
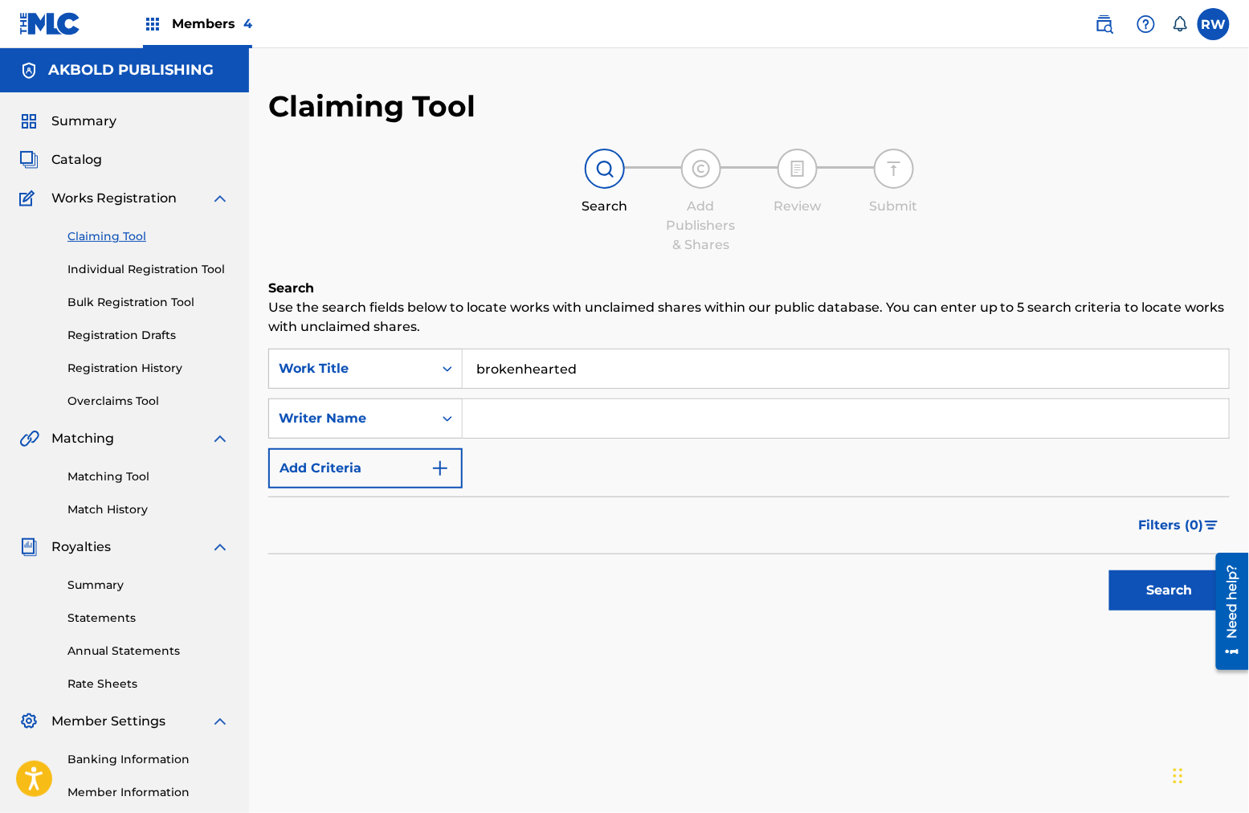
click at [561, 414] on input "Search Form" at bounding box center [846, 418] width 766 height 39
type input "akpevwoghene [PERSON_NAME]"
click at [949, 594] on button "Search" at bounding box center [1169, 590] width 120 height 40
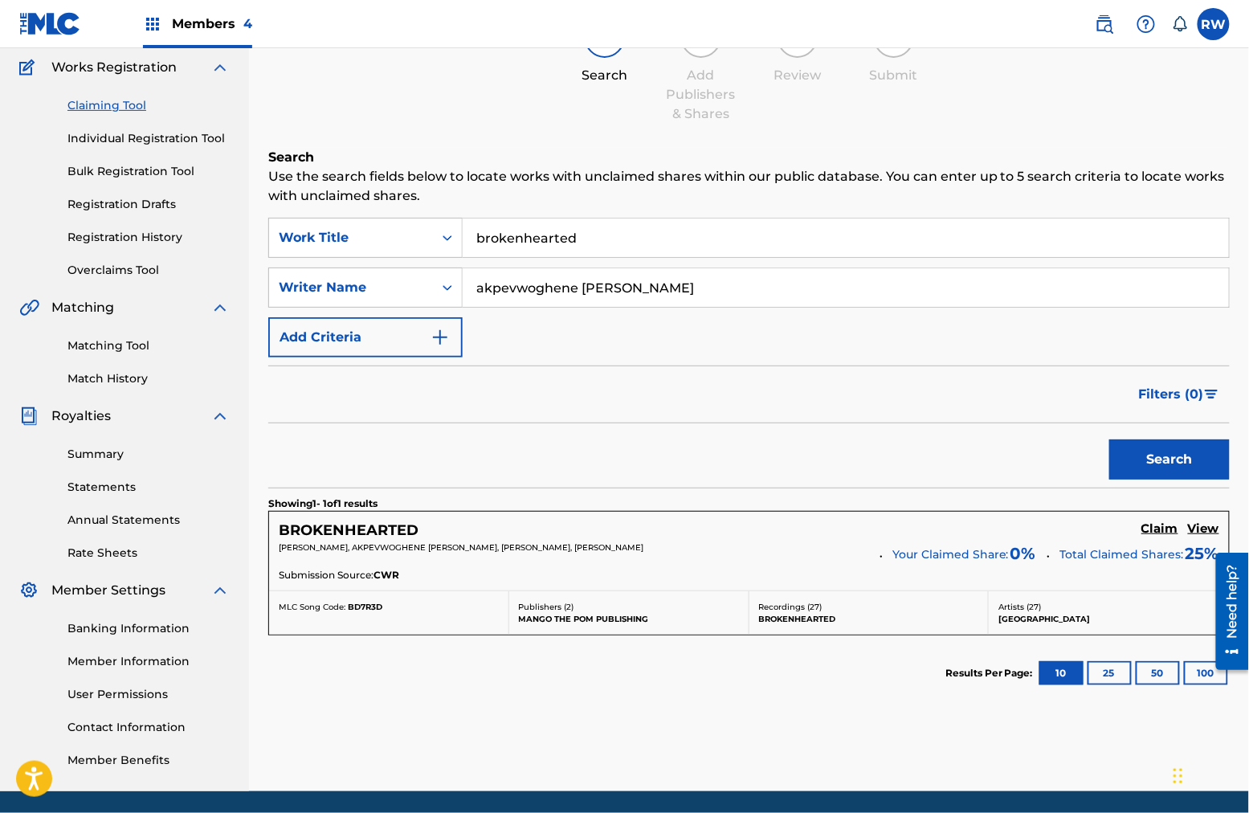
scroll to position [135, 0]
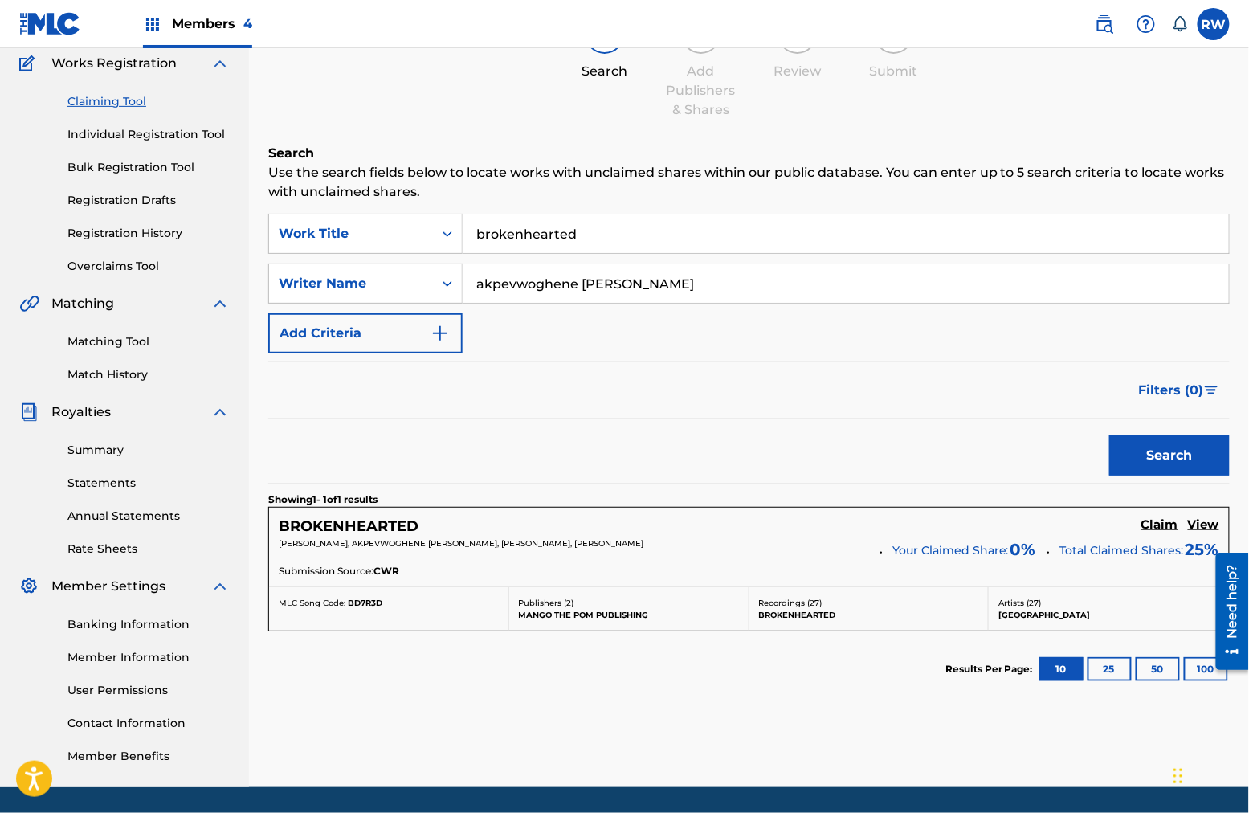
click at [949, 520] on h5 "Claim" at bounding box center [1159, 524] width 37 height 15
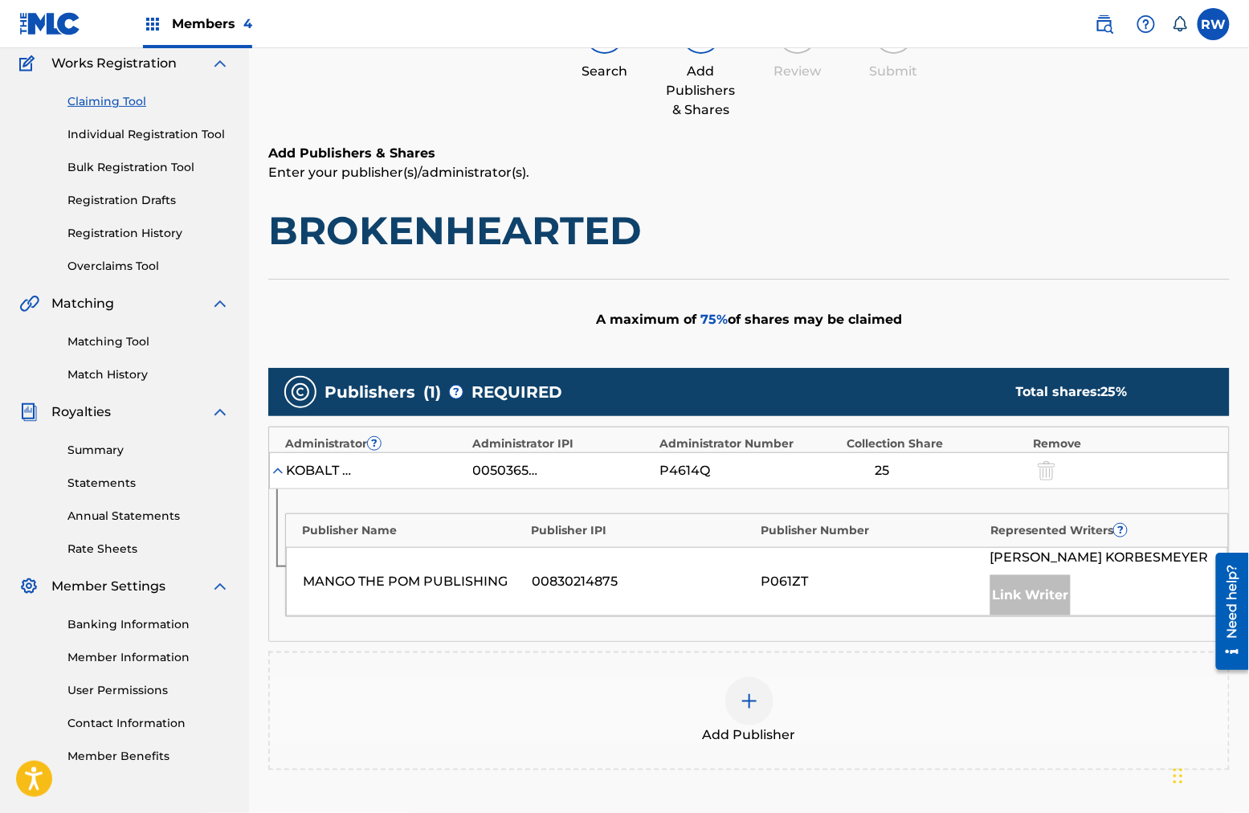
click at [749, 650] on div at bounding box center [749, 701] width 48 height 48
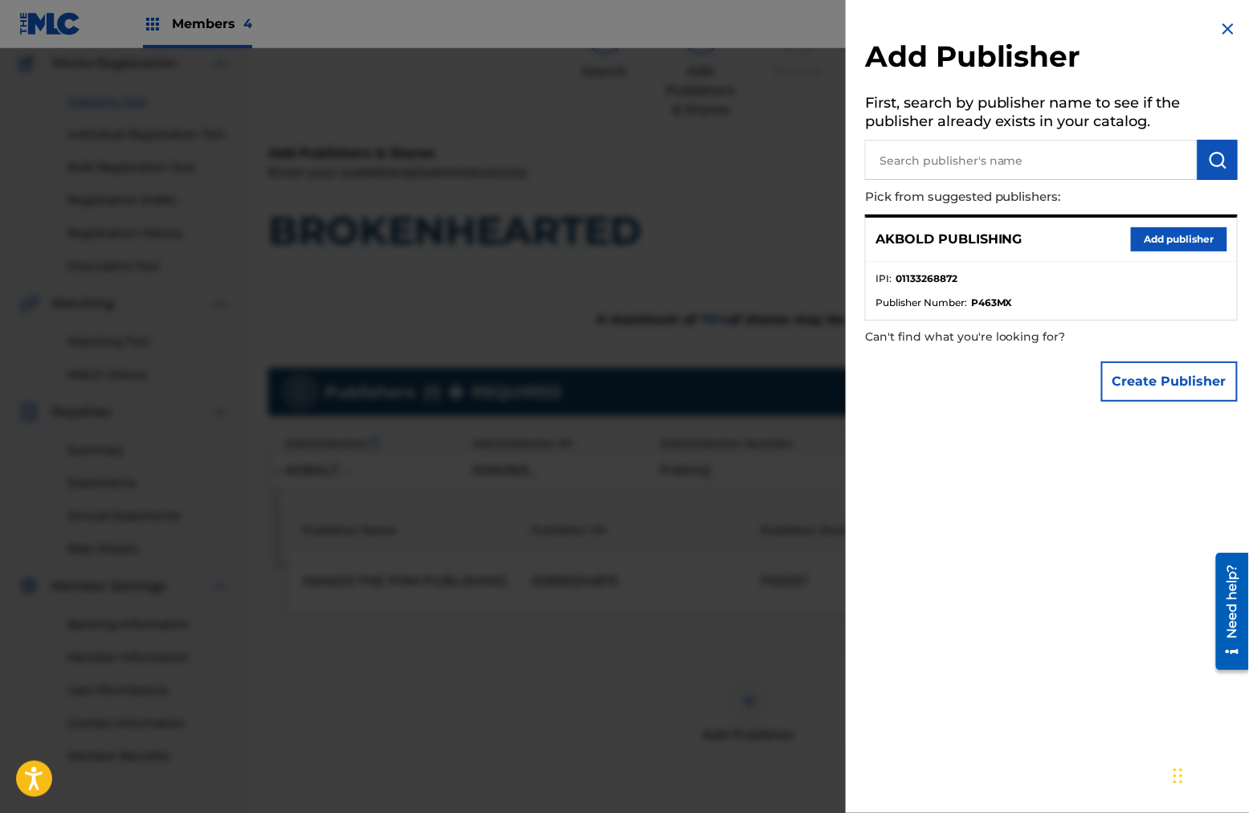
click at [949, 247] on button "Add publisher" at bounding box center [1179, 239] width 96 height 24
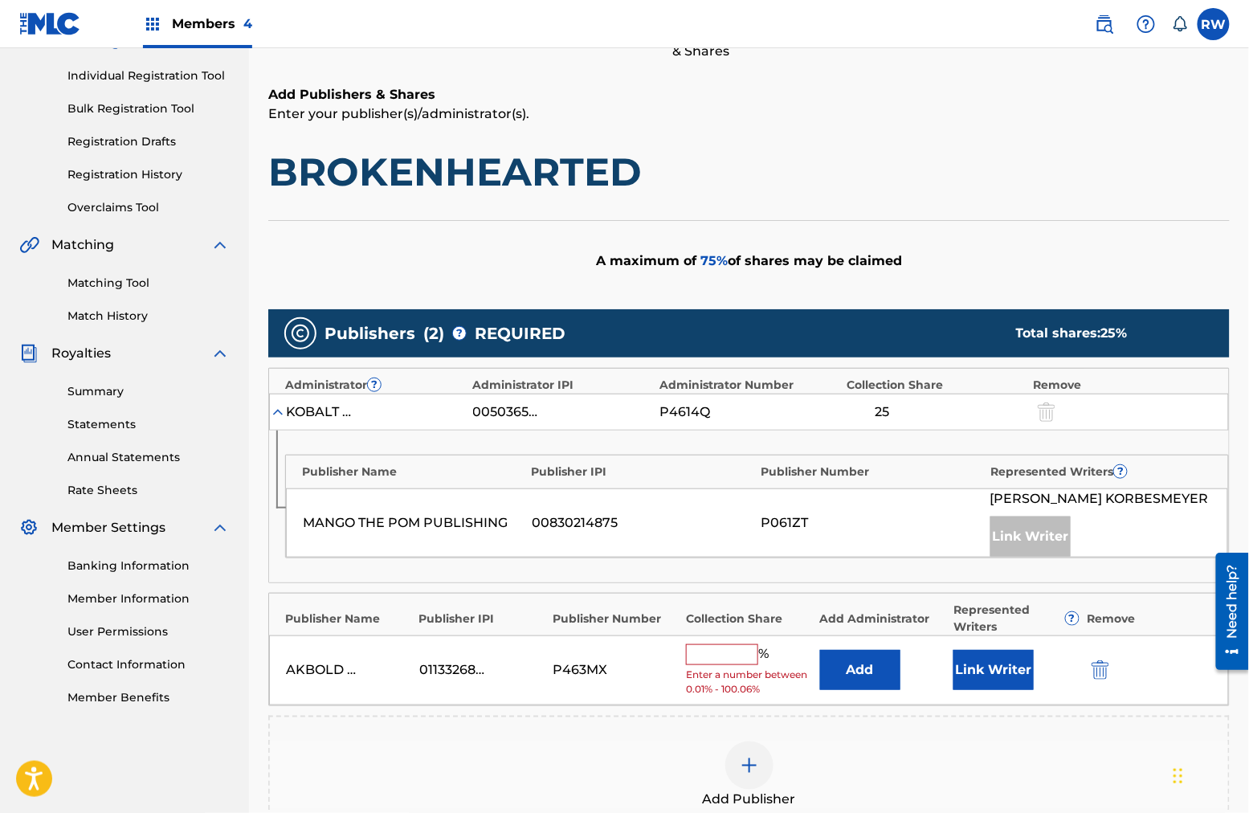
scroll to position [259, 0]
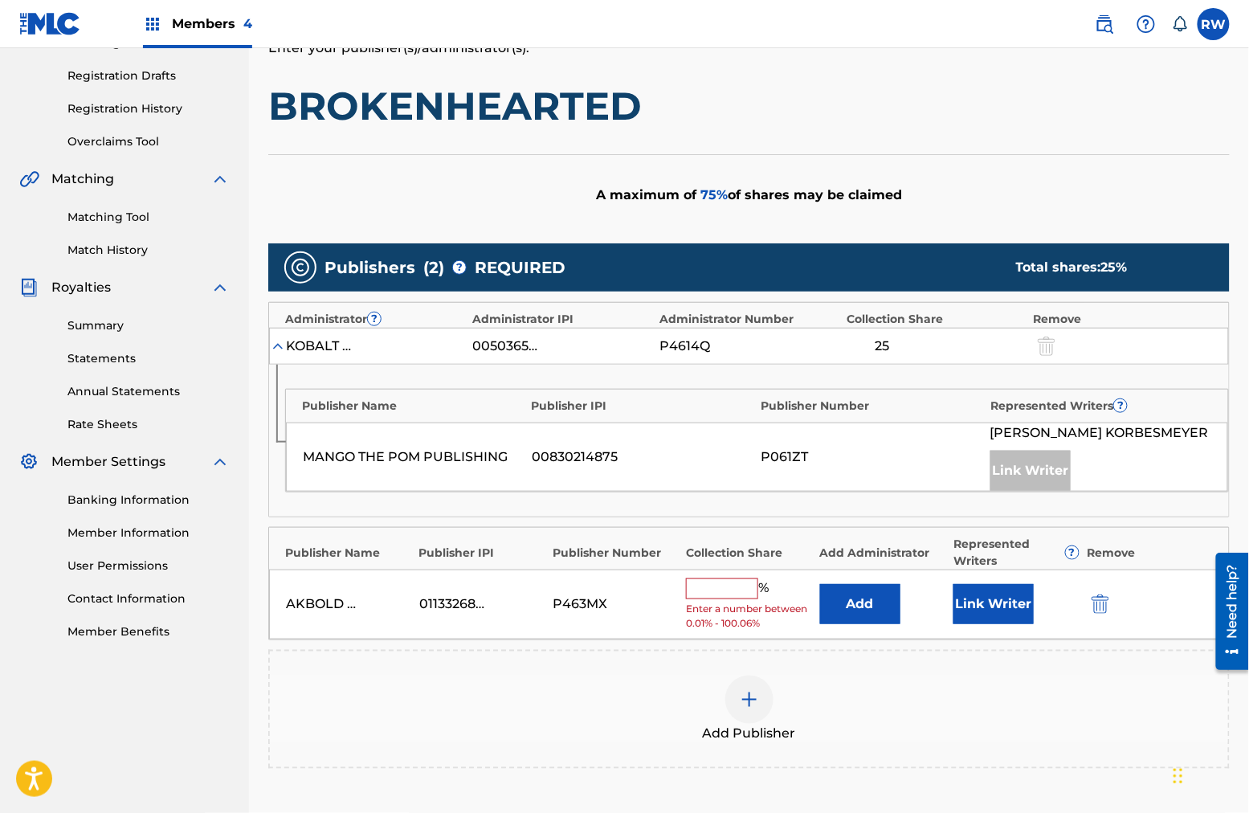
click at [729, 584] on input "text" at bounding box center [722, 588] width 72 height 21
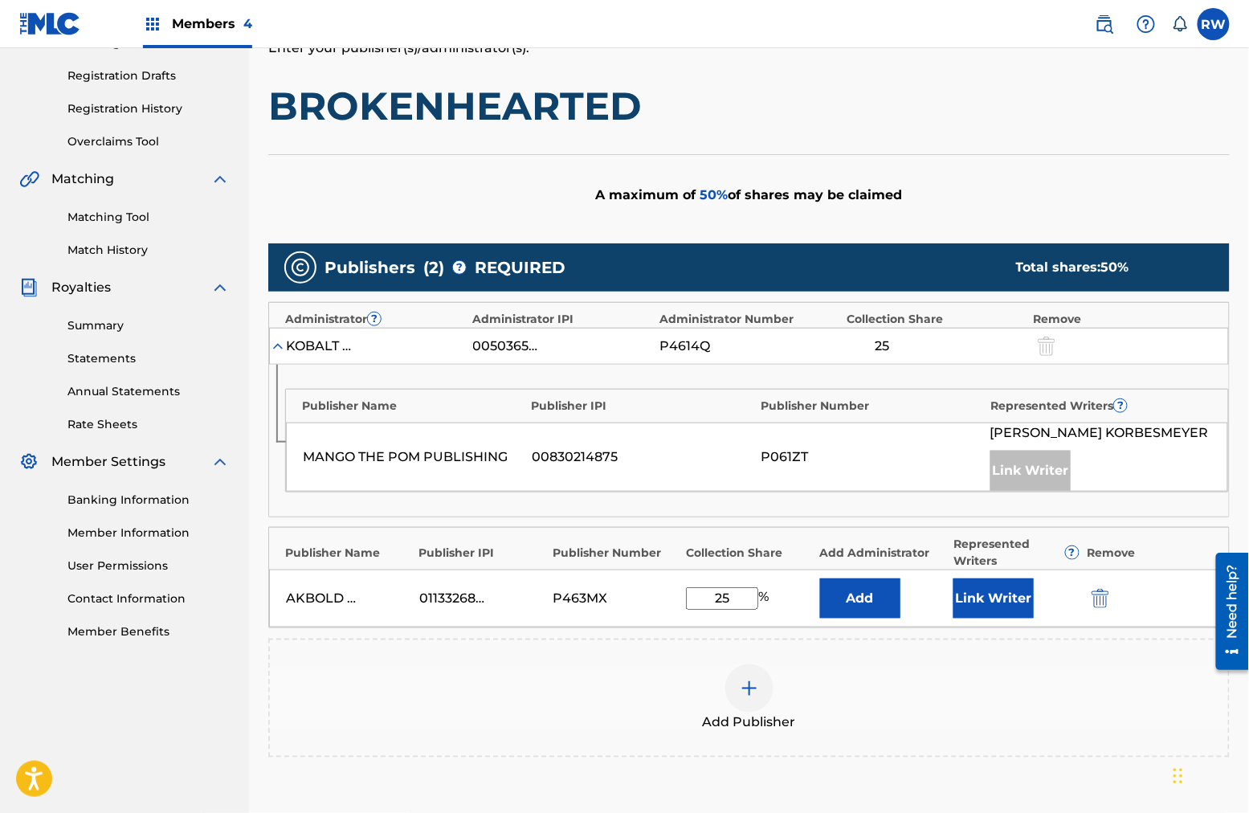
type input "25"
click at [949, 600] on button "Link Writer" at bounding box center [993, 598] width 80 height 40
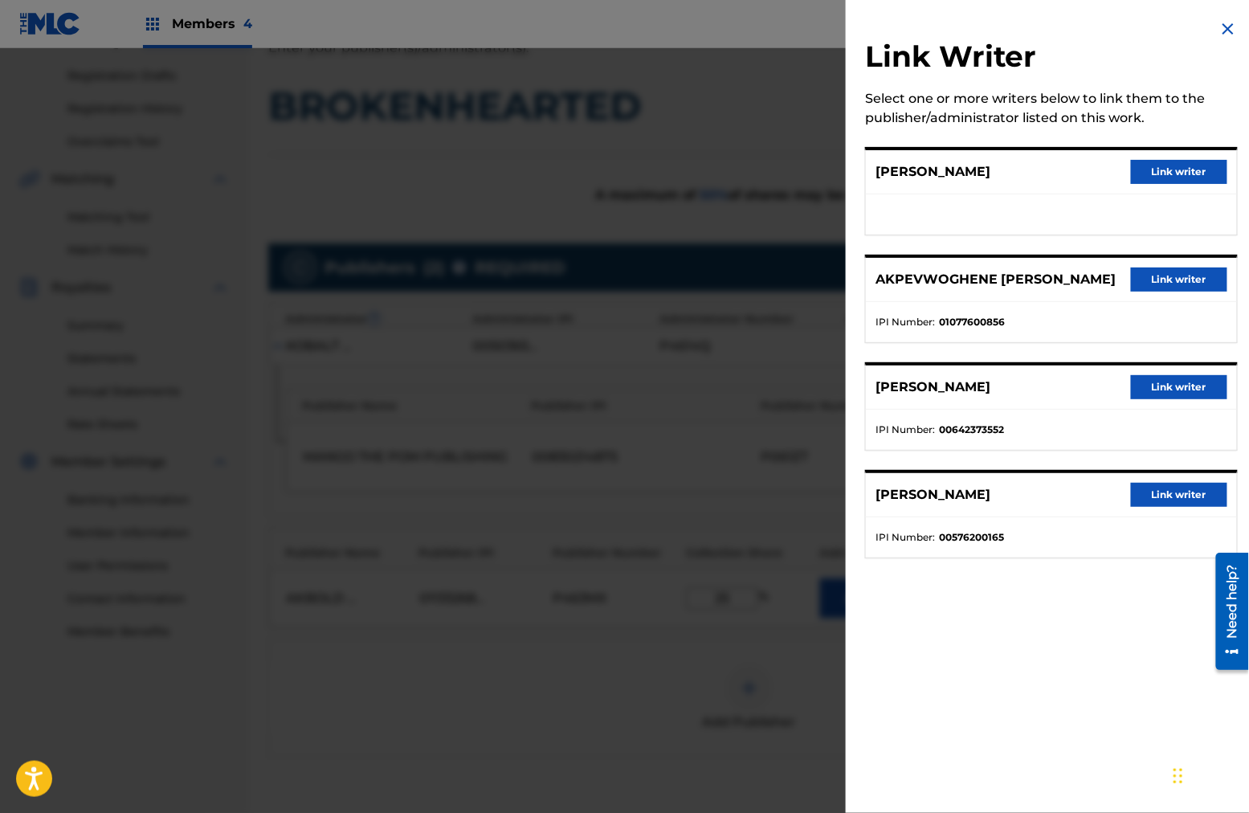
click at [949, 286] on button "Link writer" at bounding box center [1179, 279] width 96 height 24
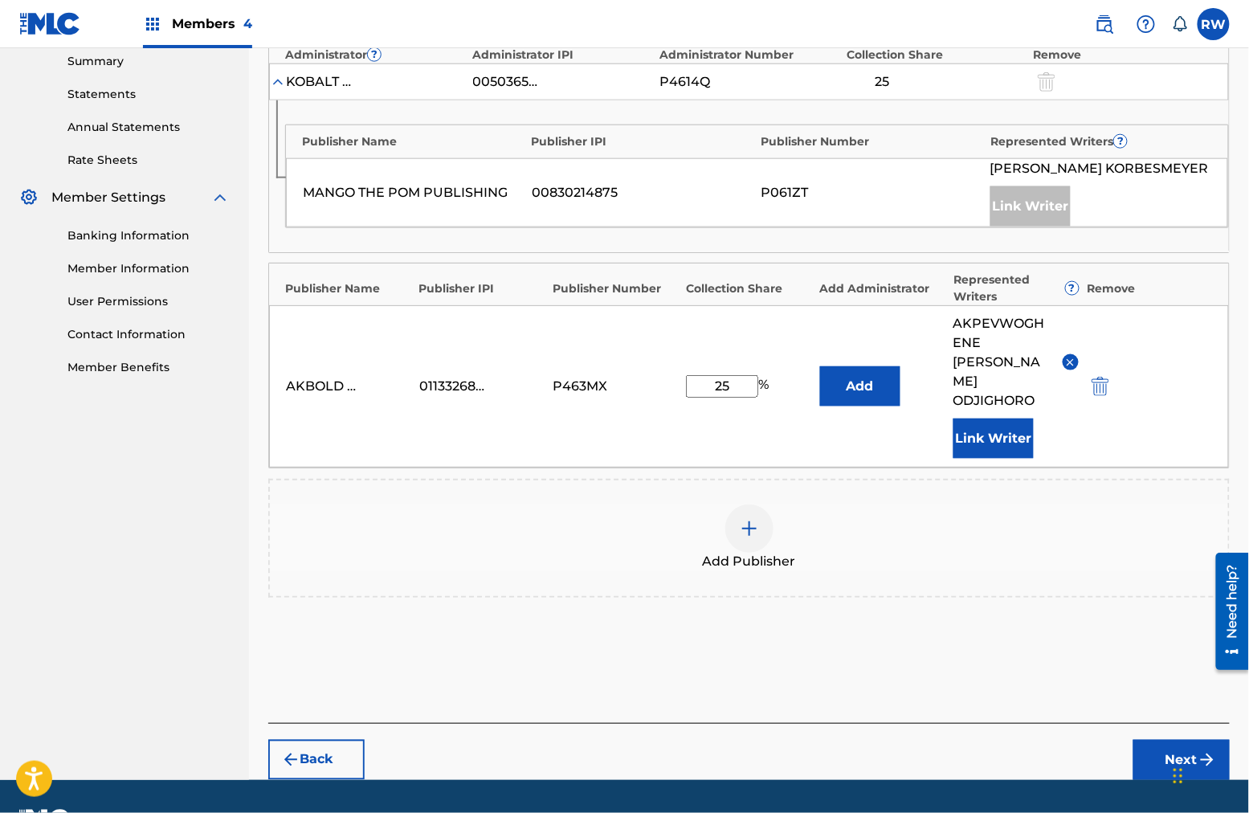
click at [949, 650] on button "Next" at bounding box center [1181, 760] width 96 height 40
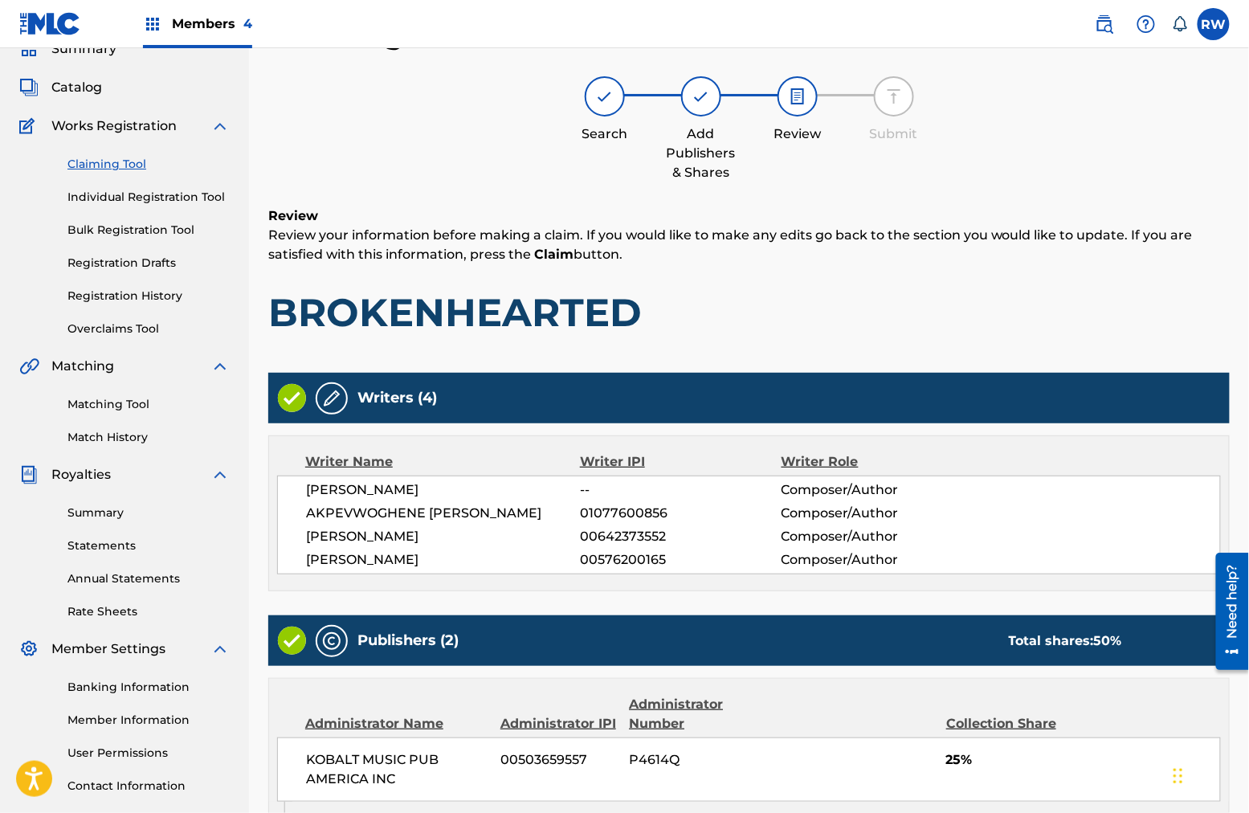
scroll to position [451, 0]
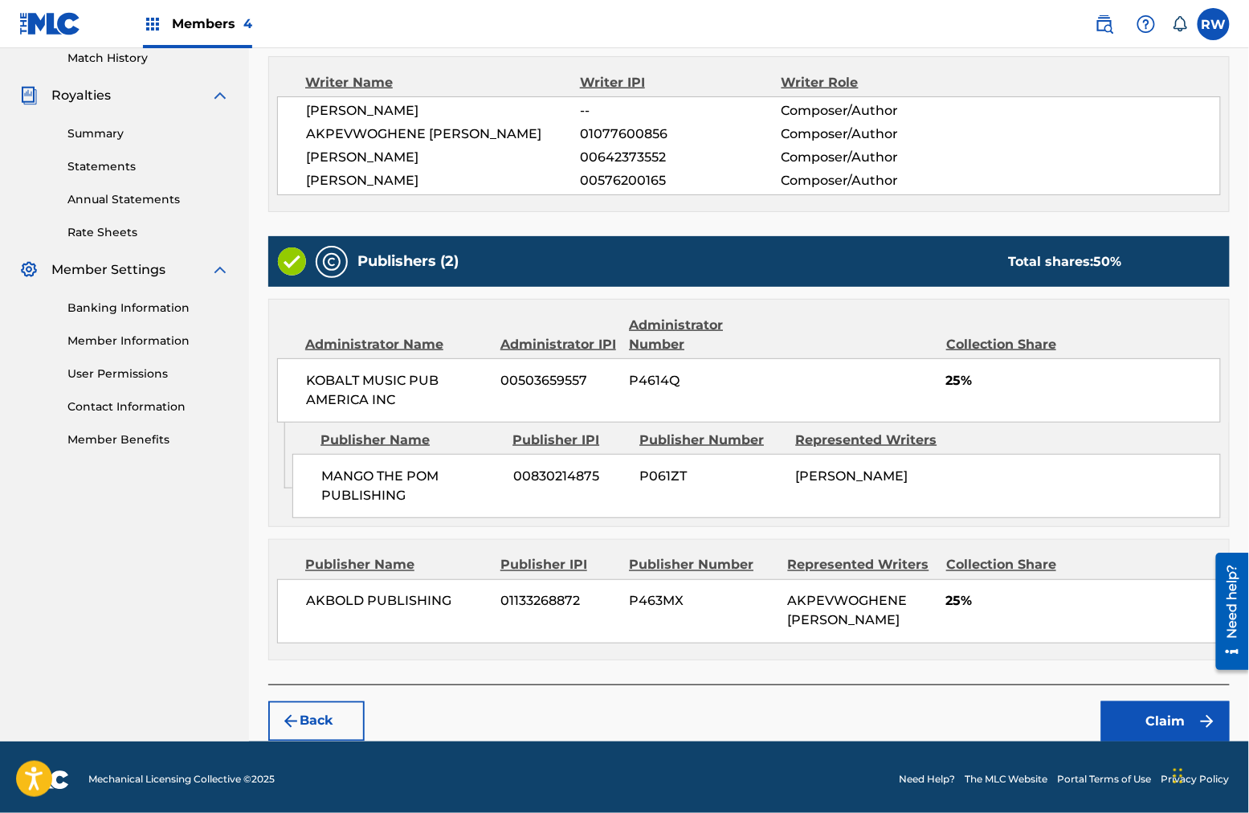
click at [949, 650] on button "Claim" at bounding box center [1165, 721] width 129 height 40
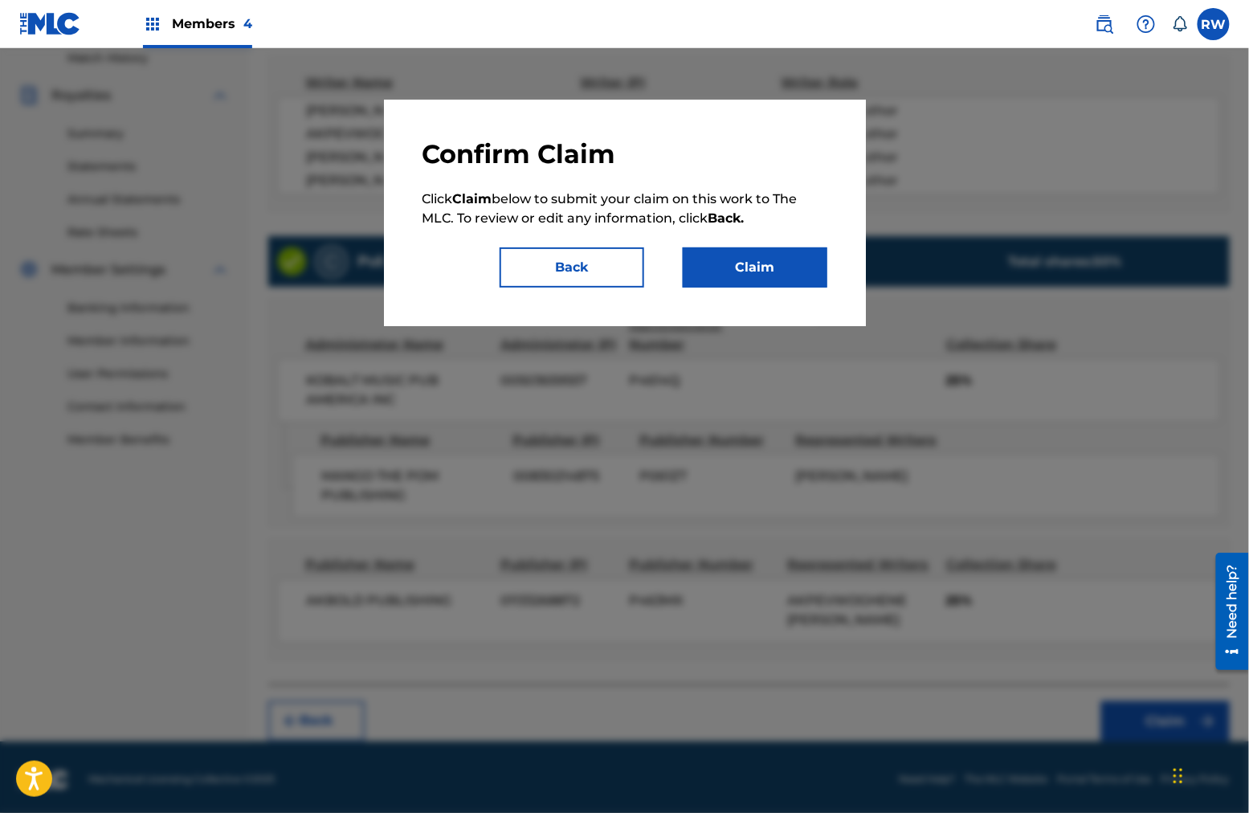
click at [763, 275] on button "Claim" at bounding box center [755, 267] width 145 height 40
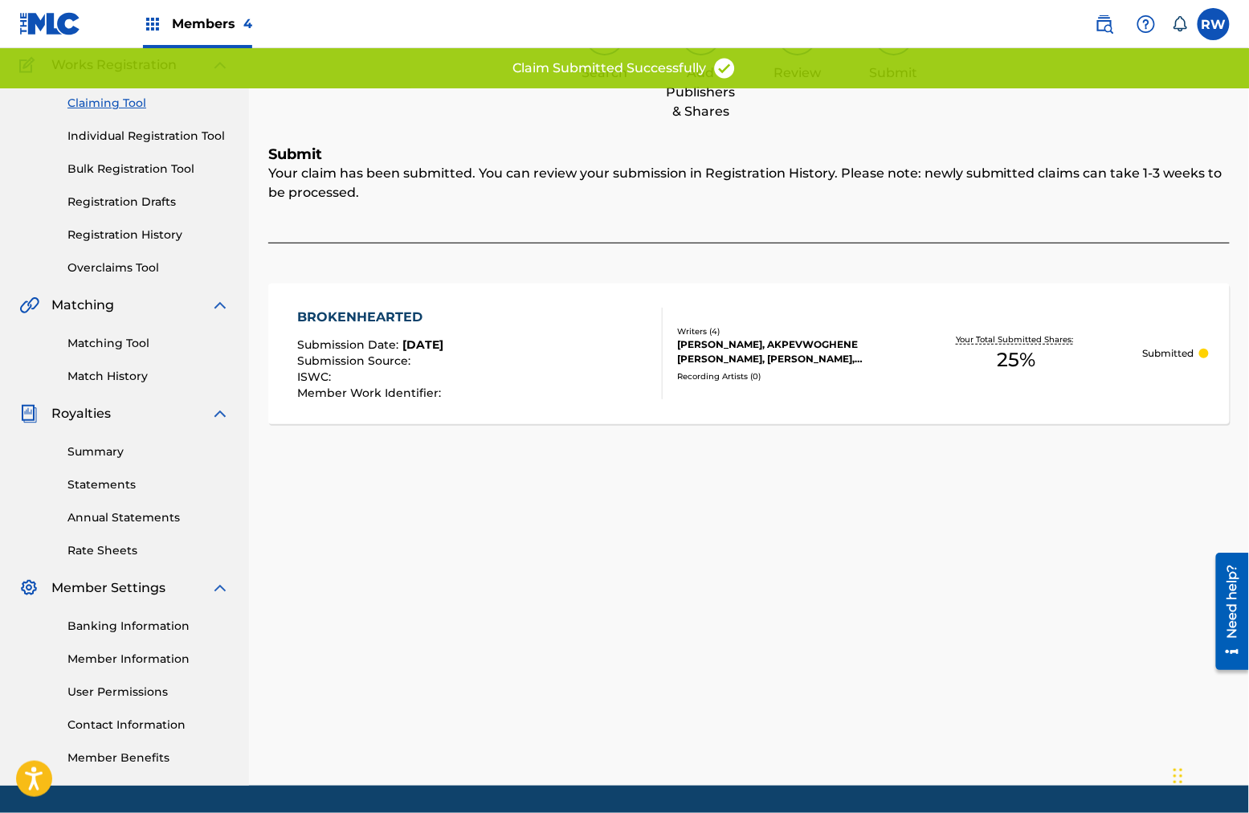
scroll to position [135, 0]
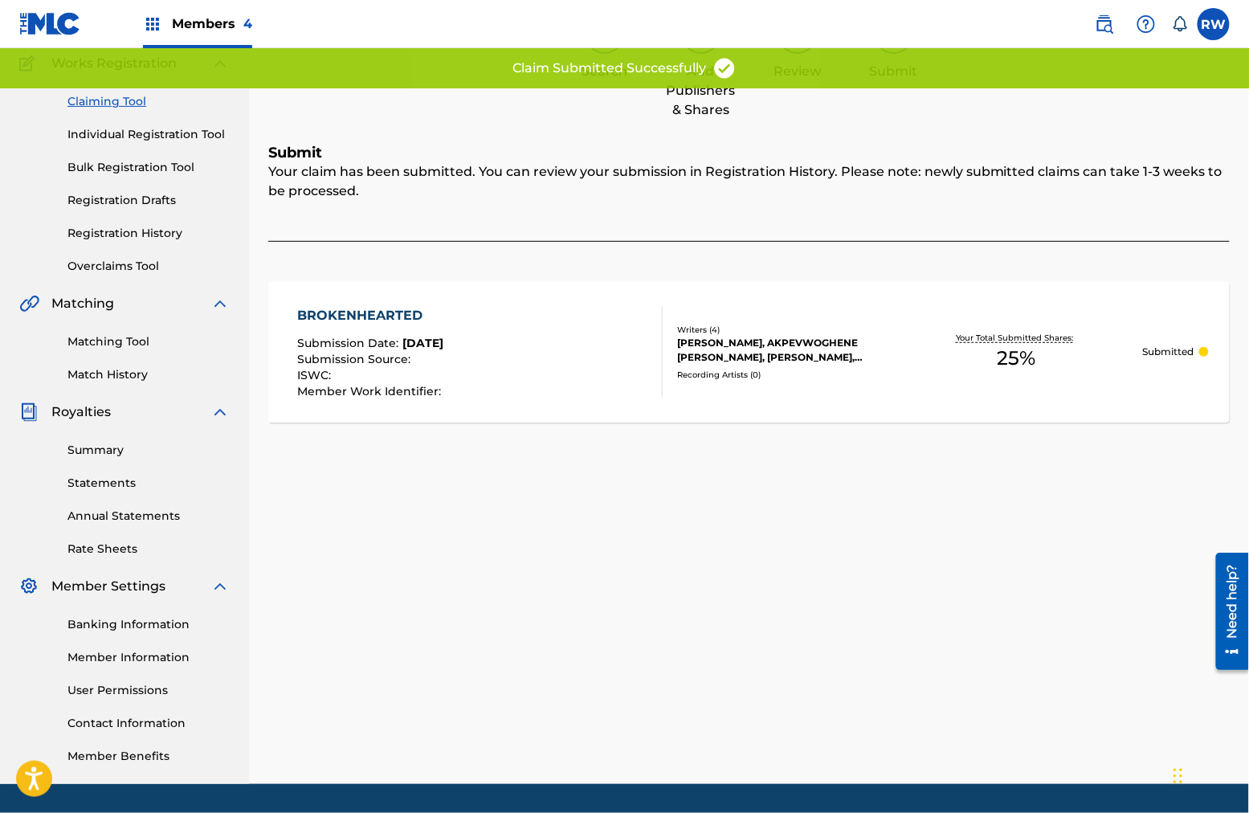
click at [120, 103] on link "Claiming Tool" at bounding box center [148, 101] width 162 height 17
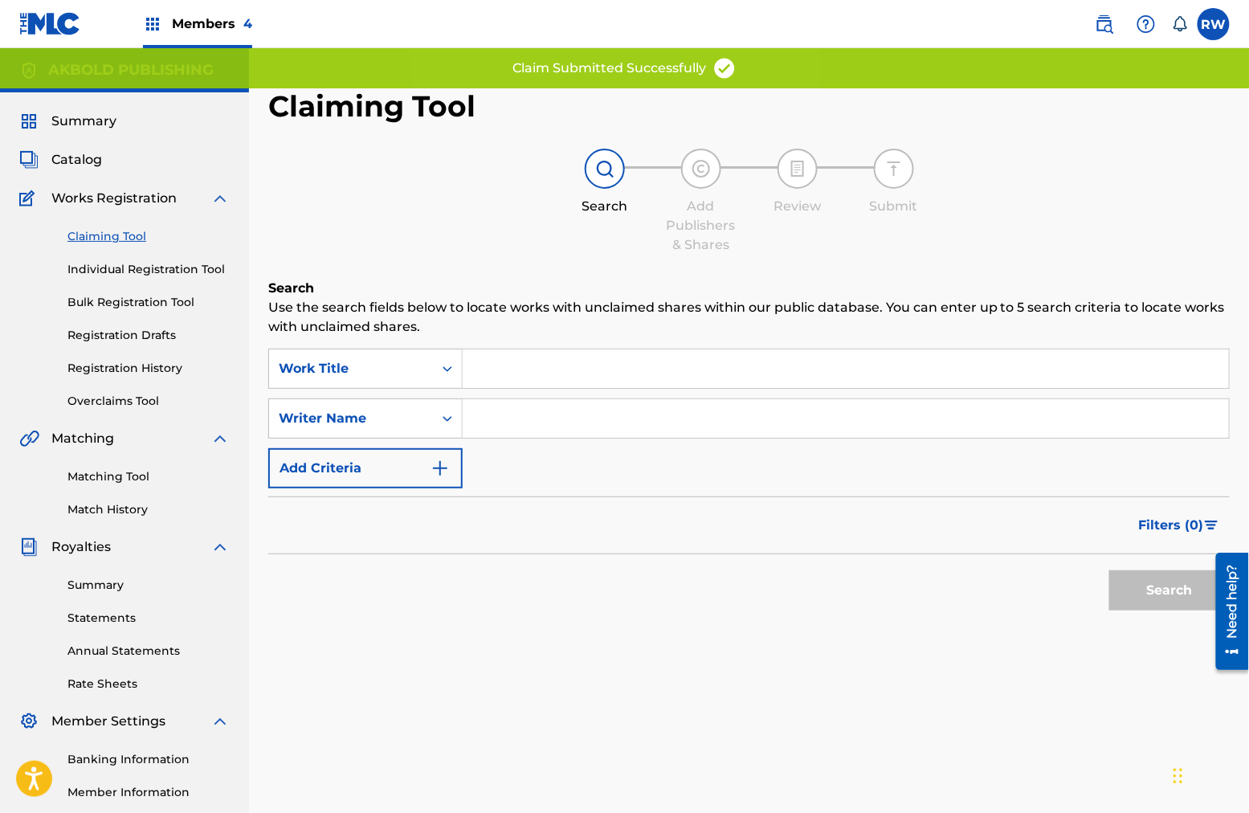
click at [602, 376] on input "Search Form" at bounding box center [846, 368] width 766 height 39
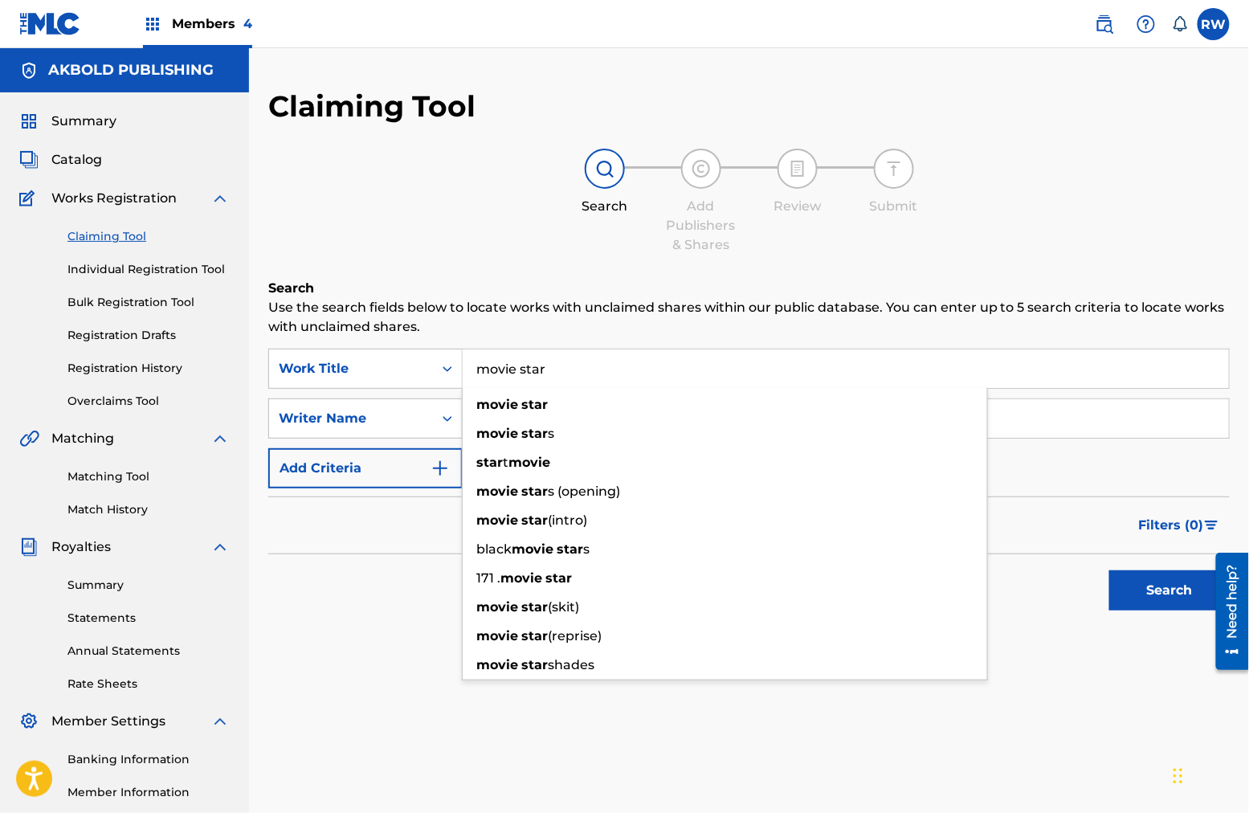
type input "movie star"
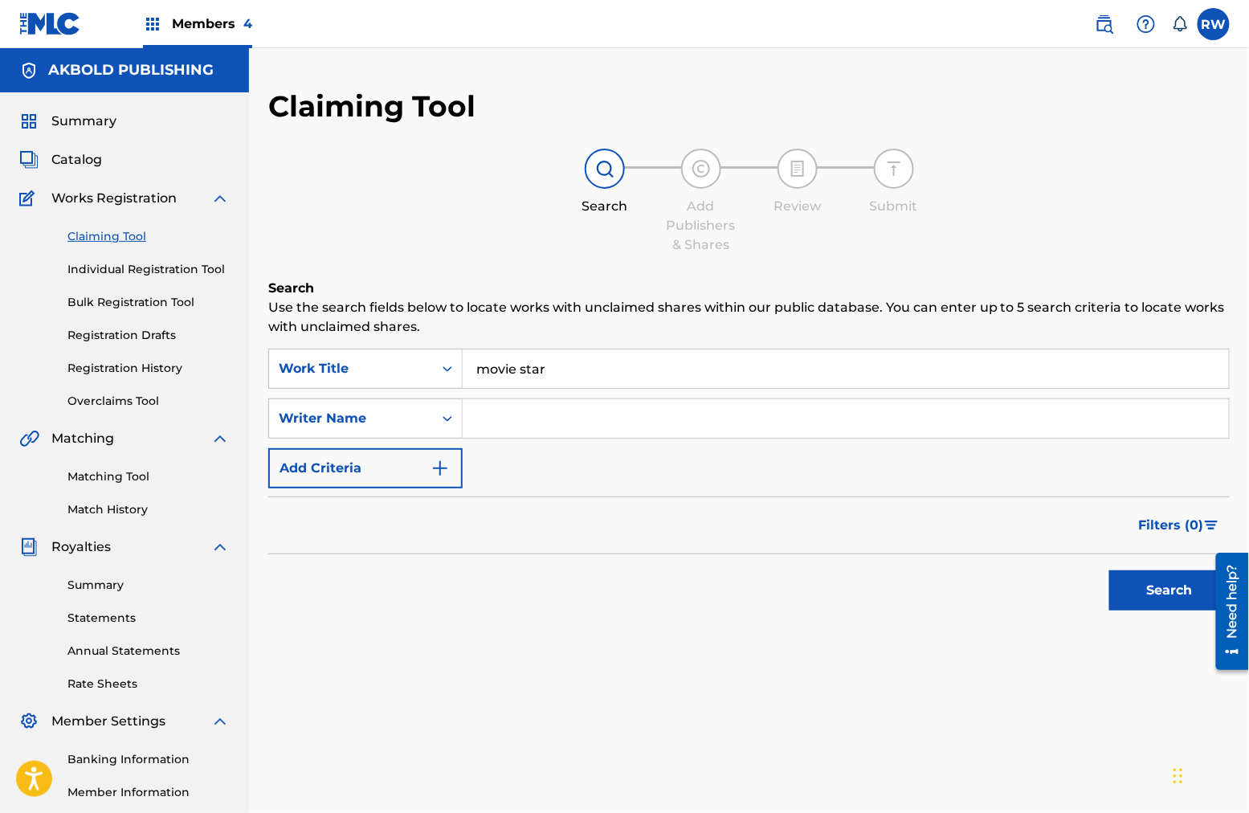
click at [590, 429] on input "Search Form" at bounding box center [846, 418] width 766 height 39
type input "akpevwoghene [PERSON_NAME]"
click at [949, 591] on button "Search" at bounding box center [1169, 590] width 120 height 40
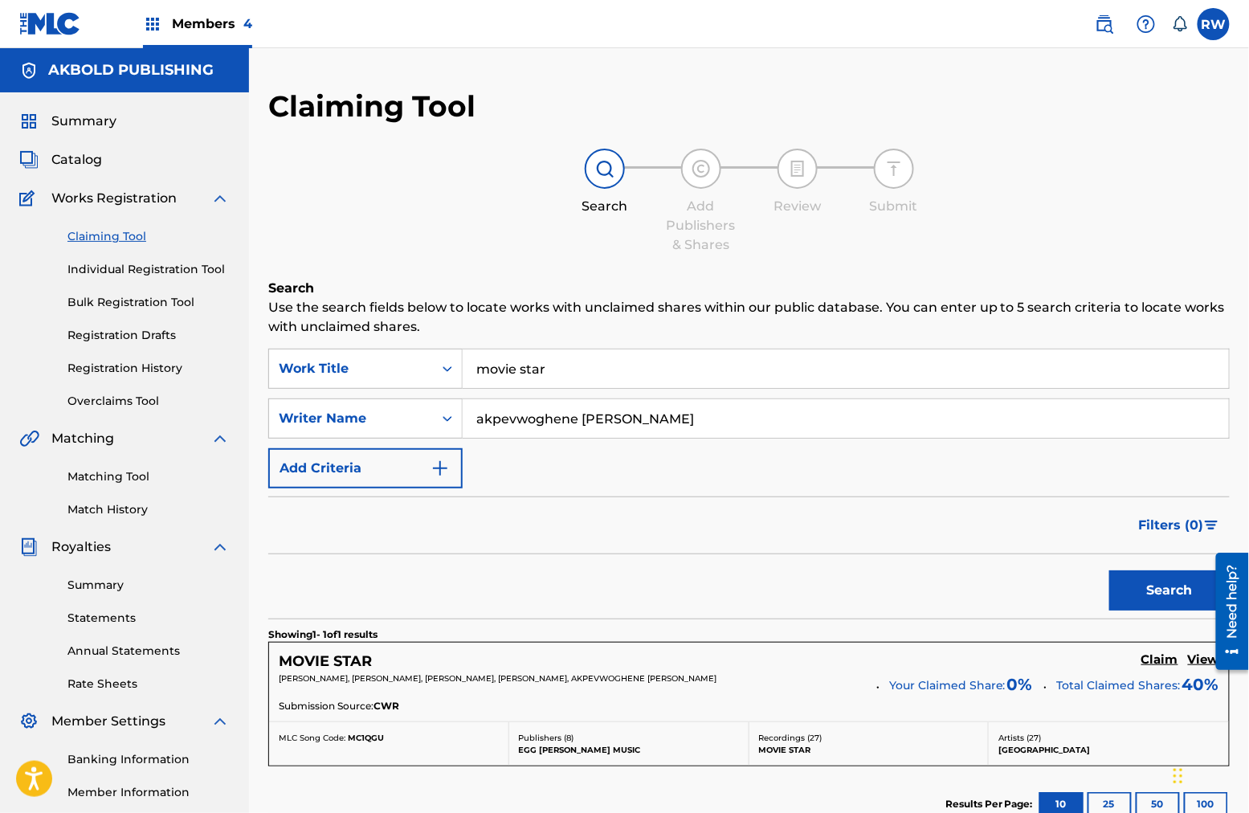
scroll to position [26, 0]
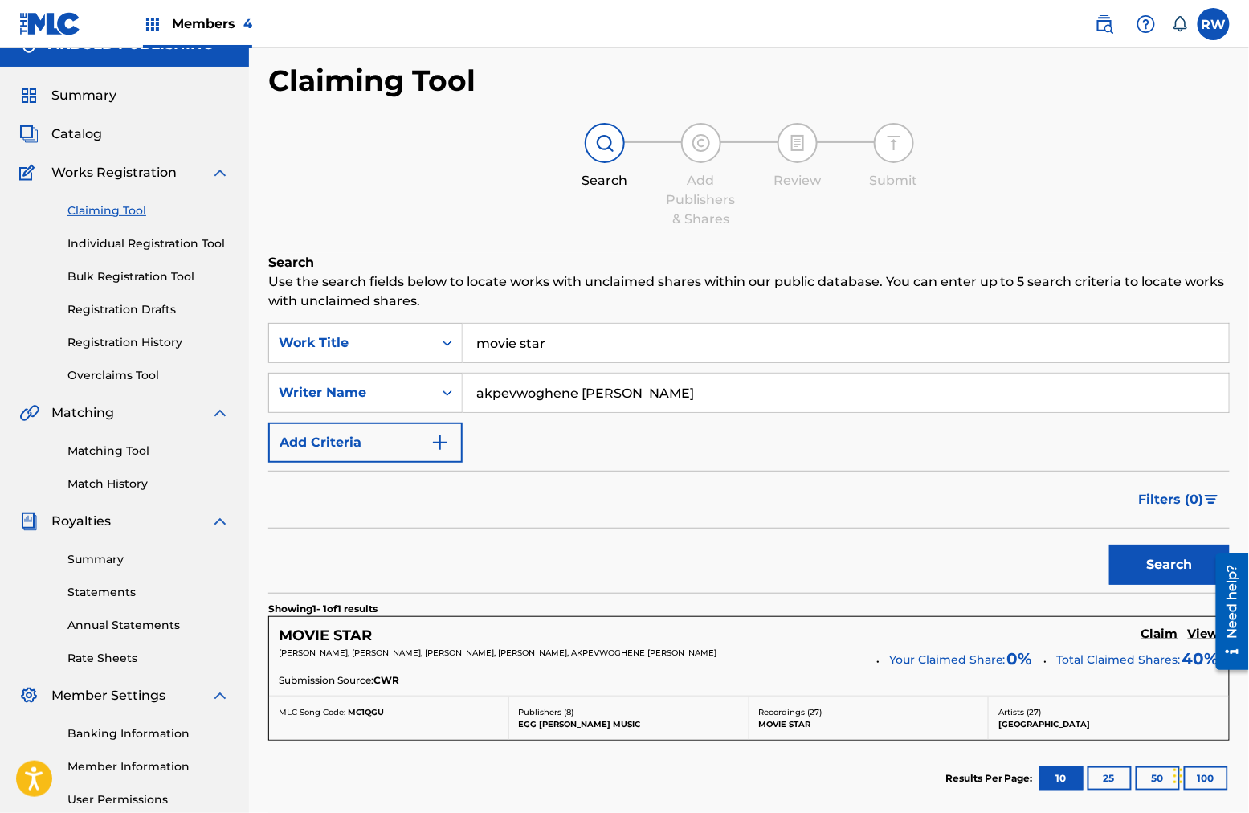
click at [949, 636] on h5 "Claim" at bounding box center [1159, 634] width 37 height 15
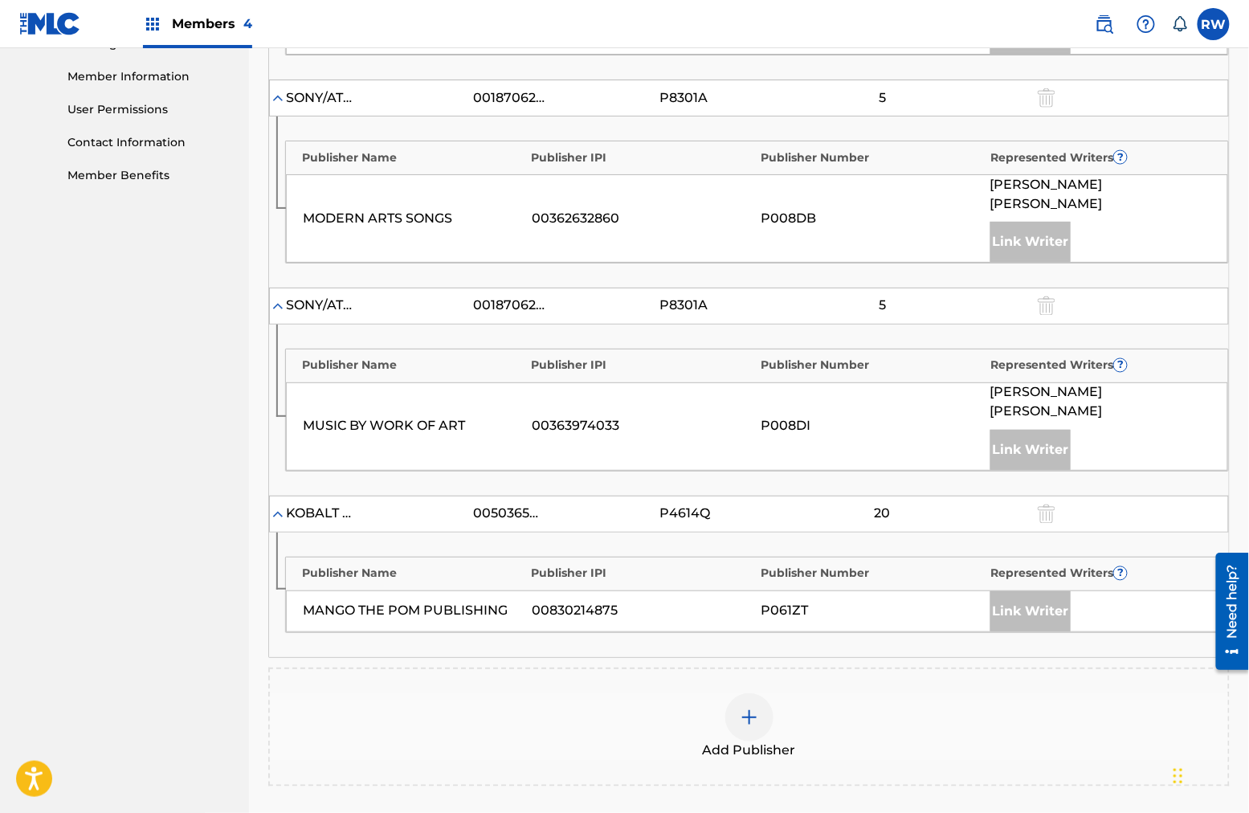
scroll to position [720, 0]
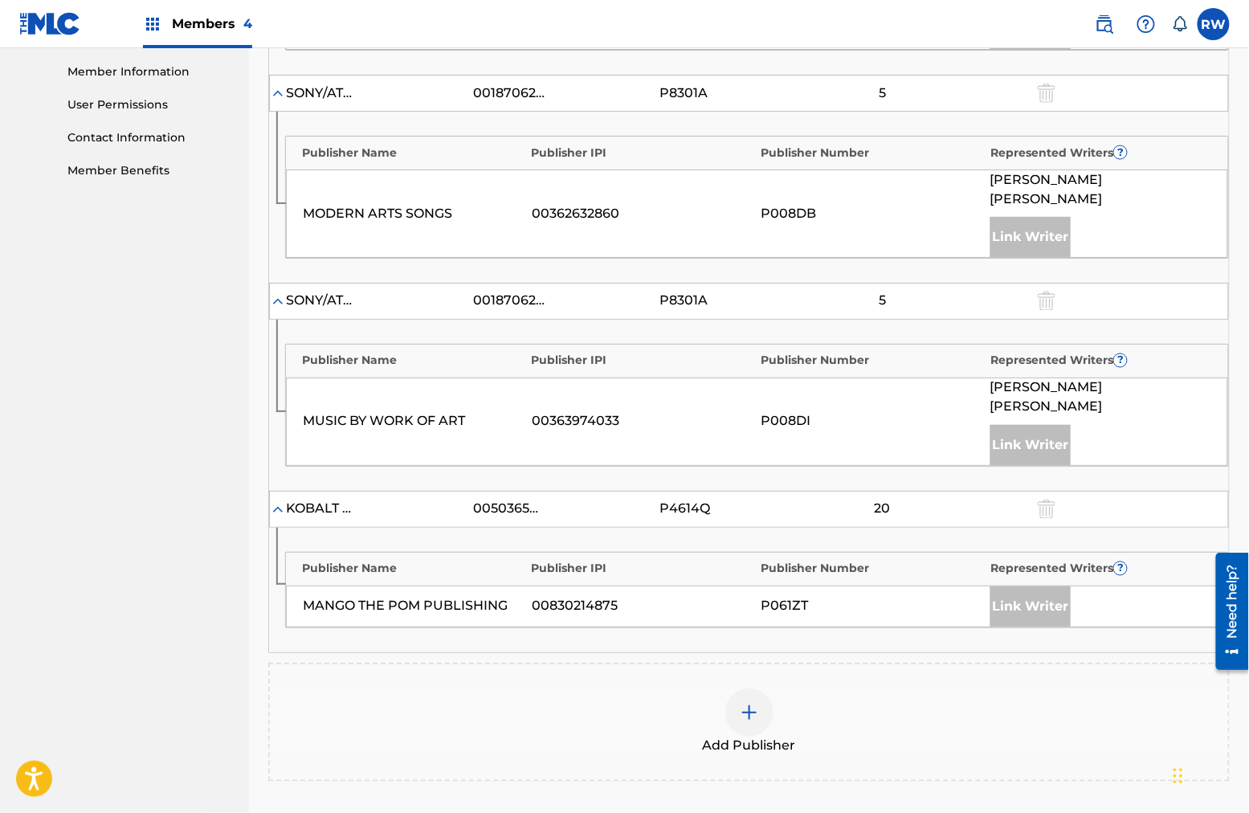
click at [743, 650] on img at bounding box center [749, 712] width 19 height 19
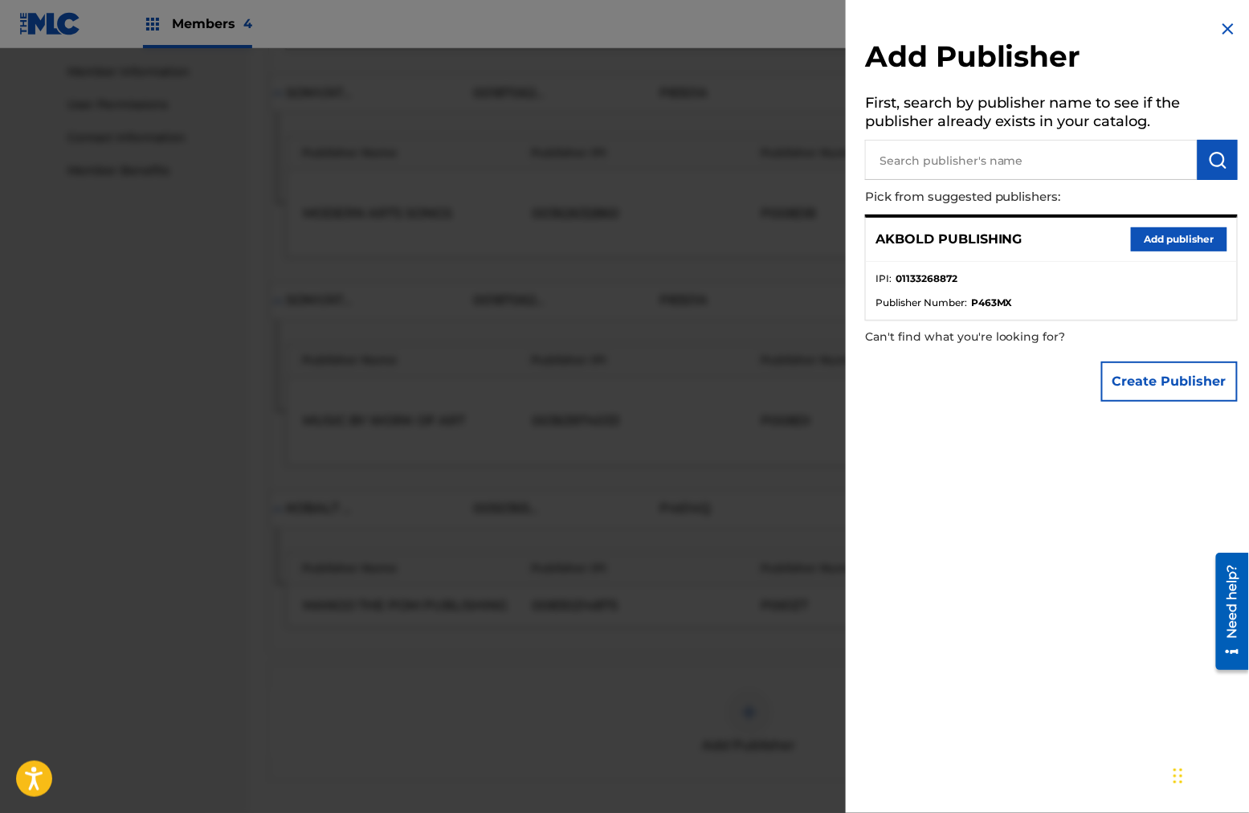
click at [949, 243] on button "Add publisher" at bounding box center [1179, 239] width 96 height 24
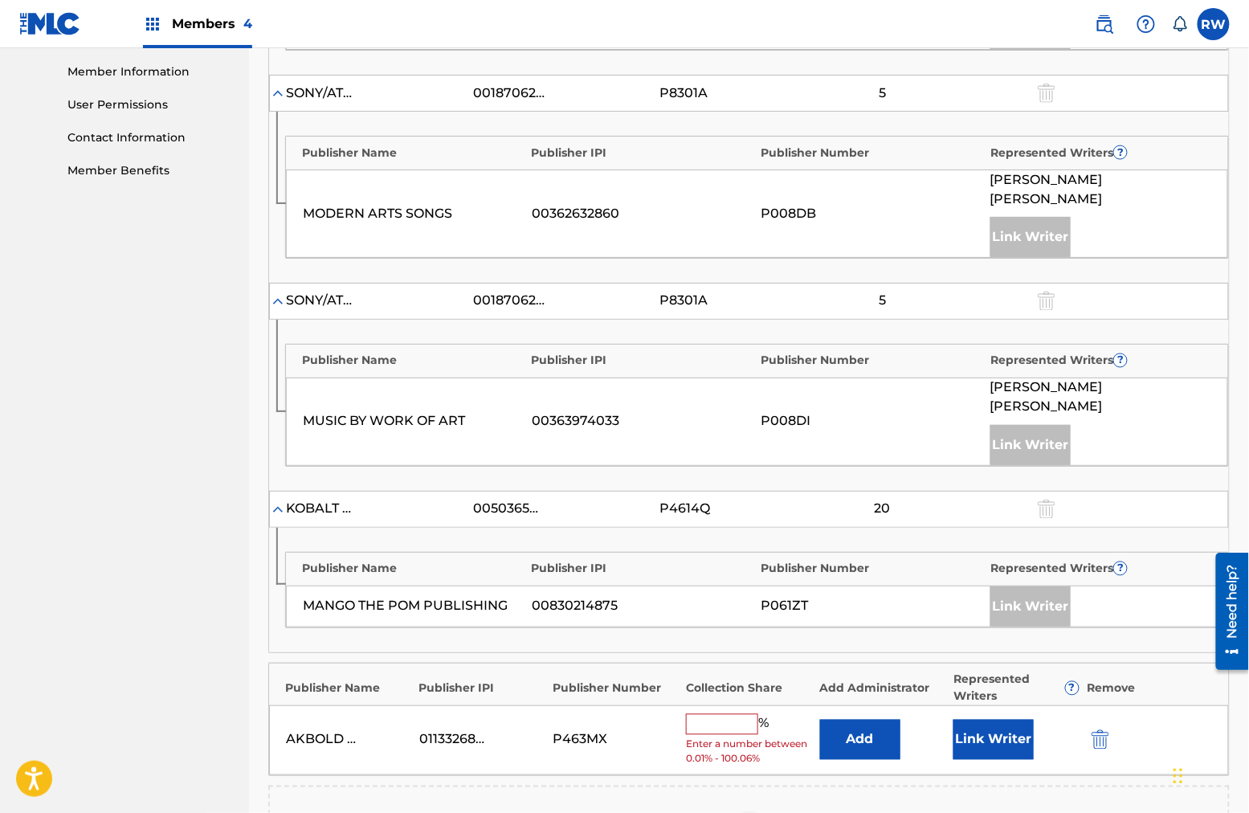
click at [730, 650] on input "text" at bounding box center [722, 724] width 72 height 21
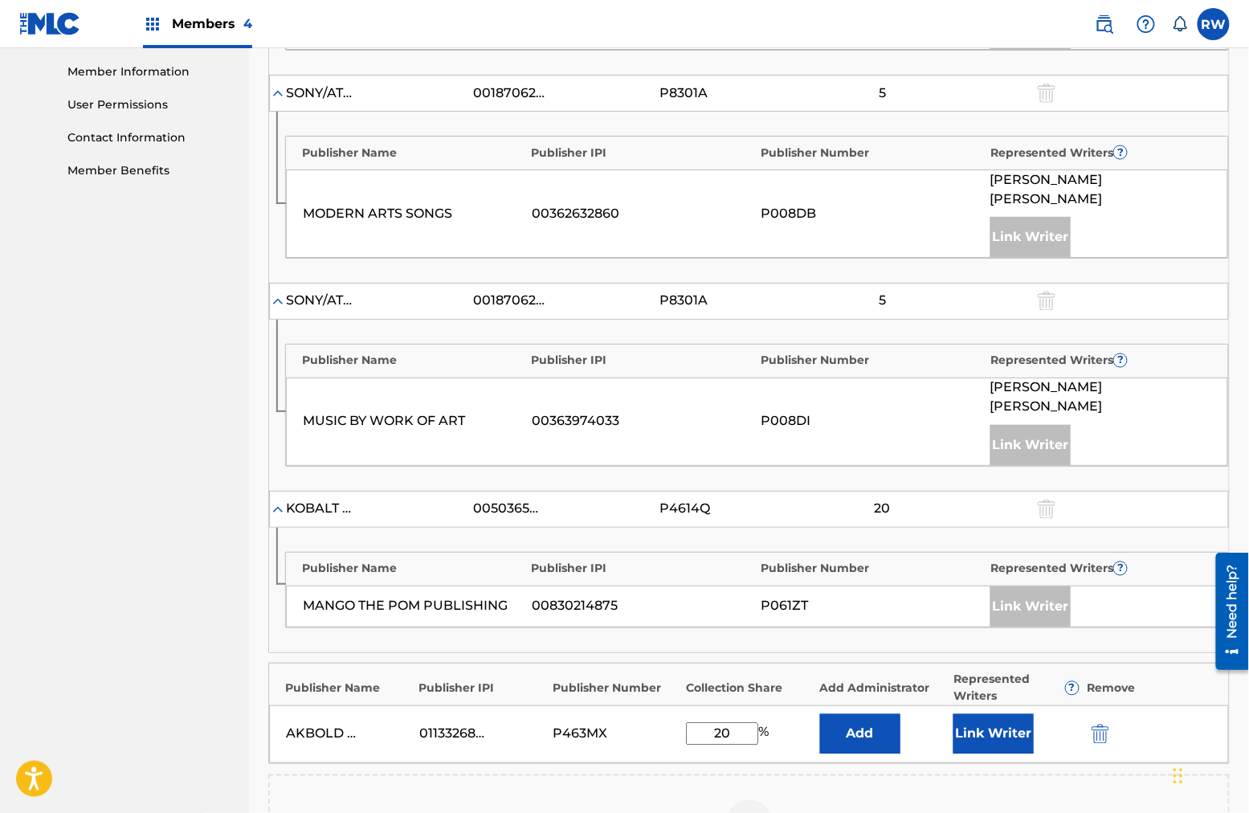
type input "20"
click at [949, 650] on button "Link Writer" at bounding box center [993, 734] width 80 height 40
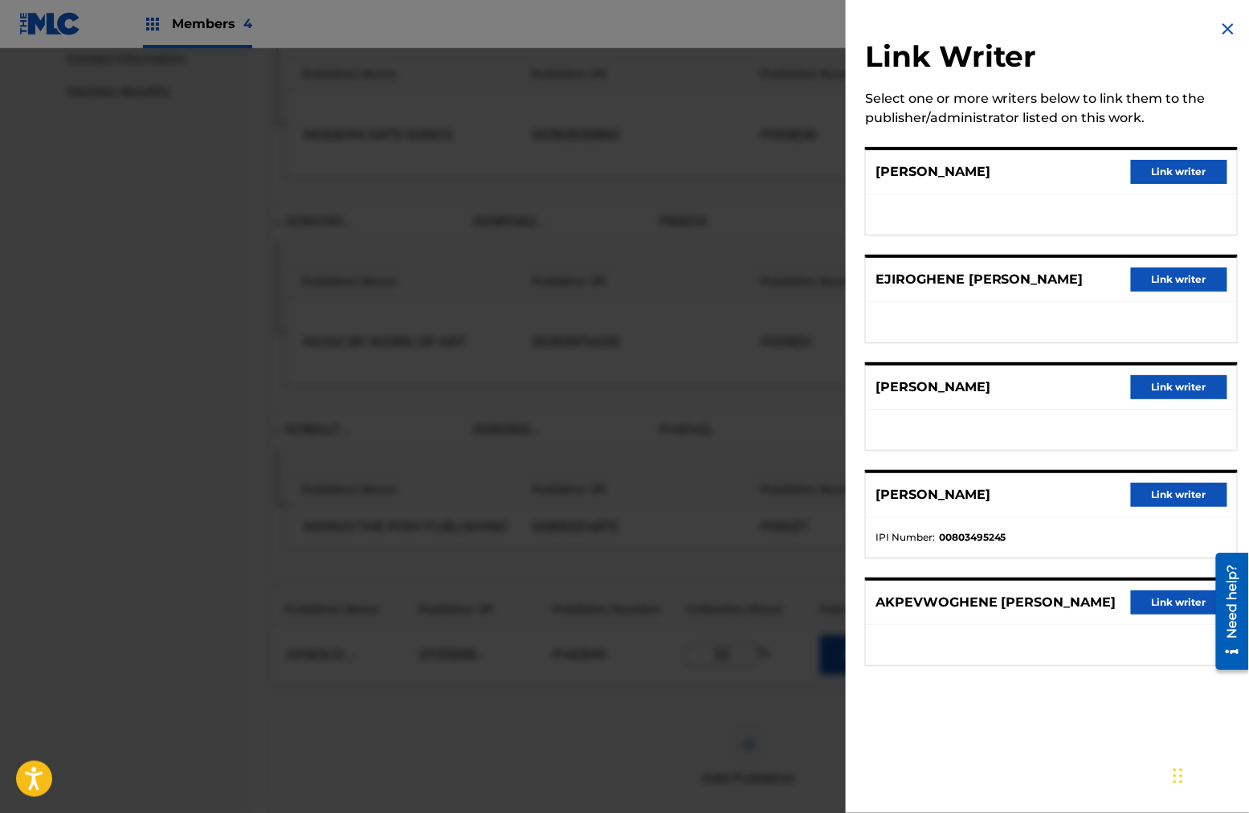
scroll to position [801, 0]
click at [949, 606] on button "Link writer" at bounding box center [1179, 602] width 96 height 24
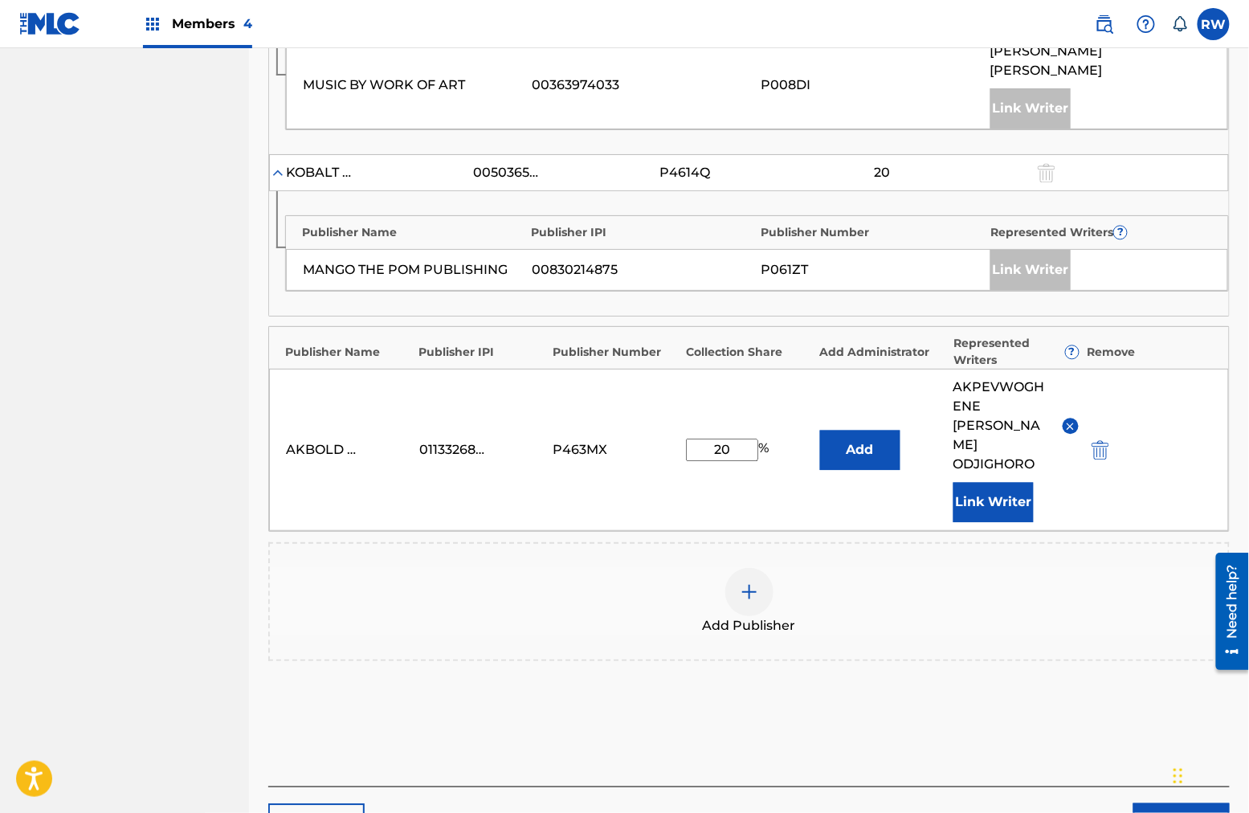
click at [949, 650] on button "Next" at bounding box center [1181, 823] width 96 height 40
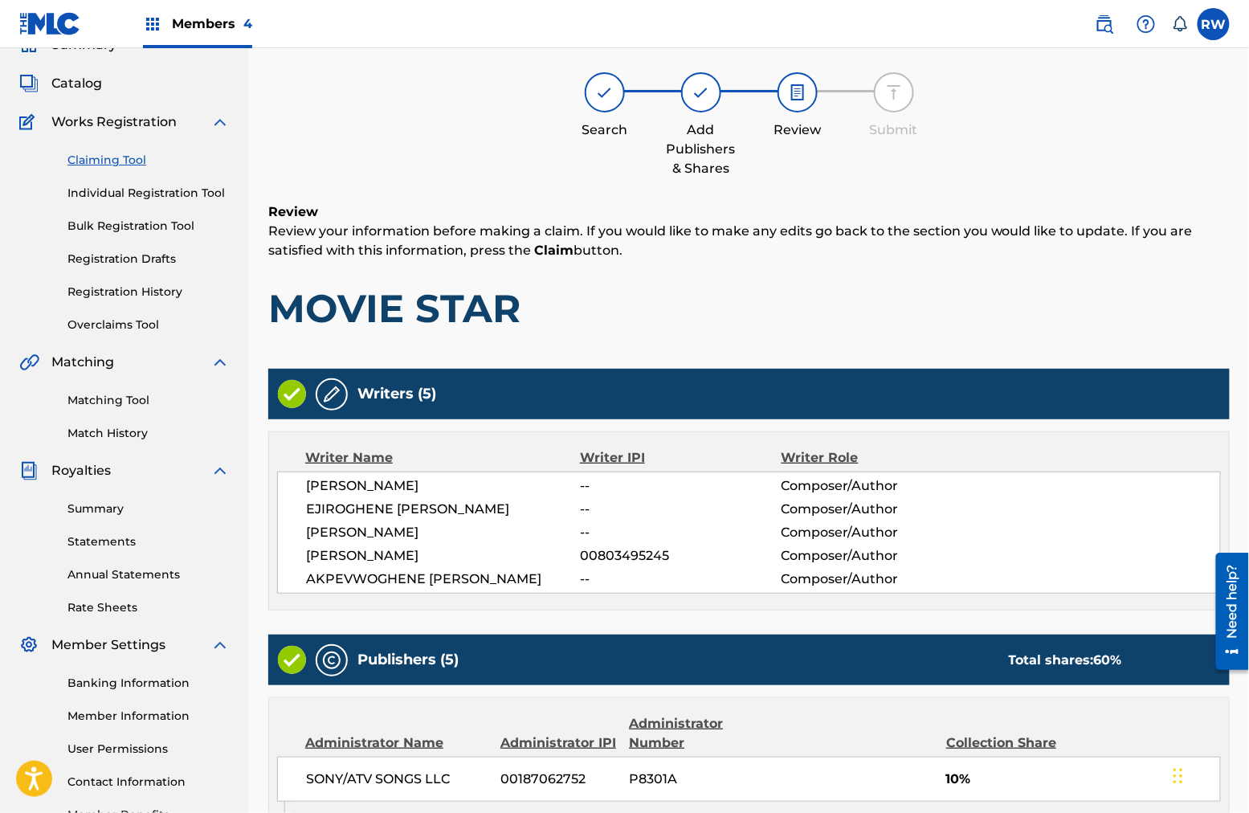
scroll to position [72, 0]
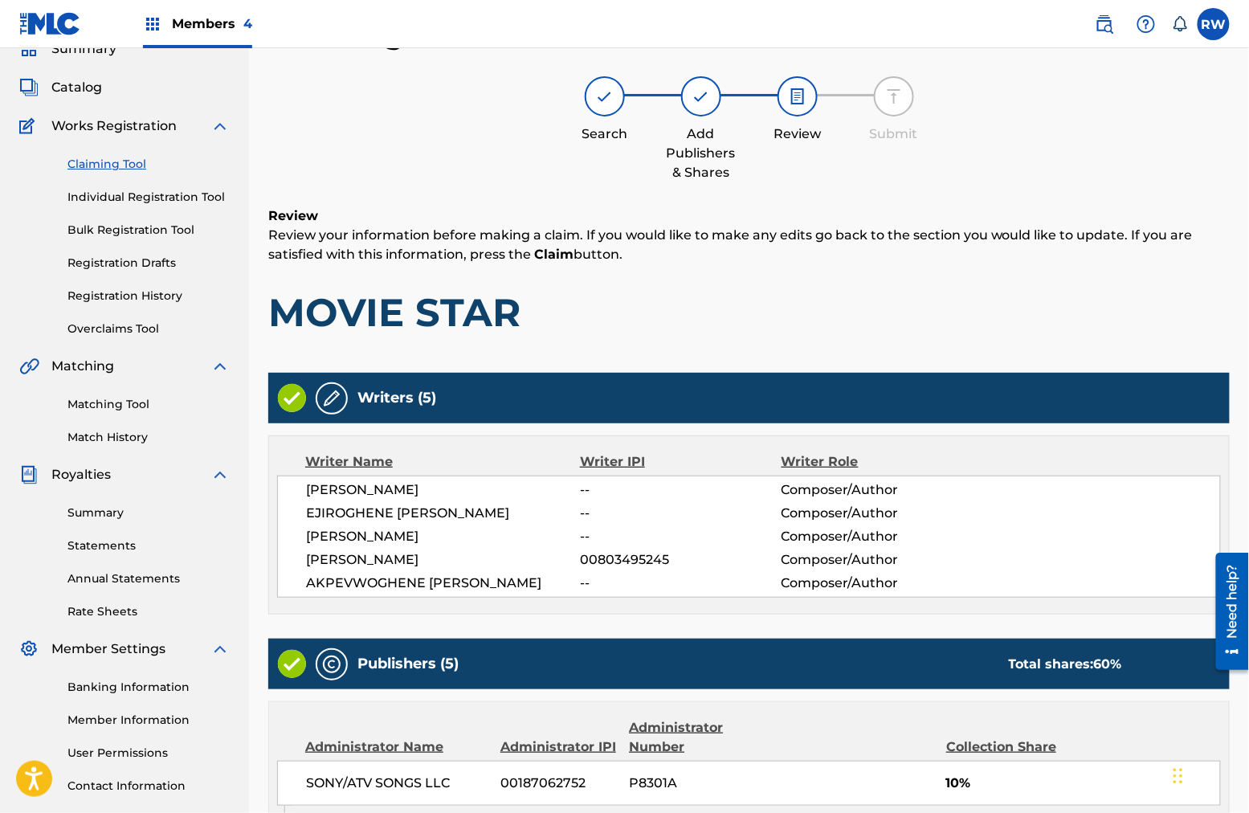
click at [337, 396] on img at bounding box center [331, 398] width 19 height 19
click at [329, 396] on img at bounding box center [331, 398] width 19 height 19
click at [400, 398] on h5 "Writers (5)" at bounding box center [396, 398] width 79 height 18
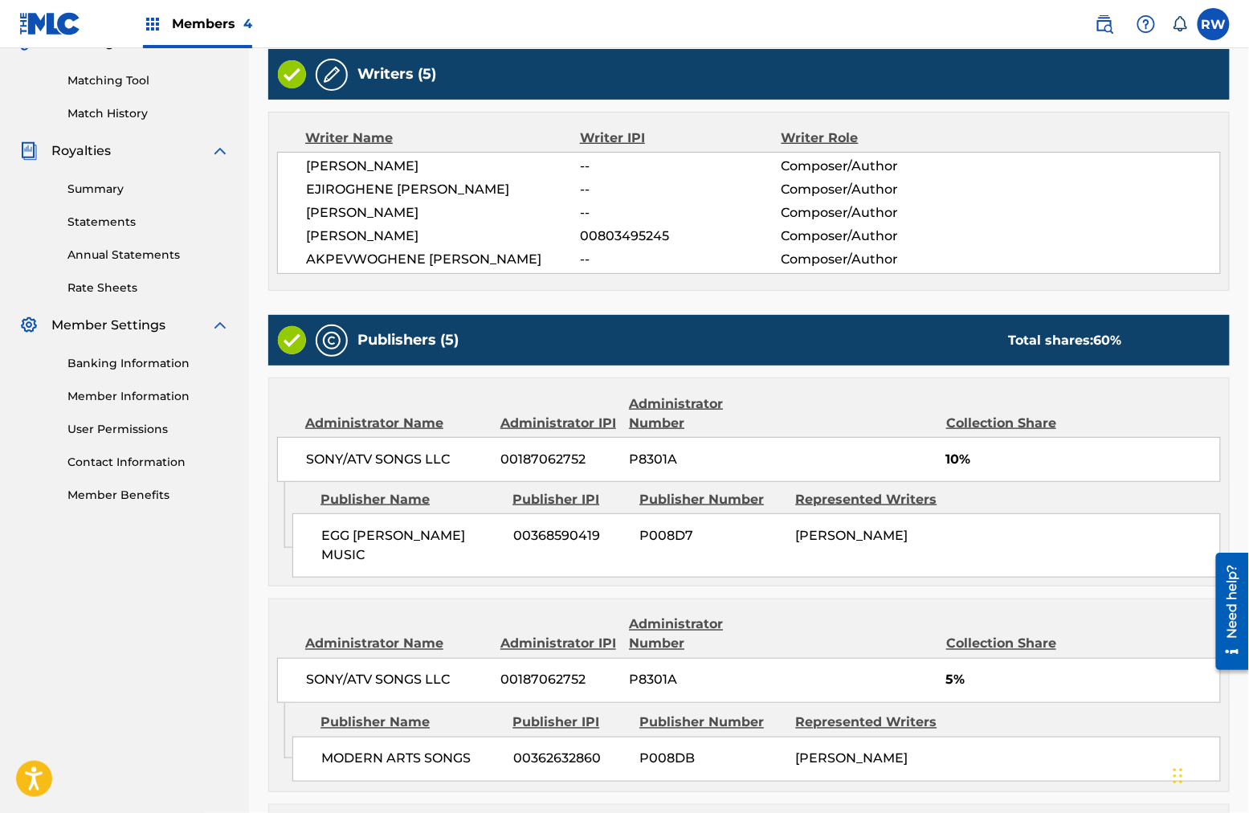
scroll to position [1088, 0]
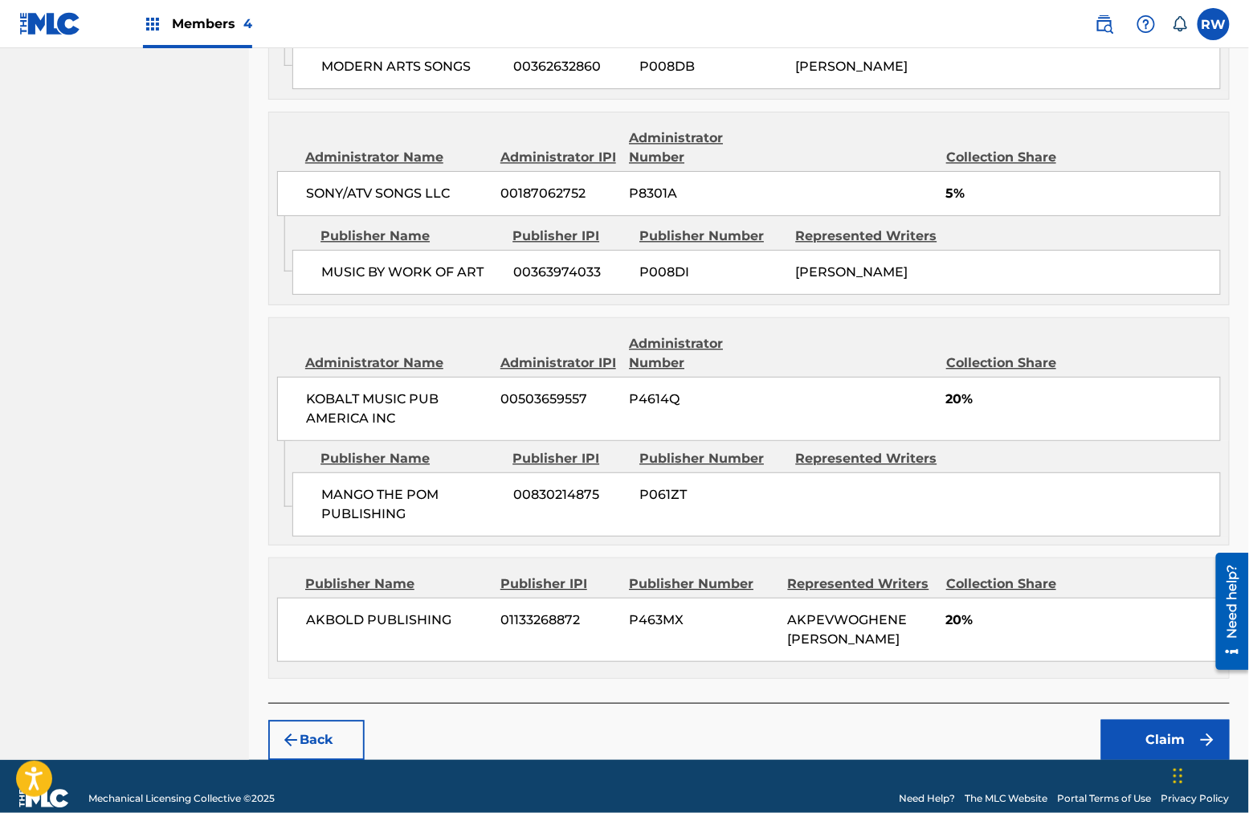
click at [949, 650] on button "Claim" at bounding box center [1165, 740] width 129 height 40
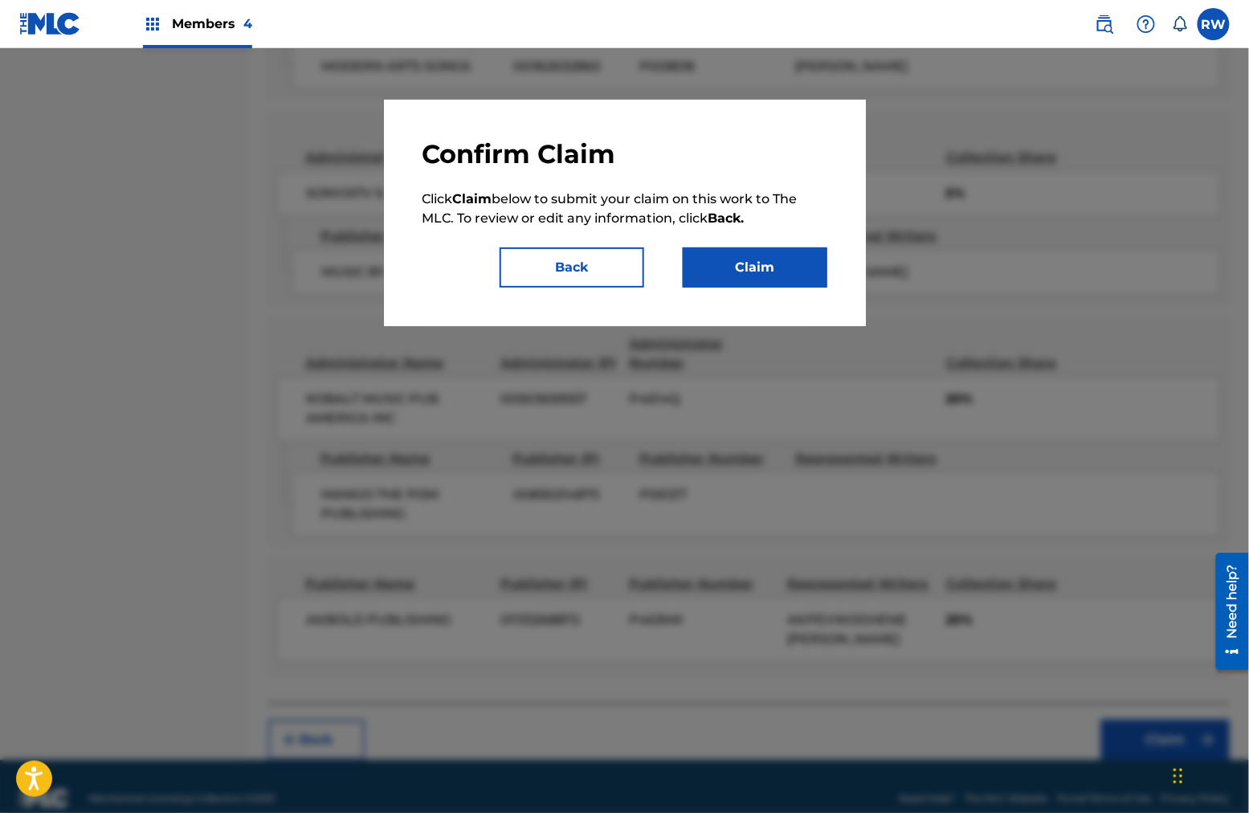
click at [746, 285] on button "Claim" at bounding box center [755, 267] width 145 height 40
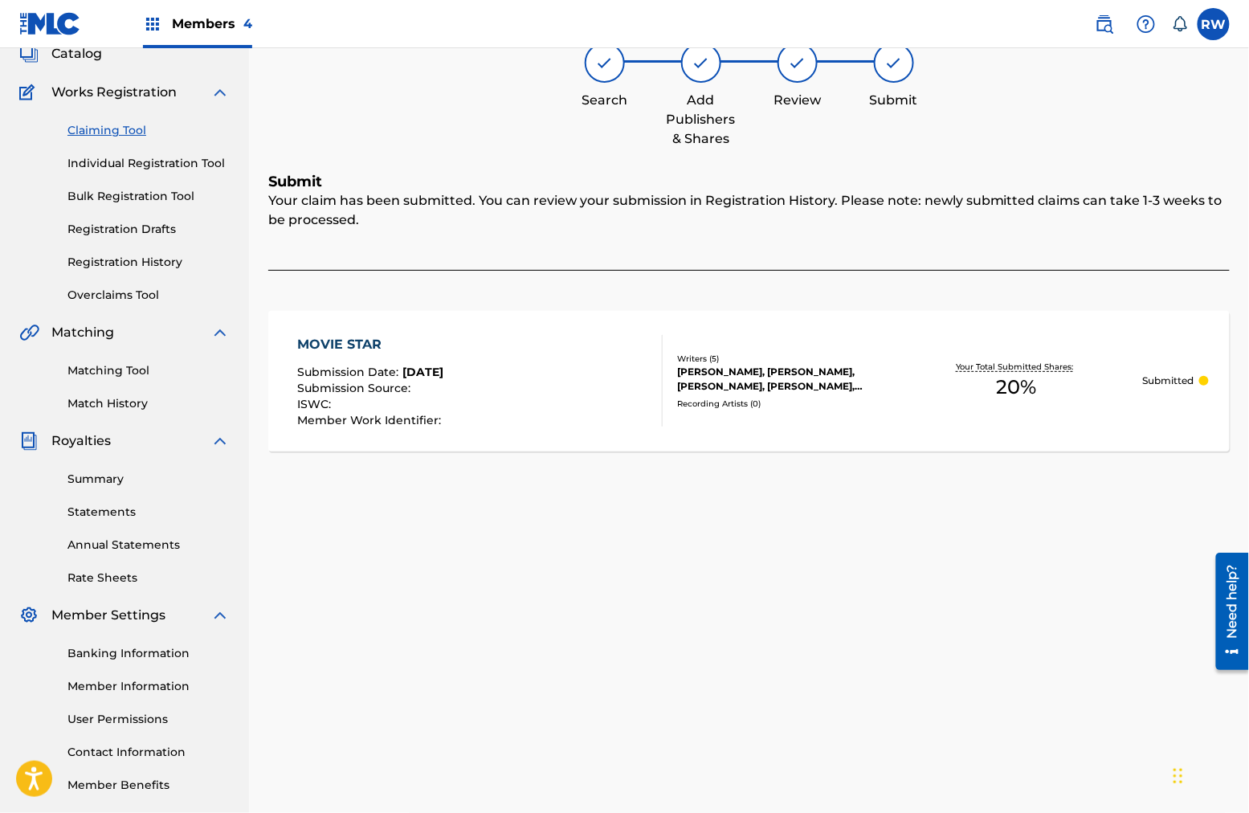
scroll to position [104, 0]
click at [140, 162] on link "Individual Registration Tool" at bounding box center [148, 165] width 162 height 17
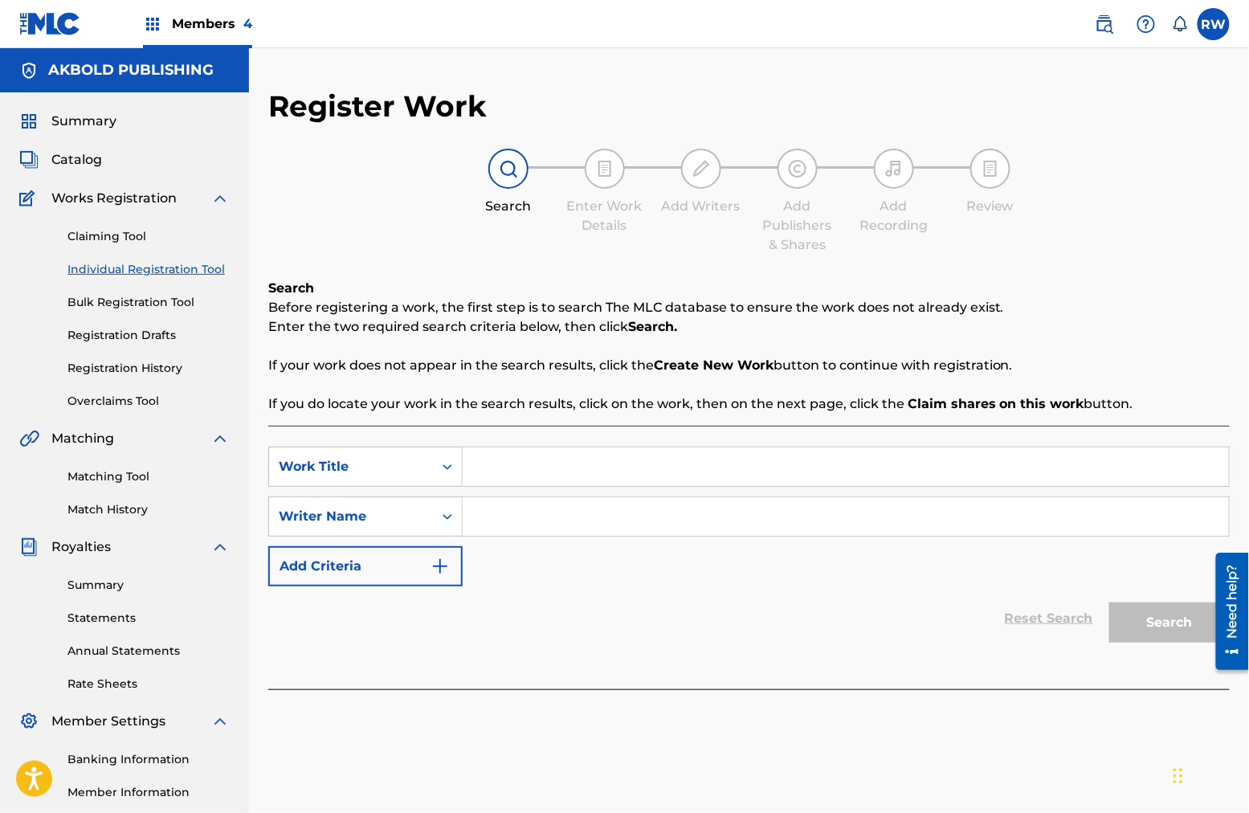
click at [572, 464] on input "Search Form" at bounding box center [846, 466] width 766 height 39
type input "let go"
click at [546, 514] on input "Search Form" at bounding box center [846, 516] width 766 height 39
click at [523, 525] on input "Search Form" at bounding box center [846, 516] width 766 height 39
click at [508, 524] on input "Search Form" at bounding box center [846, 516] width 766 height 39
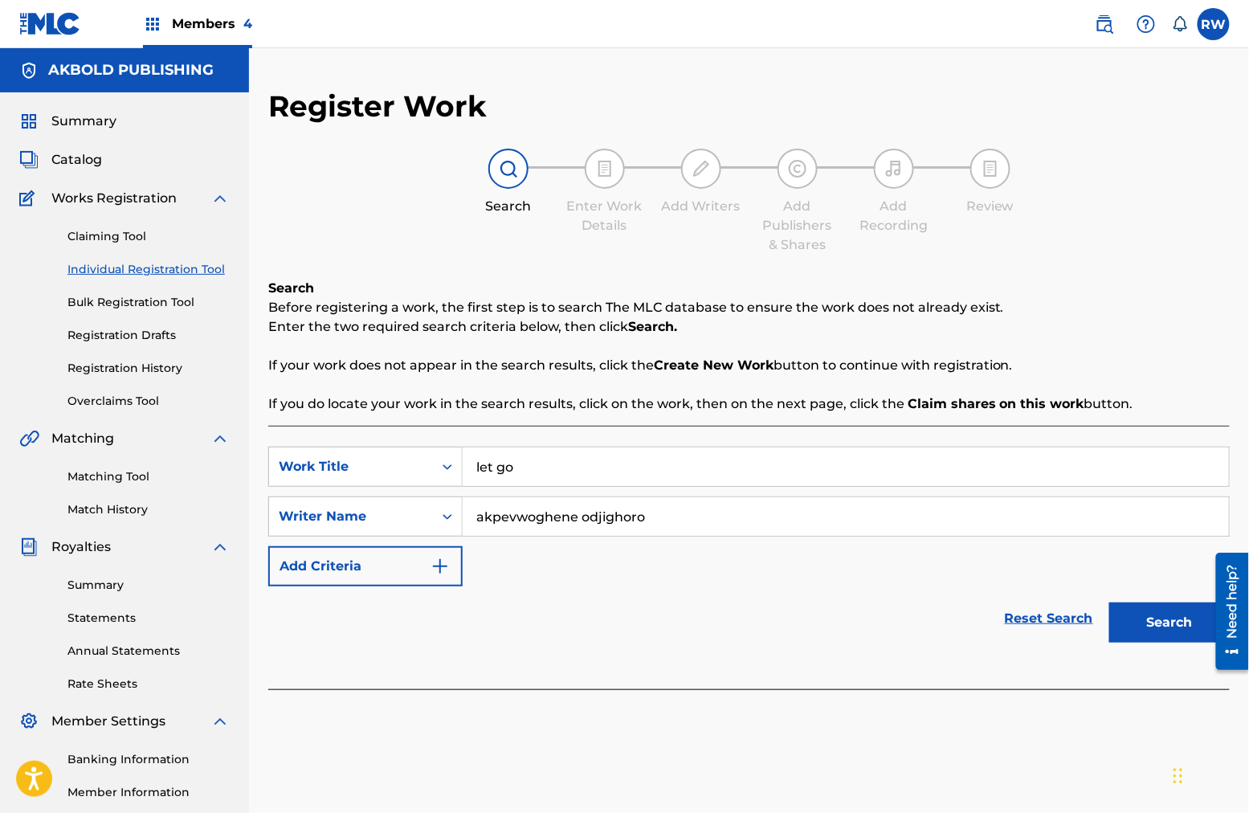
type input "akpevwoghene odjighoro"
click at [949, 639] on button "Search" at bounding box center [1169, 622] width 120 height 40
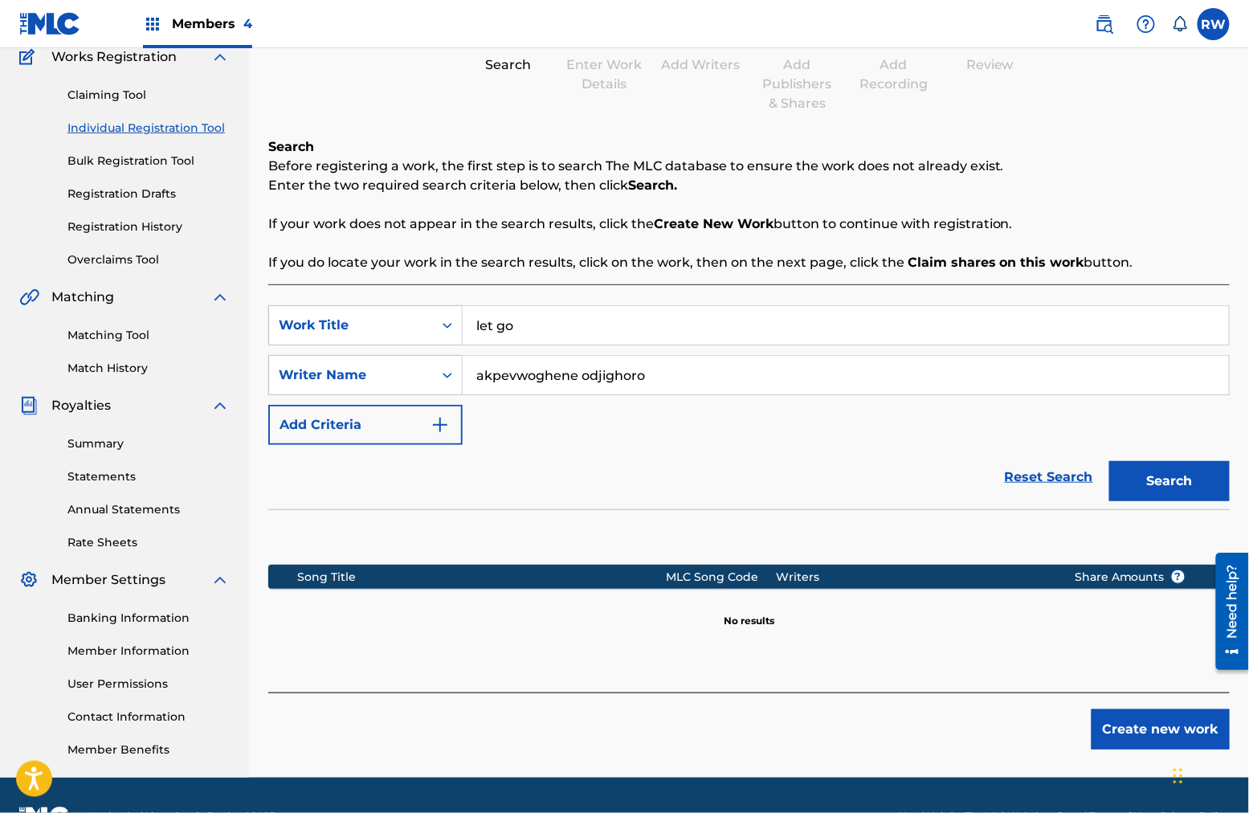
scroll to position [161, 0]
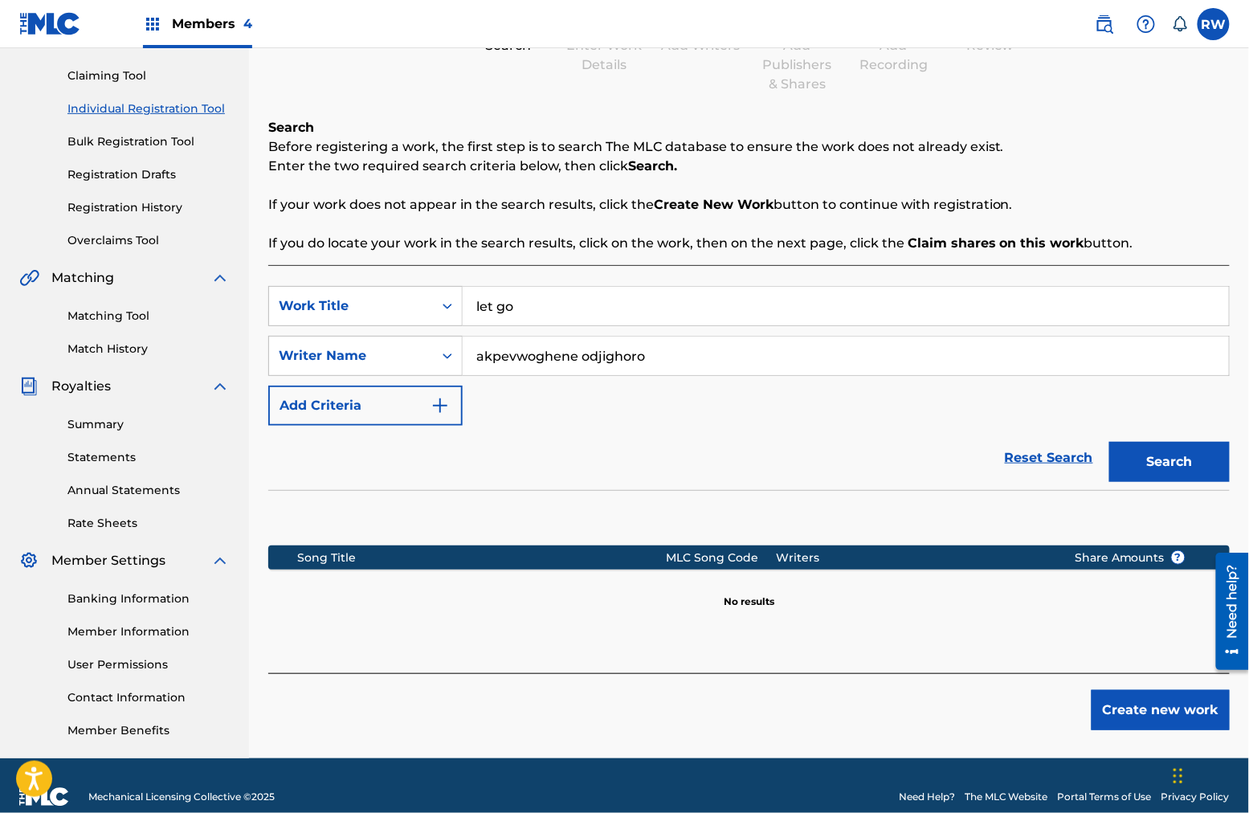
click at [541, 305] on input "let go" at bounding box center [846, 306] width 766 height 39
type input "let go (demo)"
click at [949, 442] on button "Search" at bounding box center [1169, 462] width 120 height 40
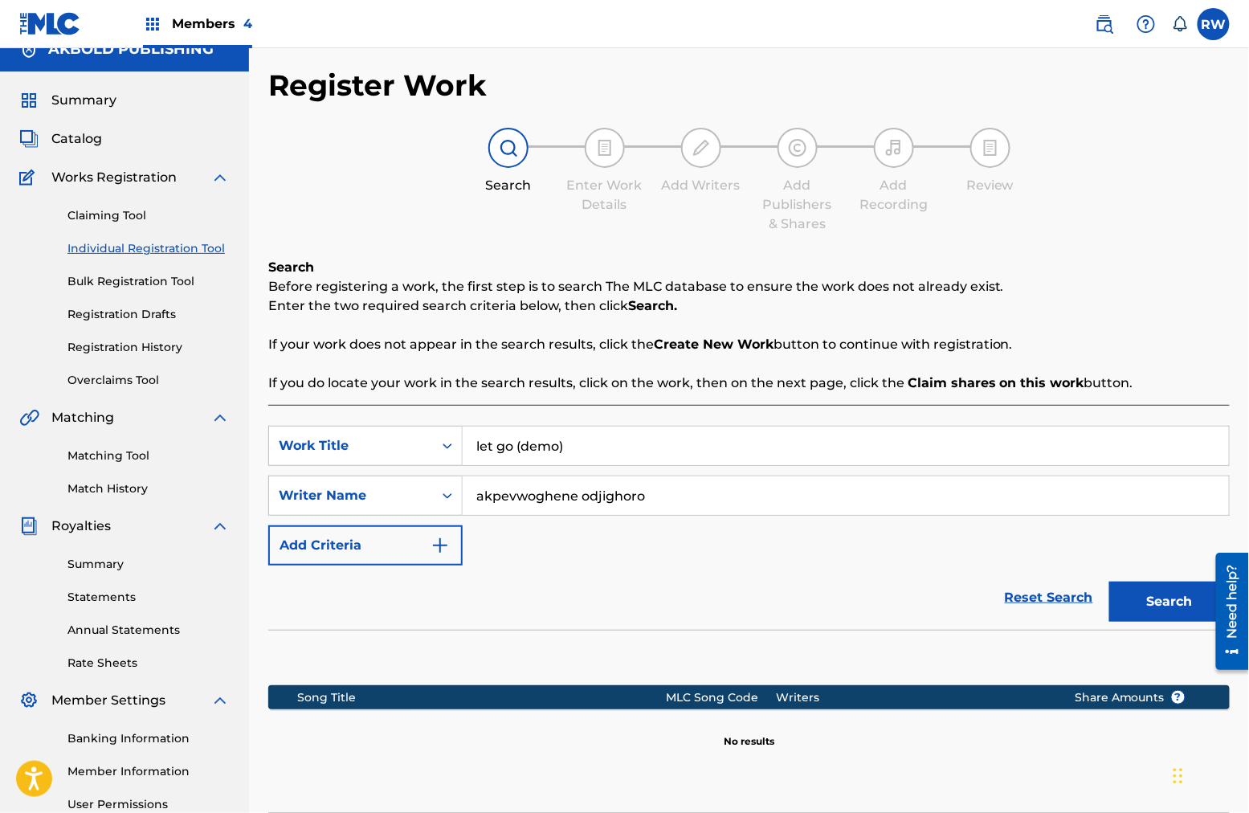
scroll to position [14, 0]
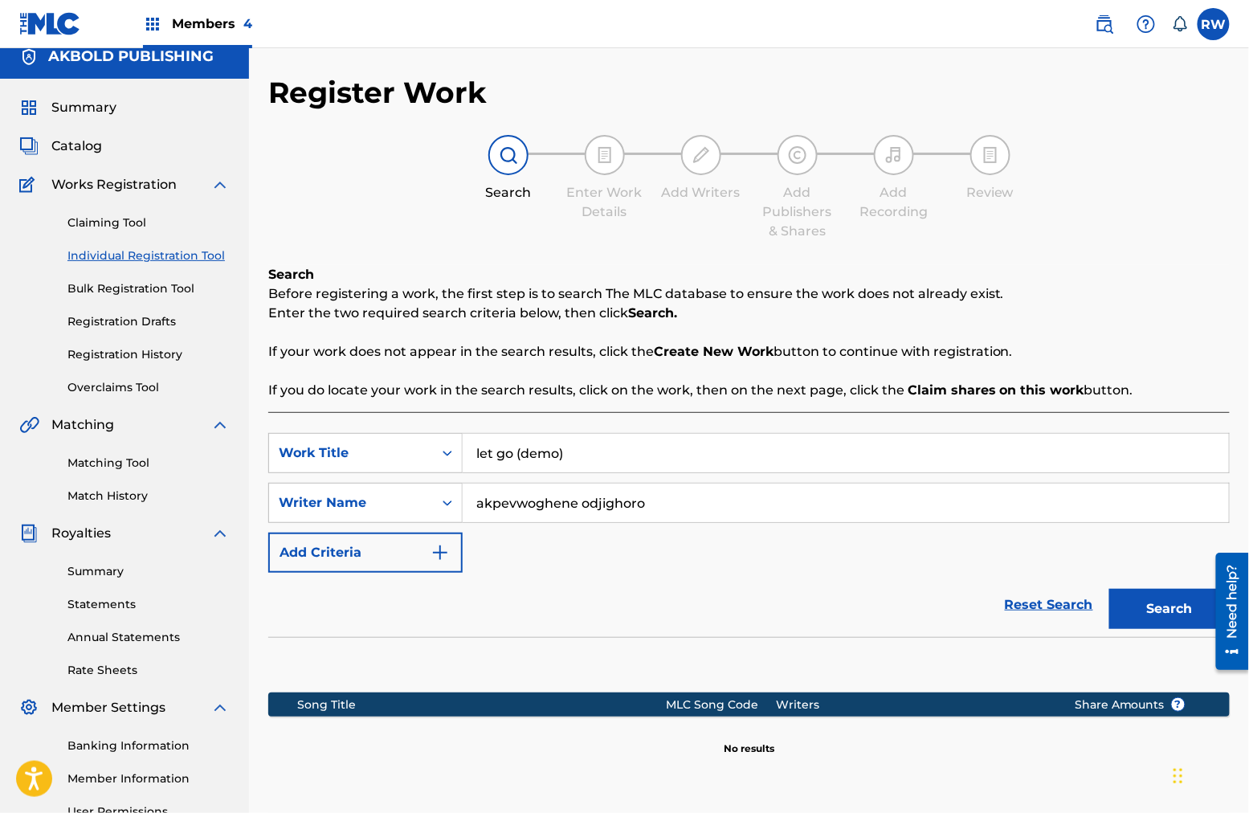
click at [112, 220] on link "Claiming Tool" at bounding box center [148, 222] width 162 height 17
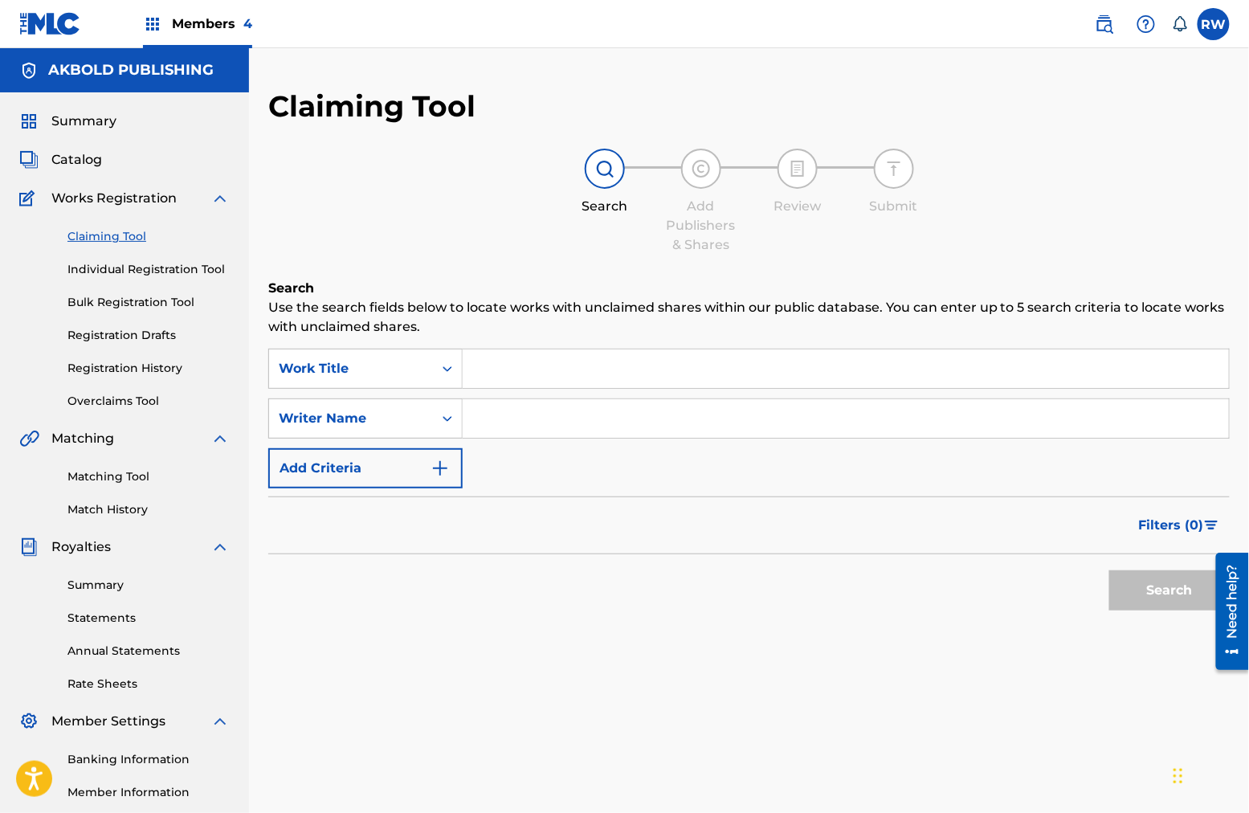
click at [540, 371] on input "Search Form" at bounding box center [846, 368] width 766 height 39
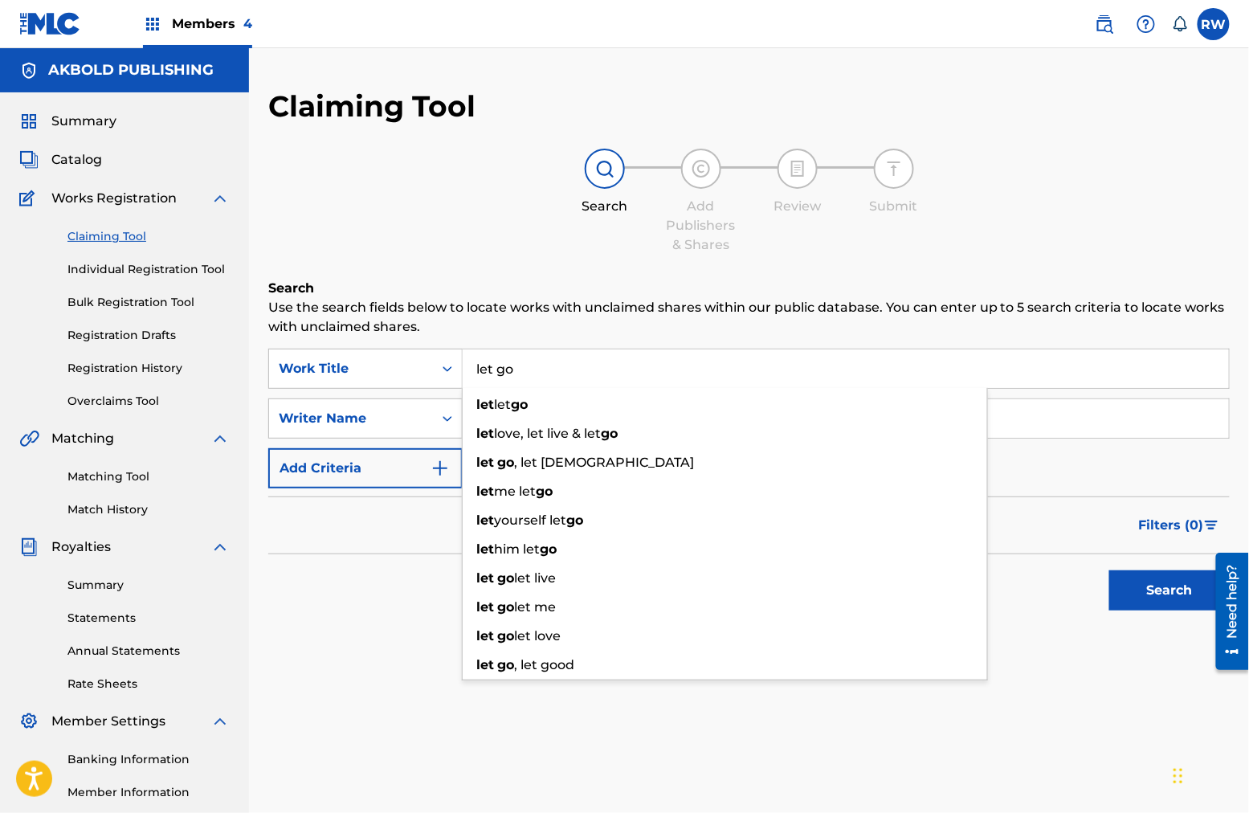
type input "let go"
click at [396, 632] on div "Search Use the search fields below to locate works with unclaimed shares within…" at bounding box center [748, 489] width 961 height 420
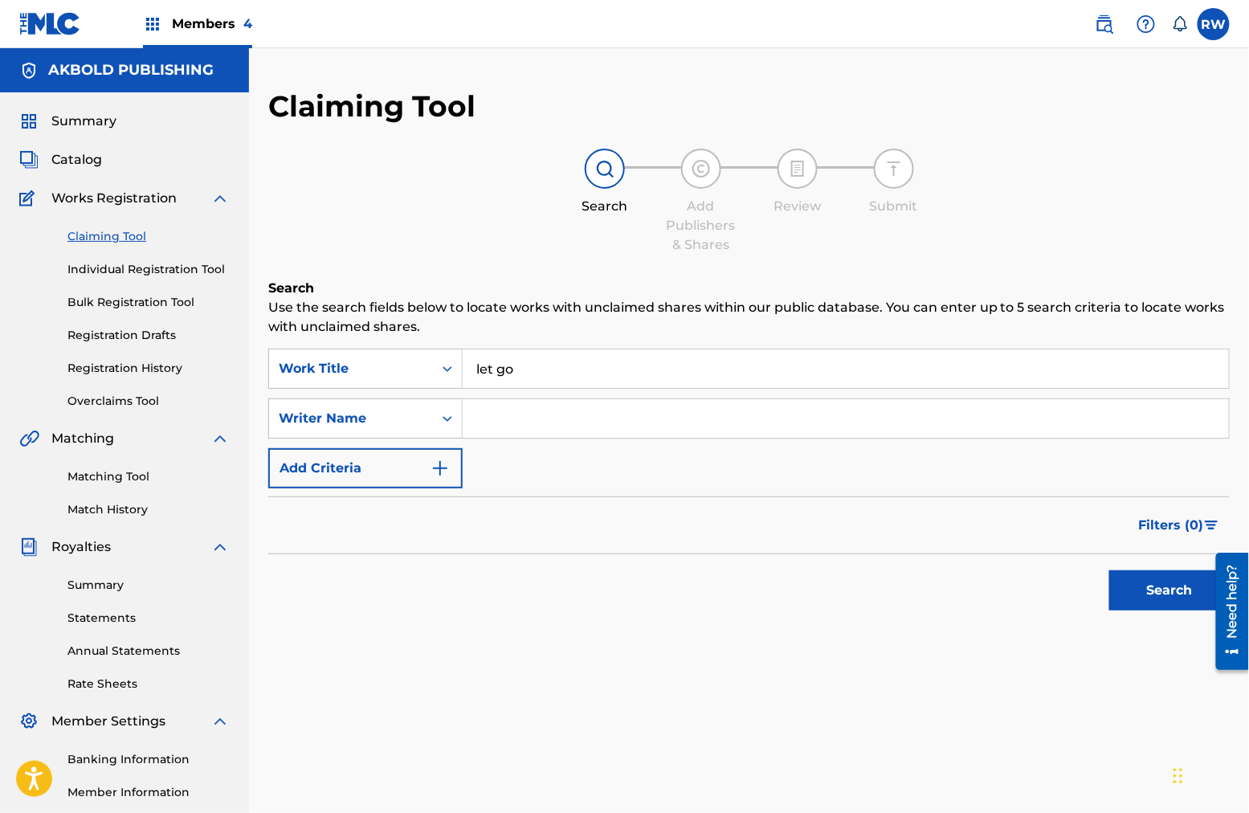
click at [557, 399] on input "Search Form" at bounding box center [846, 418] width 766 height 39
type input "akpevwoghene [PERSON_NAME]"
click at [949, 587] on button "Search" at bounding box center [1169, 590] width 120 height 40
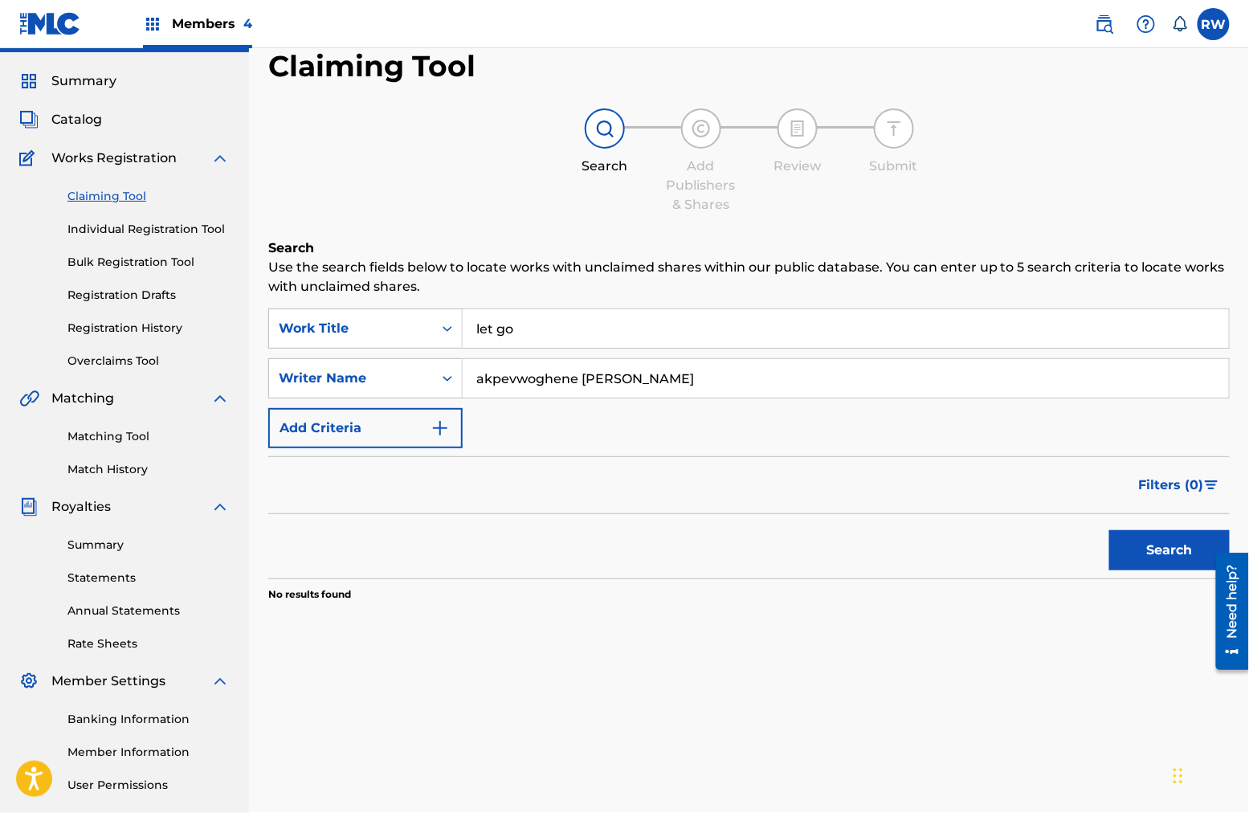
scroll to position [49, 0]
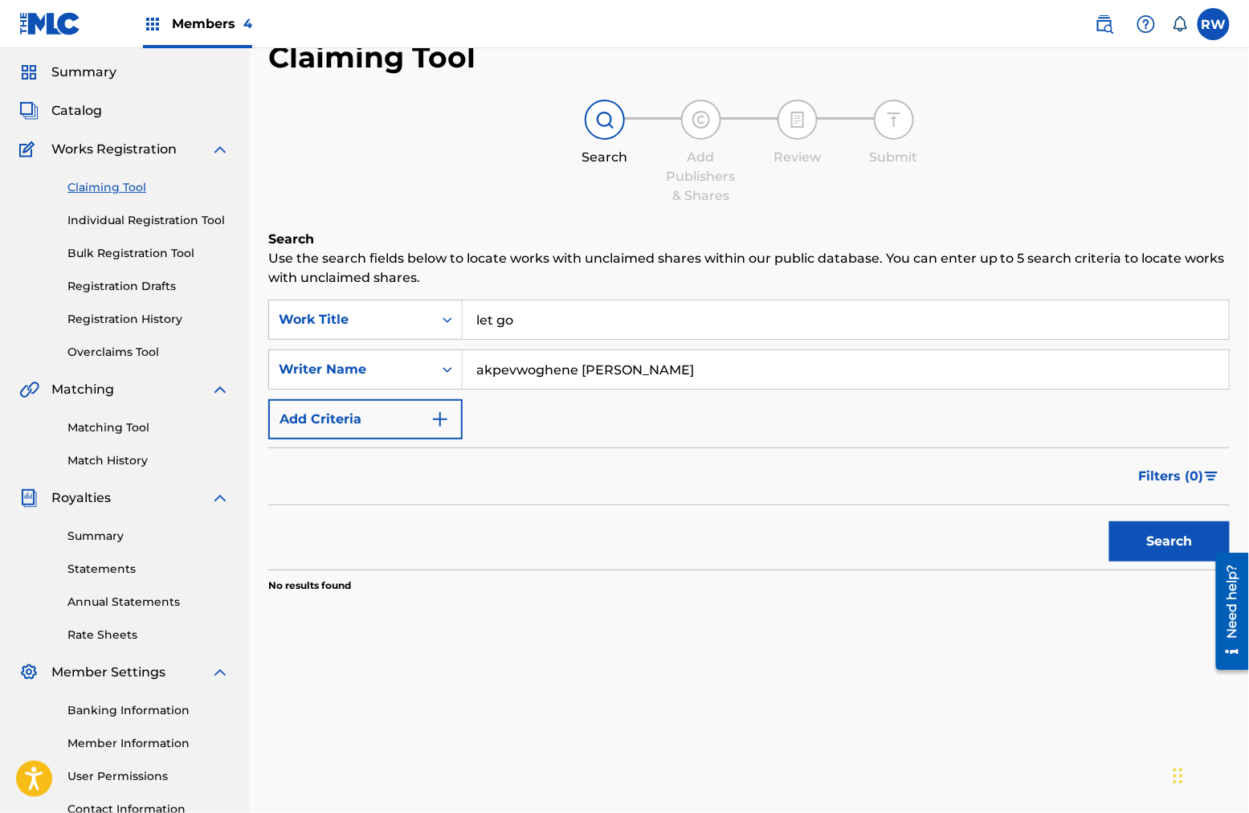
click at [506, 321] on input "let go" at bounding box center [846, 319] width 766 height 39
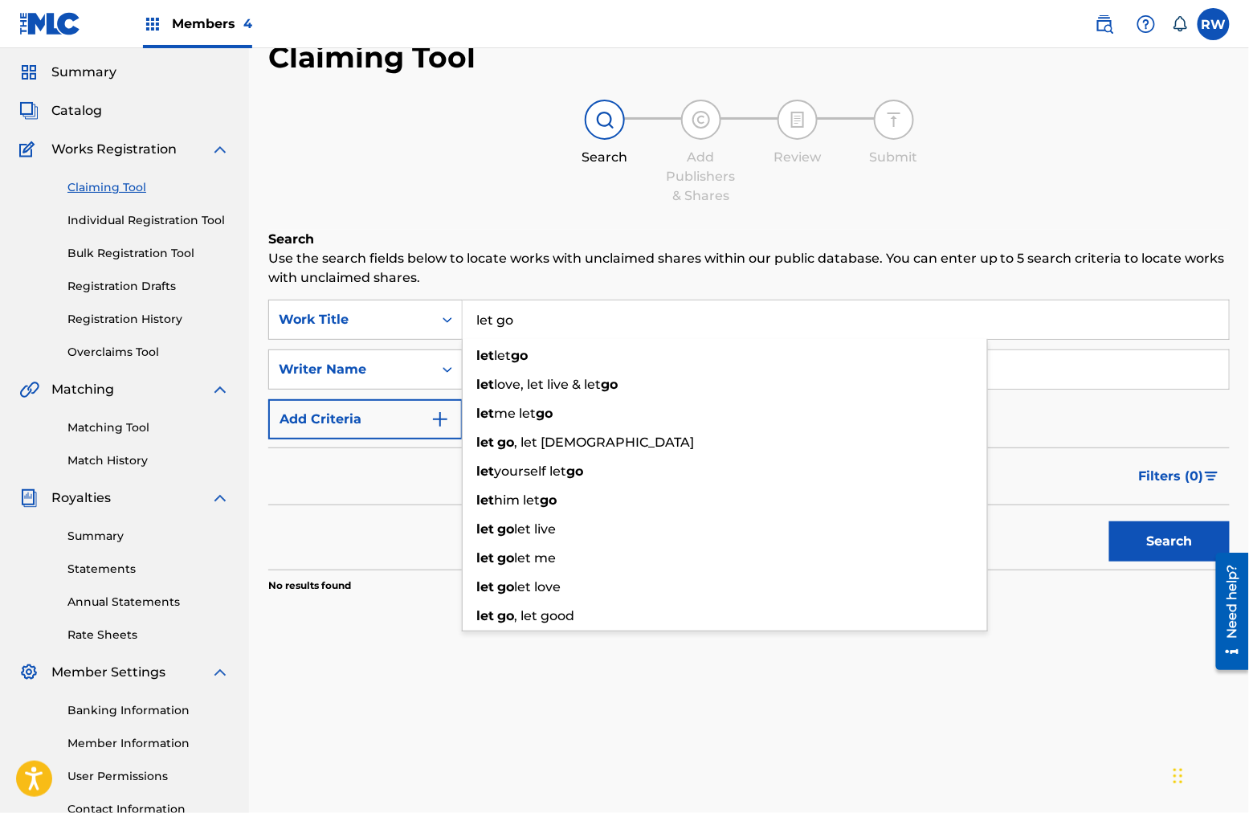
click at [506, 321] on input "let go" at bounding box center [846, 319] width 766 height 39
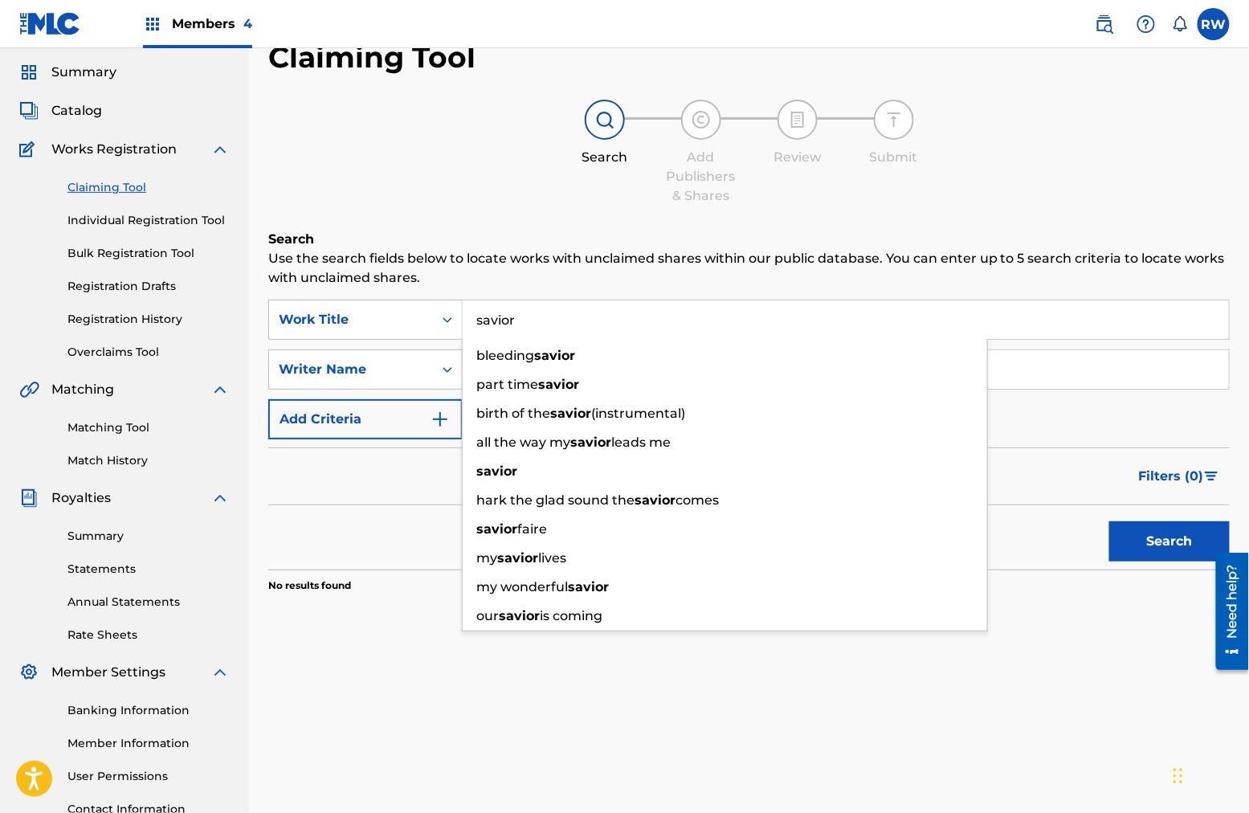
type input "savior"
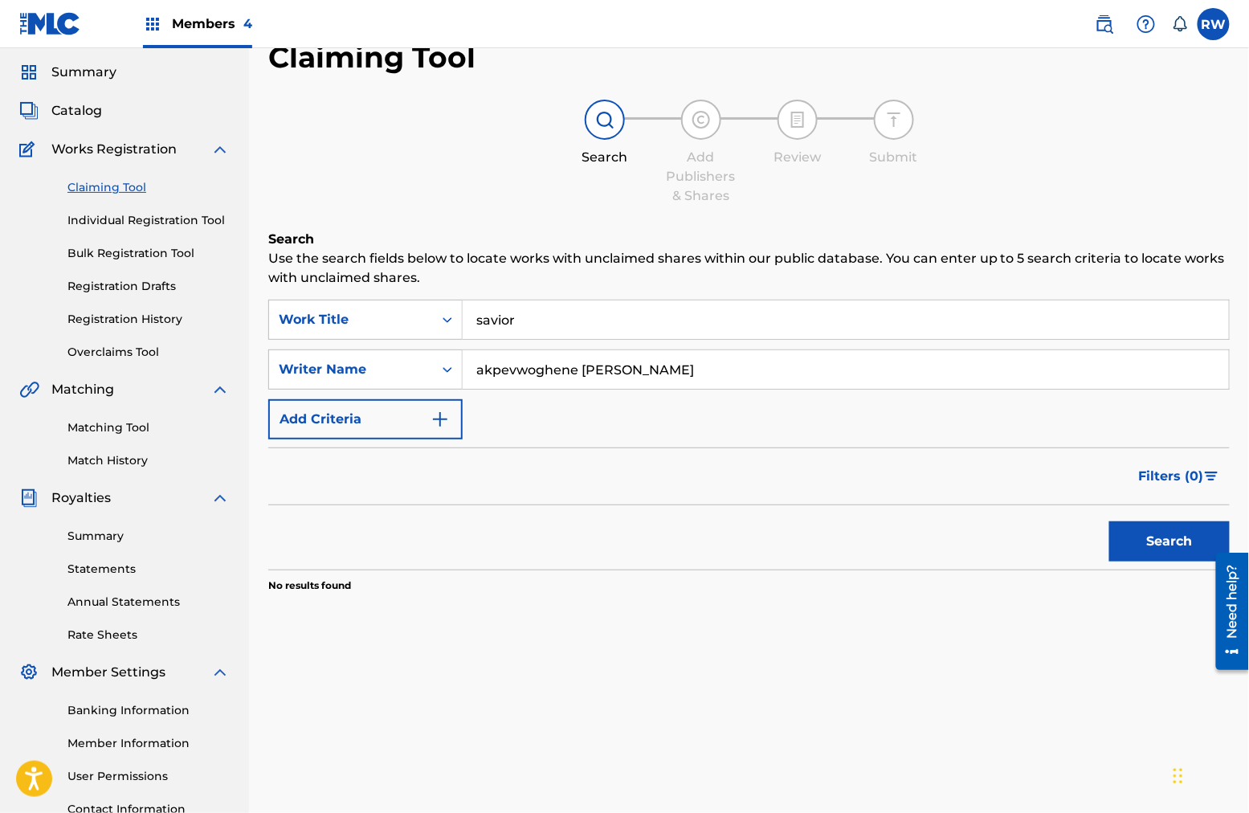
click at [949, 541] on button "Search" at bounding box center [1169, 541] width 120 height 40
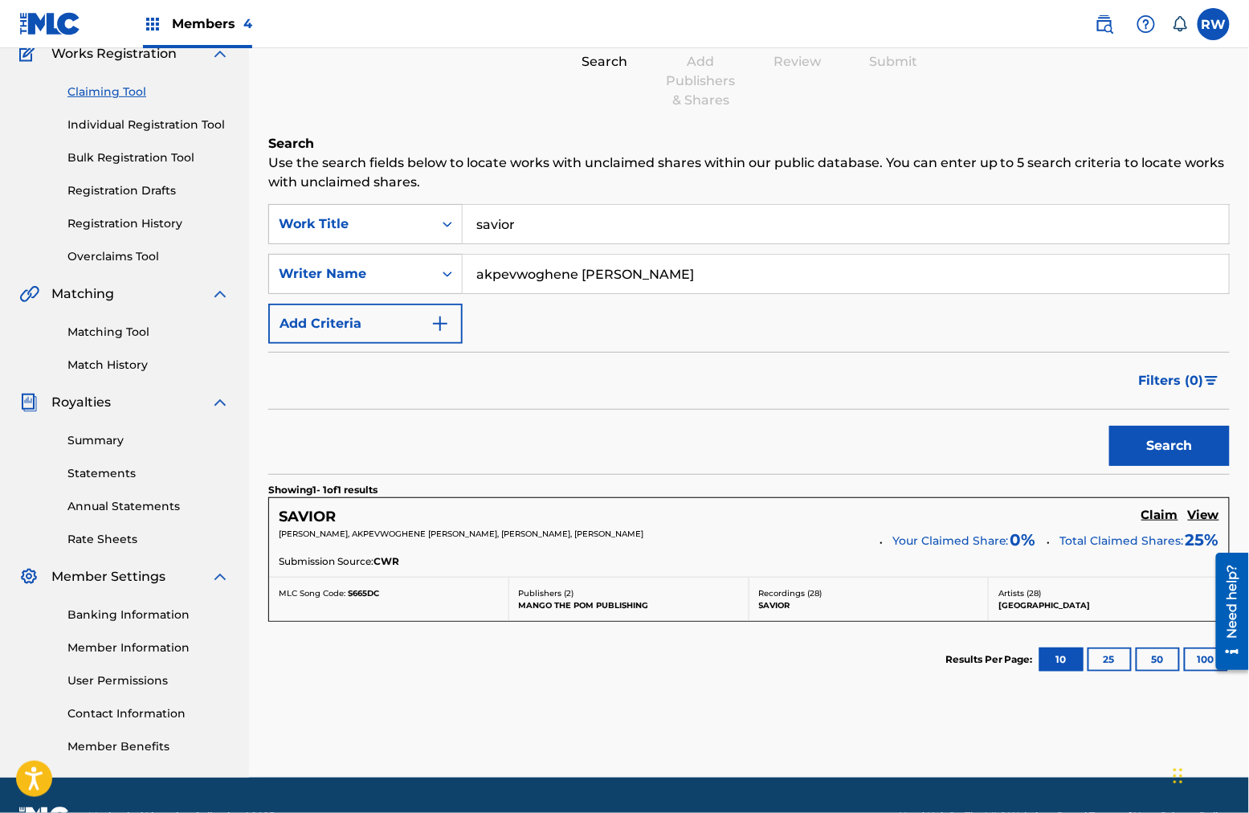
scroll to position [145, 0]
click at [949, 514] on h5 "Claim" at bounding box center [1159, 514] width 37 height 15
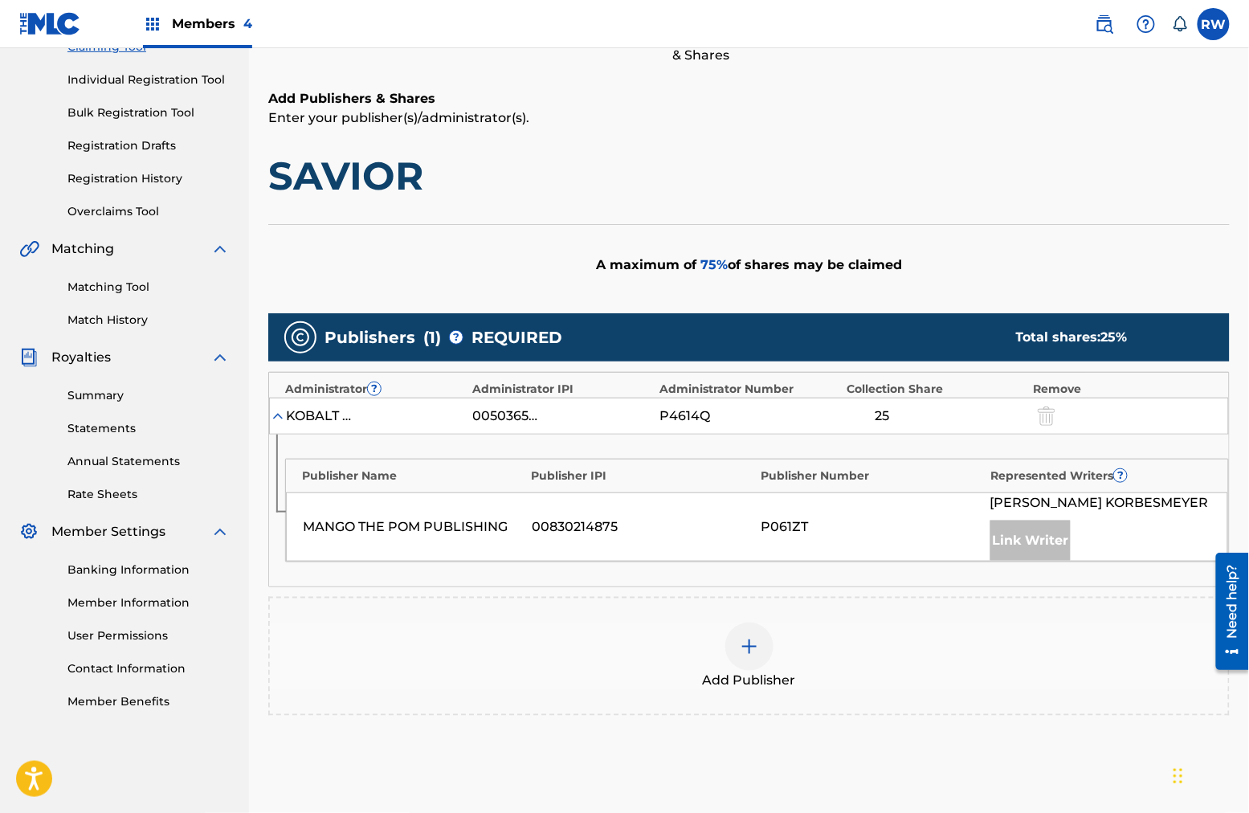
scroll to position [209, 0]
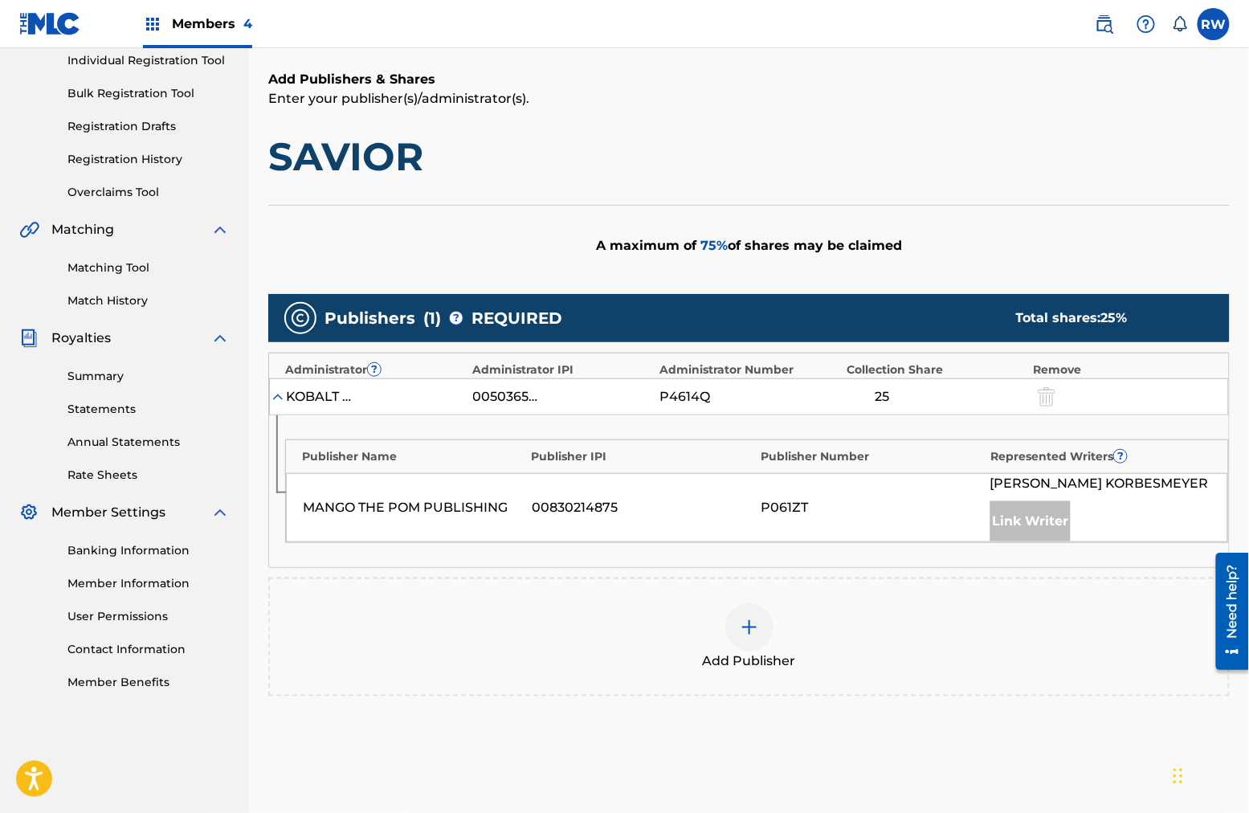
click at [742, 635] on div at bounding box center [749, 627] width 48 height 48
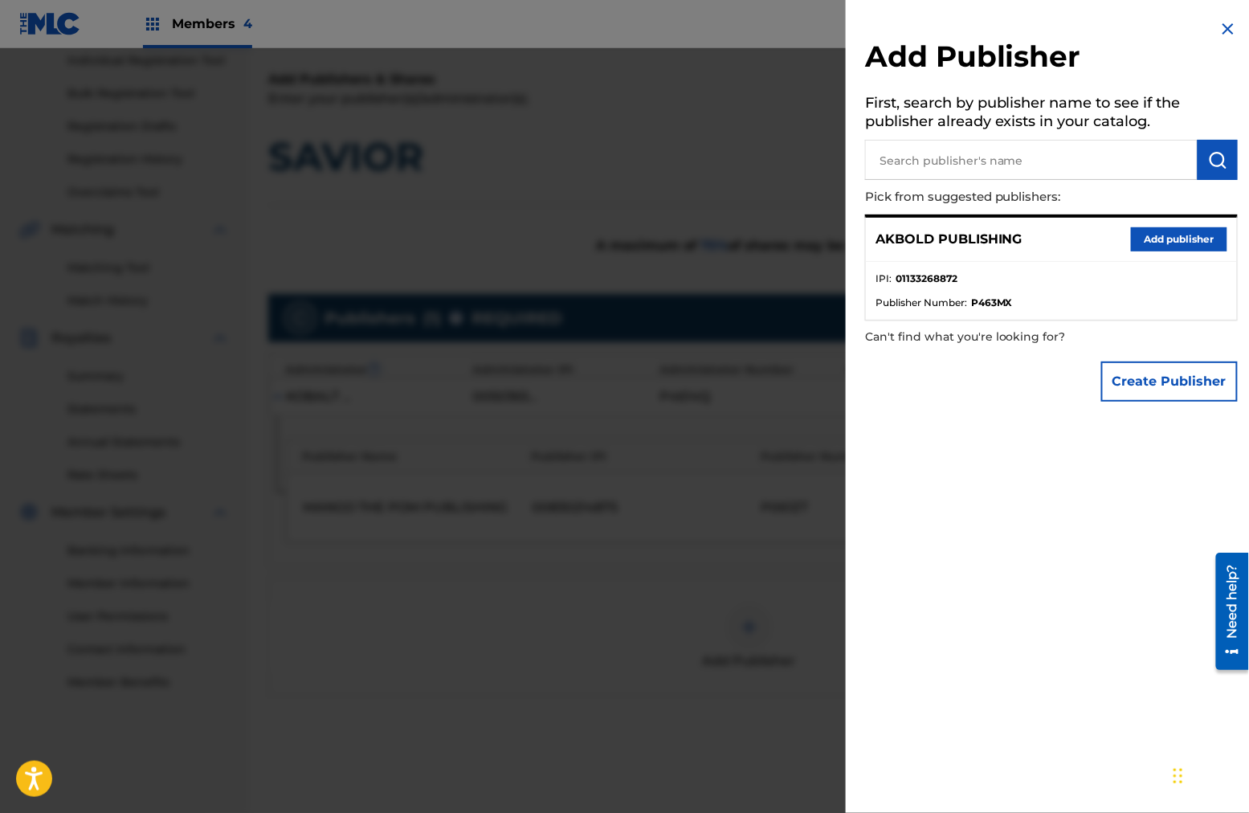
click at [949, 235] on button "Add publisher" at bounding box center [1179, 239] width 96 height 24
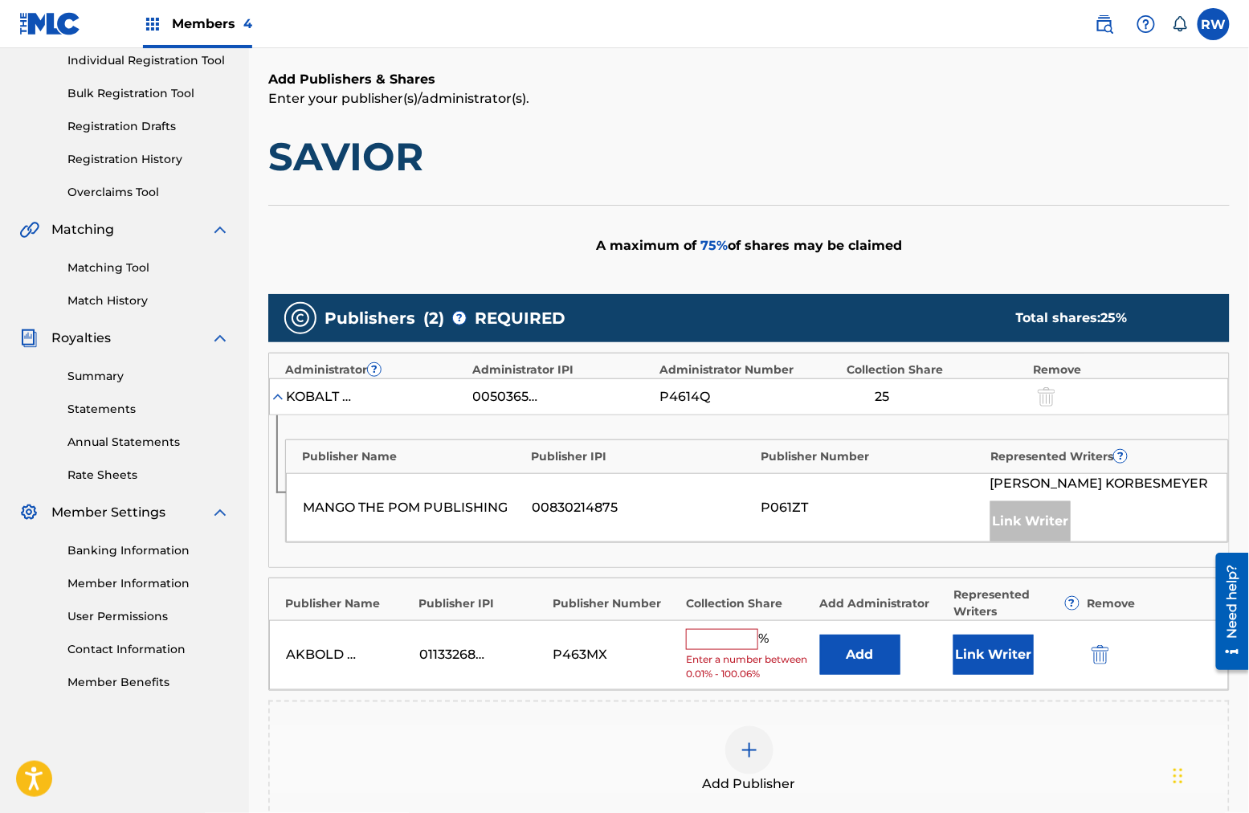
click at [721, 632] on input "text" at bounding box center [722, 639] width 72 height 21
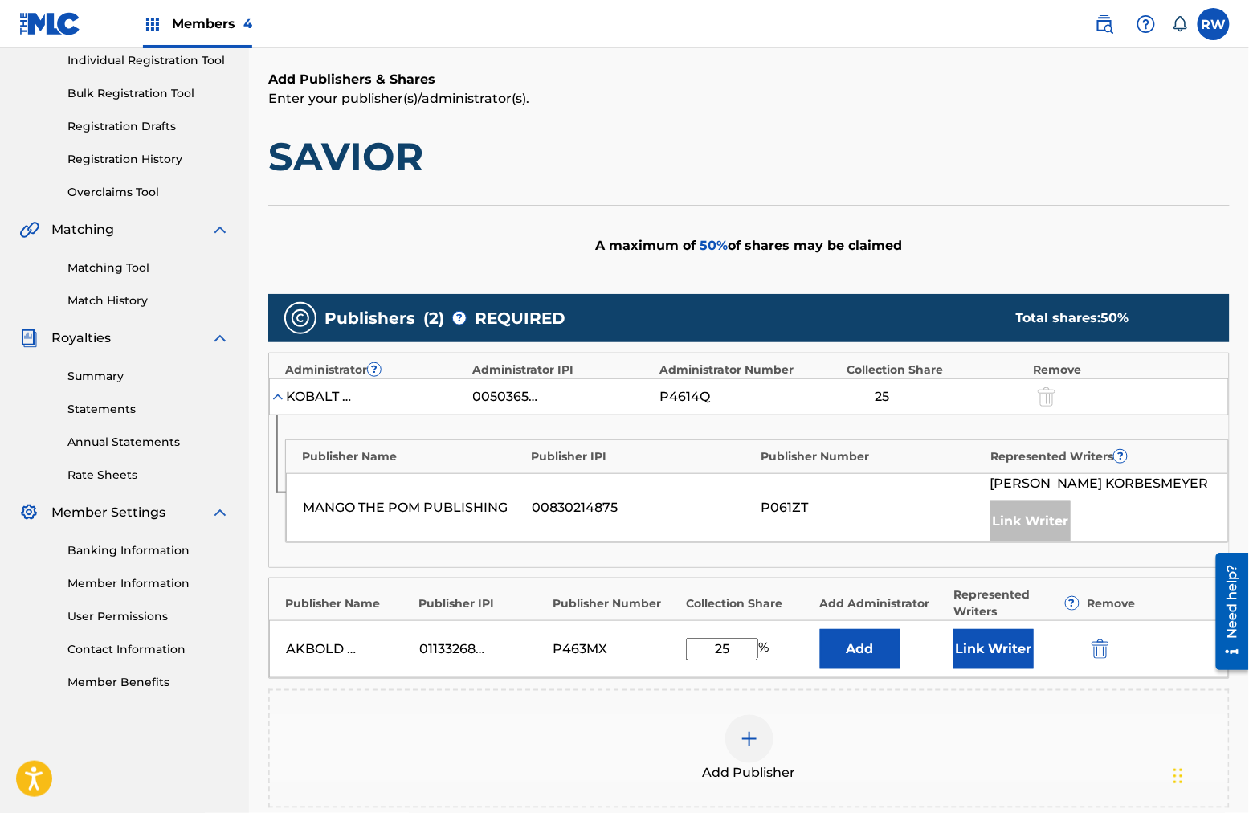
type input "25"
click at [589, 650] on div "Add Publisher" at bounding box center [748, 748] width 961 height 119
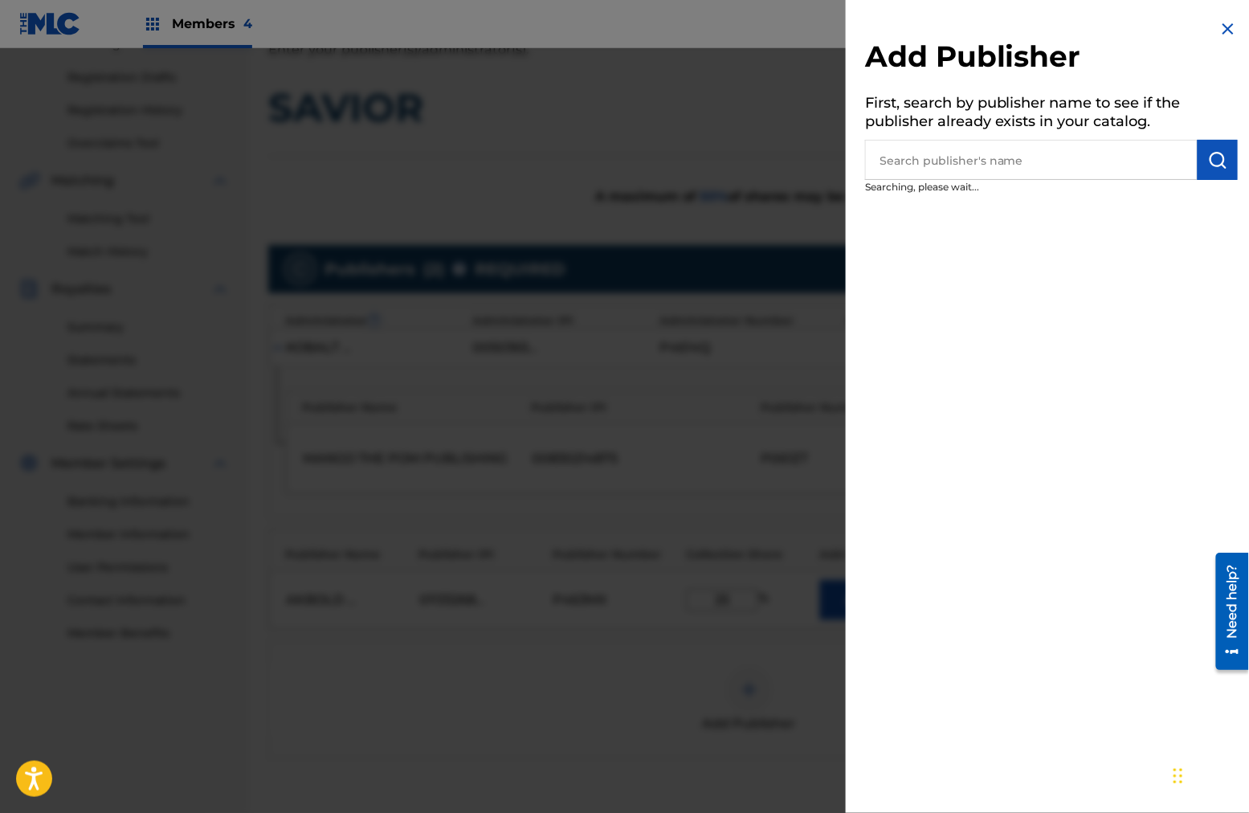
scroll to position [274, 0]
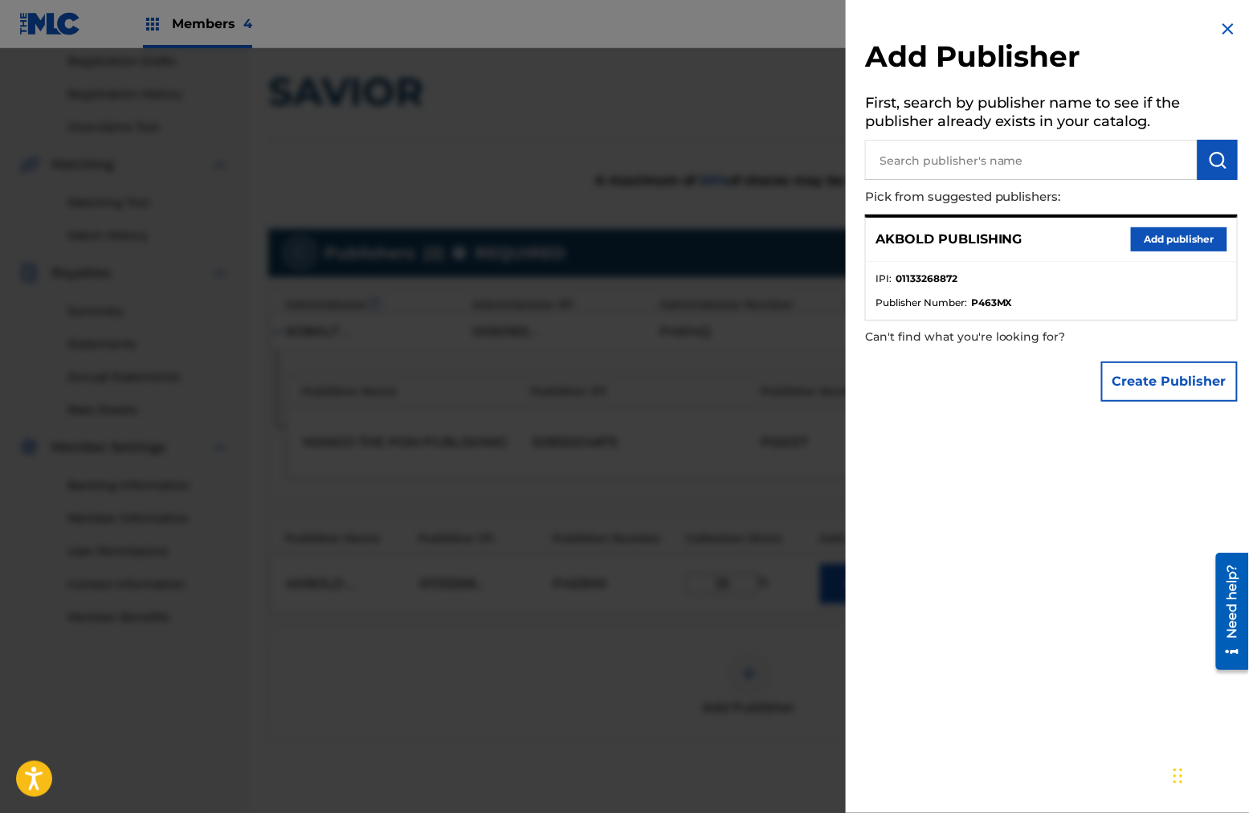
click at [589, 650] on div at bounding box center [624, 454] width 1249 height 813
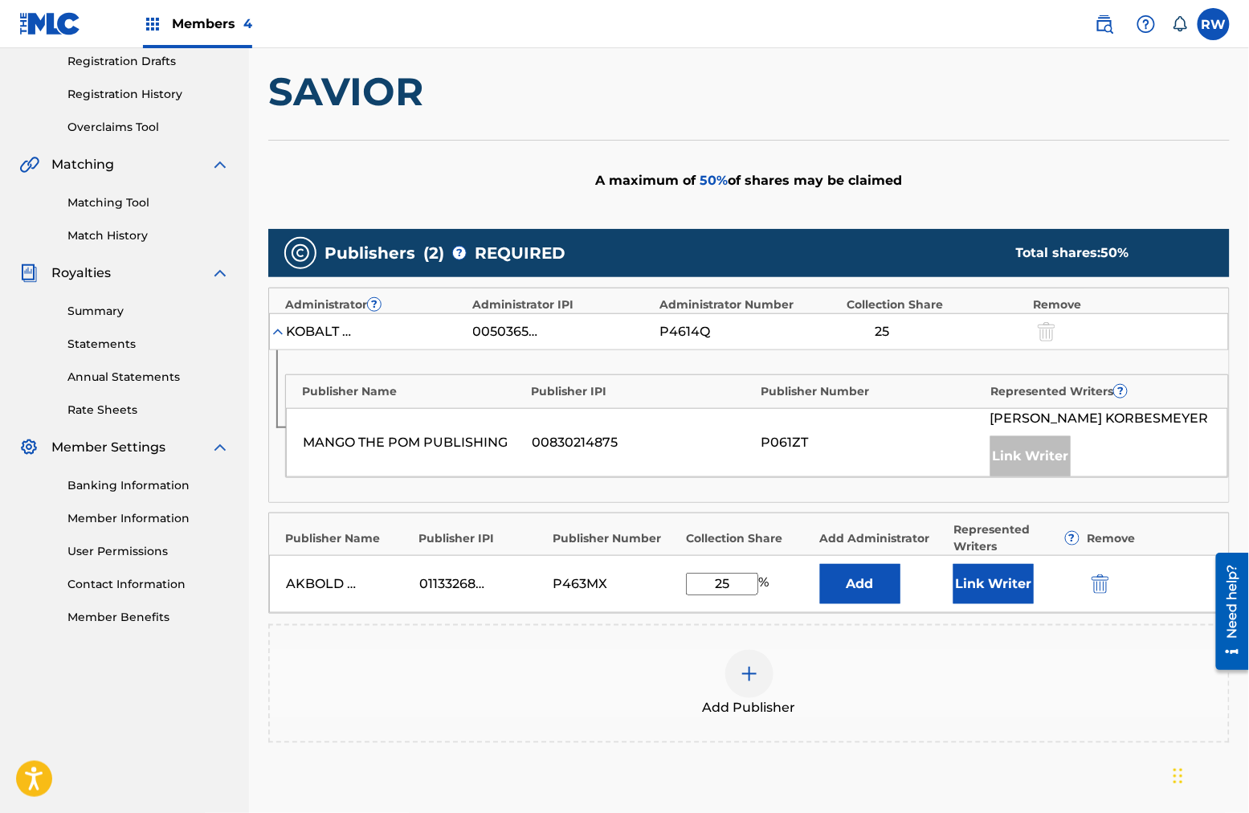
click at [949, 595] on button "Link Writer" at bounding box center [993, 584] width 80 height 40
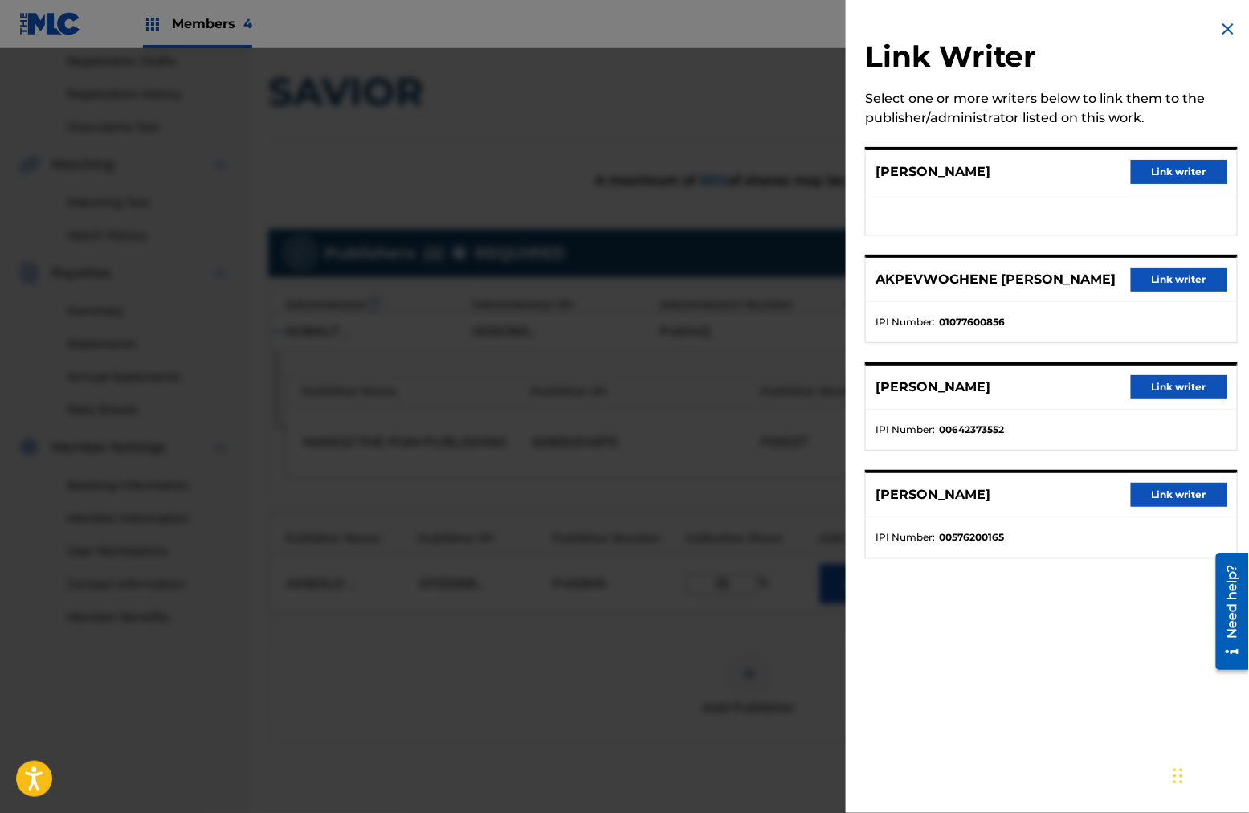
click at [949, 286] on button "Link writer" at bounding box center [1179, 279] width 96 height 24
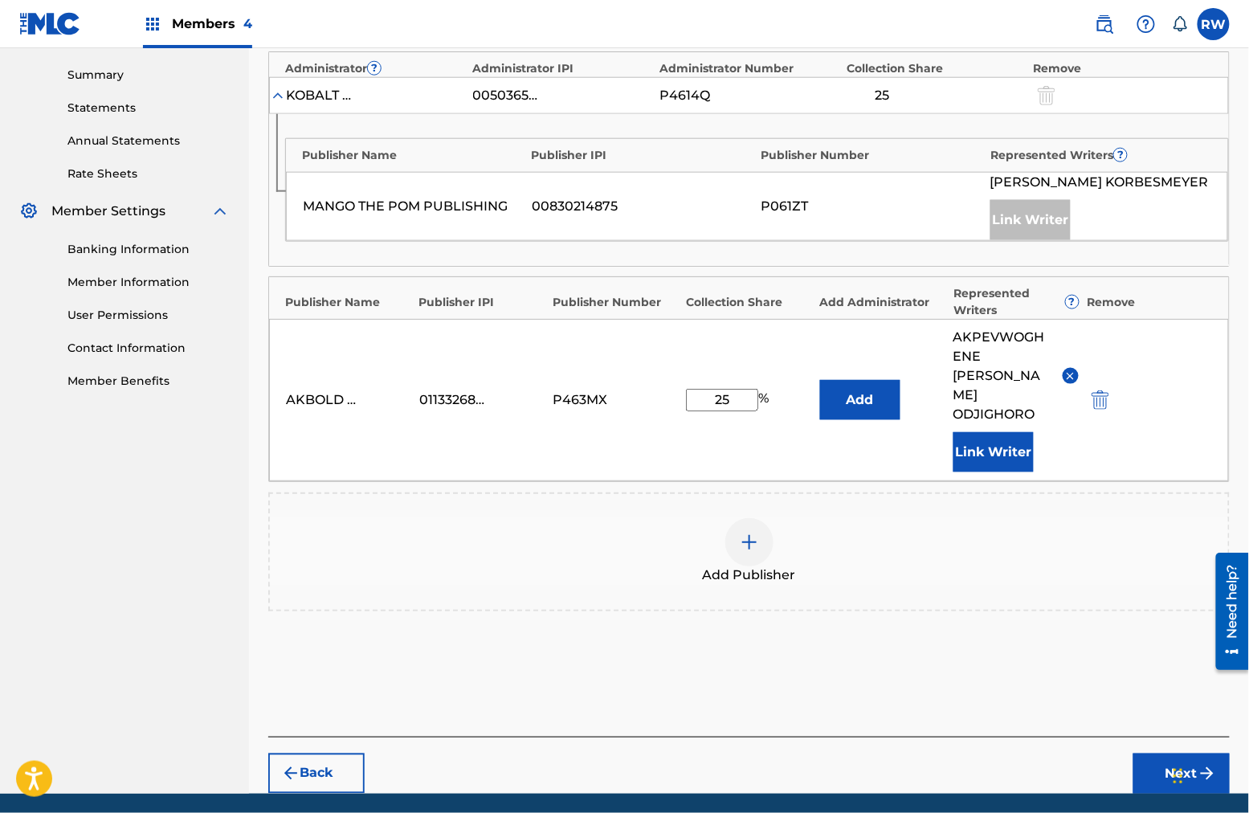
scroll to position [524, 0]
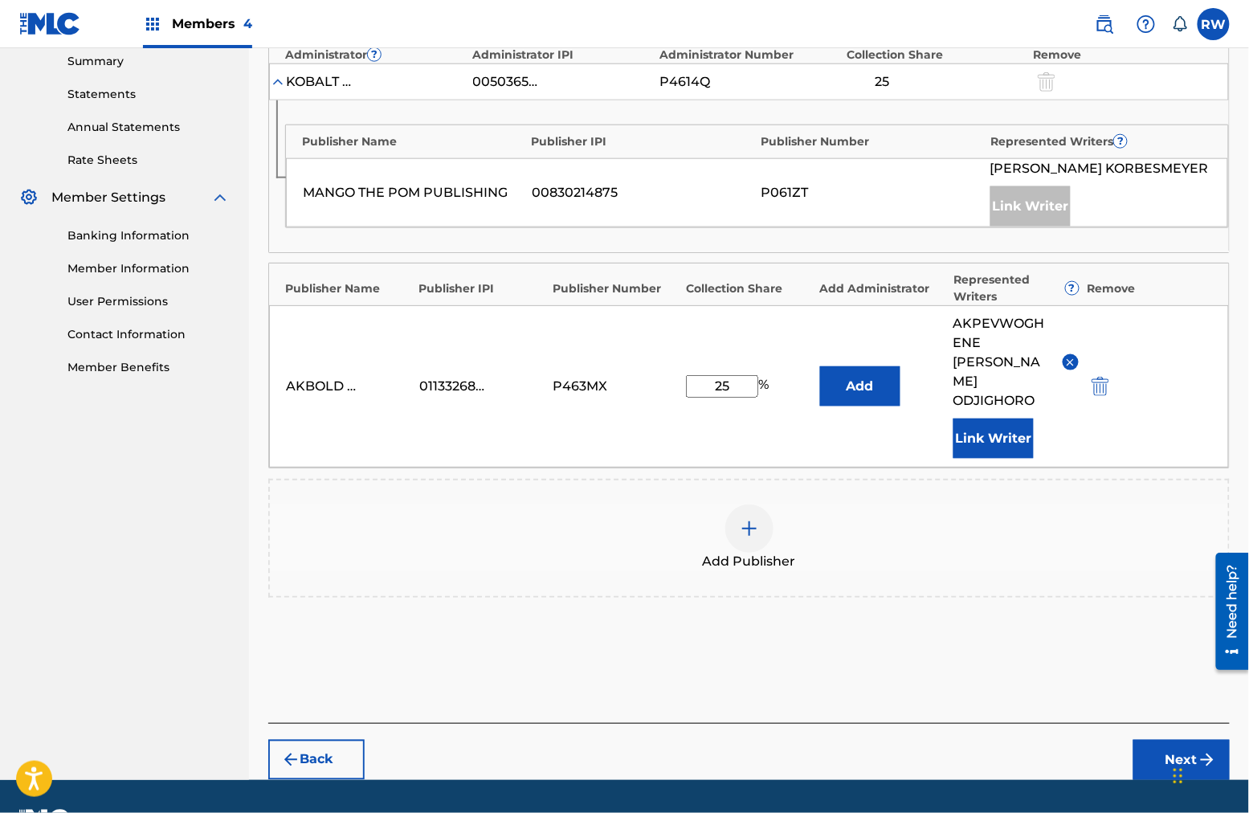
click at [949, 650] on button "Next" at bounding box center [1181, 760] width 96 height 40
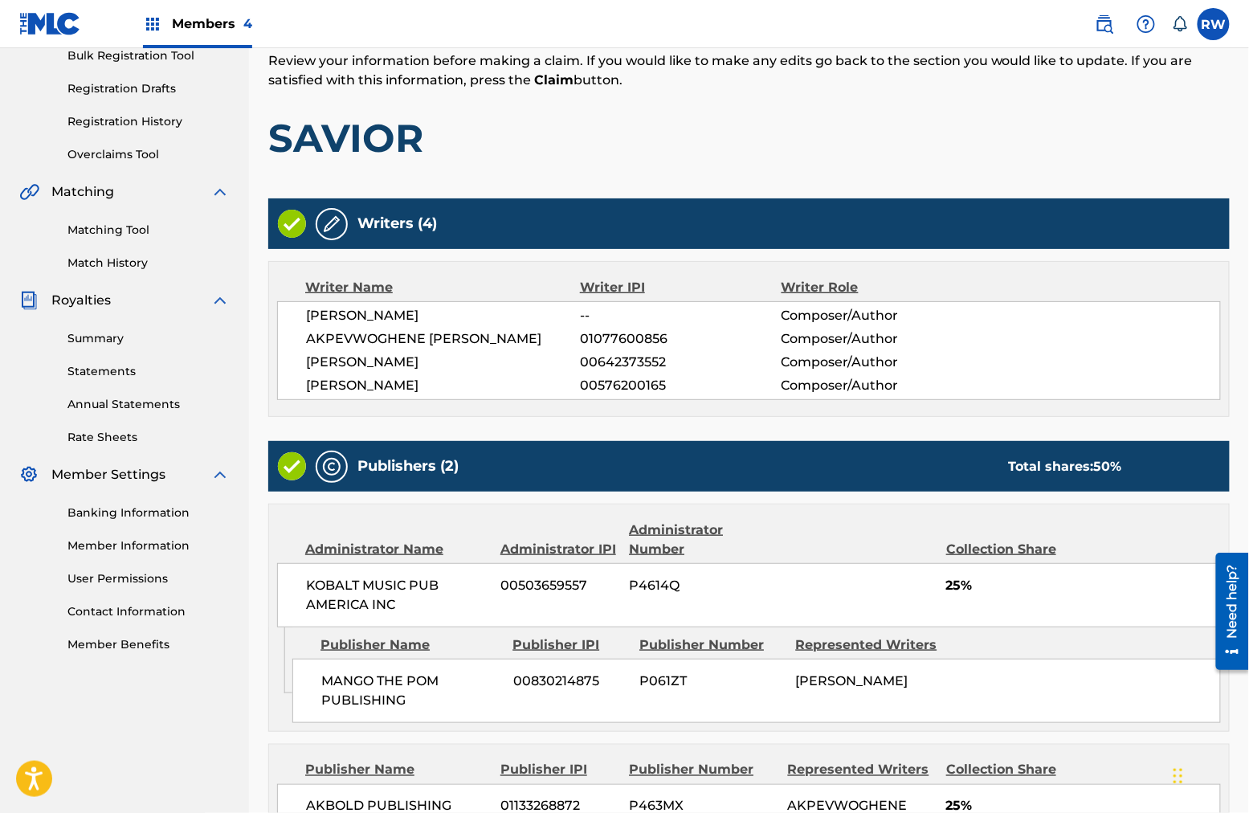
scroll to position [451, 0]
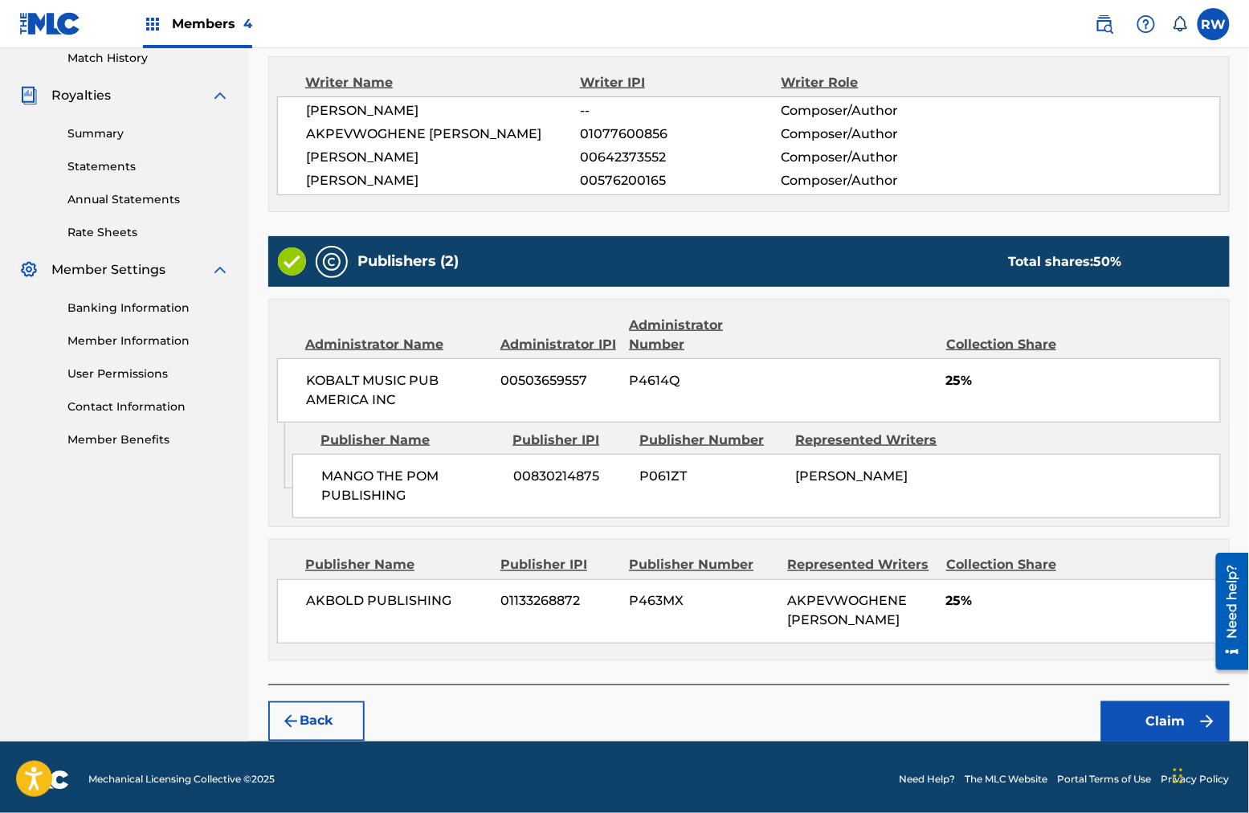
click at [949, 650] on button "Claim" at bounding box center [1165, 721] width 129 height 40
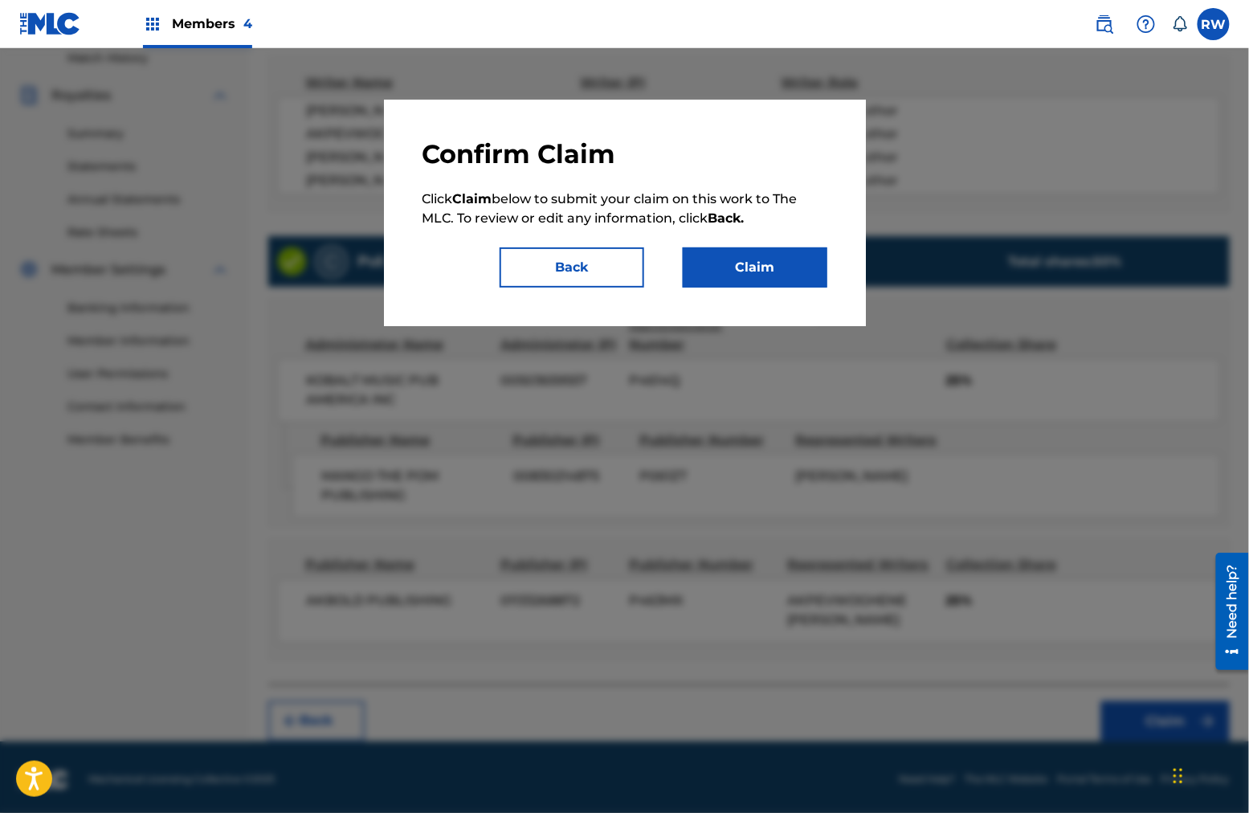
click at [765, 277] on button "Claim" at bounding box center [755, 267] width 145 height 40
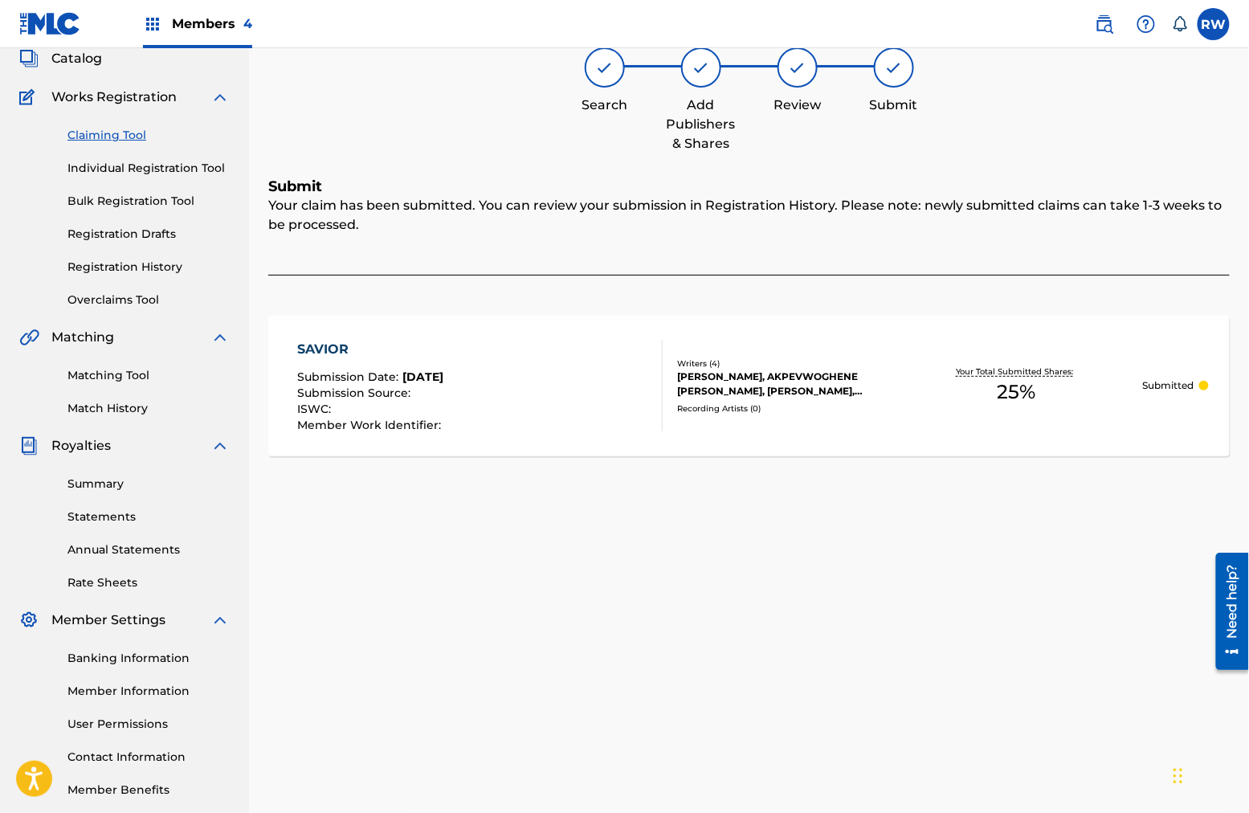
scroll to position [99, 0]
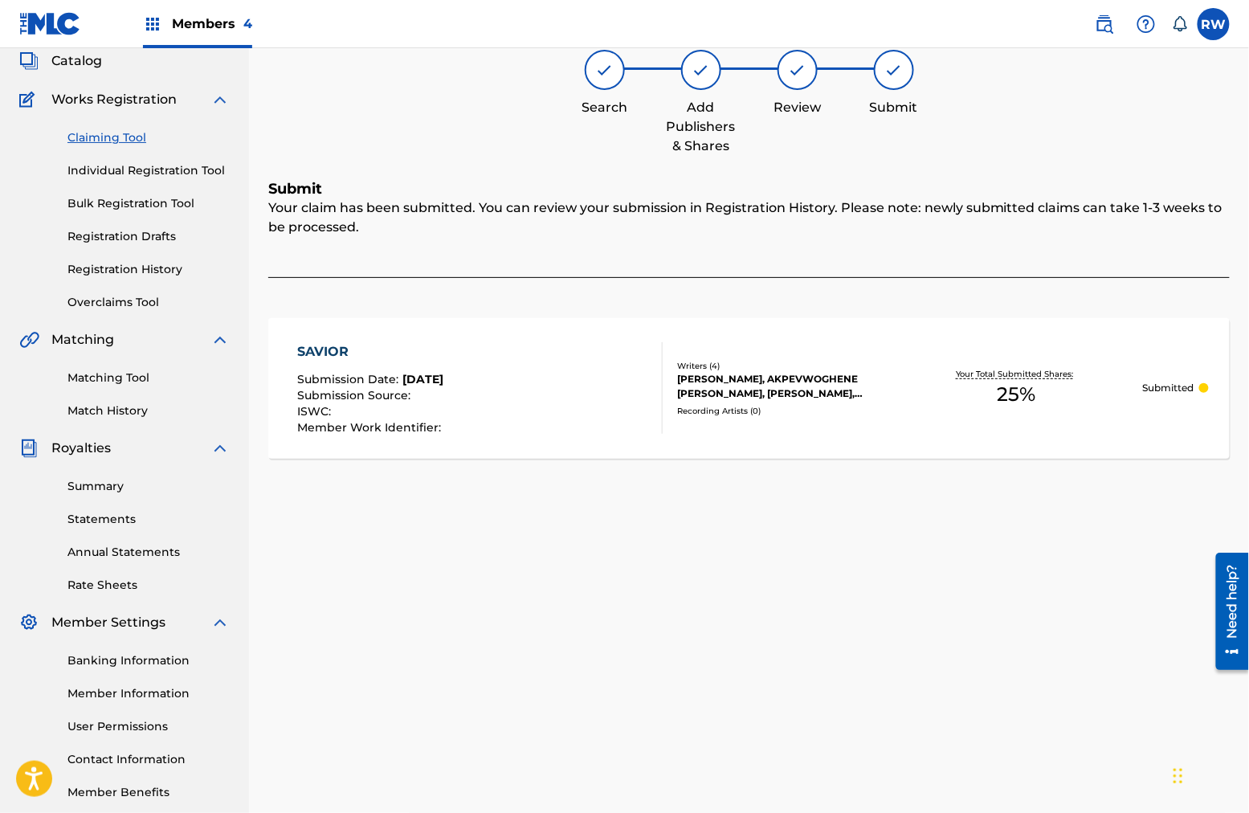
click at [116, 137] on link "Claiming Tool" at bounding box center [148, 137] width 162 height 17
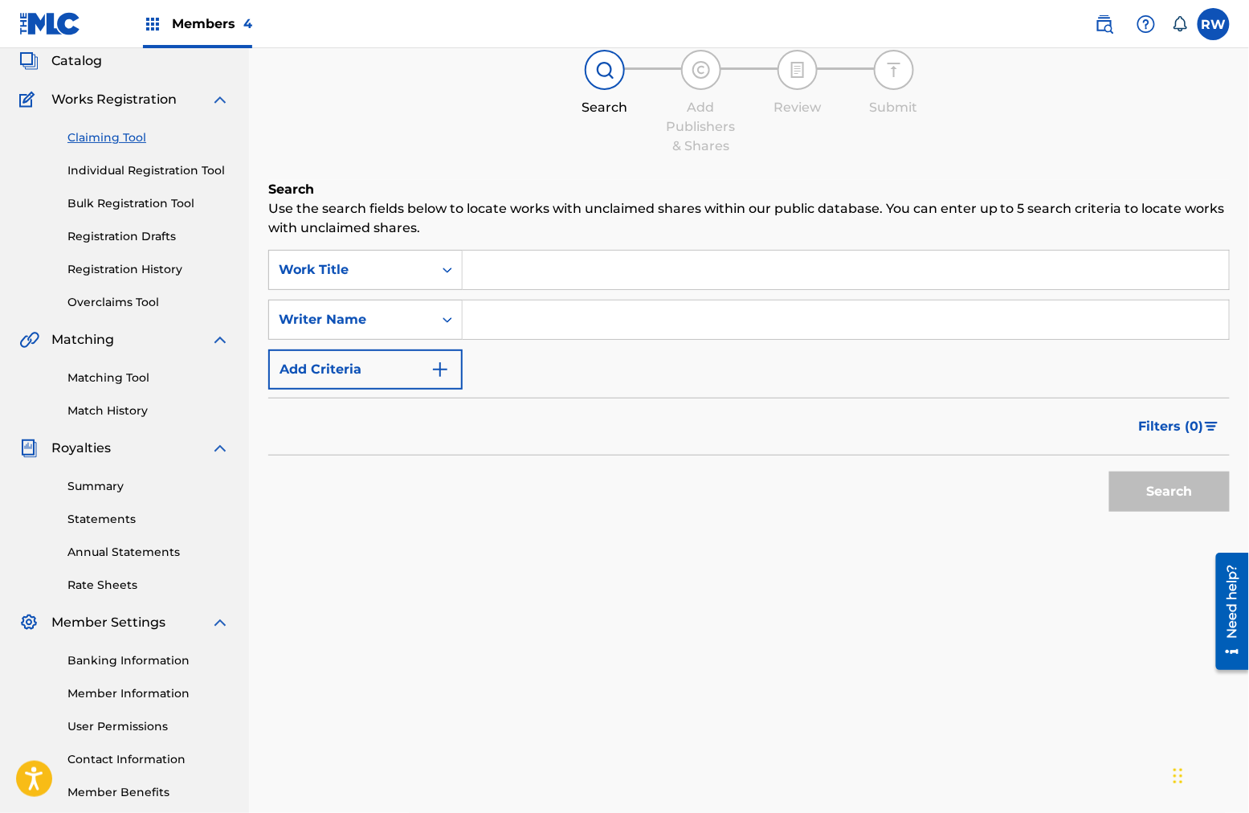
scroll to position [0, 0]
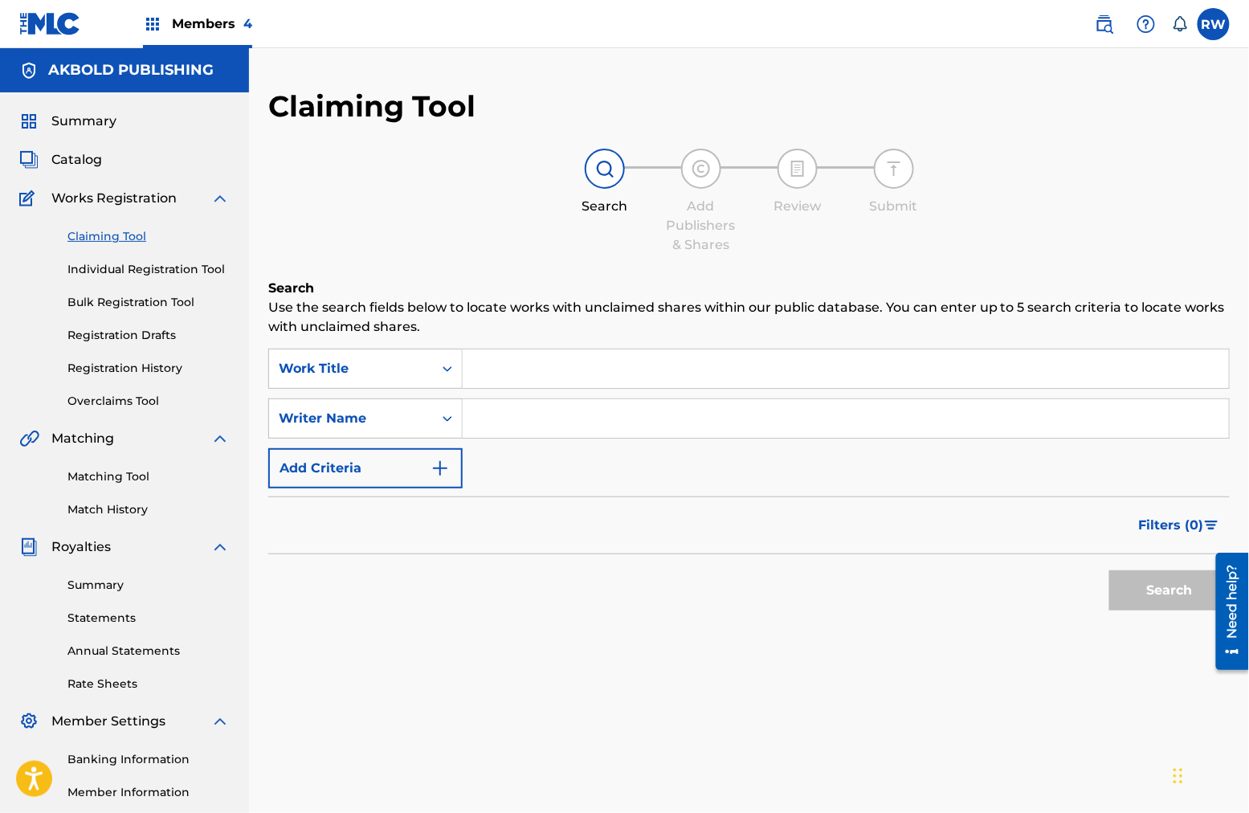
click at [632, 371] on input "Search Form" at bounding box center [846, 368] width 766 height 39
type input "savior stripped"
click at [597, 419] on input "Search Form" at bounding box center [846, 418] width 766 height 39
type input "akpevwoghene [PERSON_NAME]"
click at [949, 606] on button "Search" at bounding box center [1169, 590] width 120 height 40
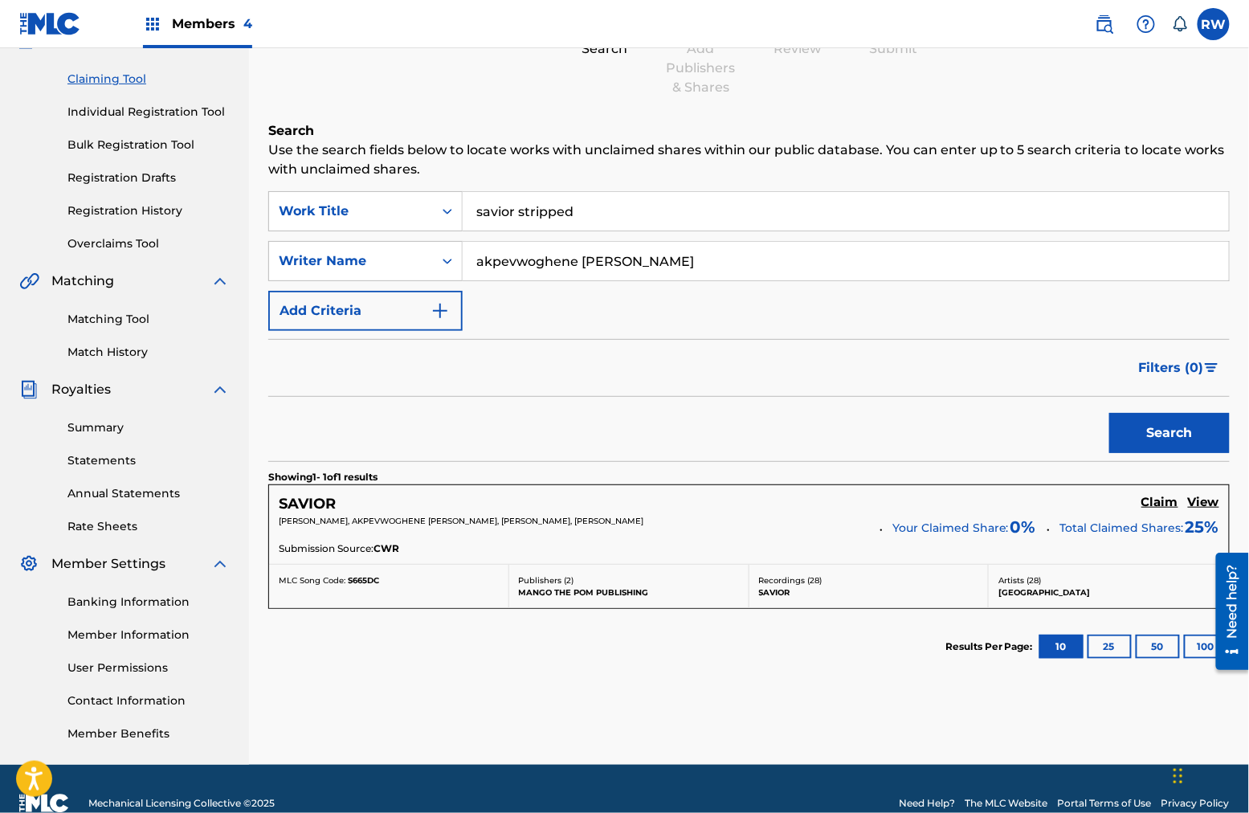
scroll to position [159, 0]
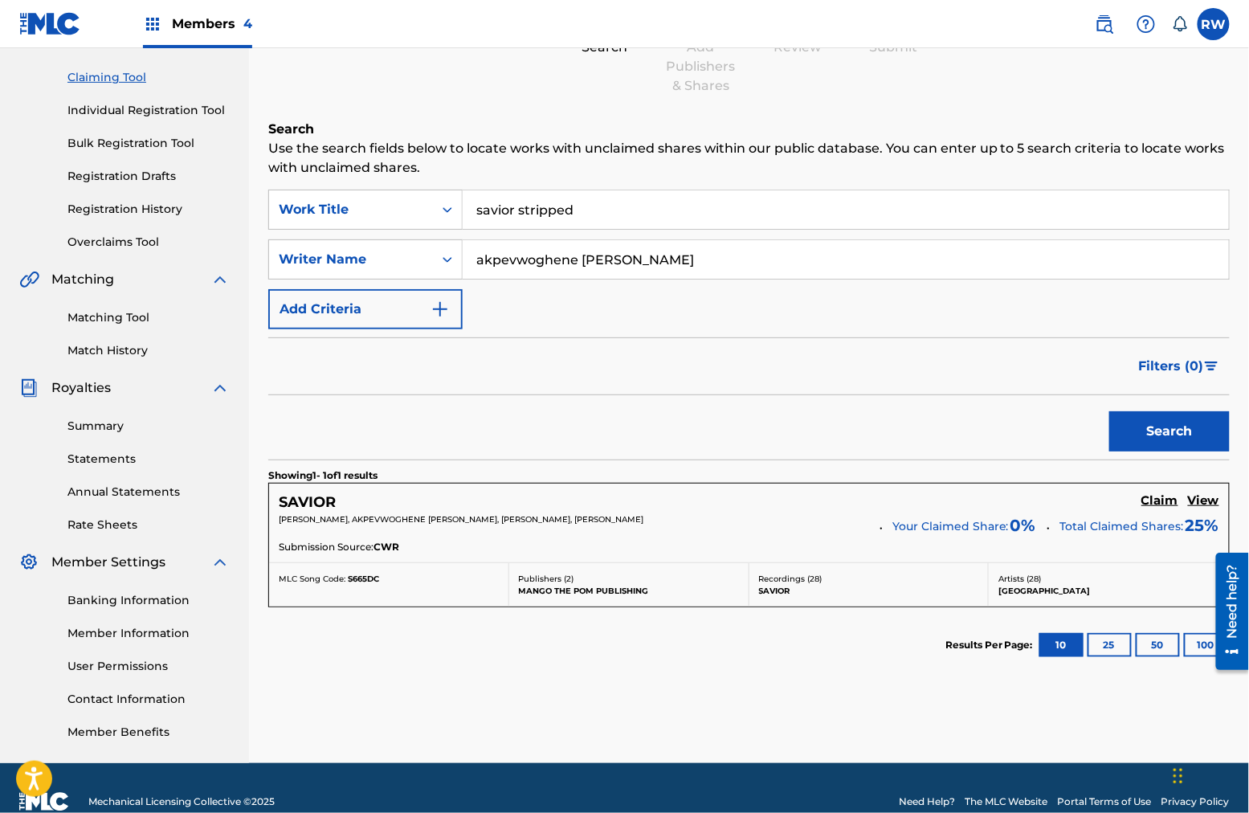
click at [949, 496] on div "SAVIOR Claim View [PERSON_NAME], AKPEVWOGHENE [PERSON_NAME], [PERSON_NAME], [PE…" at bounding box center [749, 523] width 960 height 79
click at [949, 498] on h5 "View" at bounding box center [1203, 500] width 31 height 15
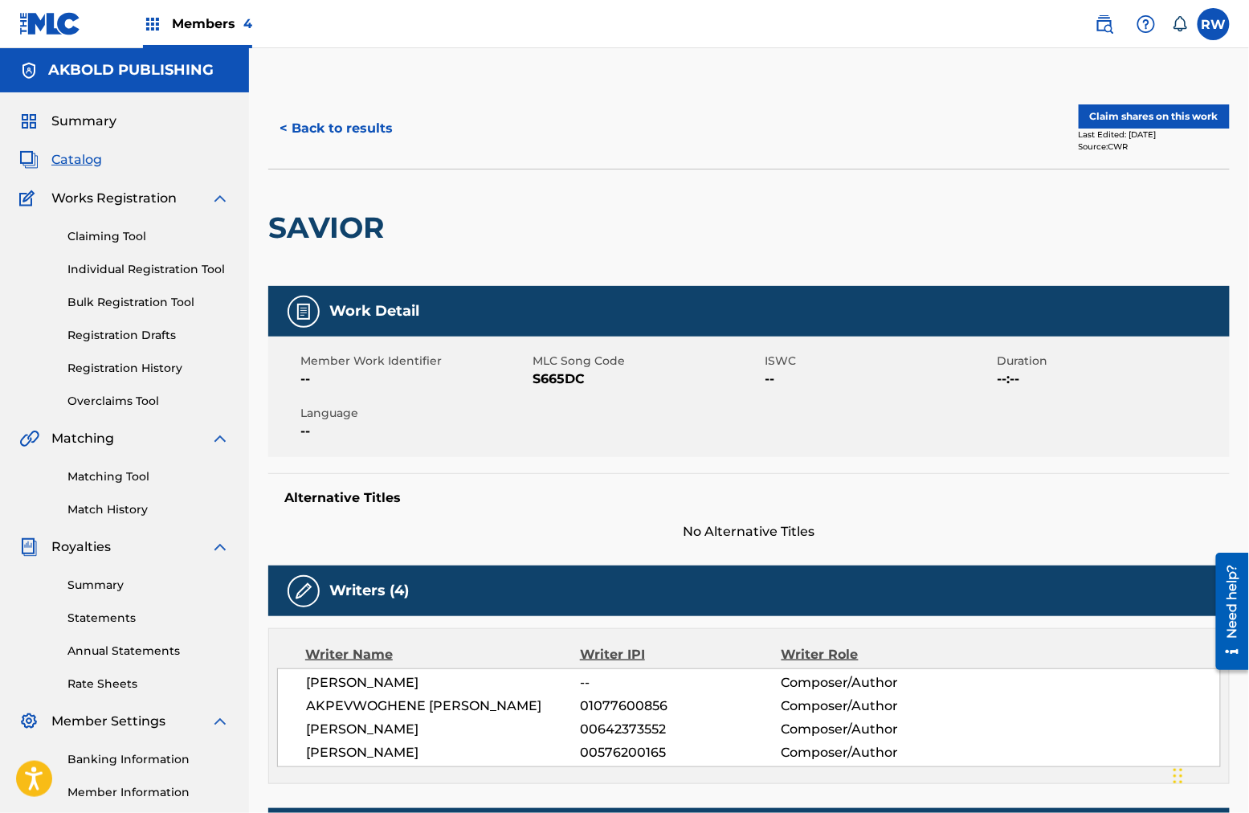
click at [208, 4] on div "Members 4" at bounding box center [197, 23] width 109 height 47
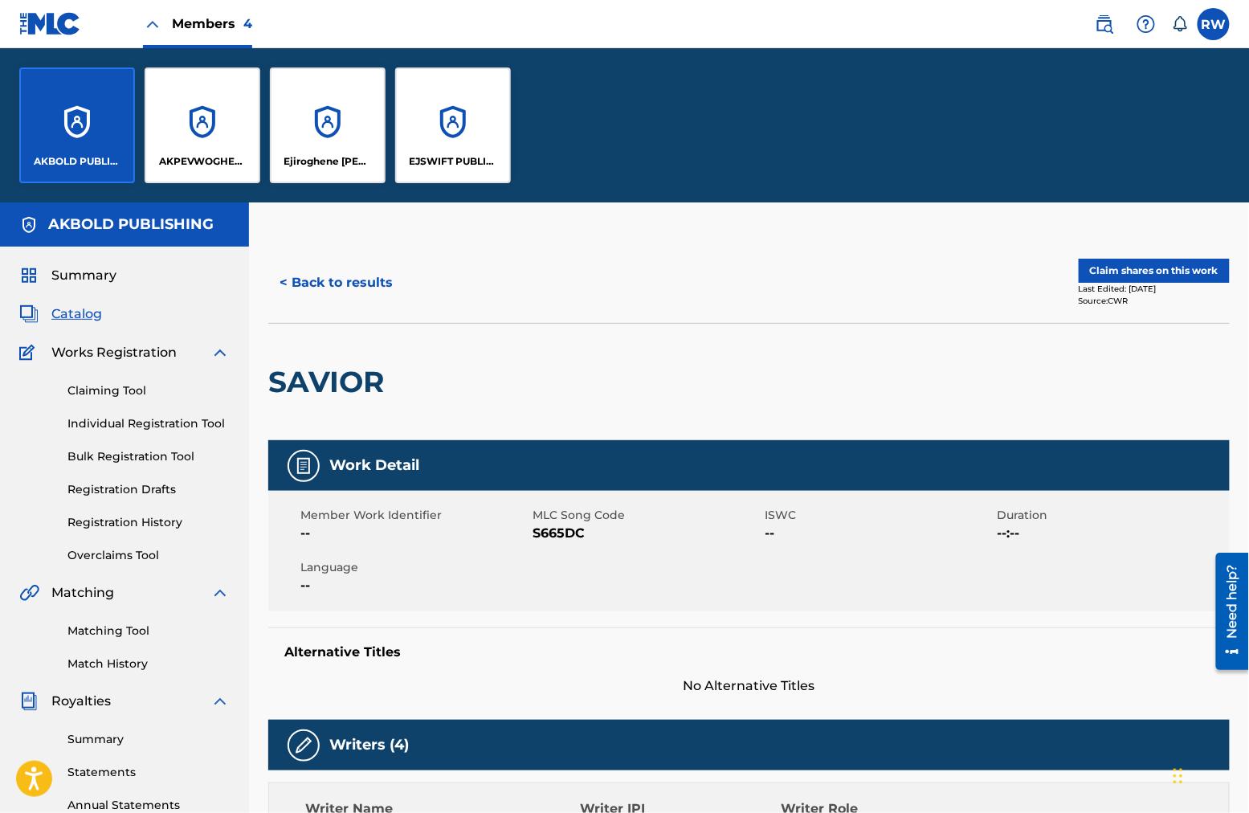
click at [471, 131] on div "EJSWIFT PUBLISHING" at bounding box center [453, 125] width 116 height 116
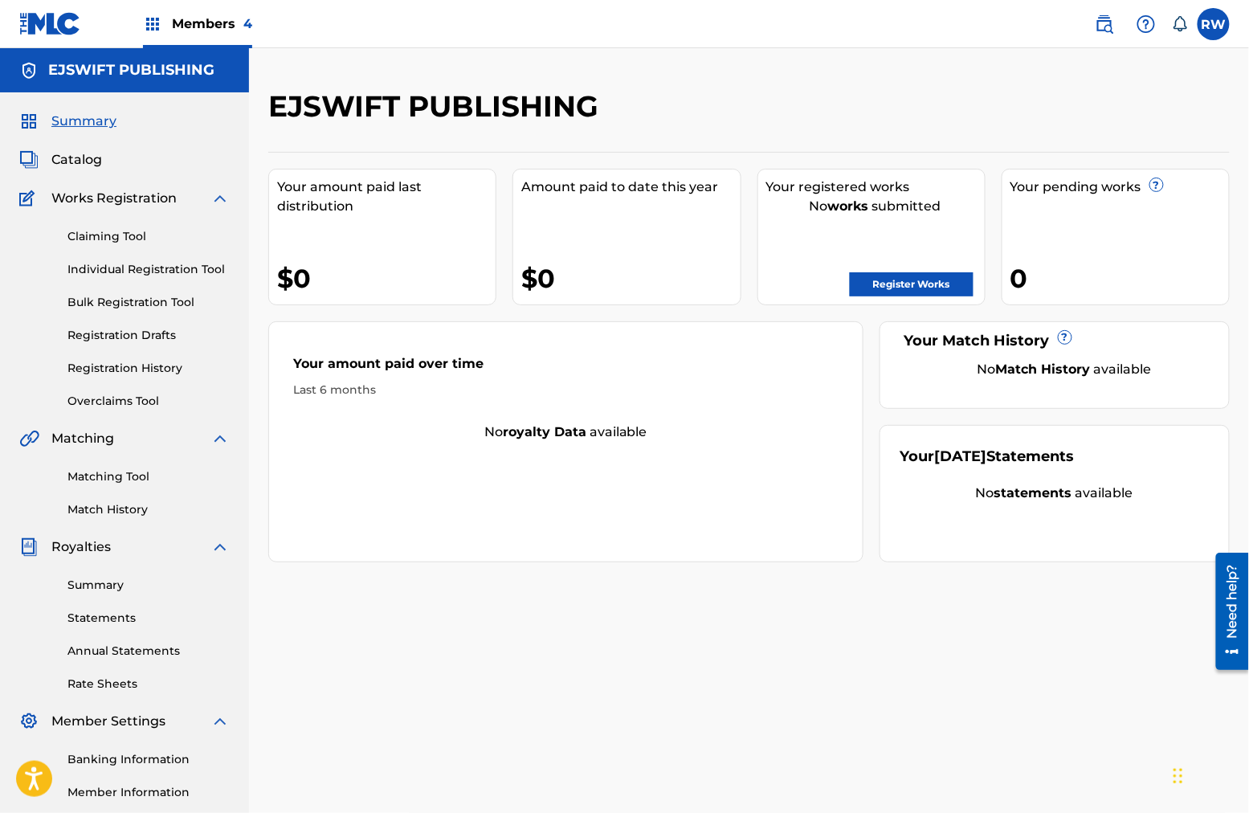
click at [129, 237] on link "Claiming Tool" at bounding box center [148, 236] width 162 height 17
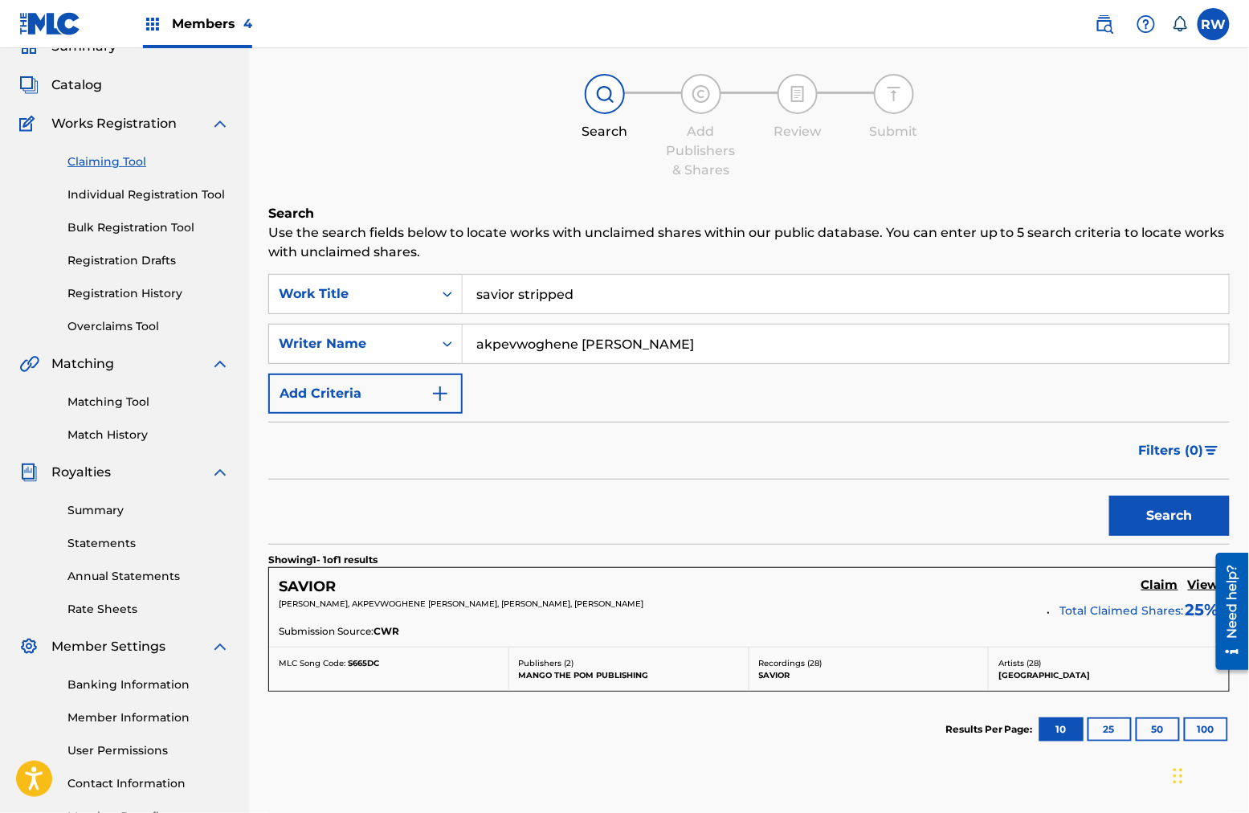
scroll to position [184, 0]
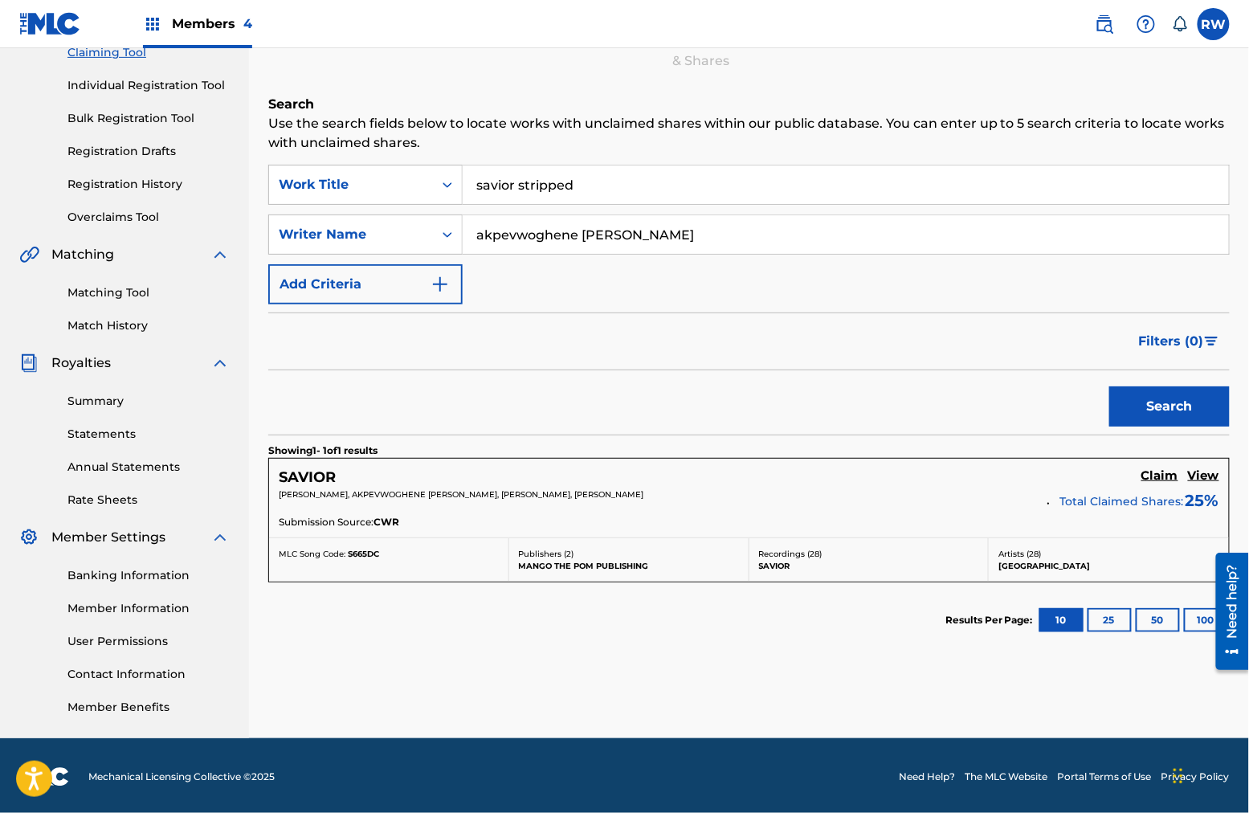
click at [949, 474] on h5 "Claim" at bounding box center [1159, 475] width 37 height 15
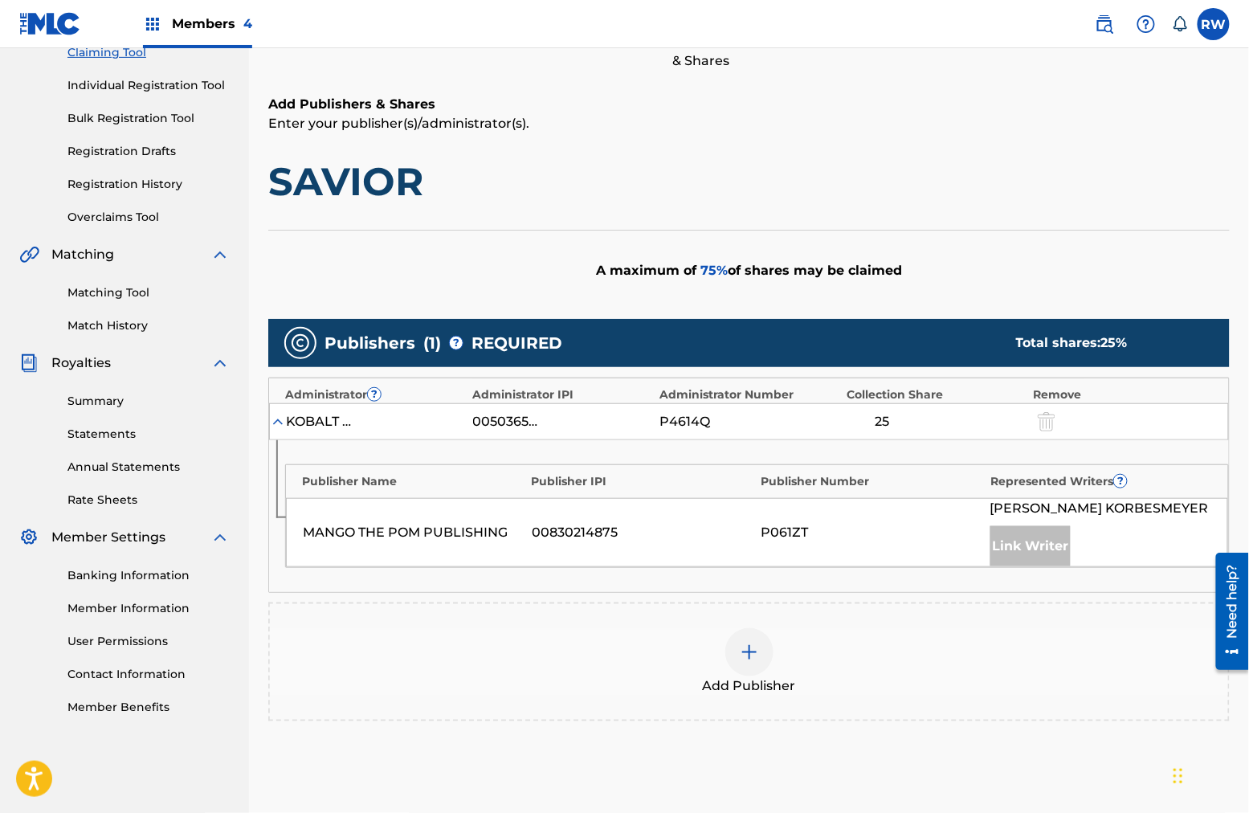
click at [745, 636] on div at bounding box center [749, 652] width 48 height 48
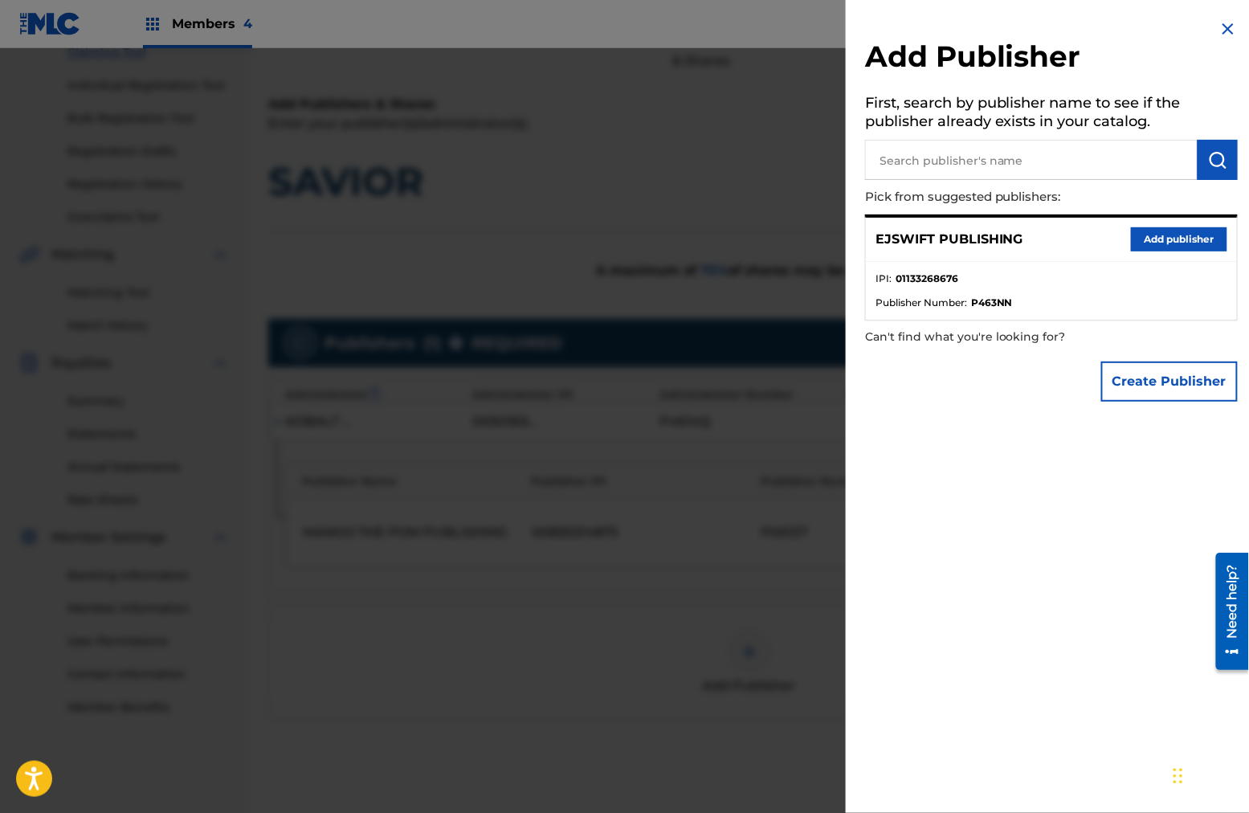
click at [949, 240] on button "Add publisher" at bounding box center [1179, 239] width 96 height 24
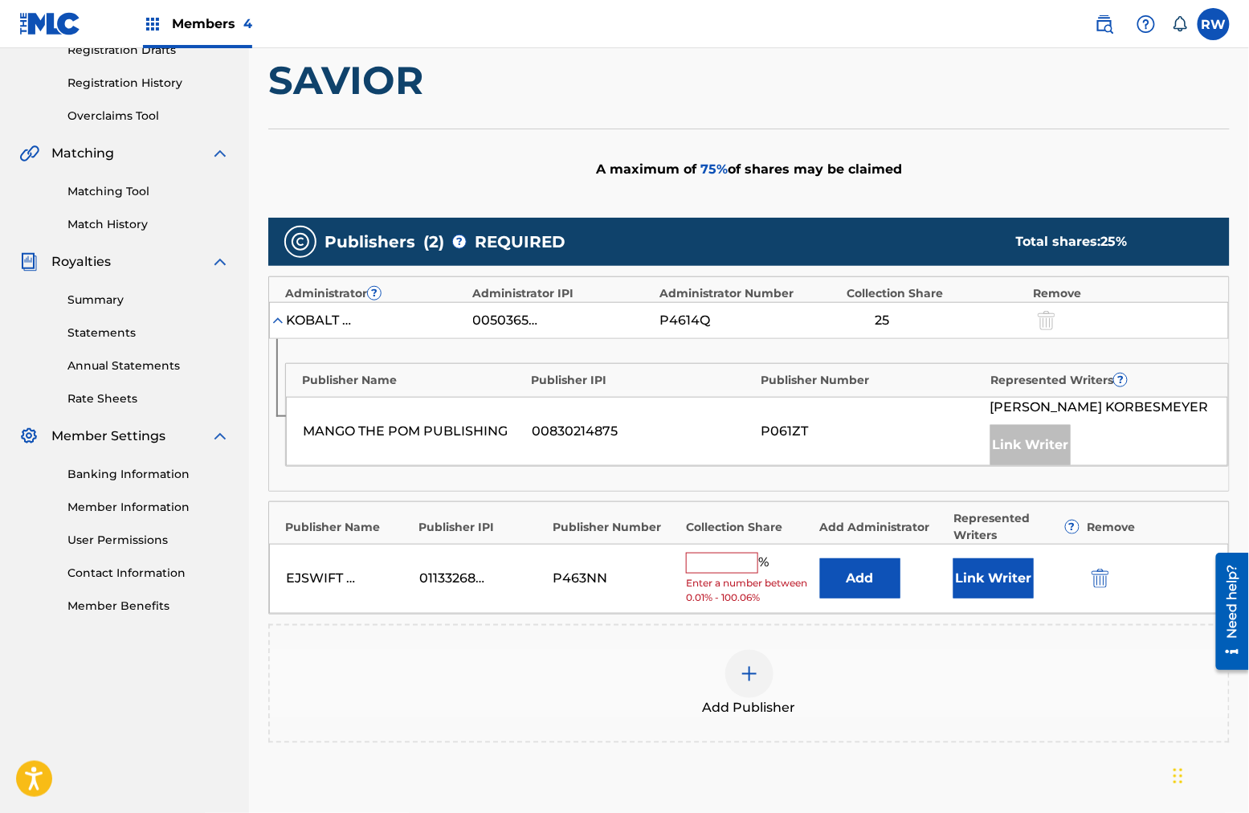
scroll to position [294, 0]
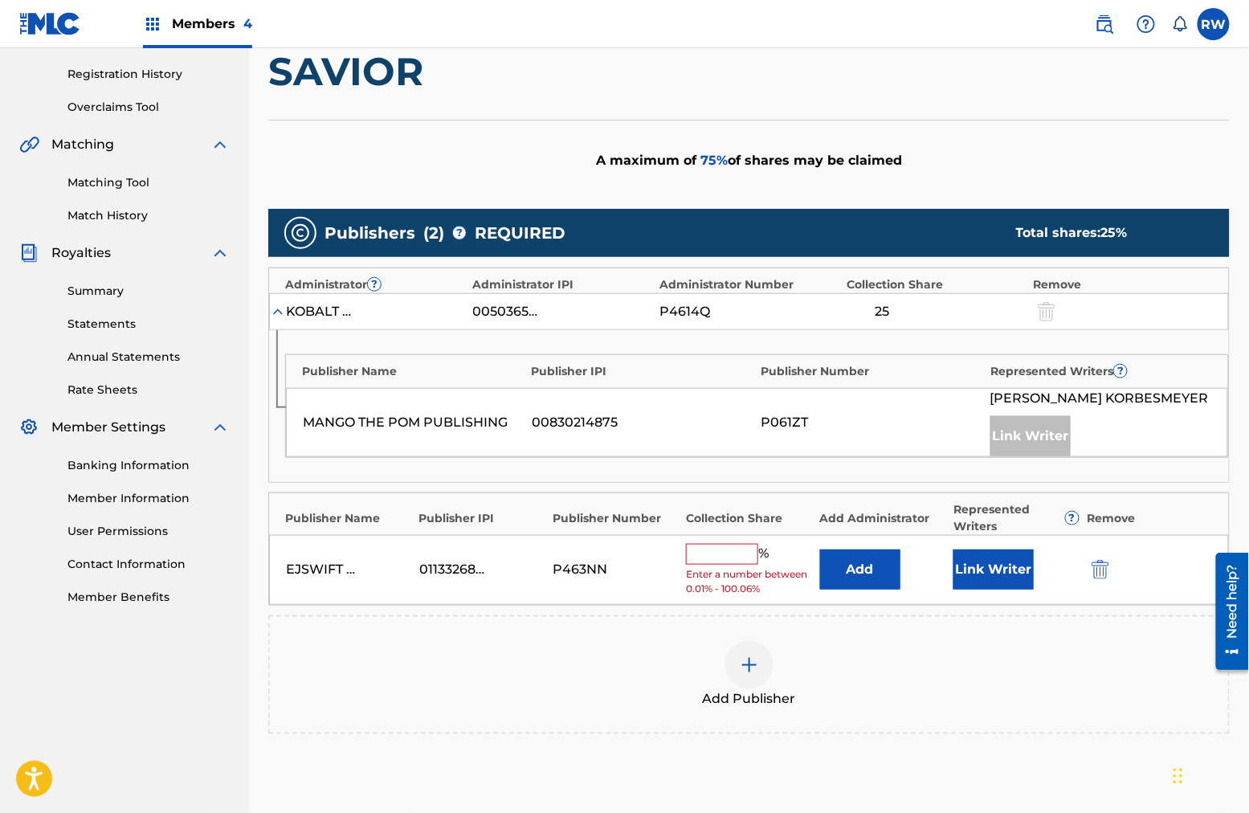
click at [729, 553] on input "text" at bounding box center [722, 554] width 72 height 21
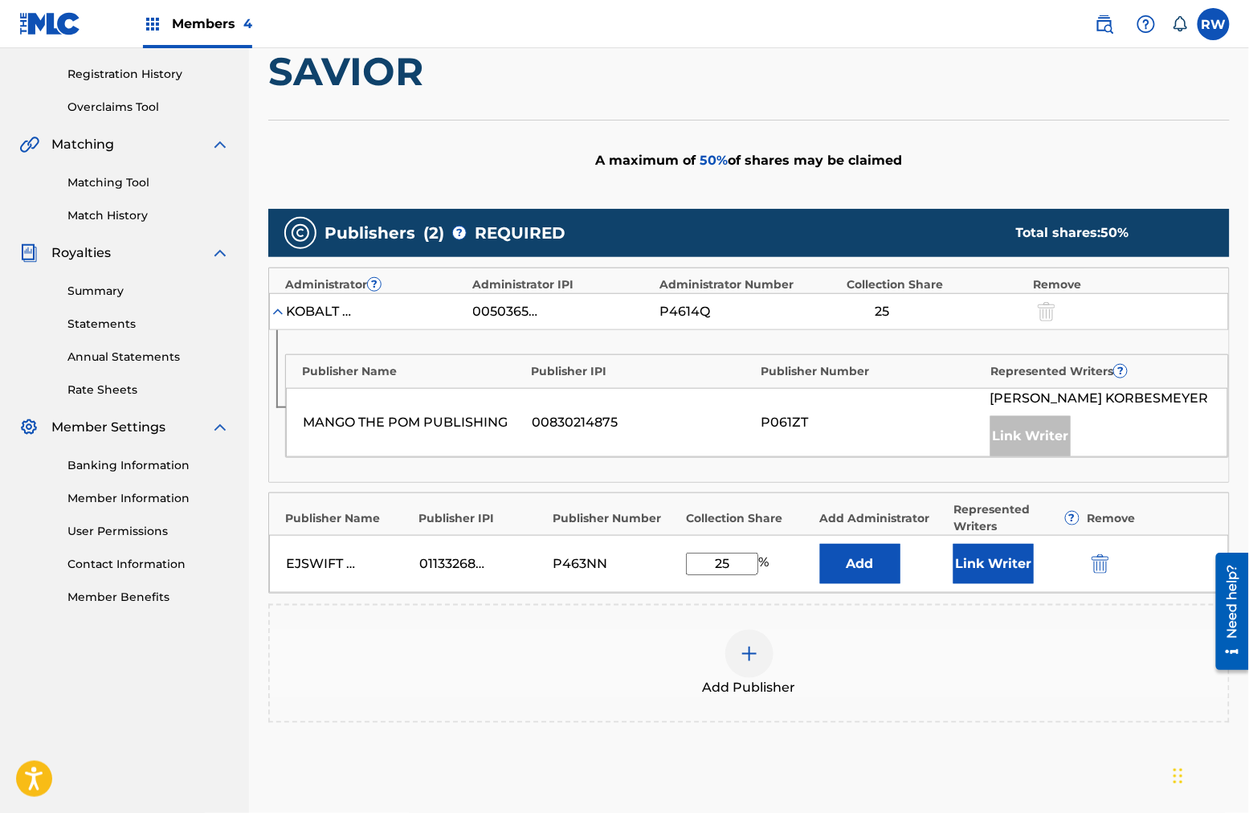
type input "25"
click at [949, 556] on button "Link Writer" at bounding box center [993, 564] width 80 height 40
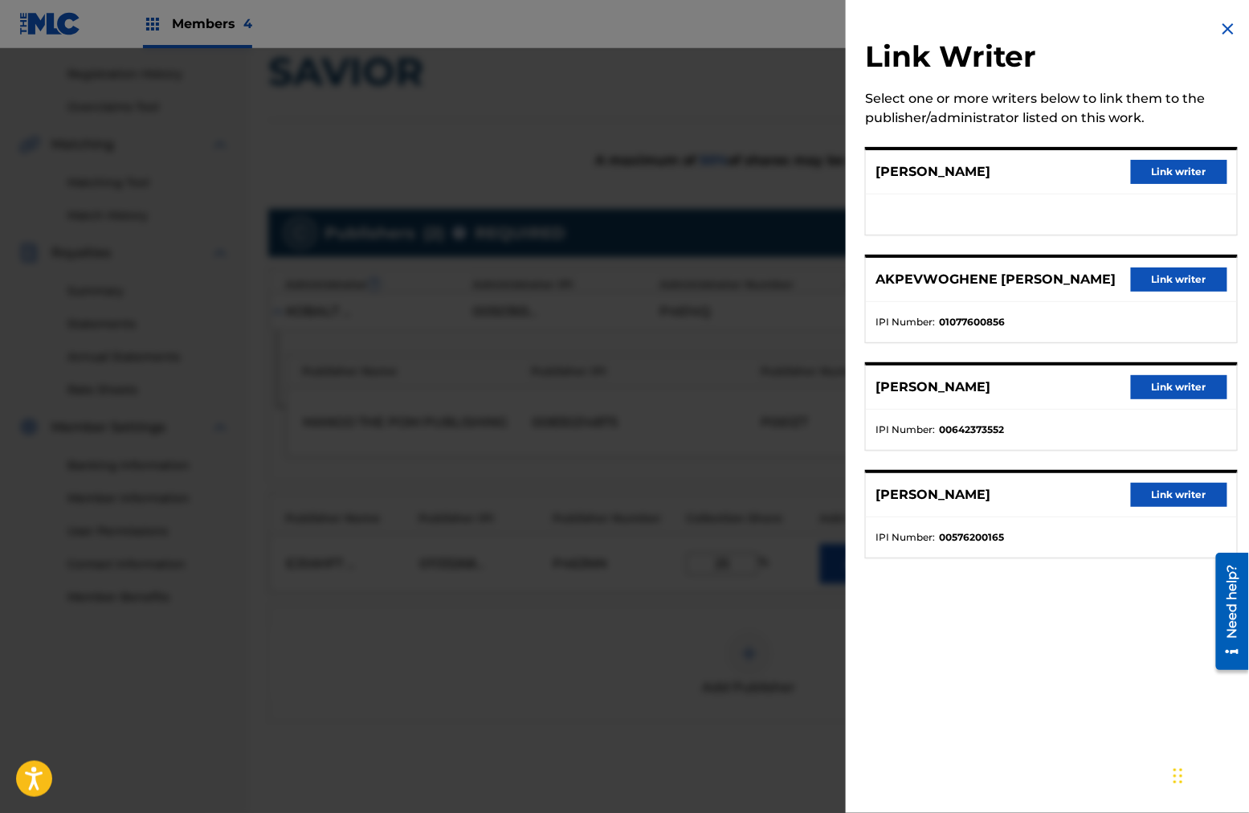
click at [624, 650] on div at bounding box center [624, 454] width 1249 height 813
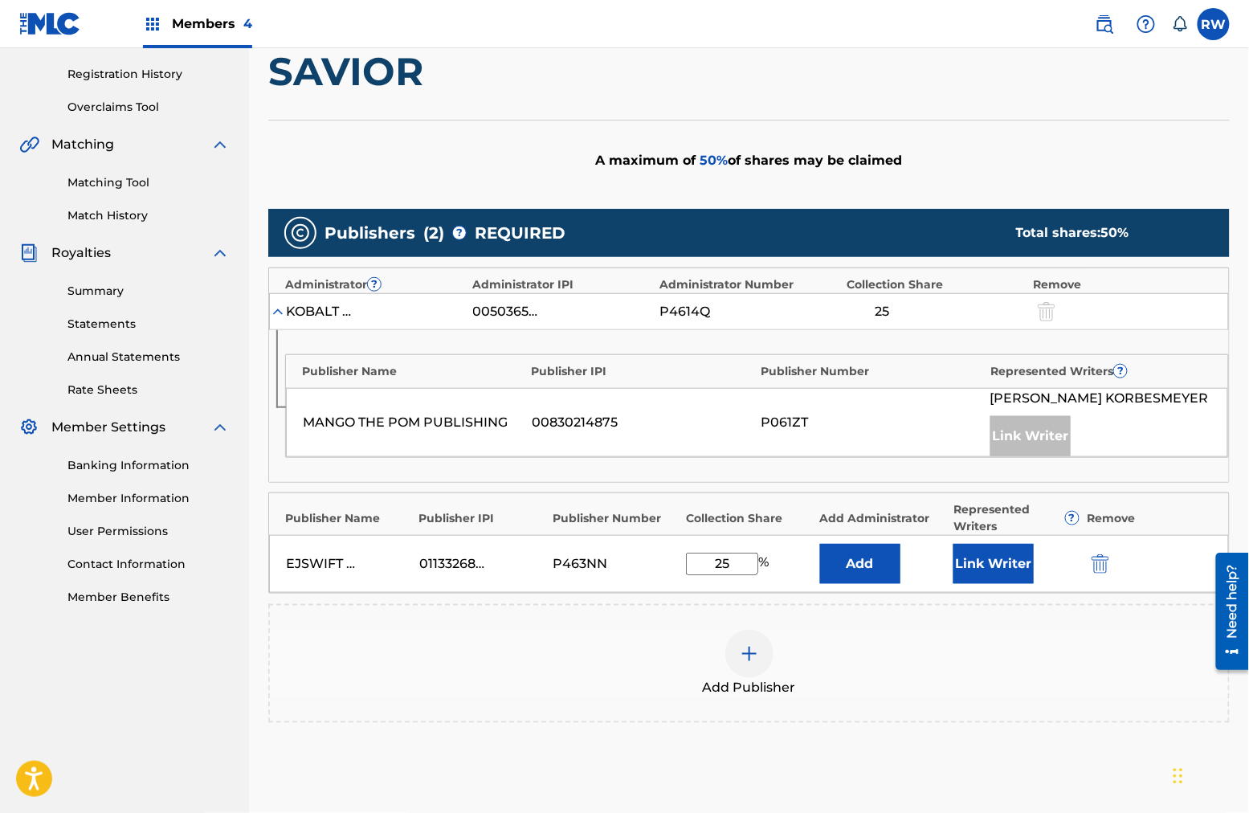
scroll to position [0, 0]
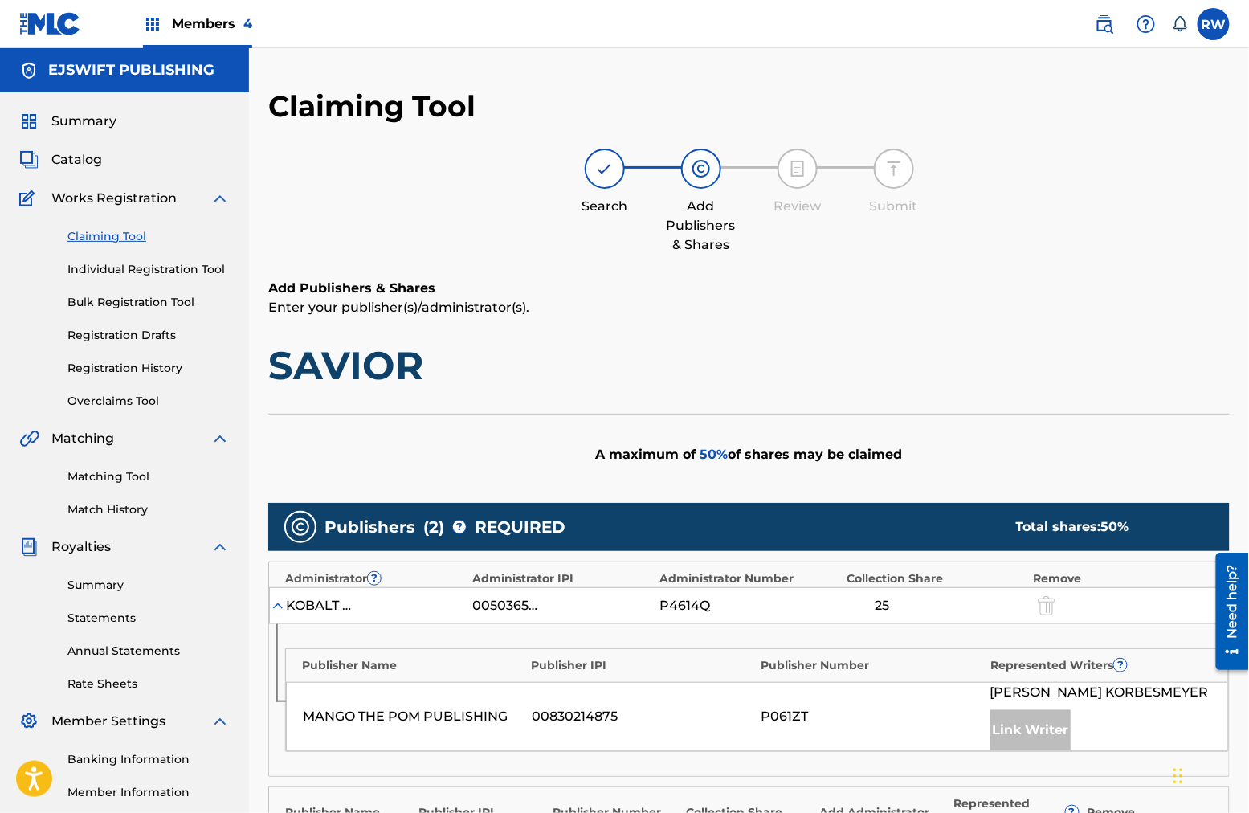
click at [204, 18] on span "Members 4" at bounding box center [212, 23] width 80 height 18
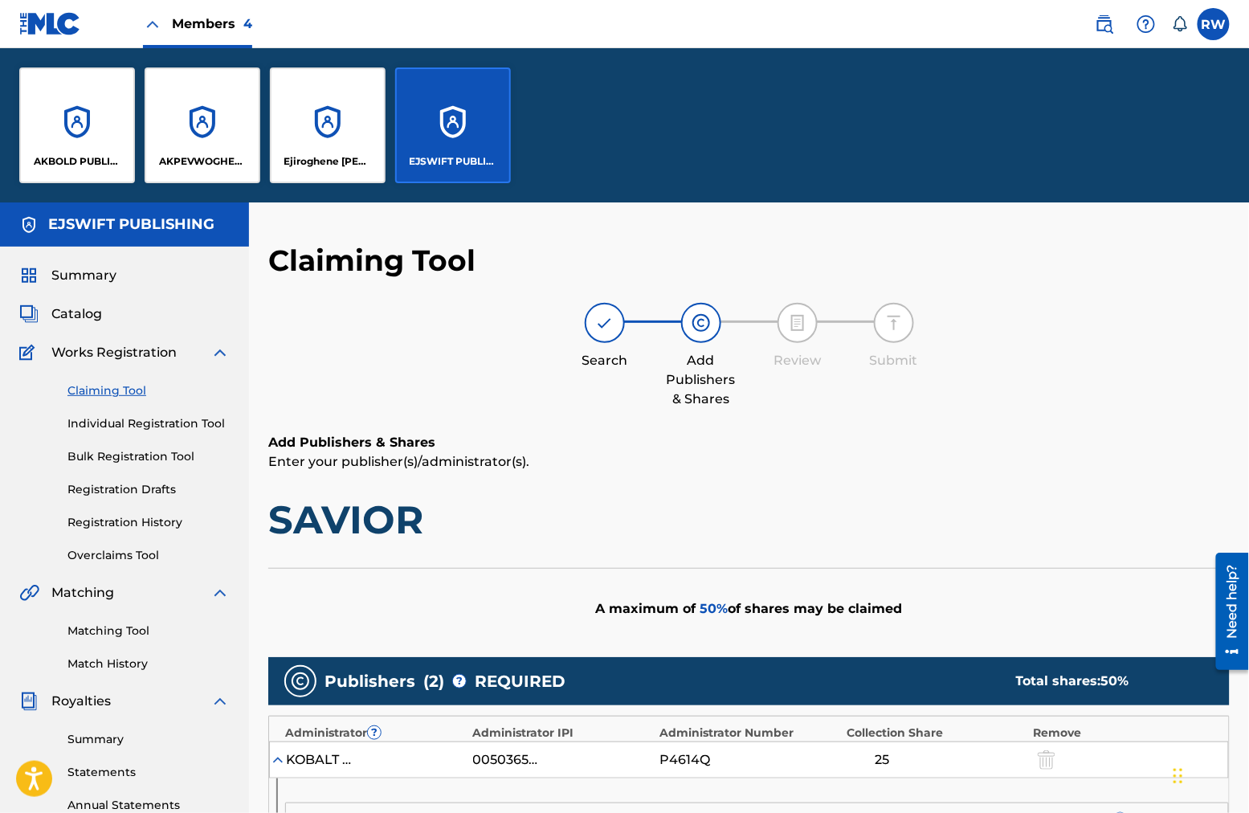
click at [349, 141] on div "Ejiroghene [PERSON_NAME]" at bounding box center [328, 125] width 116 height 116
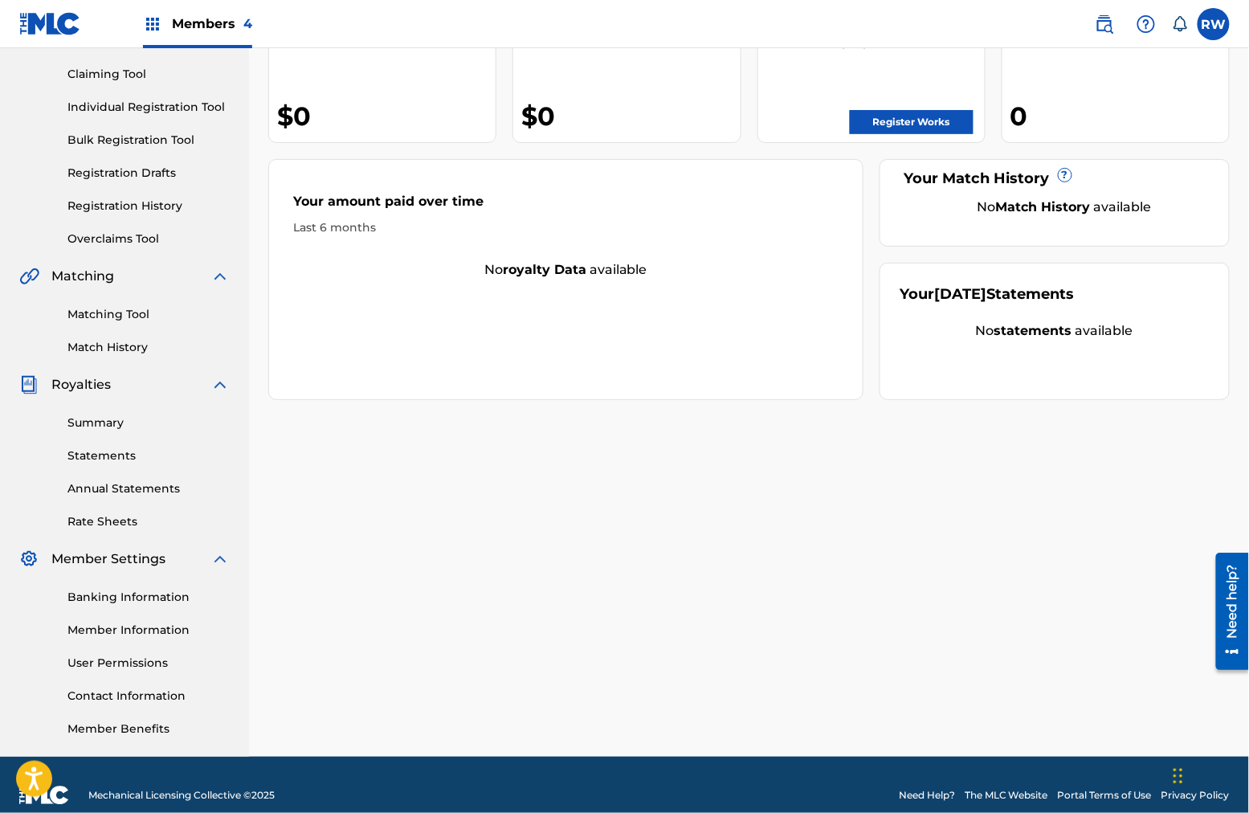
scroll to position [167, 0]
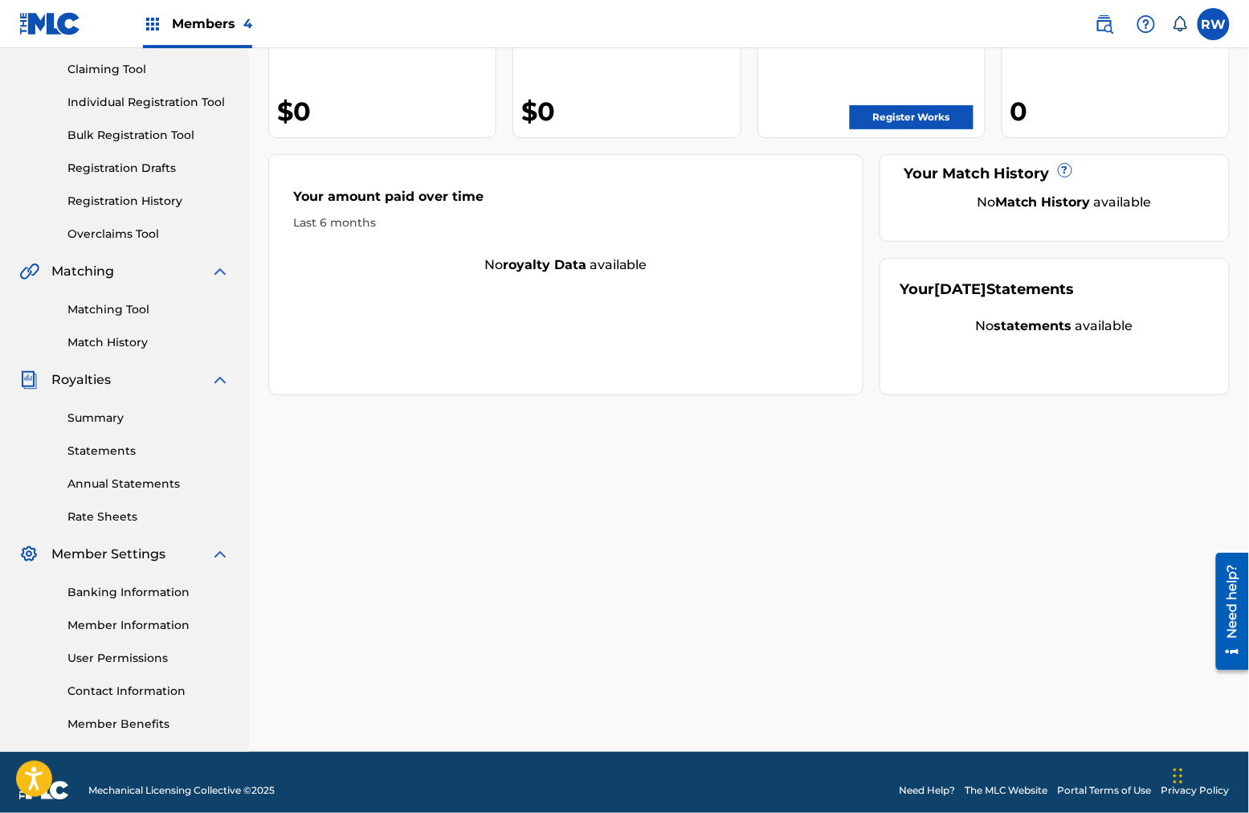
click at [151, 630] on link "Member Information" at bounding box center [148, 625] width 162 height 17
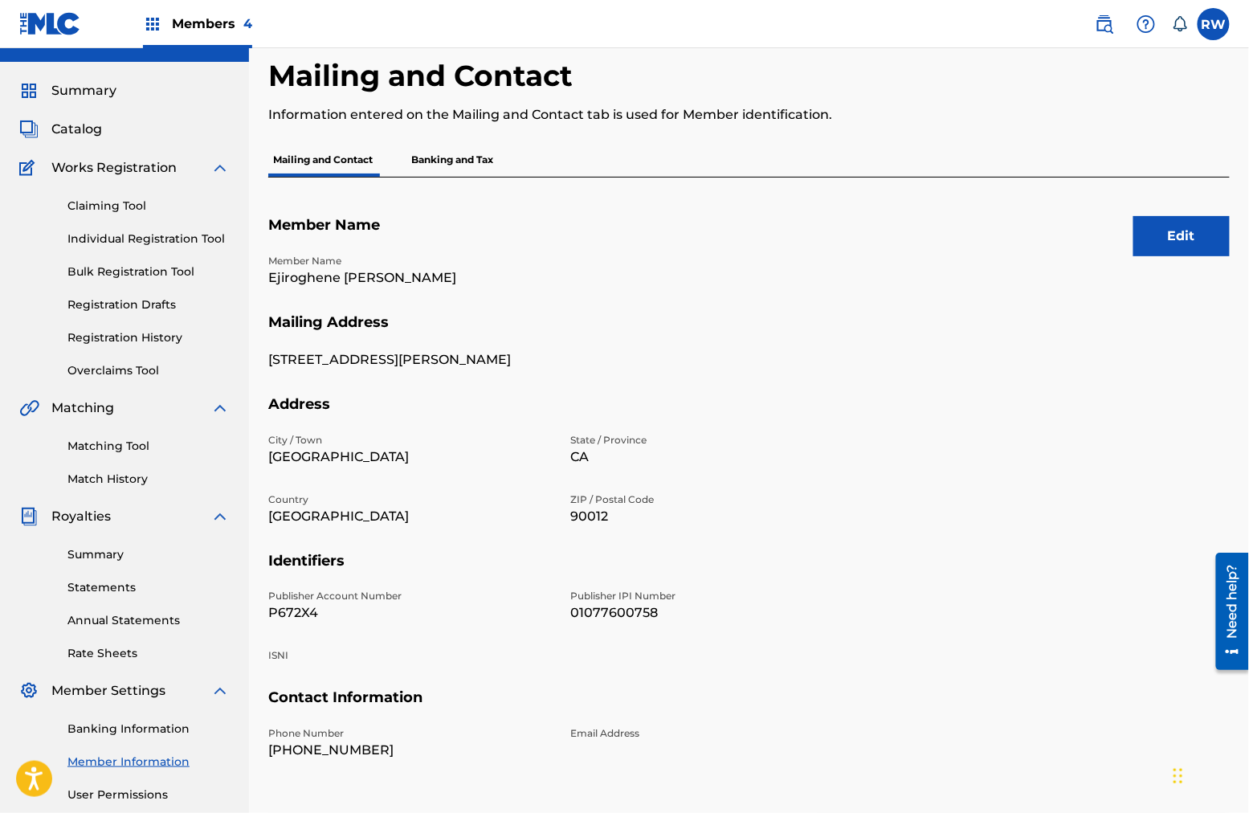
scroll to position [29, 0]
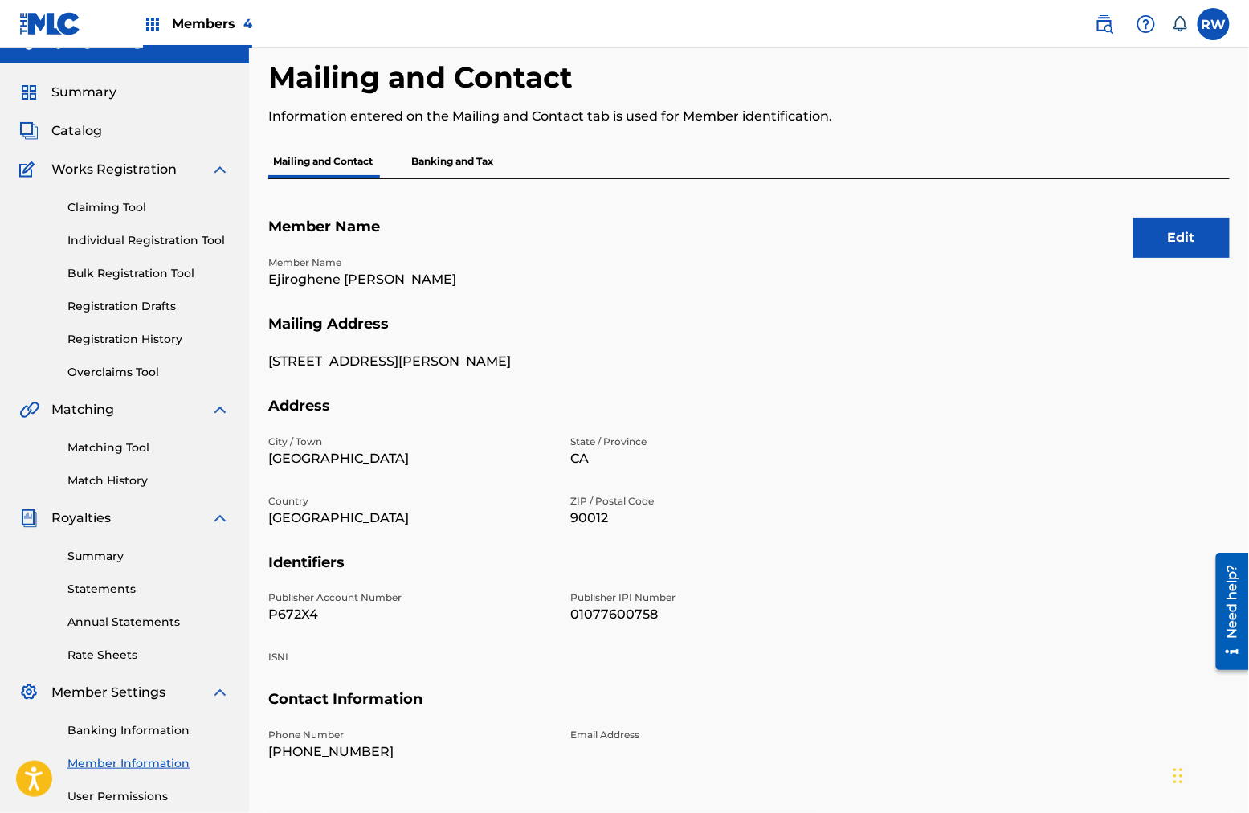
click at [207, 21] on span "Members 4" at bounding box center [212, 23] width 80 height 18
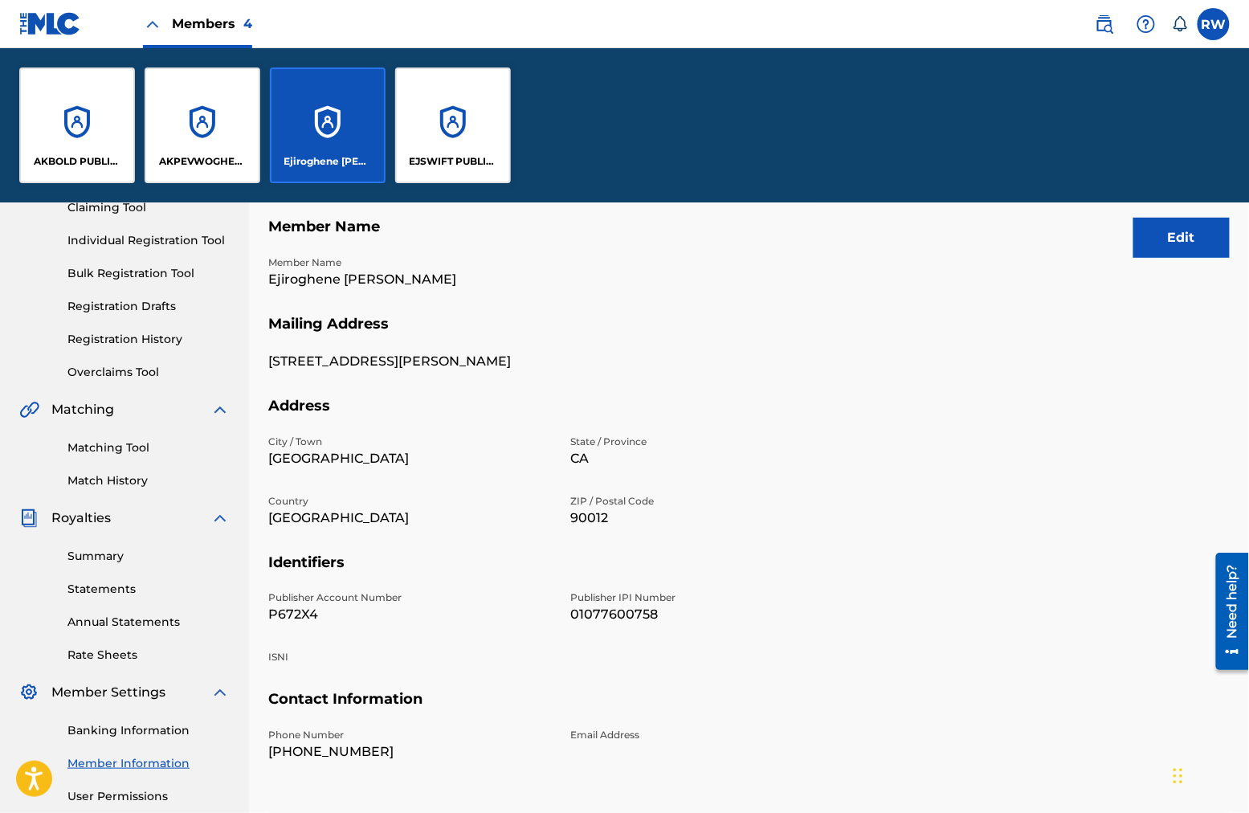
click at [451, 119] on div "EJSWIFT PUBLISHING" at bounding box center [453, 125] width 116 height 116
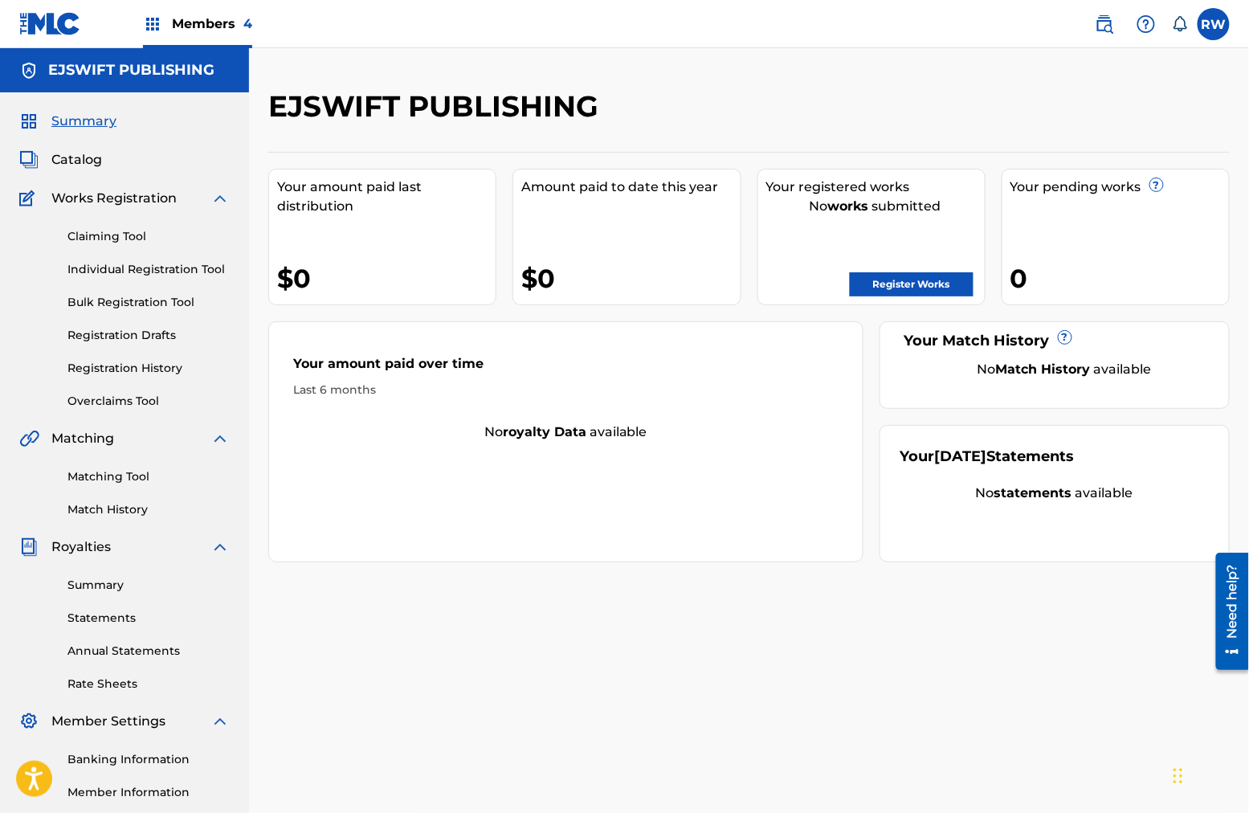
click at [102, 239] on link "Claiming Tool" at bounding box center [148, 236] width 162 height 17
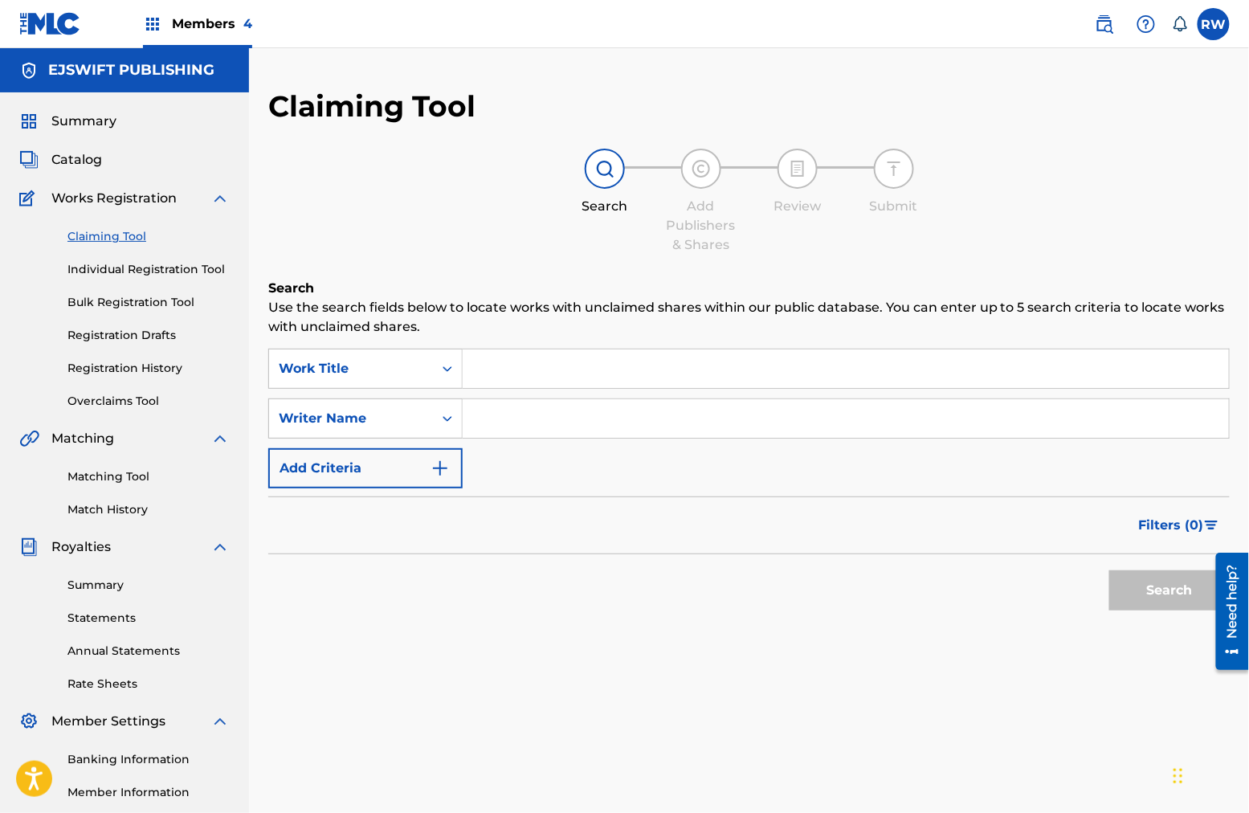
click at [583, 372] on input "Search Form" at bounding box center [846, 368] width 766 height 39
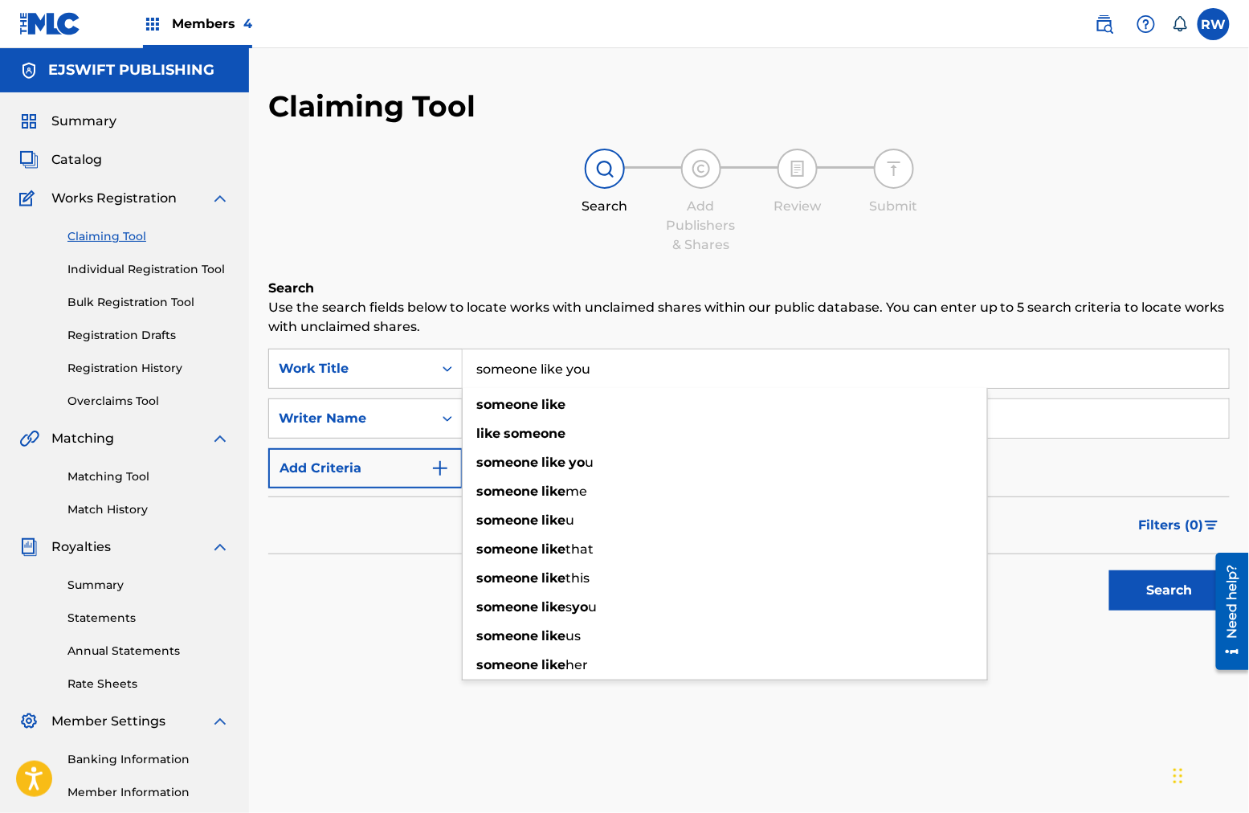
type input "someone like you"
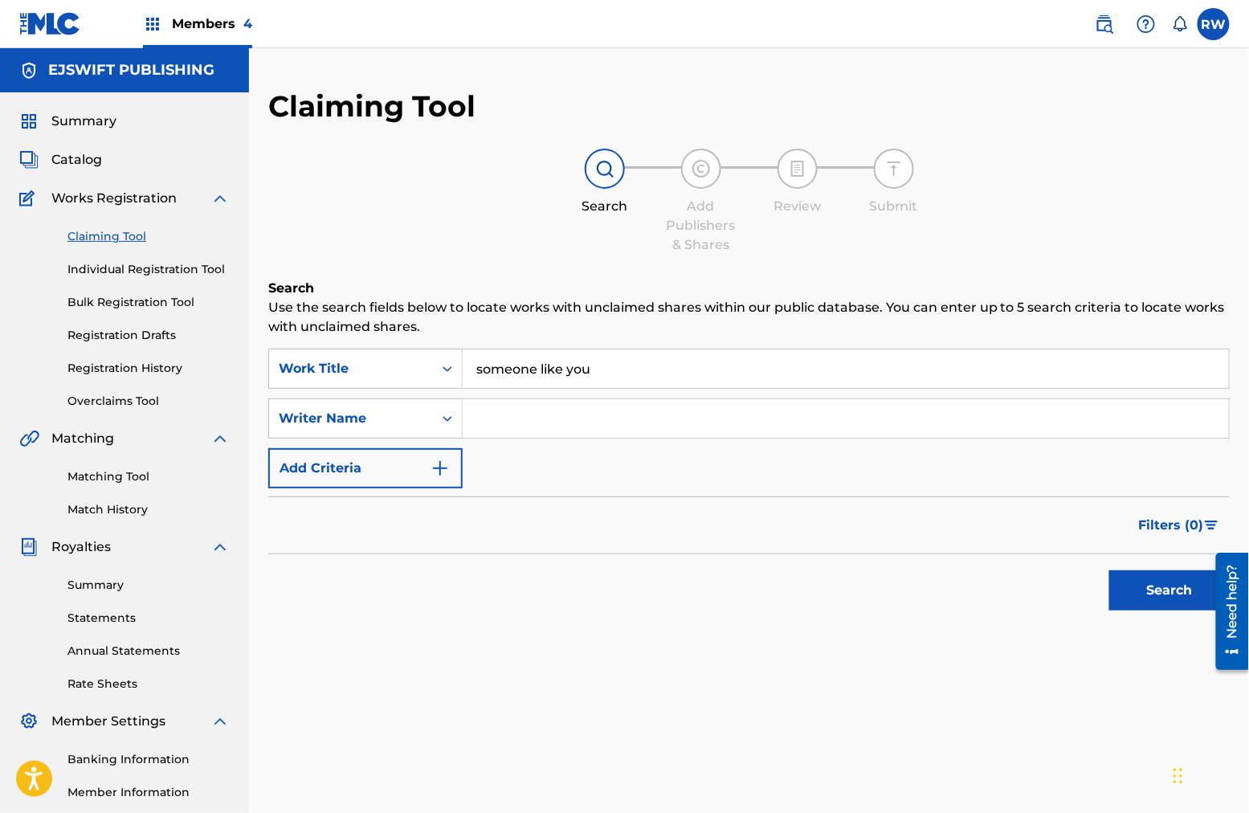
click at [578, 418] on input "Search Form" at bounding box center [846, 418] width 766 height 39
click at [949, 595] on button "Search" at bounding box center [1169, 590] width 120 height 40
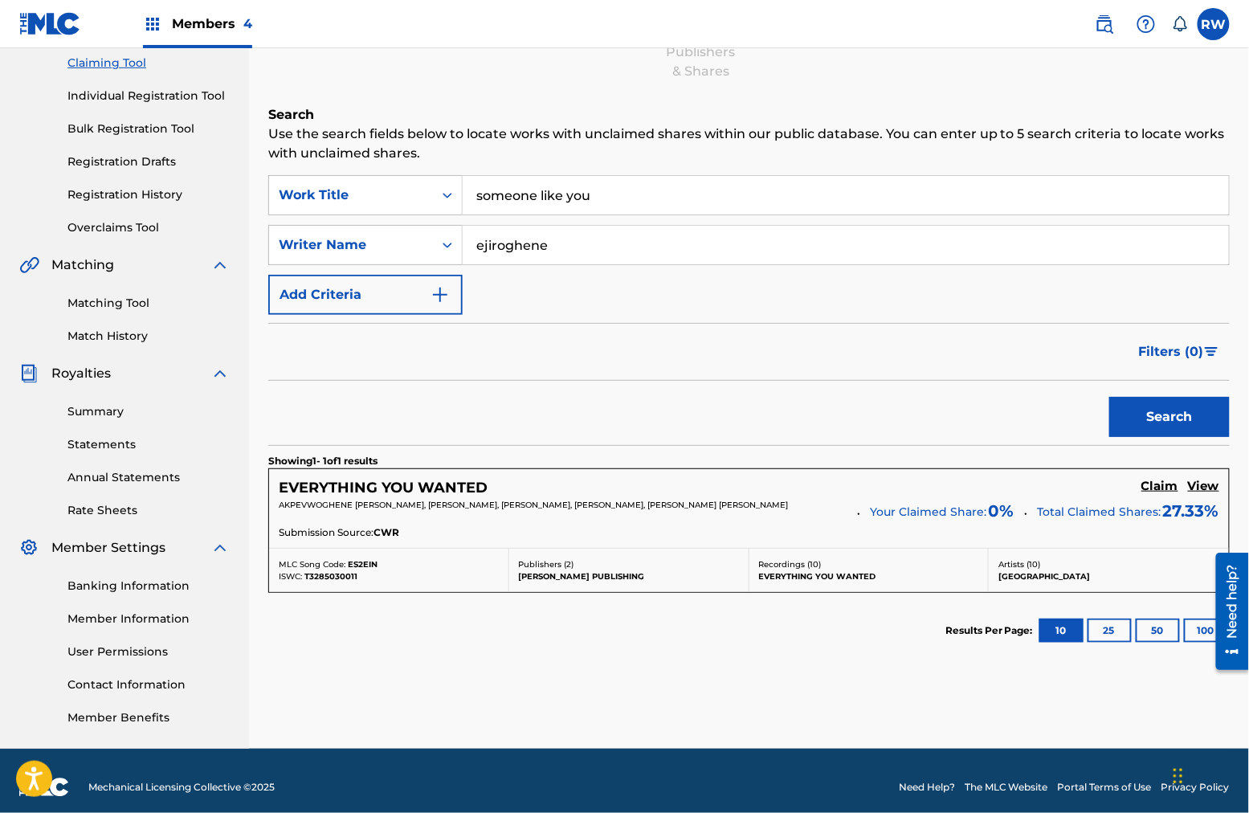
scroll to position [186, 0]
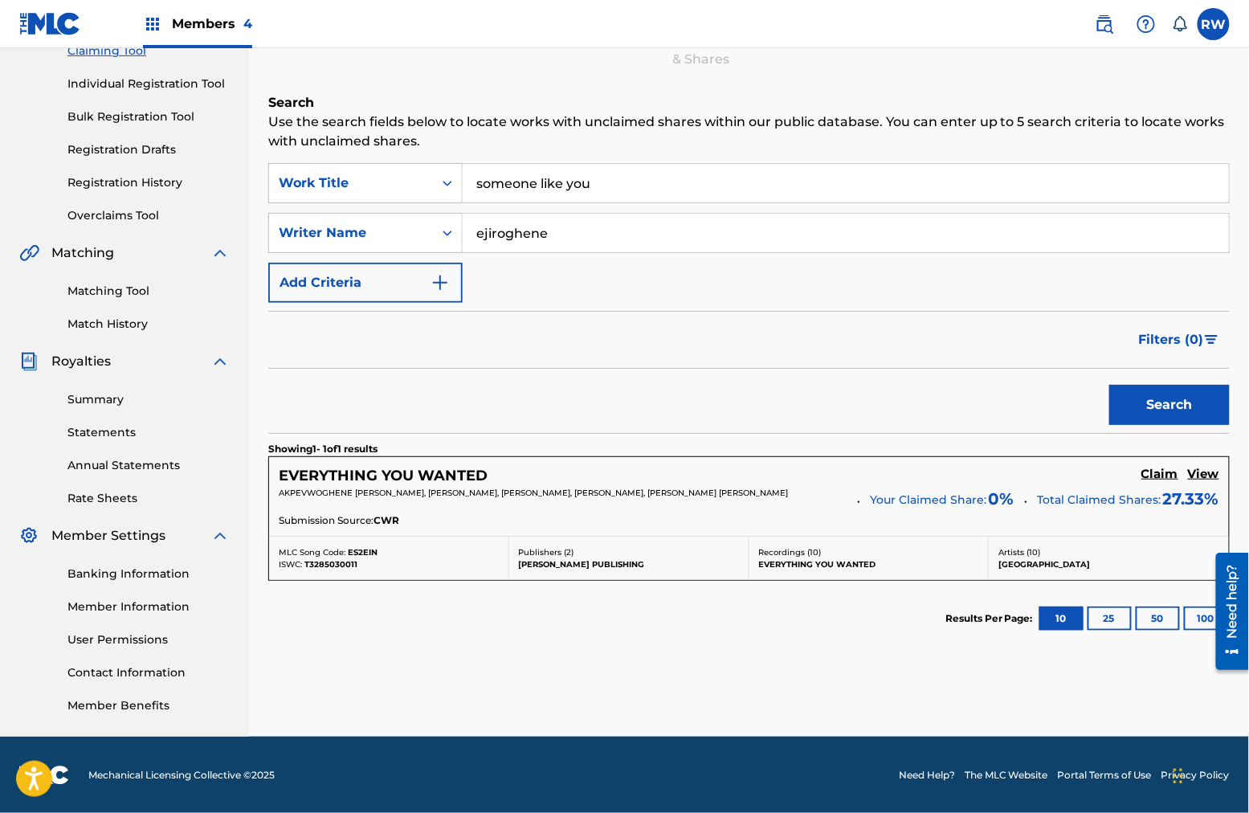
click at [559, 233] on input "ejiroghene" at bounding box center [846, 233] width 766 height 39
drag, startPoint x: 505, startPoint y: 235, endPoint x: 631, endPoint y: 237, distance: 126.1
click at [631, 237] on input "ejiroghene" at bounding box center [846, 233] width 766 height 39
type input "ejiro"
click at [949, 404] on button "Search" at bounding box center [1169, 405] width 120 height 40
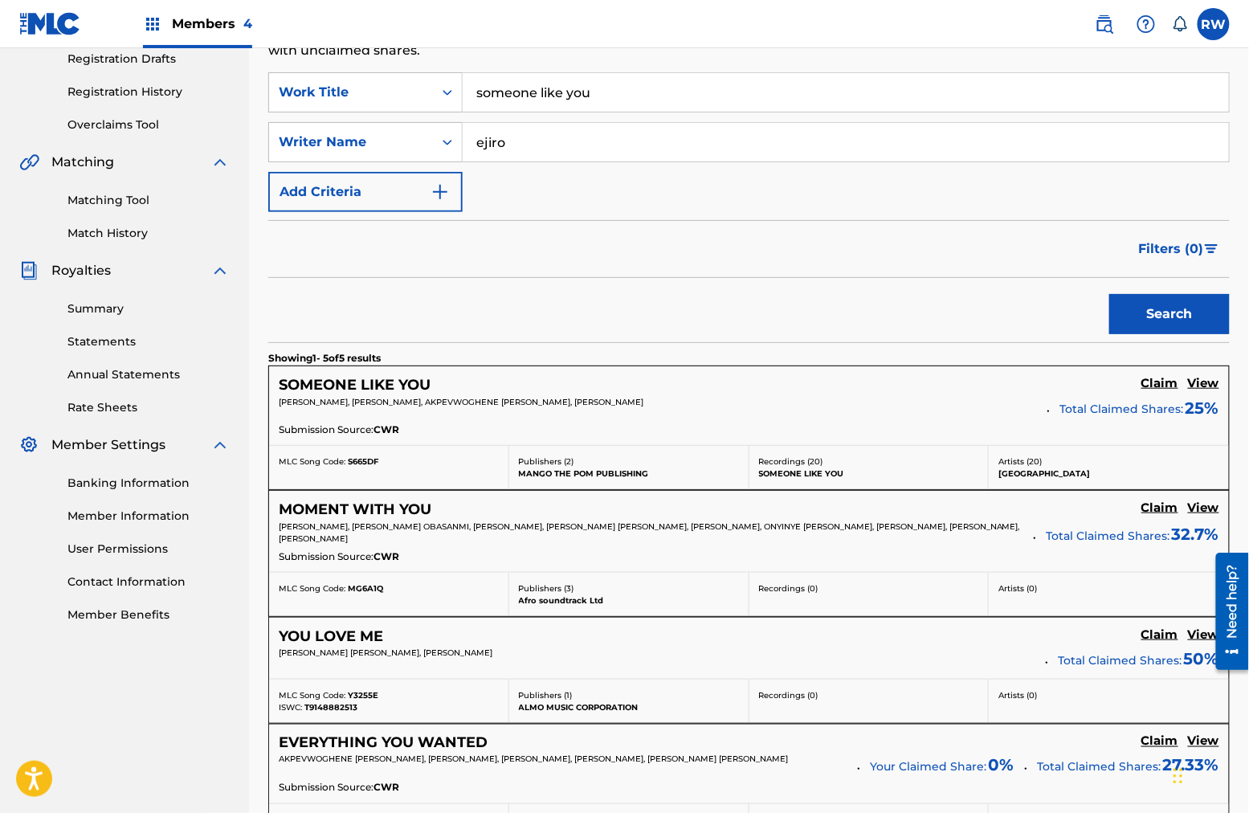
scroll to position [282, 0]
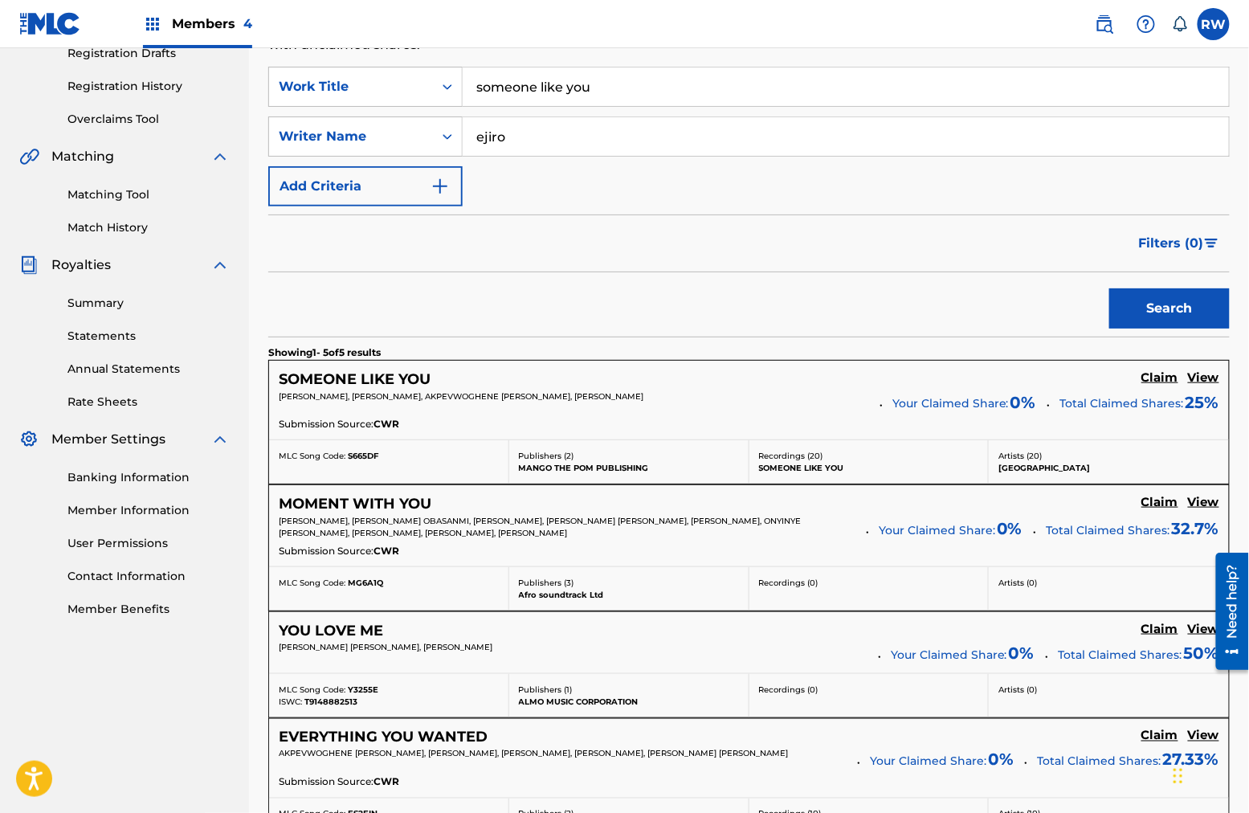
click at [949, 376] on h5 "Claim" at bounding box center [1159, 377] width 37 height 15
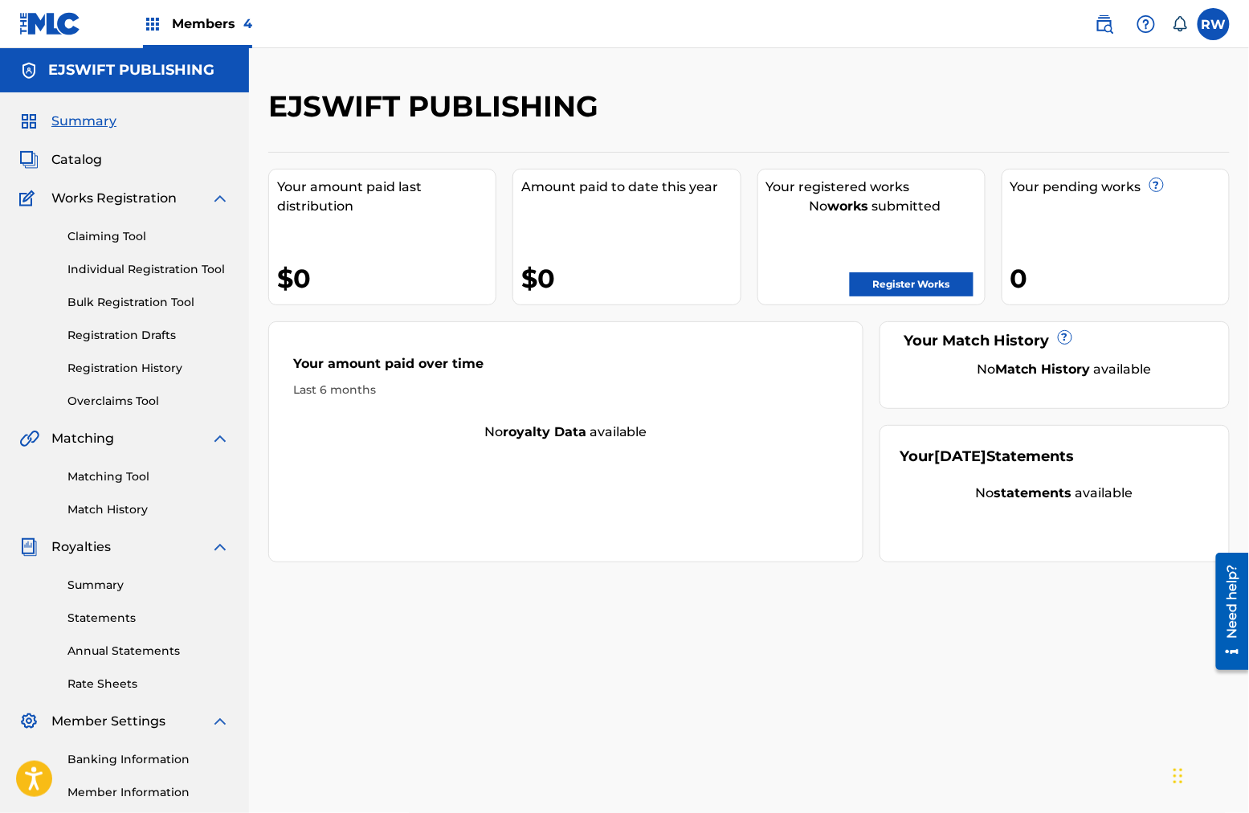
scroll to position [182, 0]
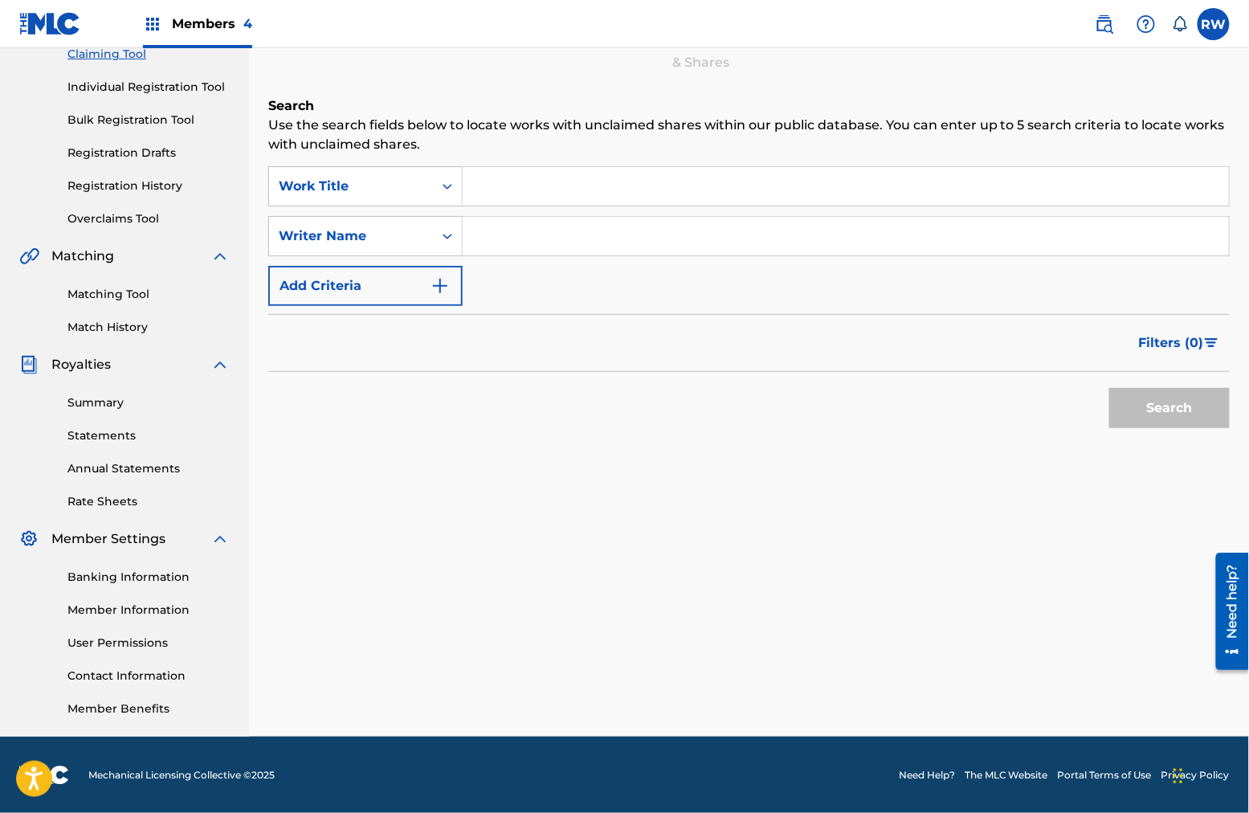
click at [545, 190] on input "Search Form" at bounding box center [846, 186] width 766 height 39
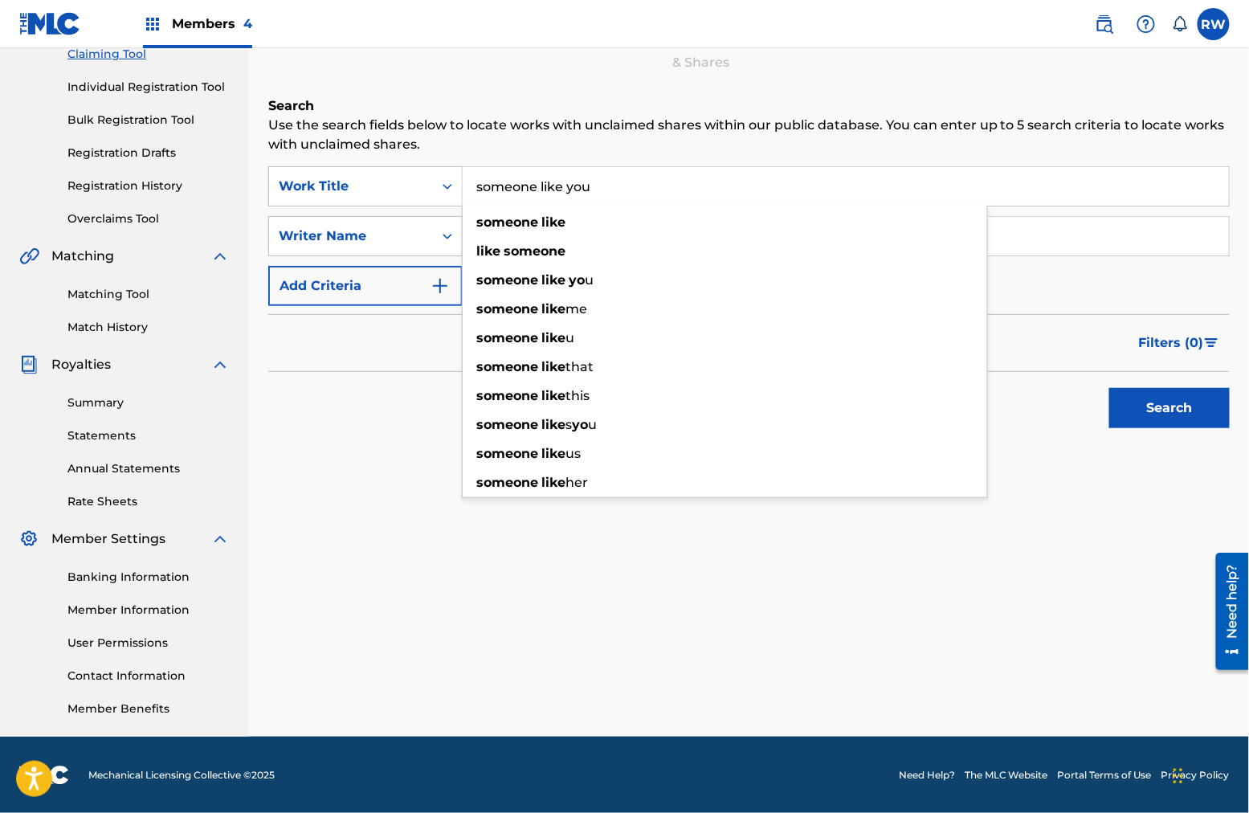
type input "someone like you"
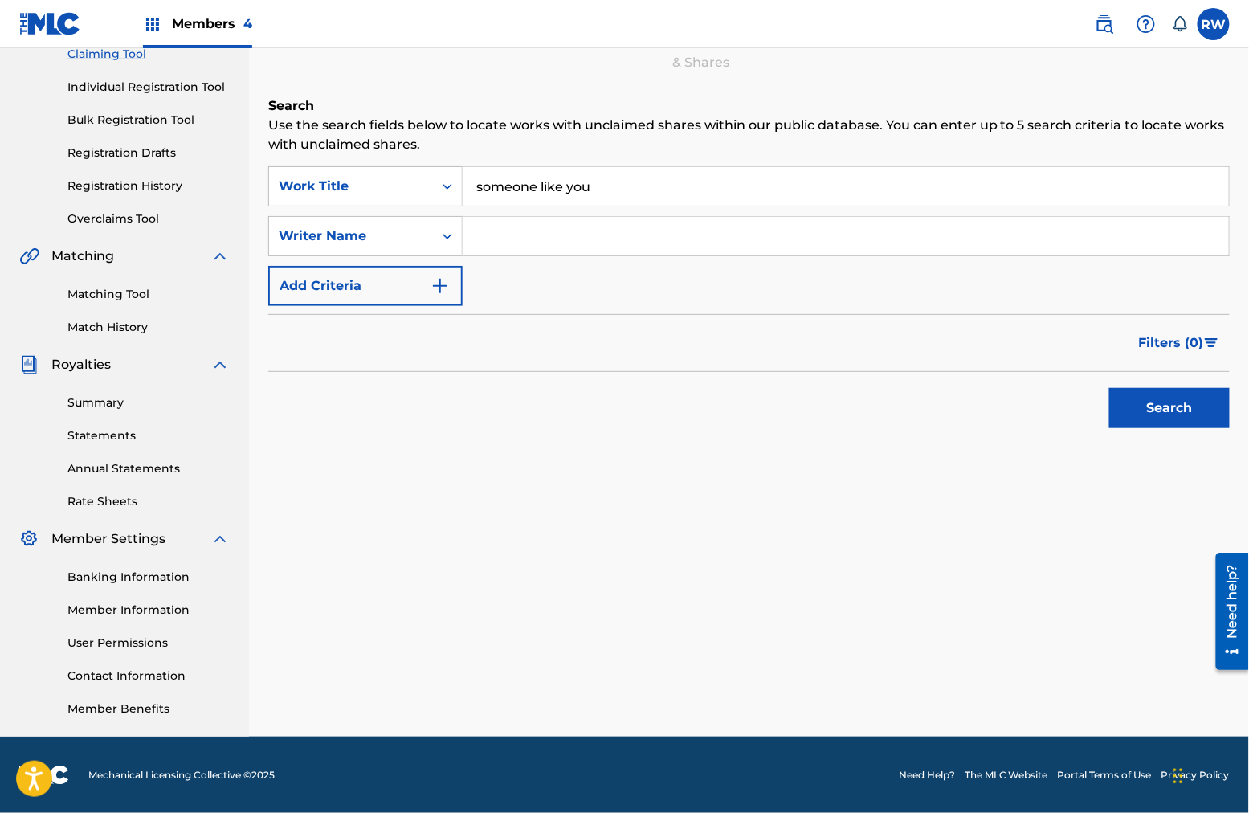
click at [533, 243] on input "Search Form" at bounding box center [846, 236] width 766 height 39
type input "ejiro"
click at [949, 431] on div "Search" at bounding box center [1165, 404] width 129 height 64
click at [949, 416] on button "Search" at bounding box center [1169, 408] width 120 height 40
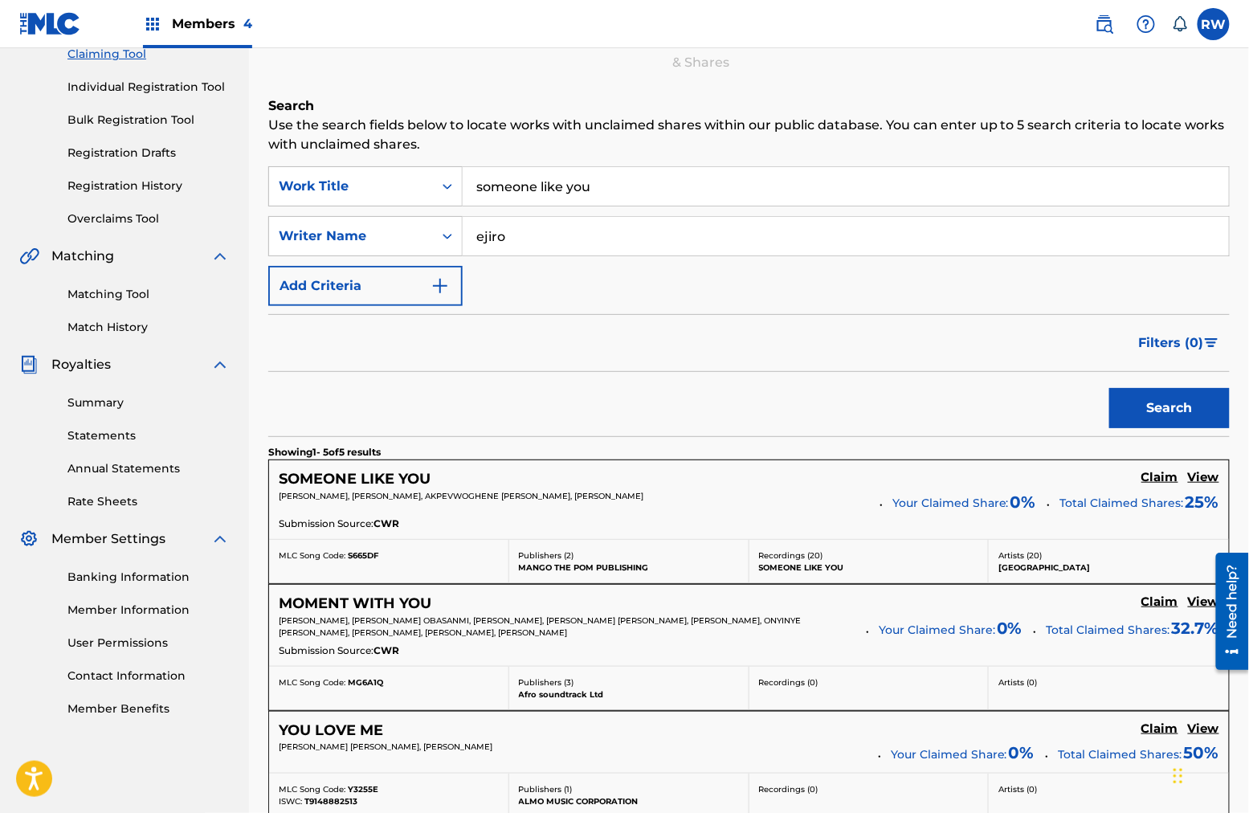
click at [949, 481] on h5 "View" at bounding box center [1203, 477] width 31 height 15
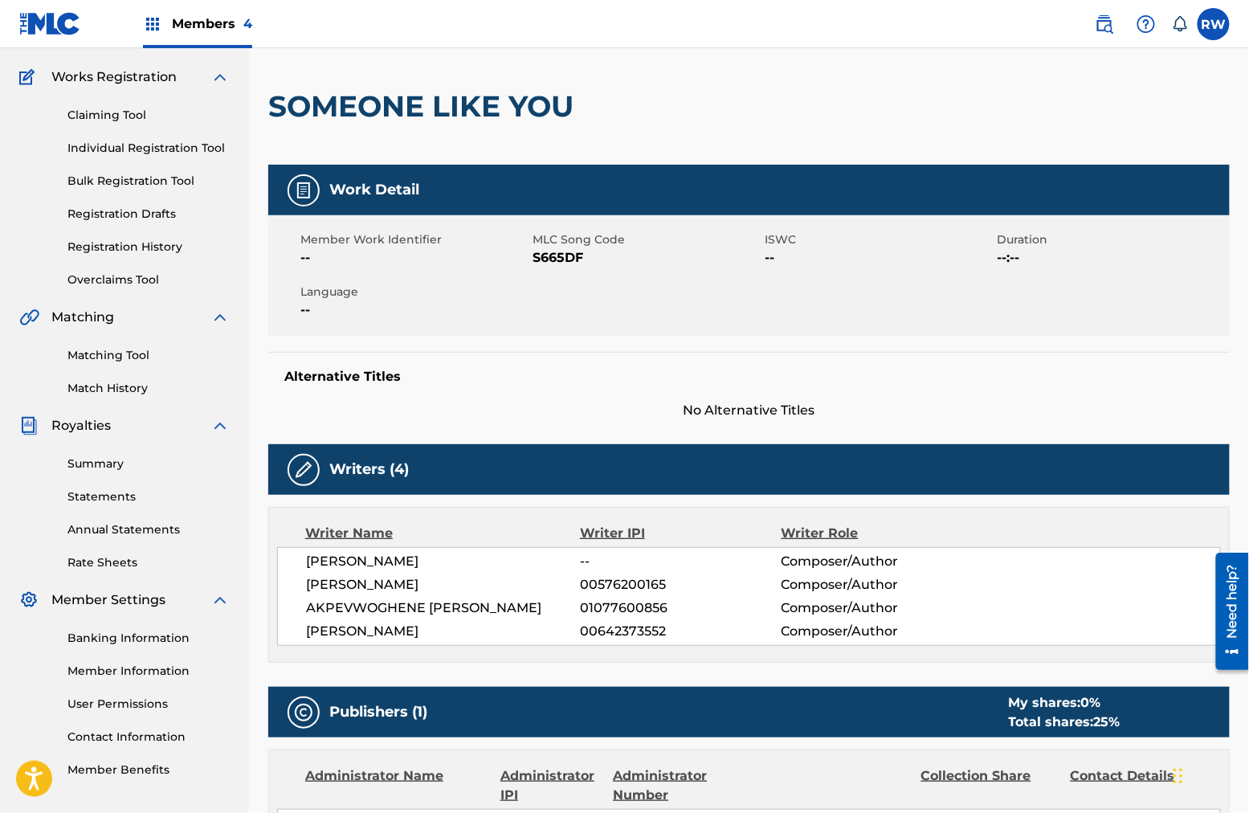
scroll to position [129, 0]
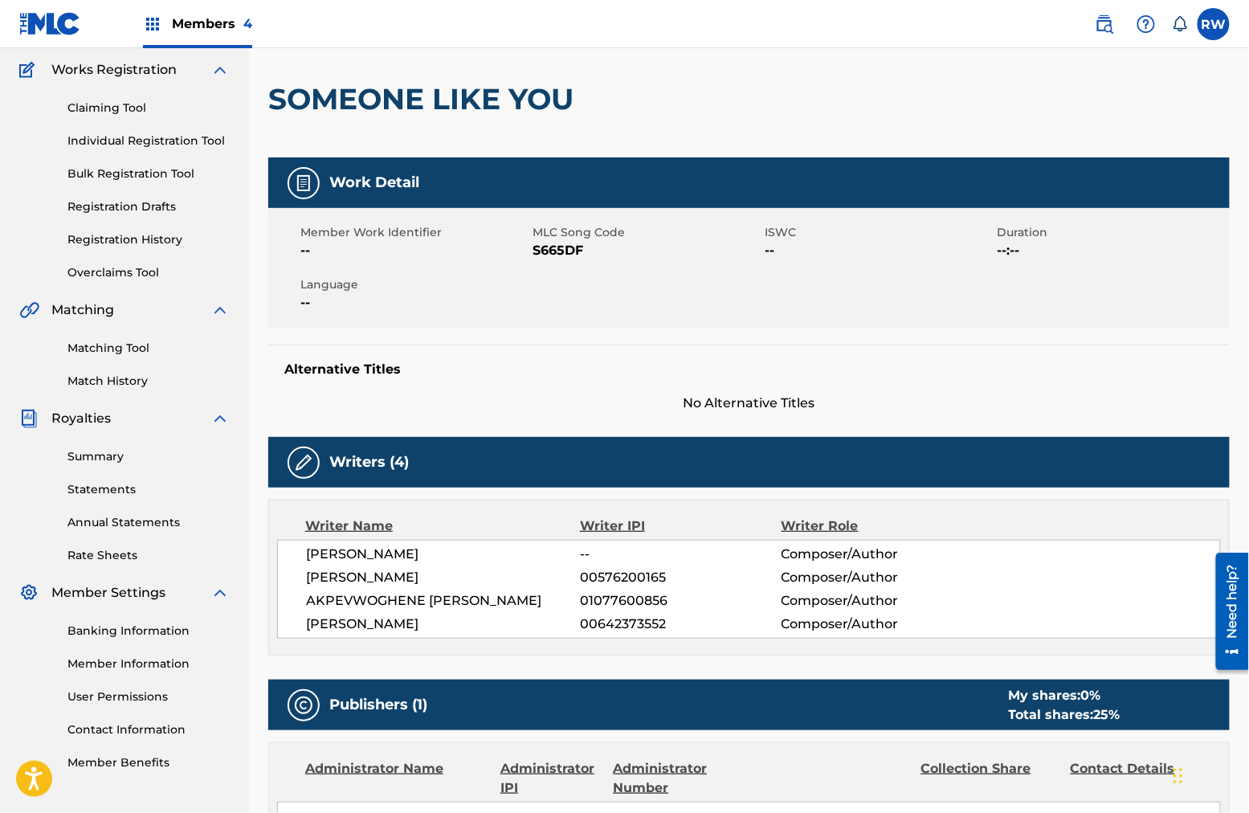
click at [791, 568] on span "Composer/Author" at bounding box center [873, 577] width 183 height 19
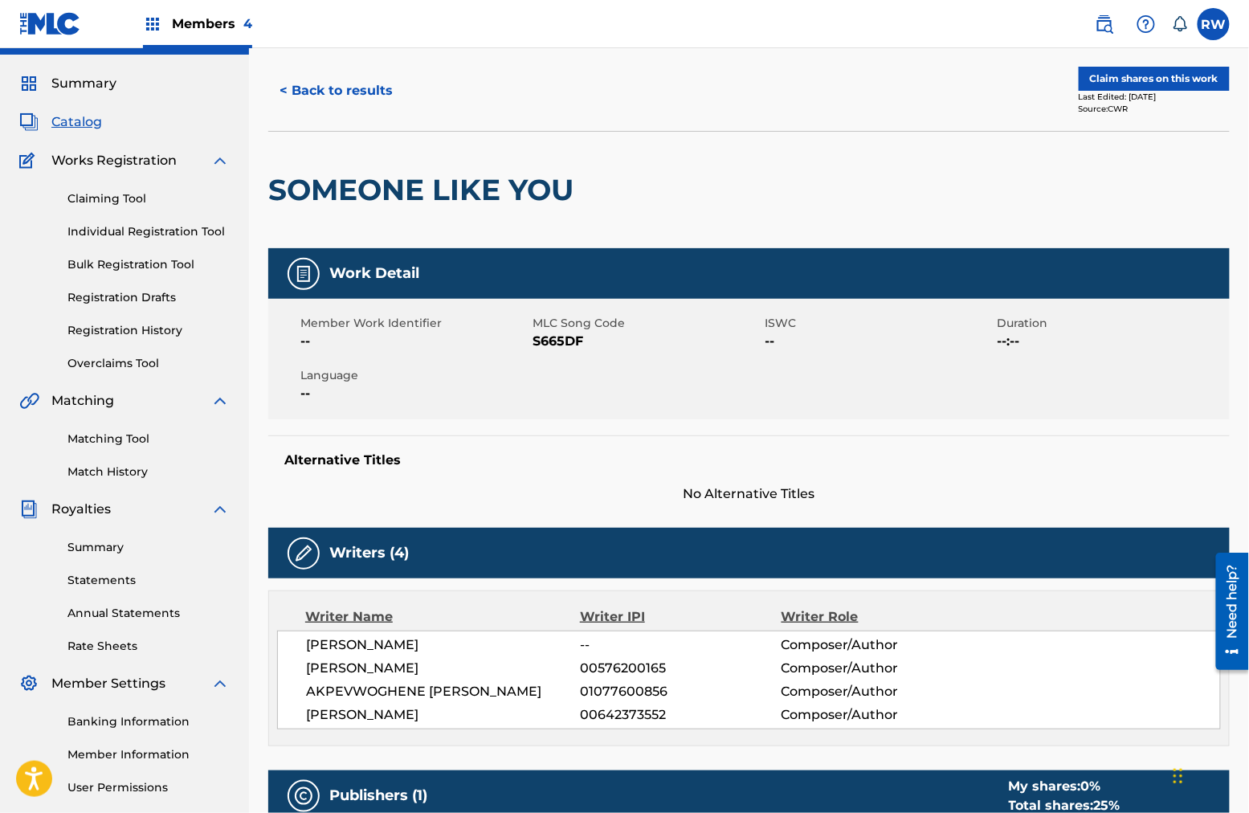
scroll to position [10, 0]
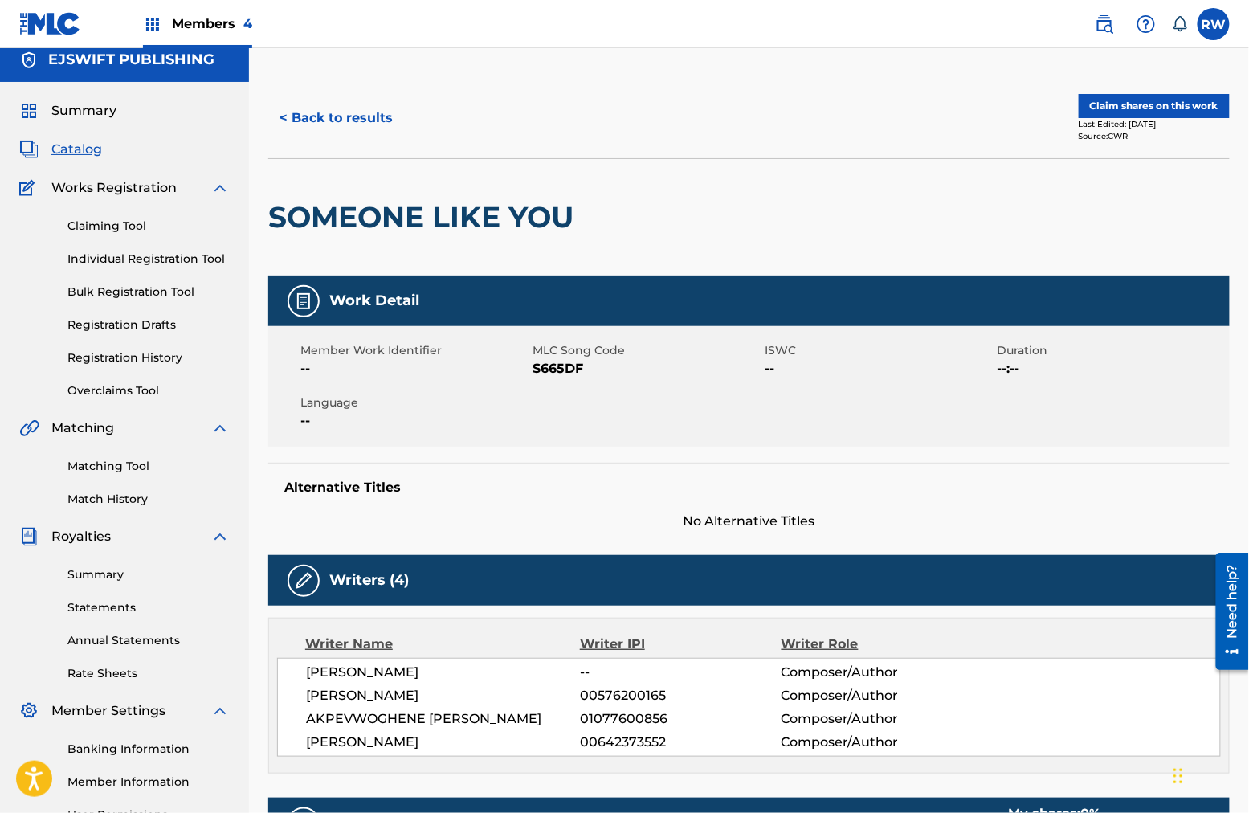
click at [169, 255] on link "Individual Registration Tool" at bounding box center [148, 259] width 162 height 17
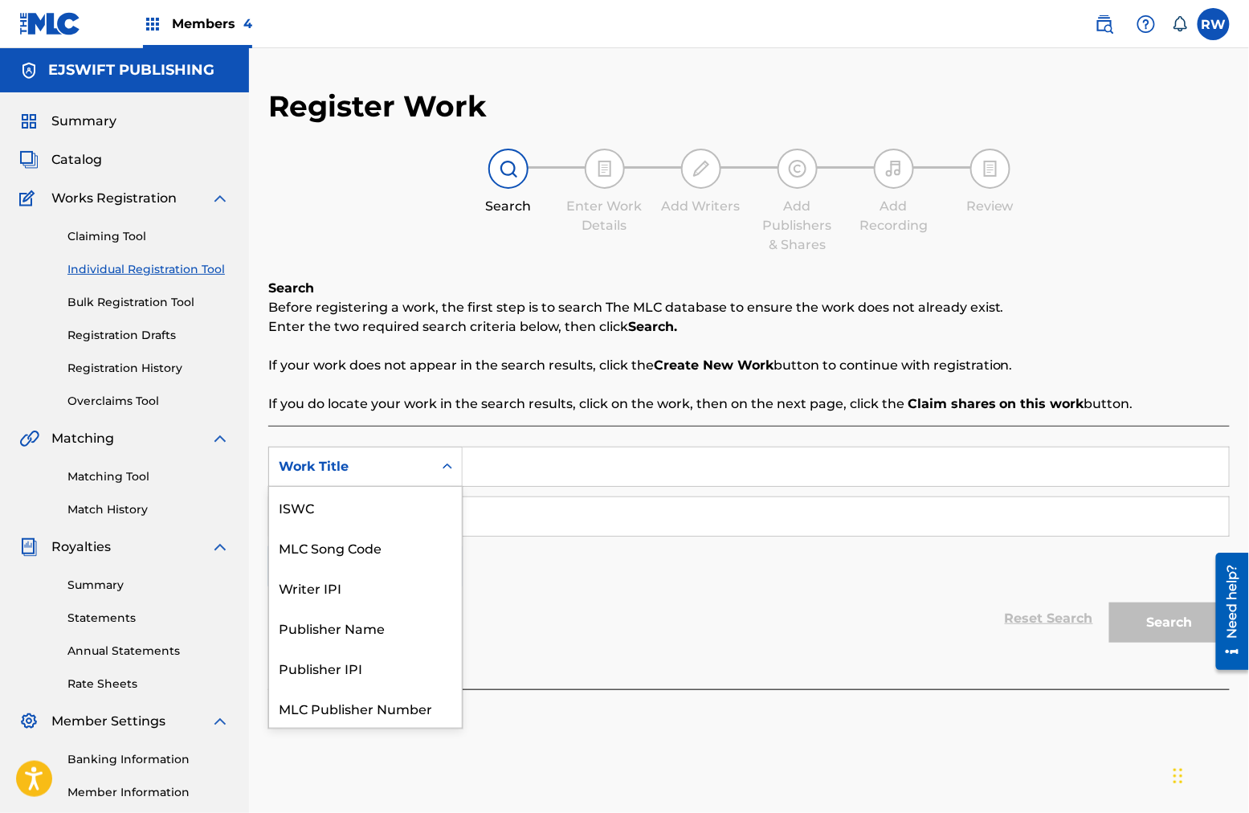
click at [386, 458] on div "Work Title" at bounding box center [351, 466] width 145 height 19
click at [596, 434] on div "SearchWithCriteriaf9439658-4034-4c5e-9aea-41ba2009d196 Work Title selected, 7 o…" at bounding box center [748, 557] width 961 height 263
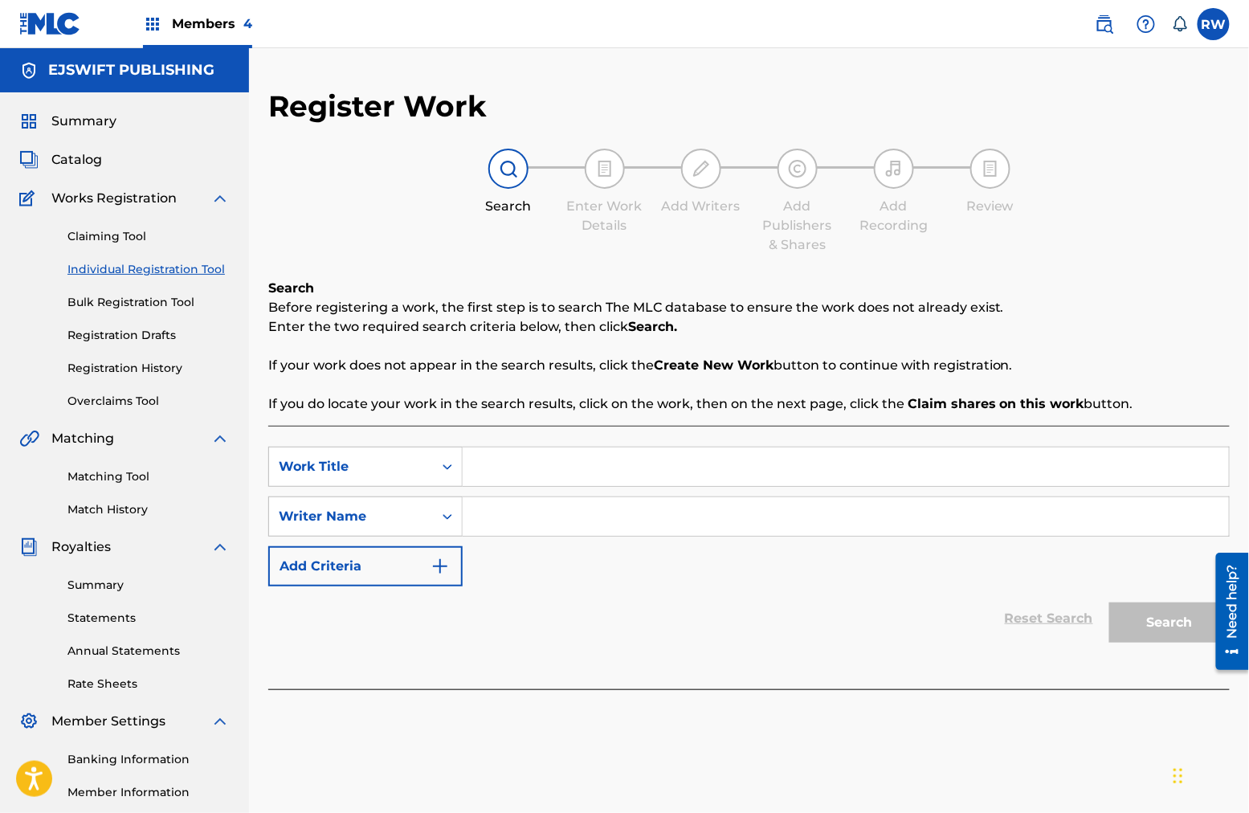
click at [525, 476] on input "Search Form" at bounding box center [846, 466] width 766 height 39
type input "someone like you"
click at [372, 522] on div "Writer Name" at bounding box center [351, 516] width 145 height 19
click at [577, 489] on div "SearchWithCriteriaf9439658-4034-4c5e-9aea-41ba2009d196 Work Title someone like …" at bounding box center [748, 517] width 961 height 140
click at [545, 509] on input "Search Form" at bounding box center [846, 516] width 766 height 39
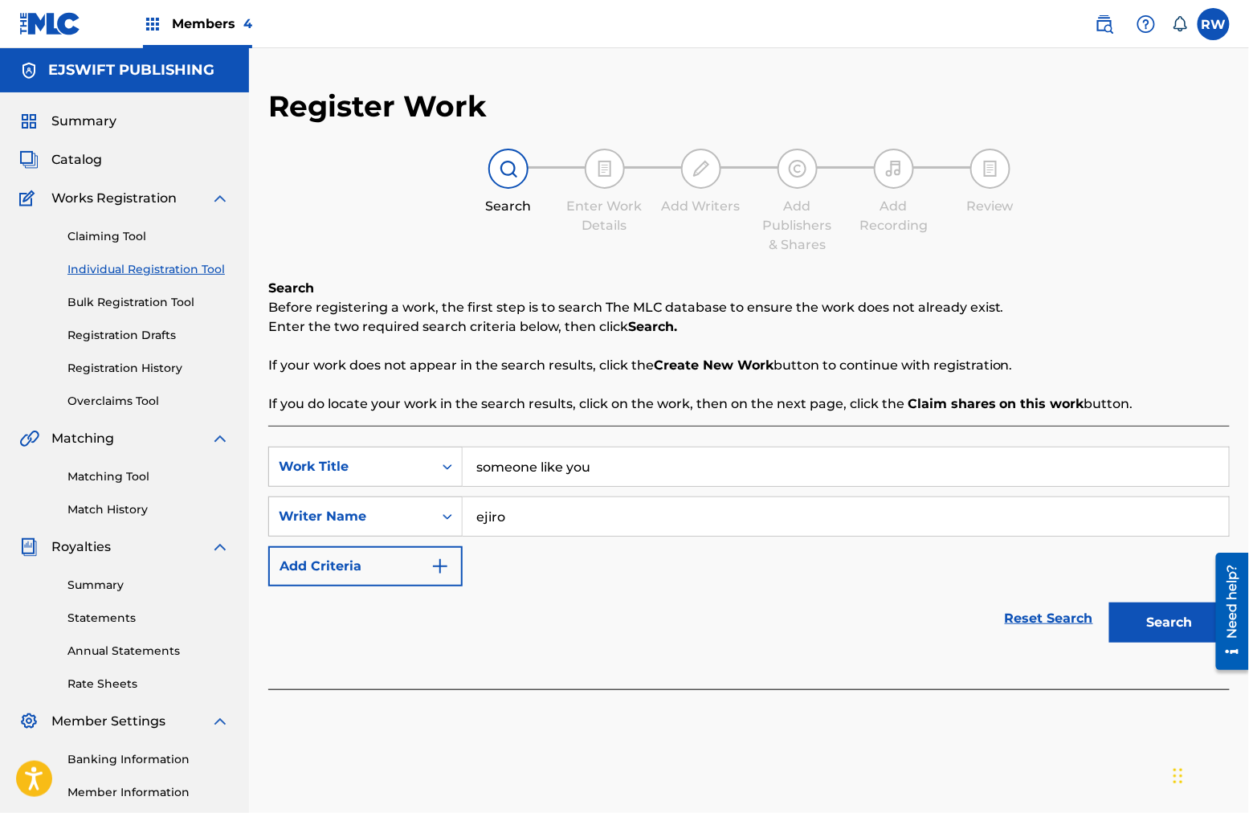
type input "ejiro"
click at [949, 622] on button "Search" at bounding box center [1169, 622] width 120 height 40
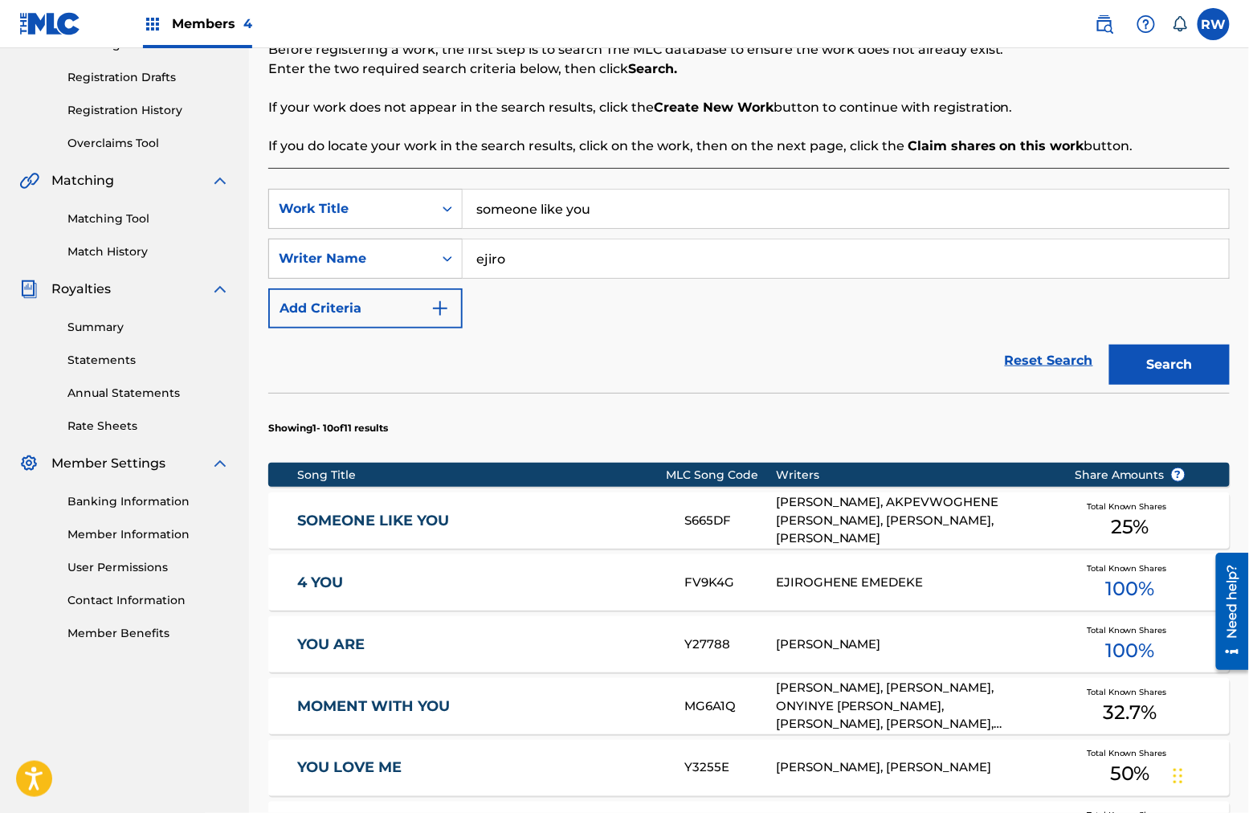
scroll to position [269, 0]
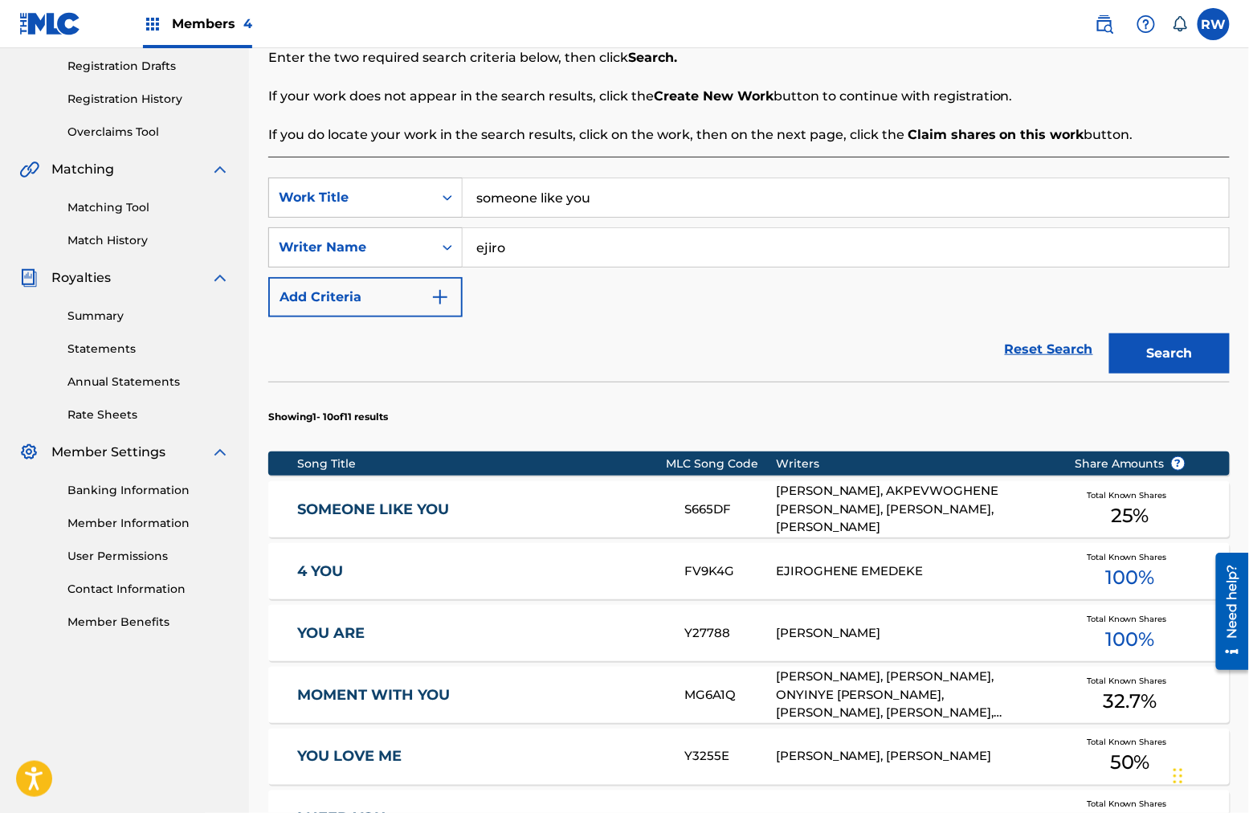
click at [915, 500] on div "[PERSON_NAME], AKPEVWOGHENE [PERSON_NAME], [PERSON_NAME], [PERSON_NAME]" at bounding box center [913, 509] width 274 height 55
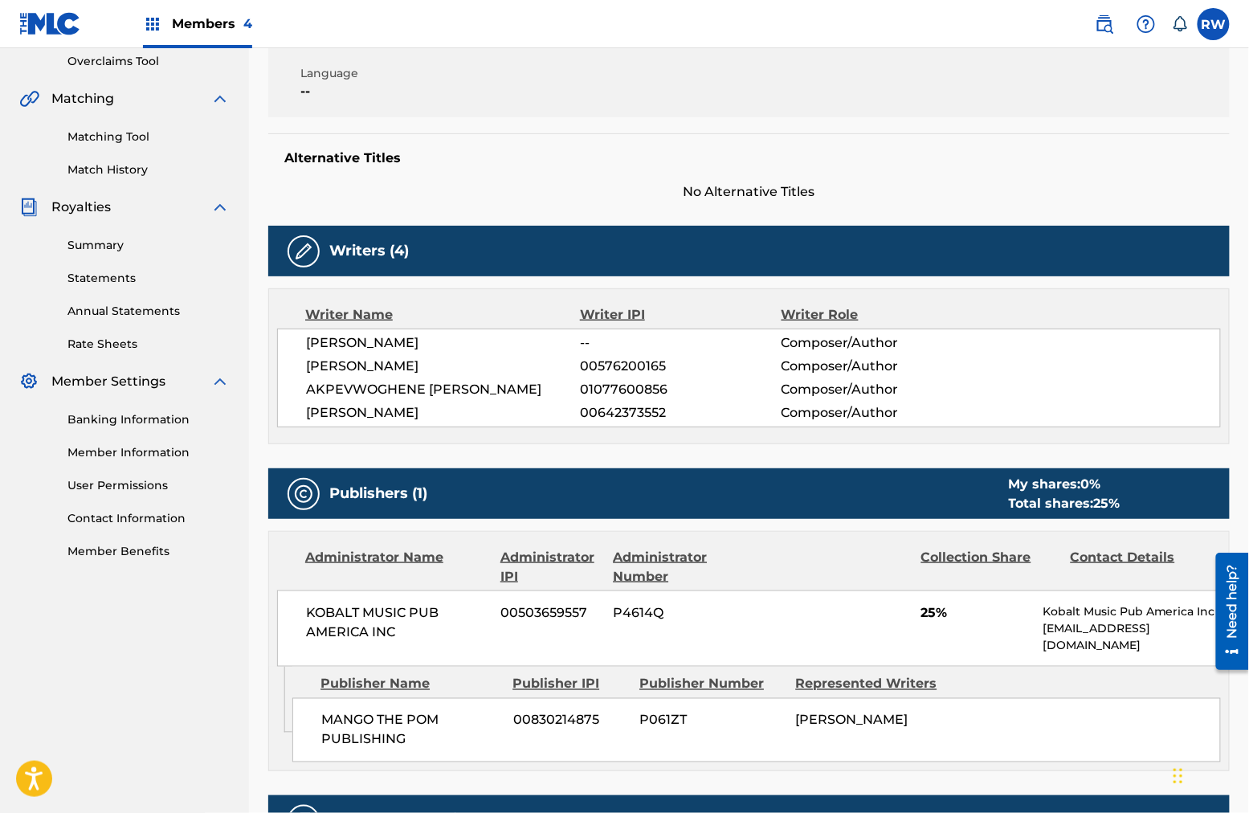
scroll to position [339, 0]
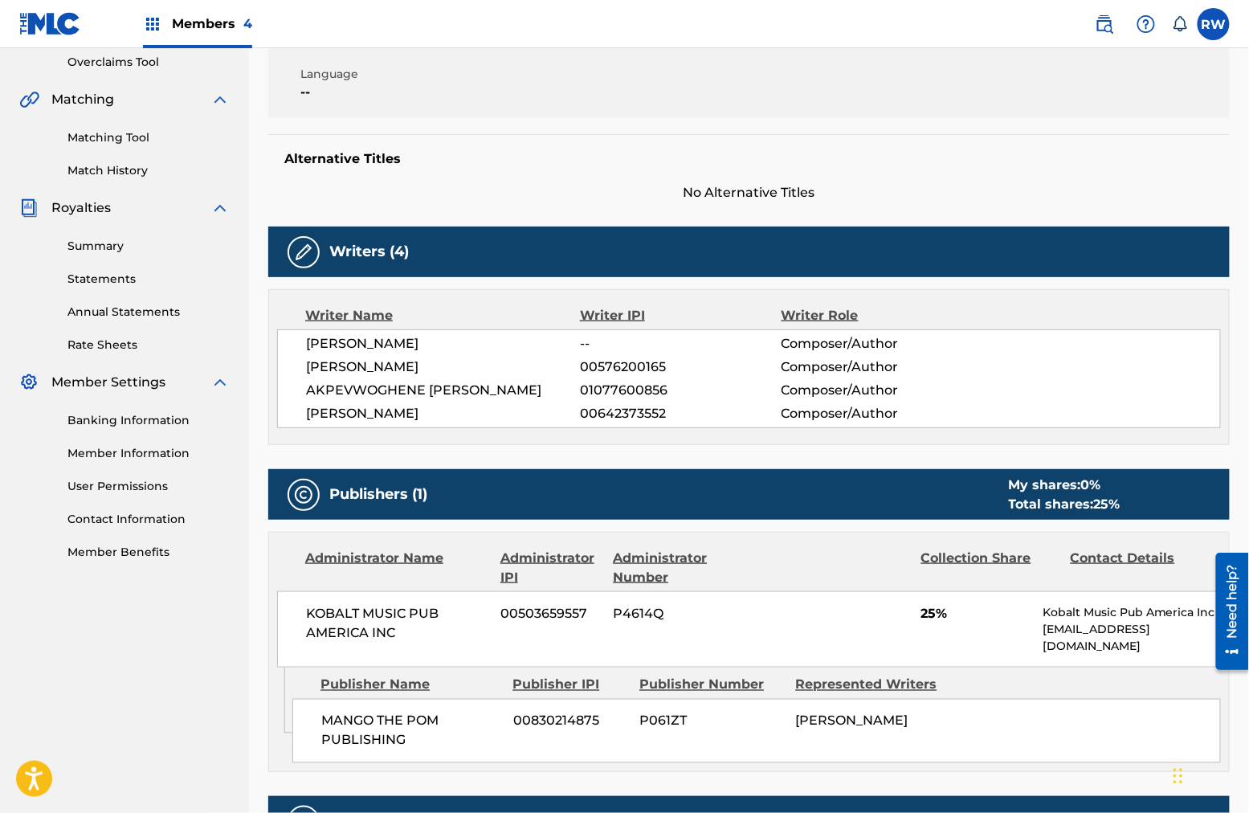
click at [309, 253] on img at bounding box center [303, 252] width 19 height 19
click at [368, 243] on h5 "Writers (4)" at bounding box center [369, 252] width 80 height 18
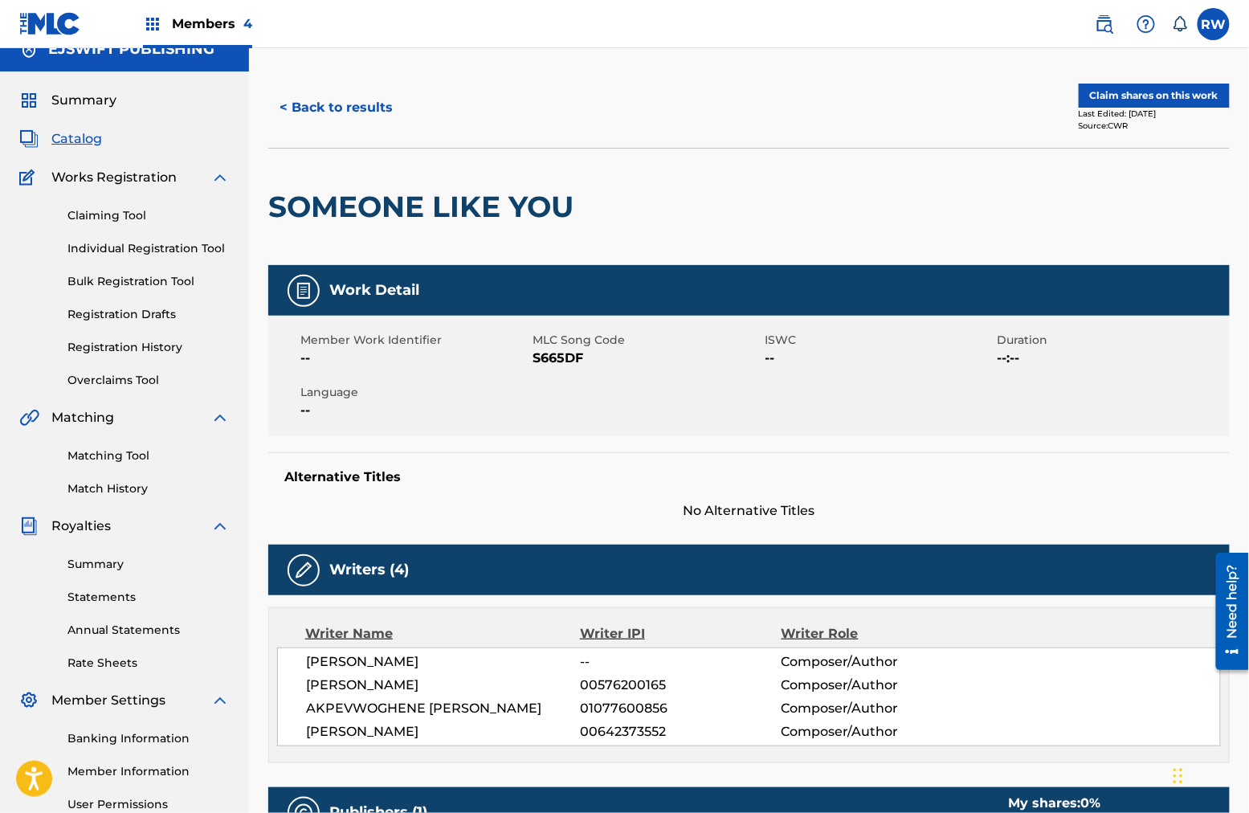
scroll to position [0, 0]
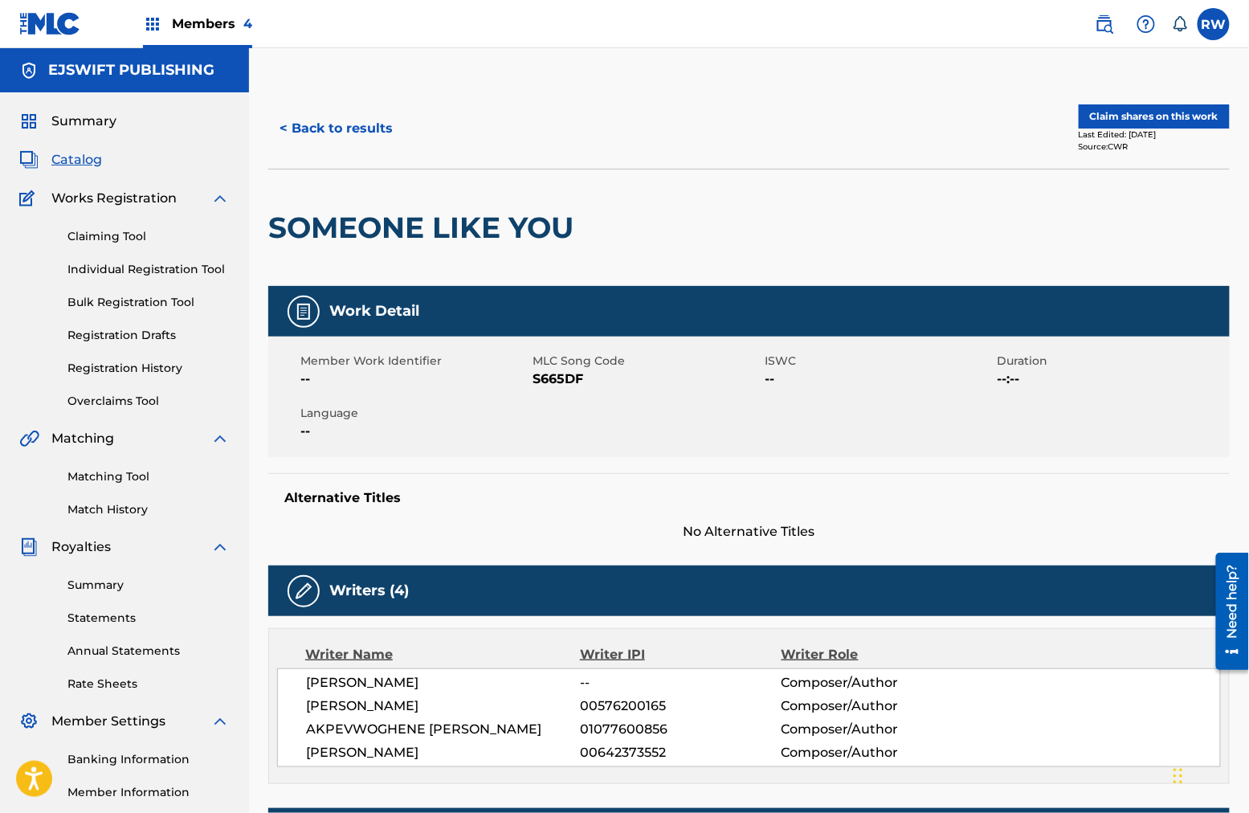
click at [949, 118] on button "Claim shares on this work" at bounding box center [1154, 116] width 151 height 24
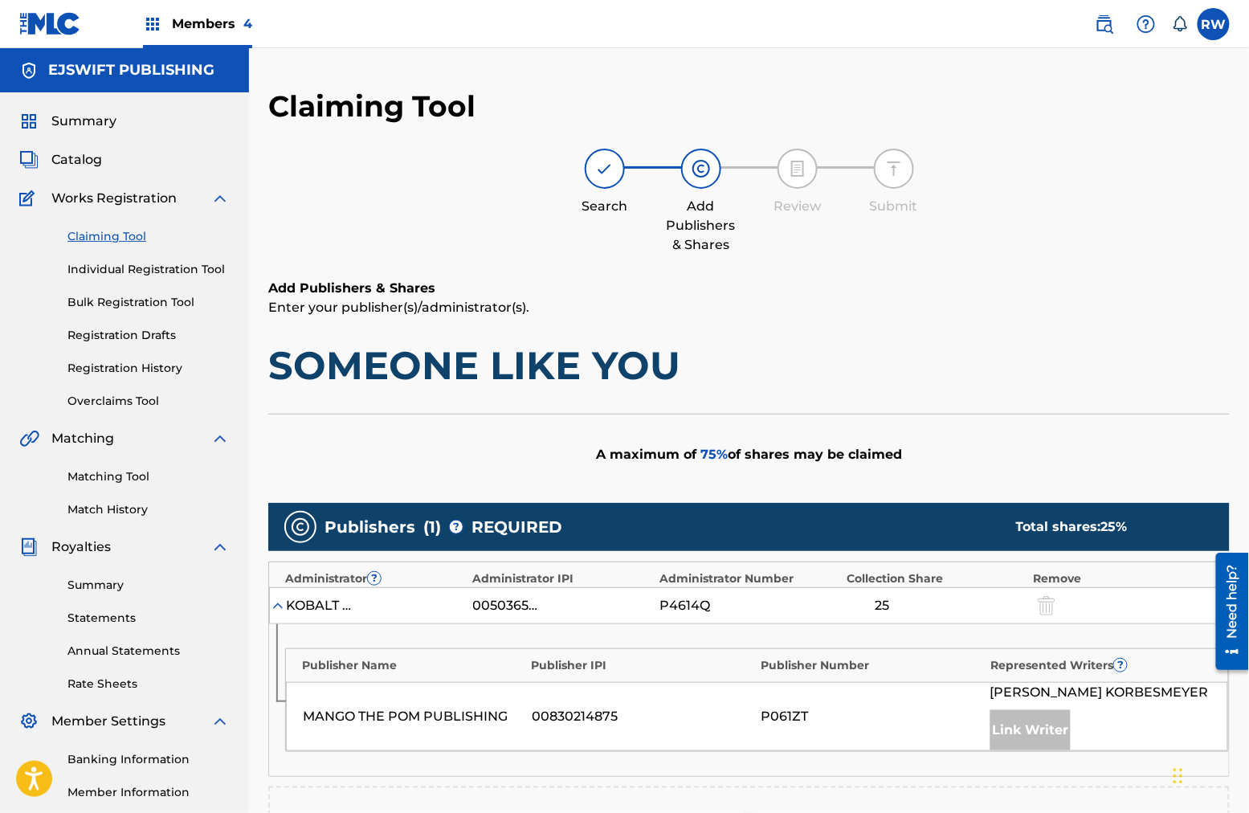
click at [112, 239] on link "Claiming Tool" at bounding box center [148, 236] width 162 height 17
drag, startPoint x: 1247, startPoint y: 377, endPoint x: 1055, endPoint y: 400, distance: 194.2
click at [949, 400] on div "Claiming Tool Search Add Publishers & Shares Review Submit Add Publishers & Sha…" at bounding box center [749, 587] width 1000 height 999
click at [127, 238] on link "Claiming Tool" at bounding box center [148, 236] width 162 height 17
click at [129, 276] on link "Individual Registration Tool" at bounding box center [148, 269] width 162 height 17
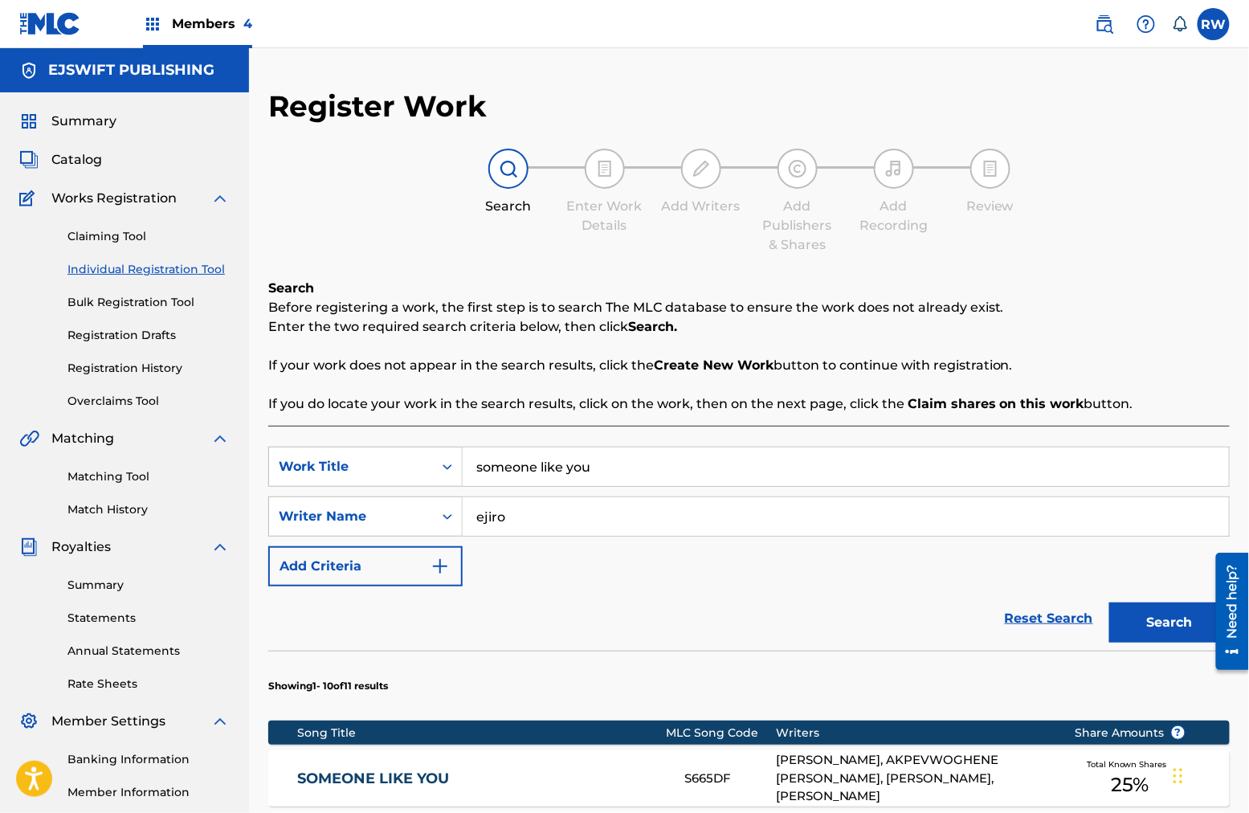
click at [100, 234] on link "Claiming Tool" at bounding box center [148, 236] width 162 height 17
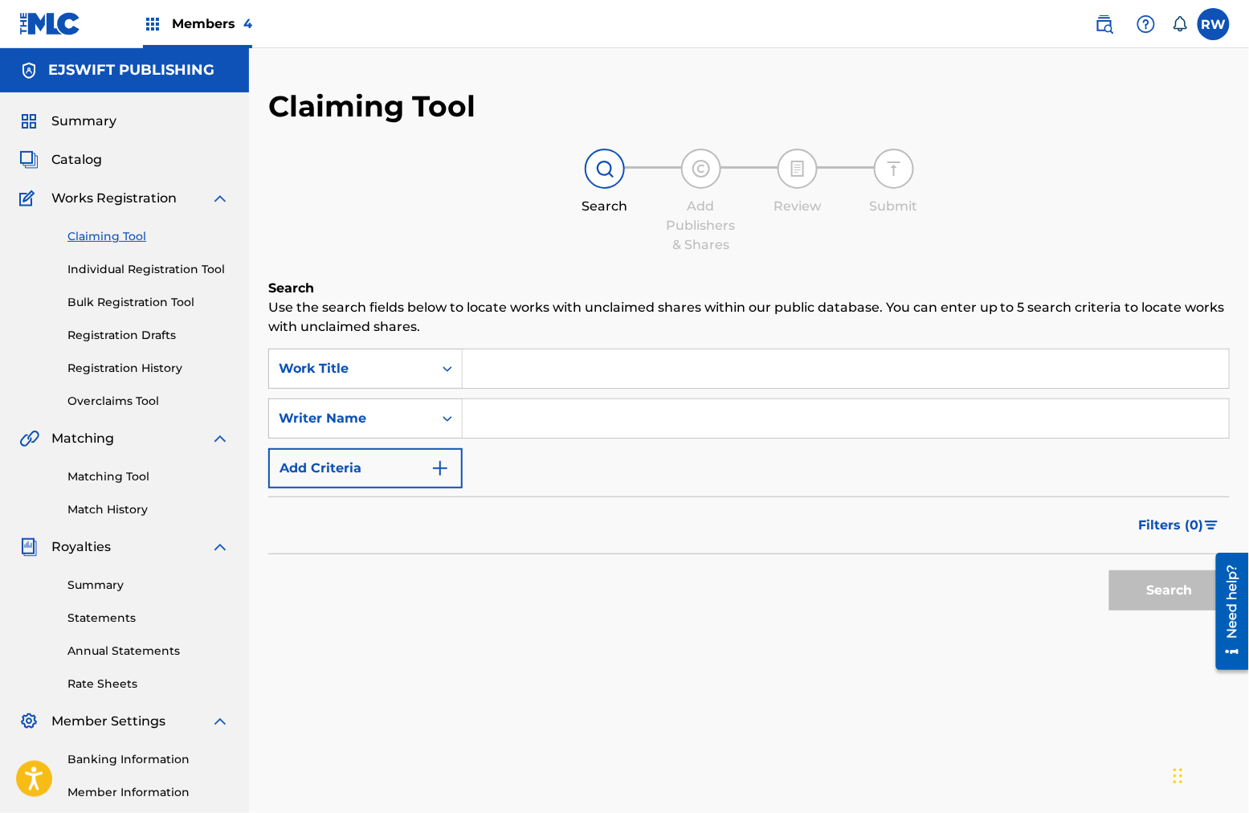
click at [578, 366] on input "Search Form" at bounding box center [846, 368] width 766 height 39
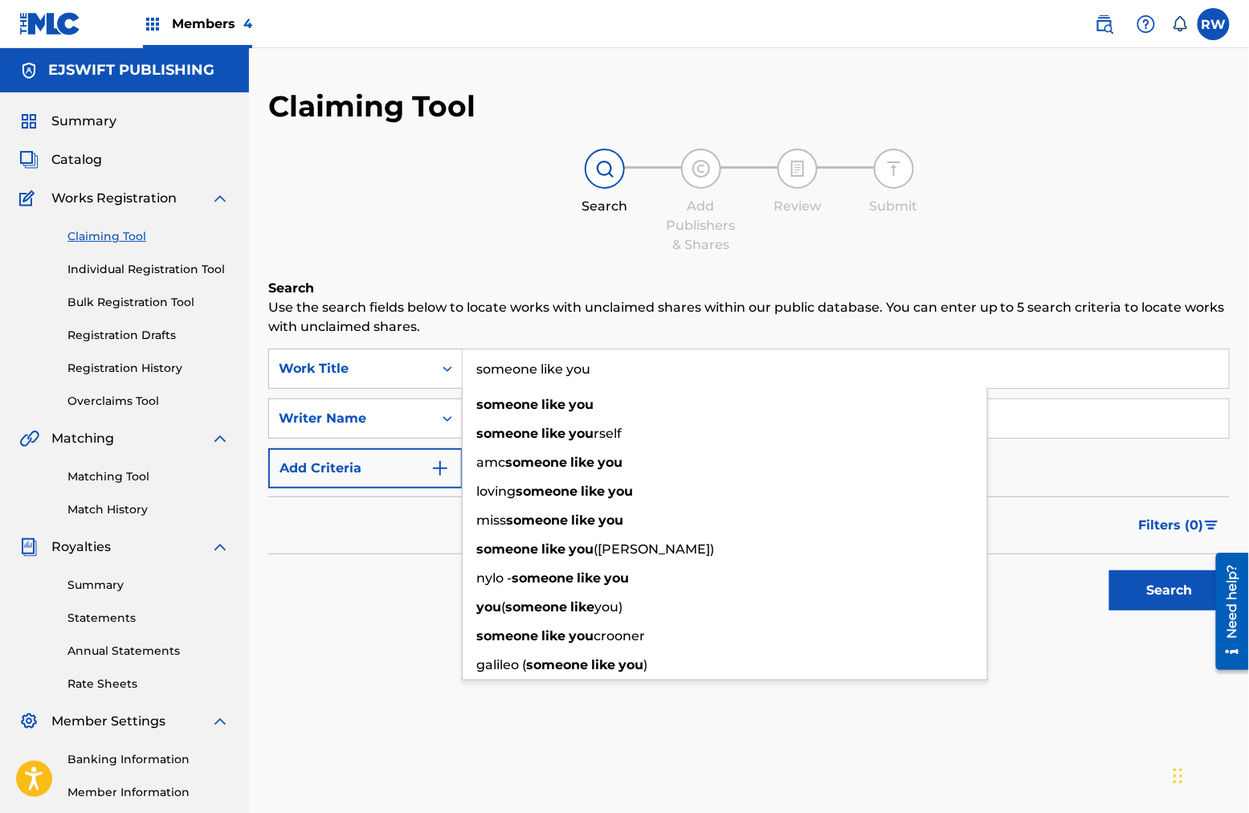
type input "someone like you"
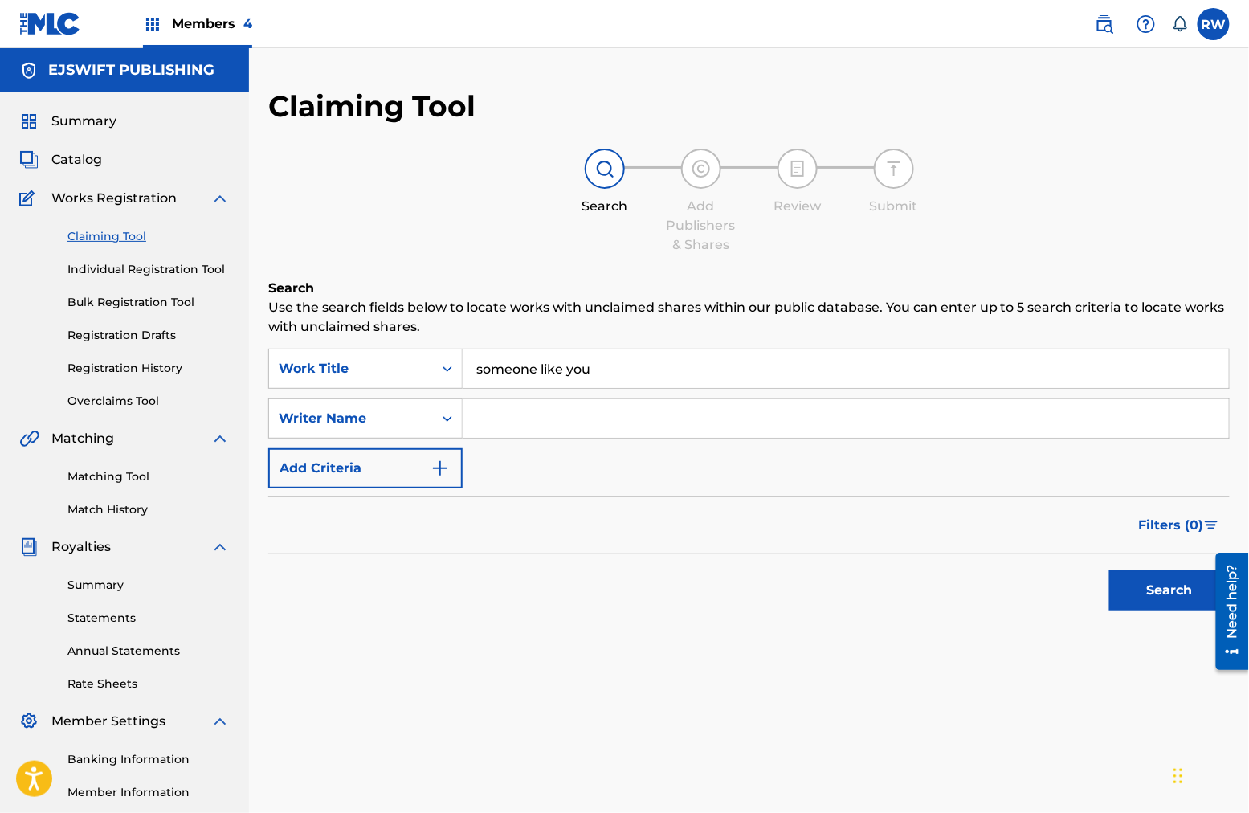
click at [398, 574] on div "Search" at bounding box center [748, 586] width 961 height 64
click at [552, 417] on input "Search Form" at bounding box center [846, 418] width 766 height 39
type input "ejiro"
click at [949, 582] on button "Search" at bounding box center [1169, 590] width 120 height 40
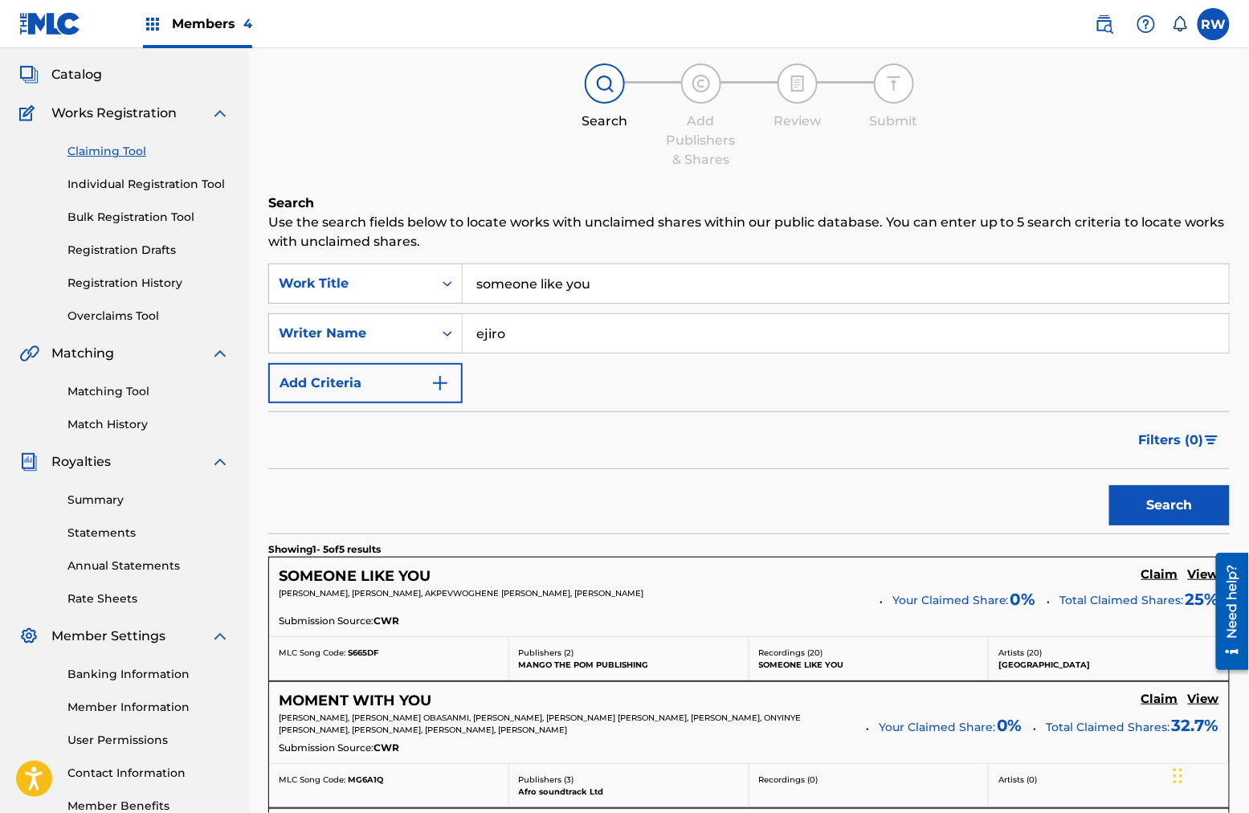
scroll to position [97, 0]
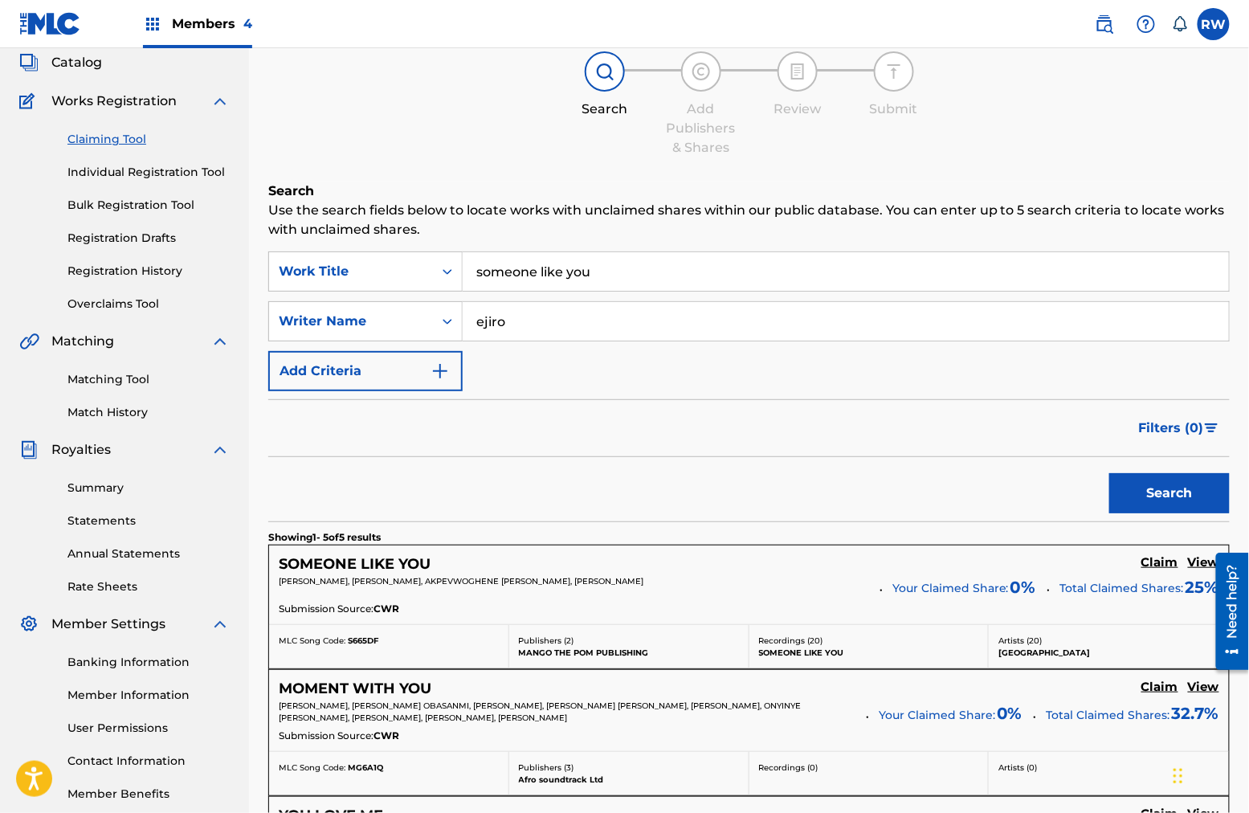
click at [949, 562] on h5 "View" at bounding box center [1203, 562] width 31 height 15
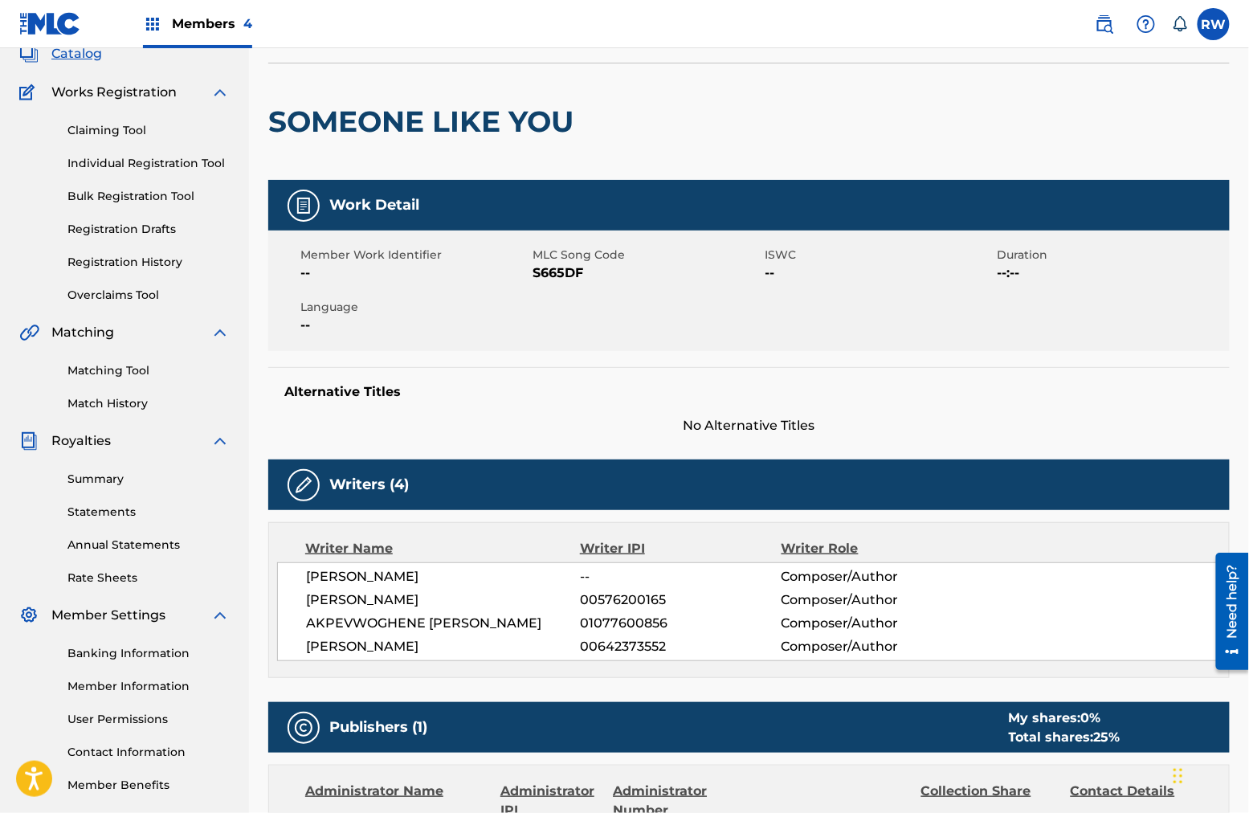
scroll to position [99, 0]
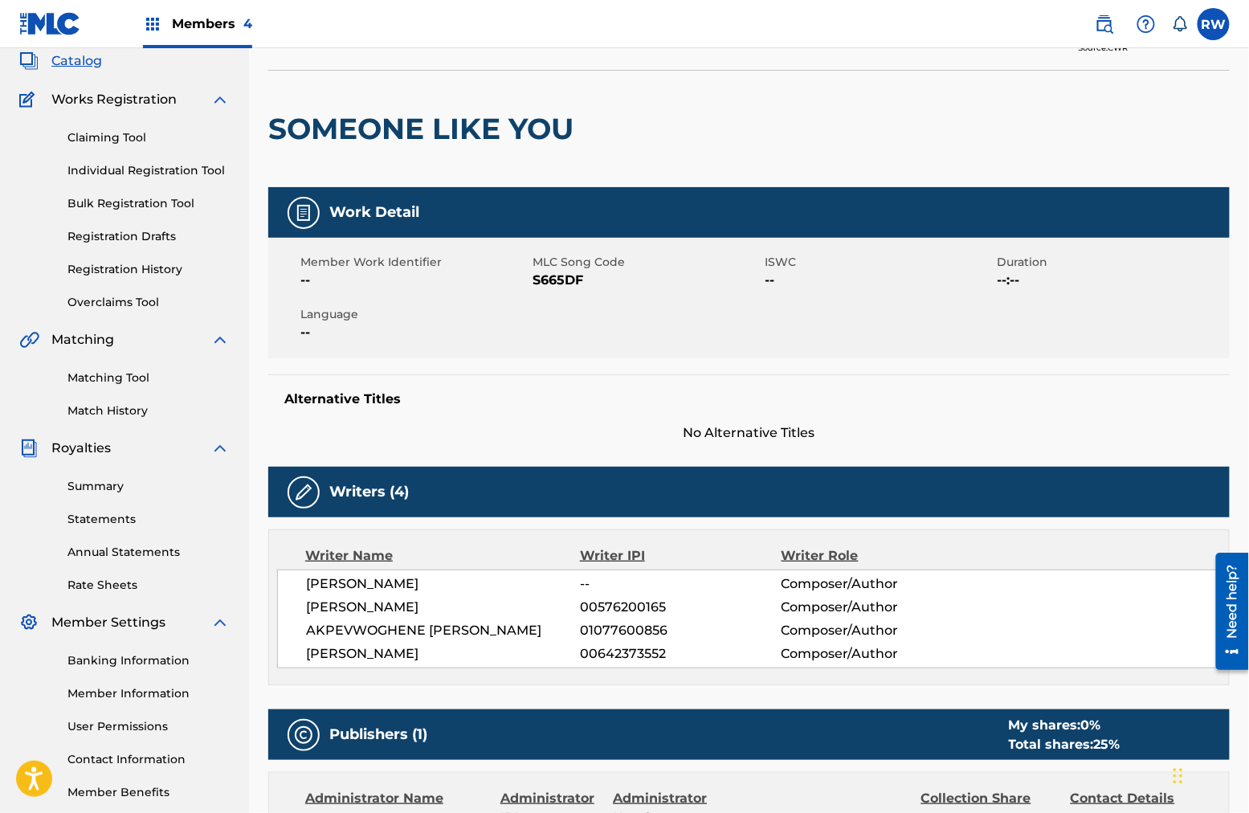
click at [876, 472] on div "Writers (4)" at bounding box center [748, 492] width 961 height 51
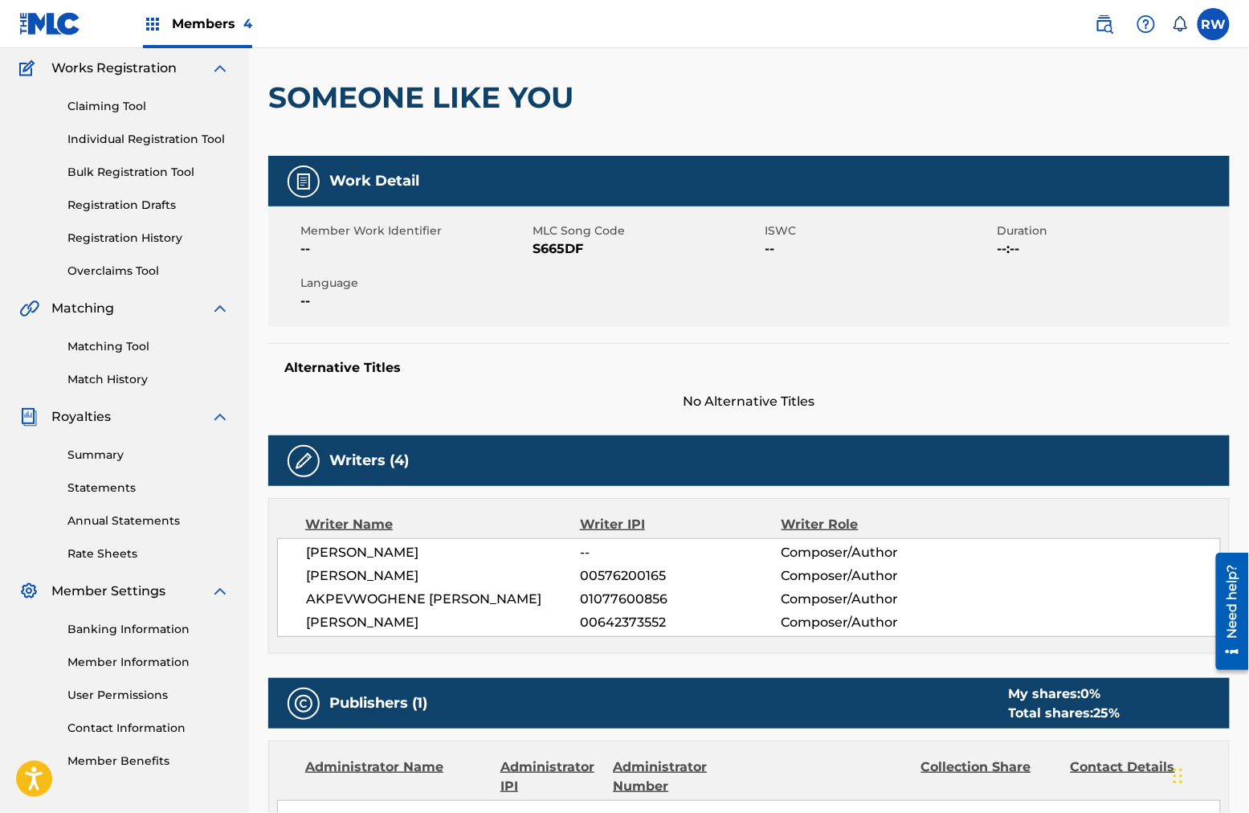
click at [902, 325] on div "Member Work Identifier -- MLC Song Code S665DF ISWC -- Duration --:-- Language …" at bounding box center [748, 266] width 961 height 120
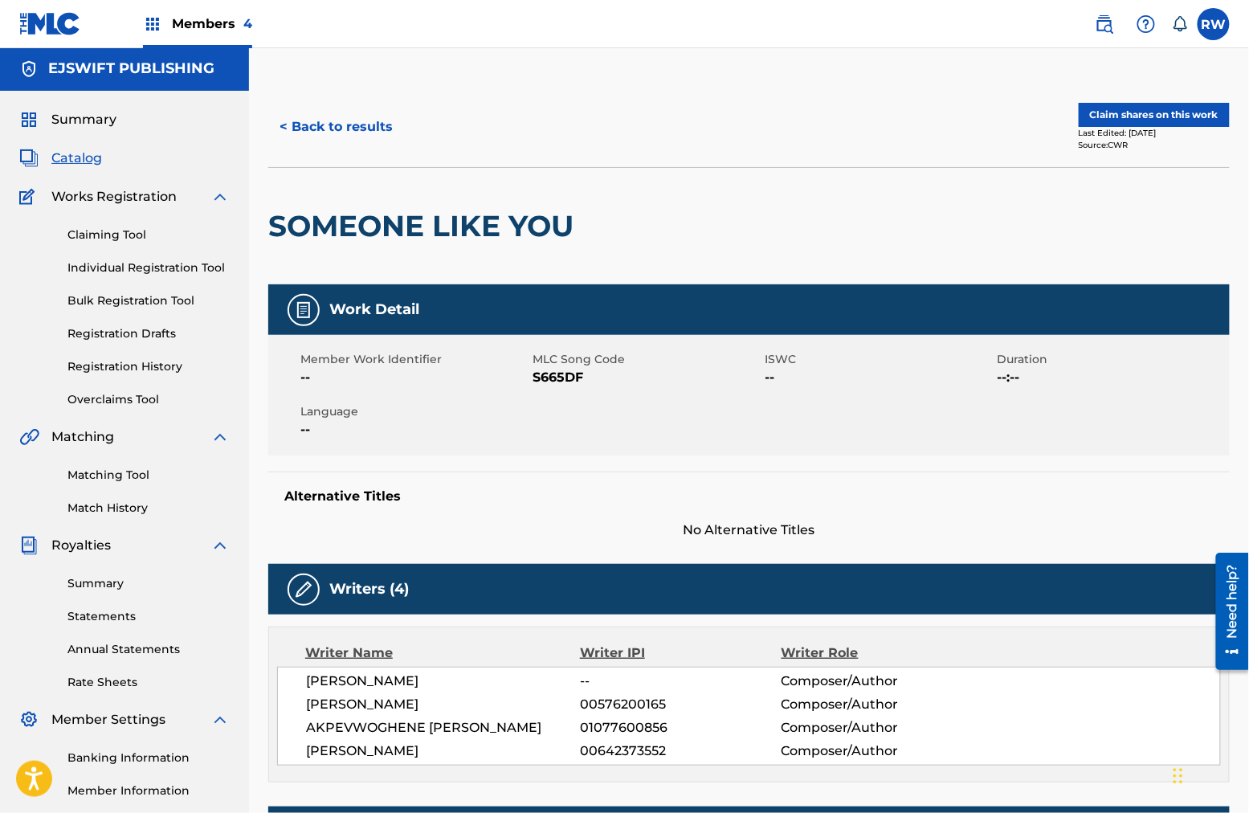
scroll to position [1, 0]
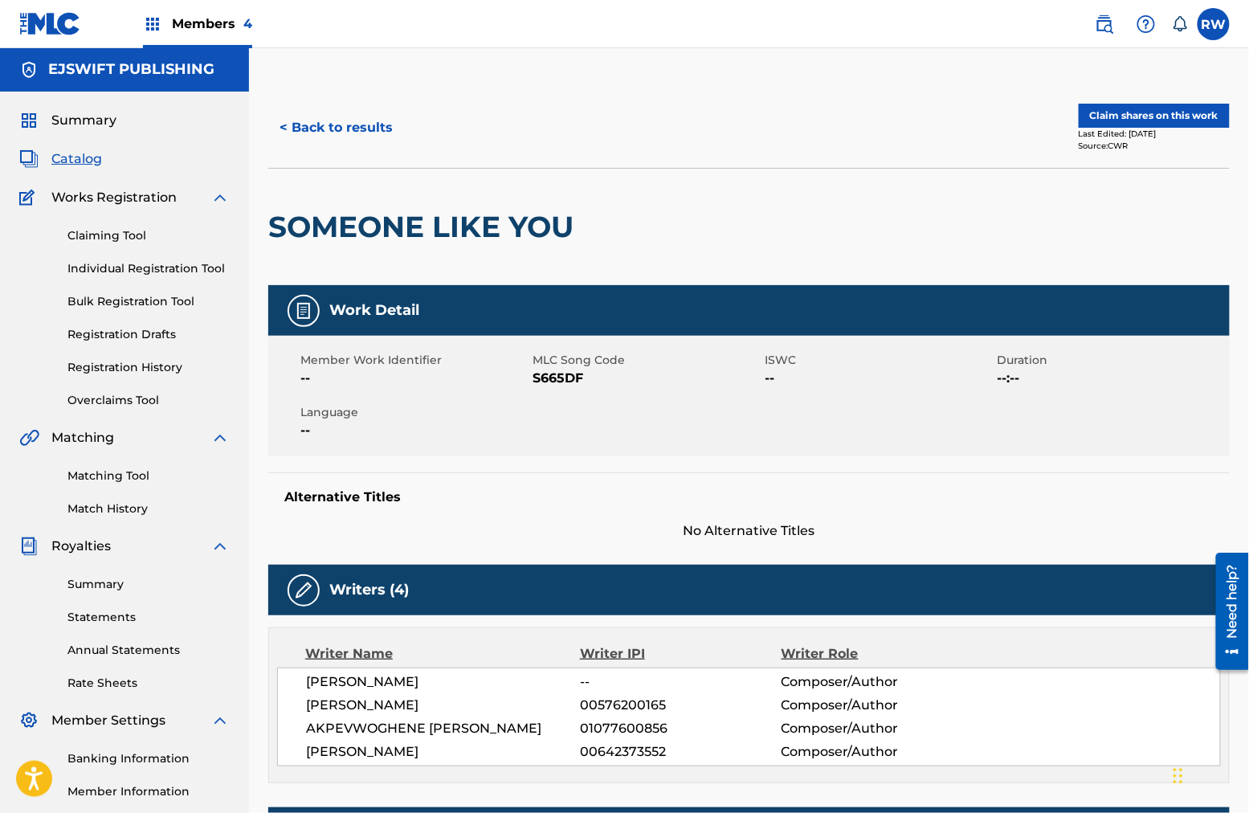
click at [927, 181] on div "SOMEONE LIKE YOU" at bounding box center [748, 226] width 961 height 117
click at [949, 111] on button "Claim shares on this work" at bounding box center [1154, 116] width 151 height 24
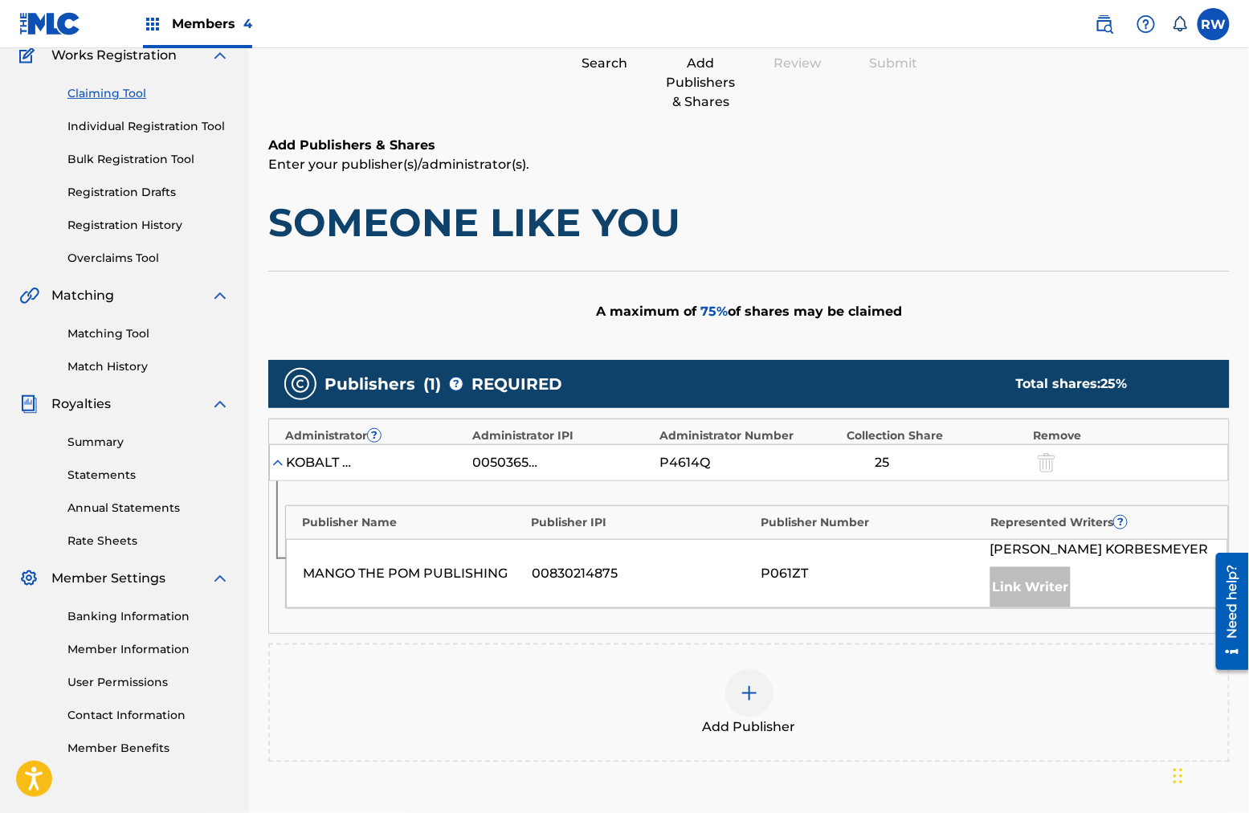
scroll to position [145, 0]
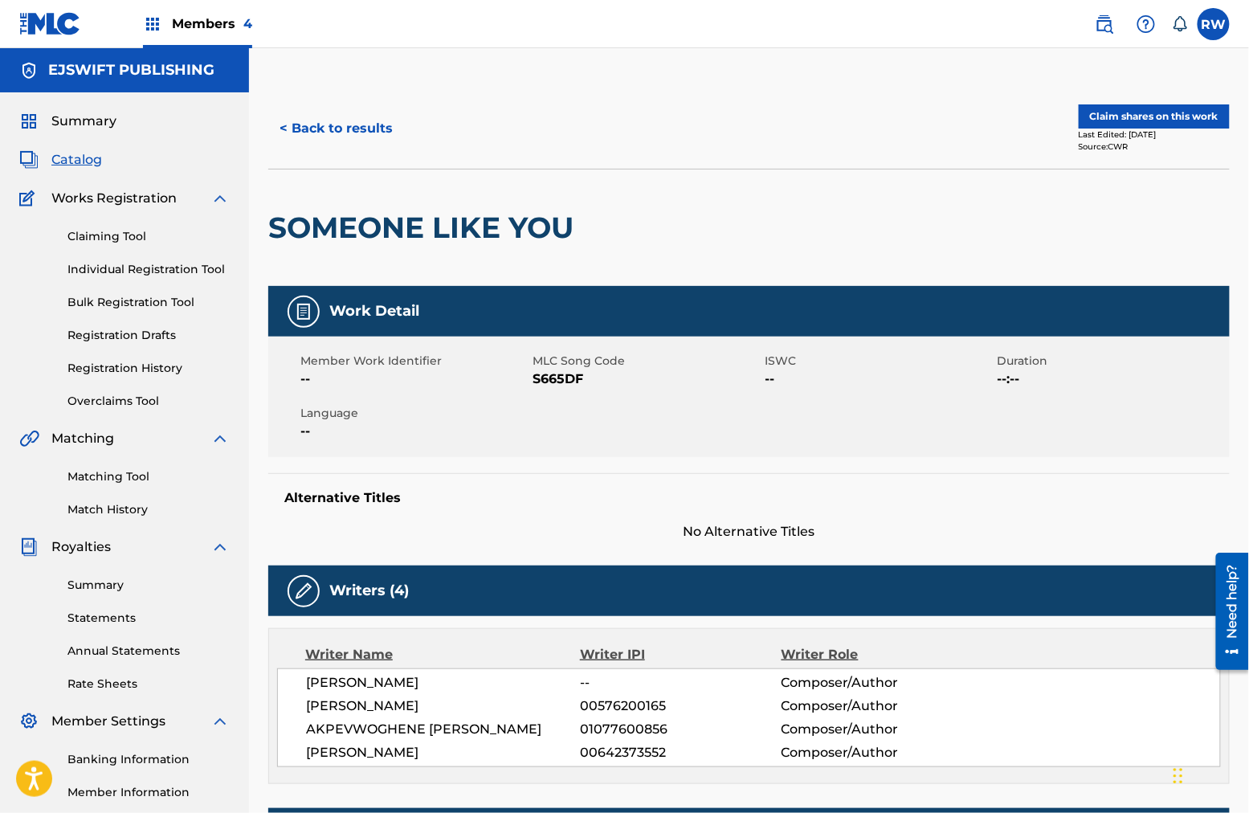
click at [80, 161] on span "Catalog" at bounding box center [76, 159] width 51 height 19
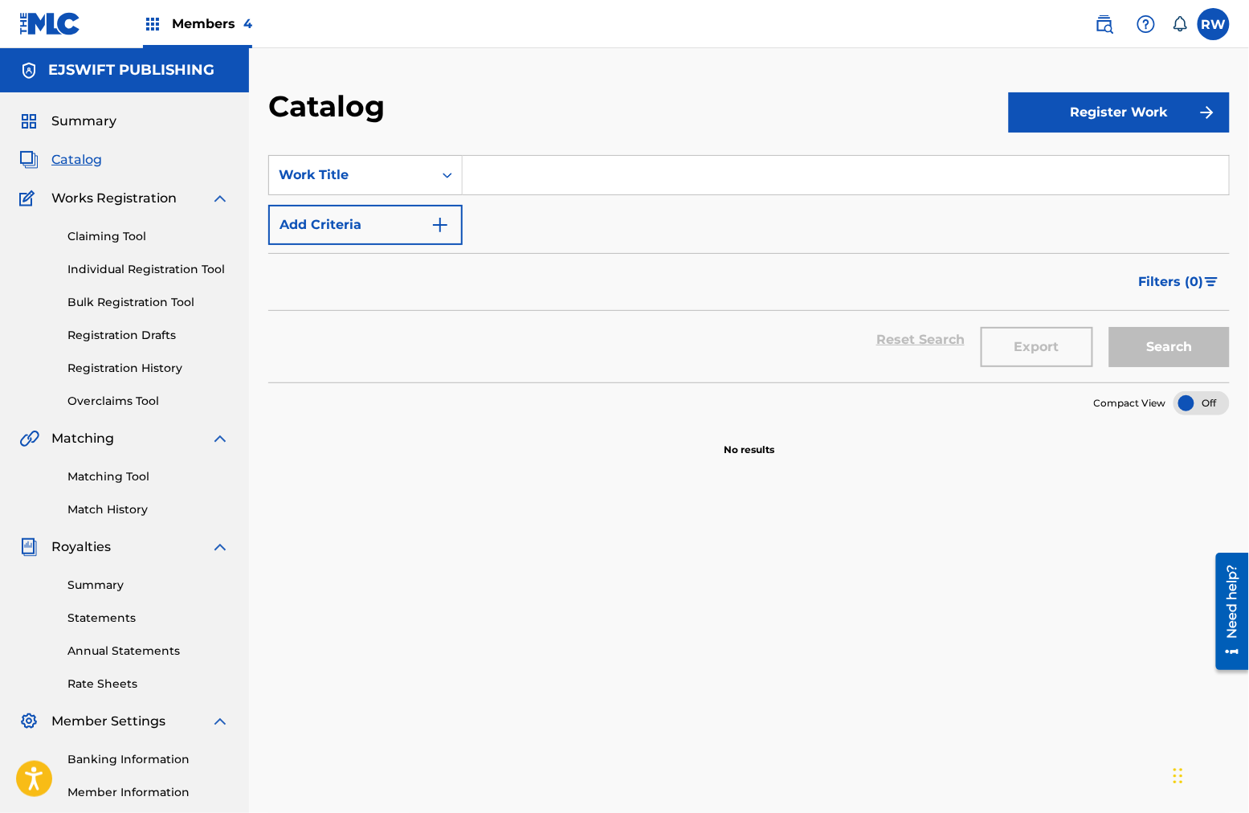
click at [176, 25] on span "Members 4" at bounding box center [212, 23] width 80 height 18
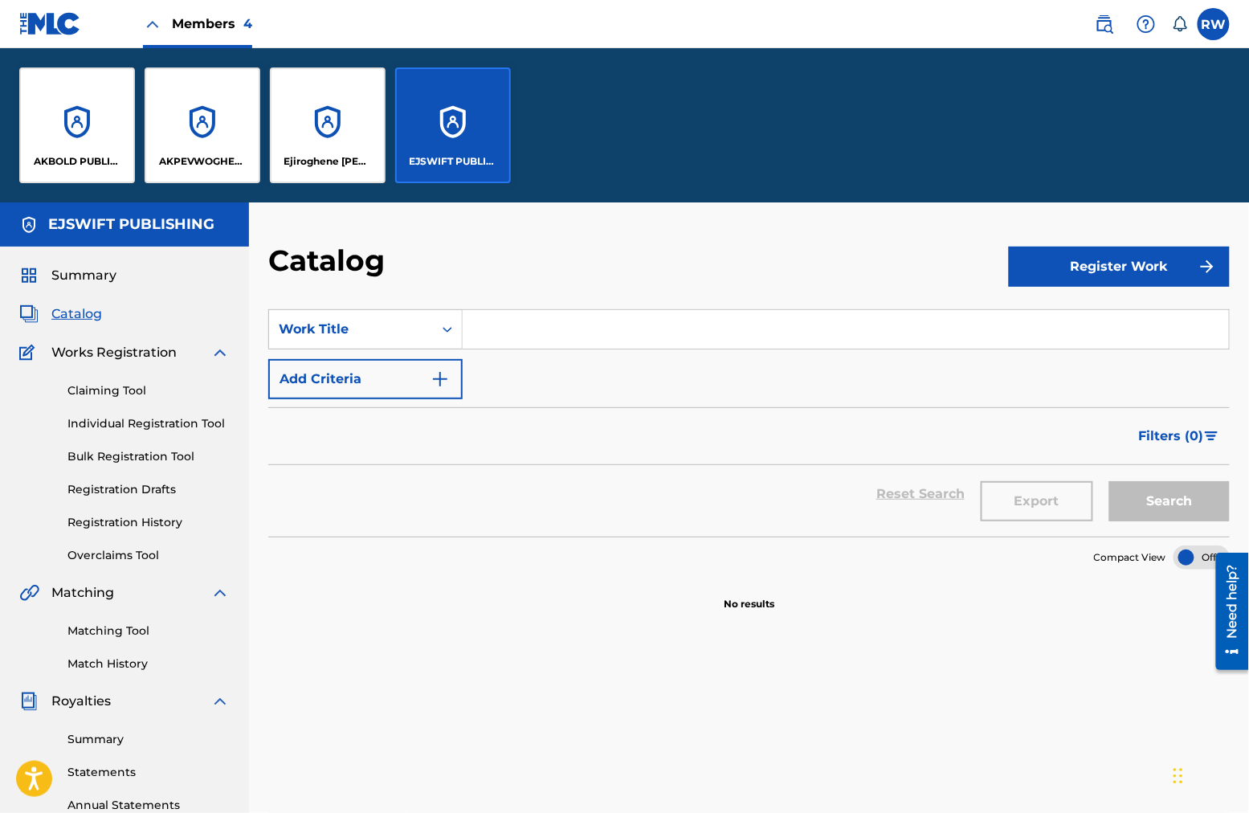
click at [35, 133] on div "AKBOLD PUBLISHING" at bounding box center [77, 125] width 116 height 116
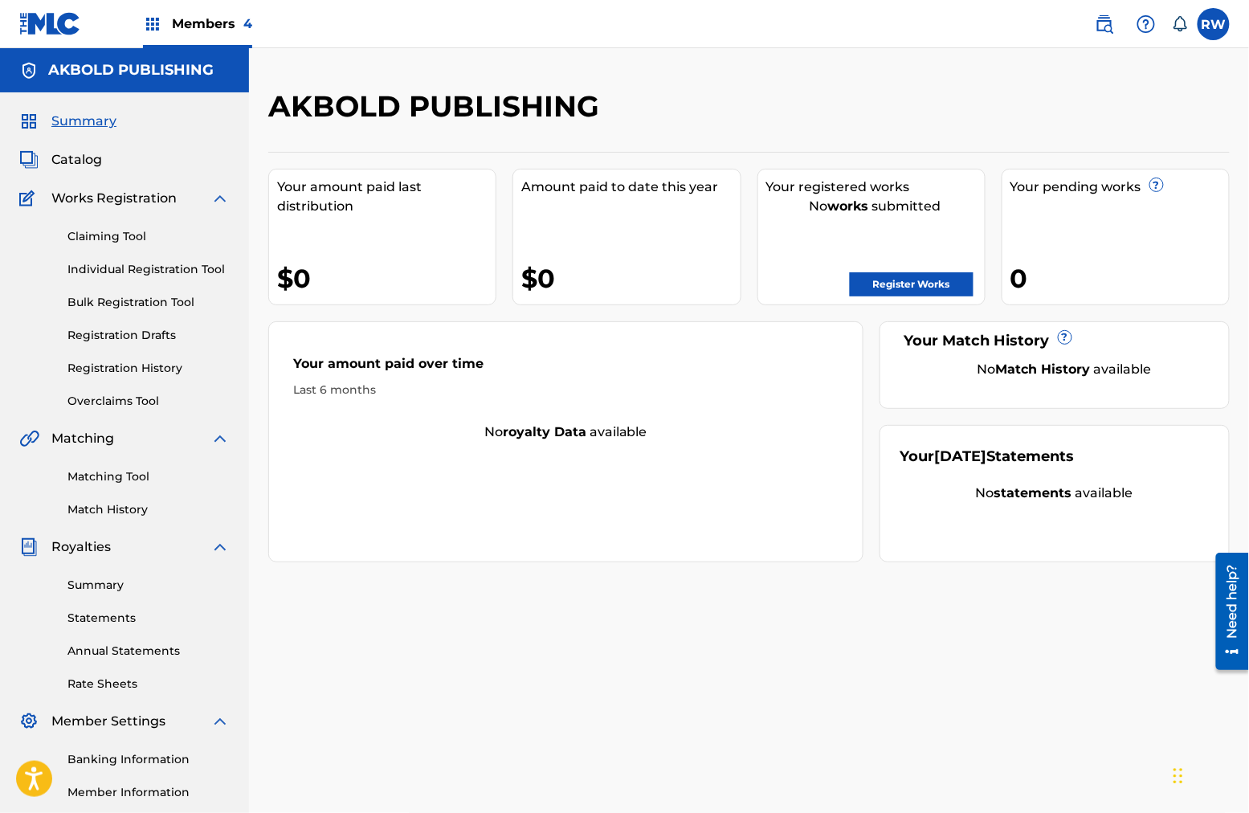
click at [60, 155] on span "Catalog" at bounding box center [76, 159] width 51 height 19
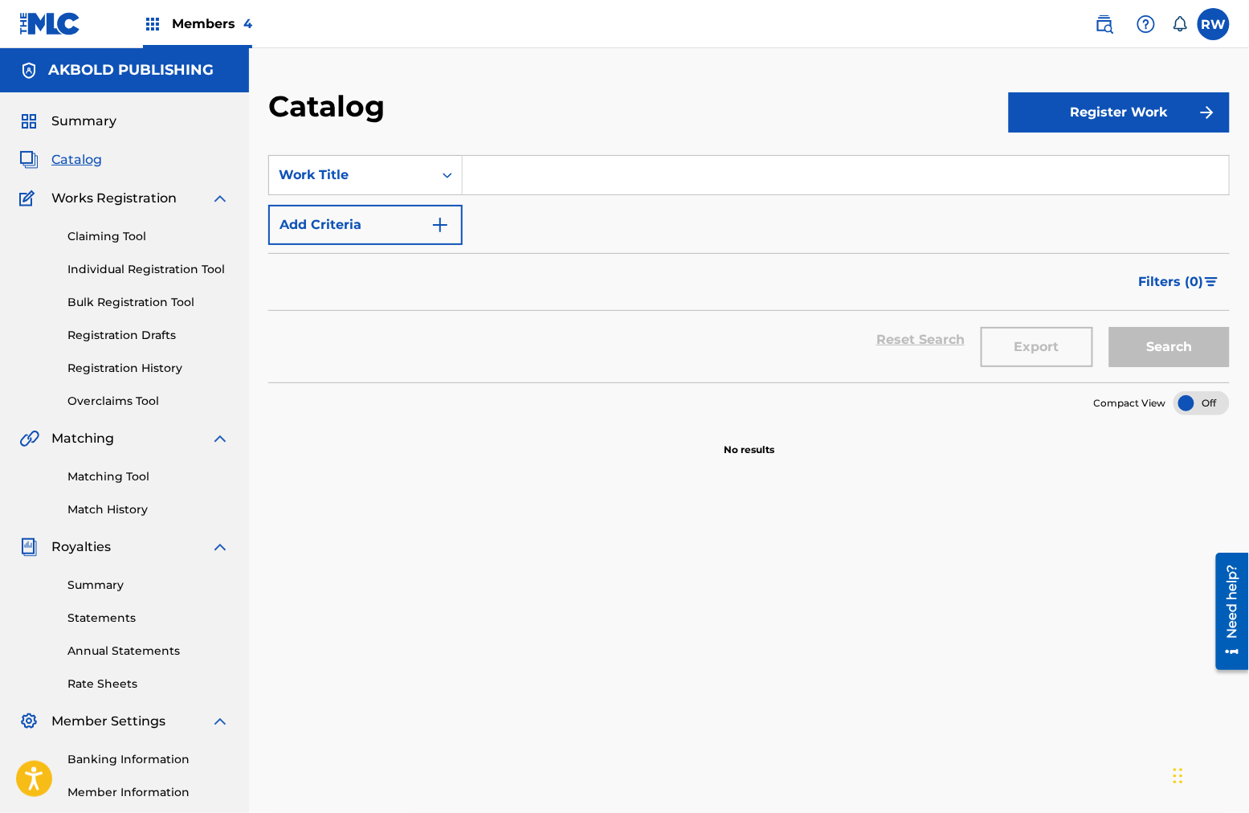
click at [590, 182] on input "Search Form" at bounding box center [846, 175] width 766 height 39
type input "someone like you"
click at [949, 327] on button "Search" at bounding box center [1169, 347] width 120 height 40
